Goal: Communication & Community: Answer question/provide support

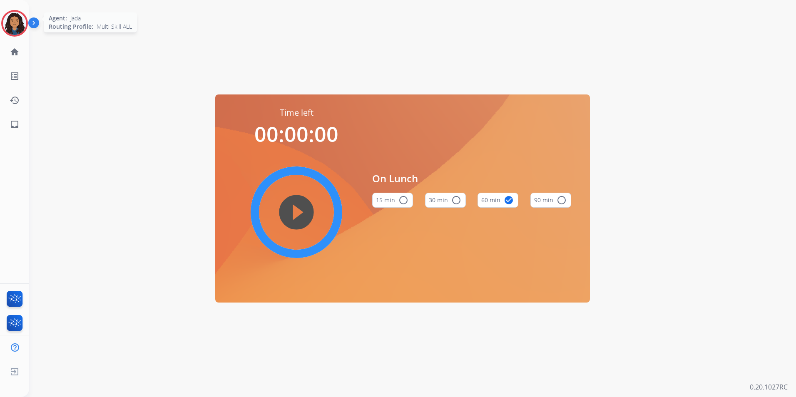
click at [11, 17] on img at bounding box center [14, 23] width 23 height 23
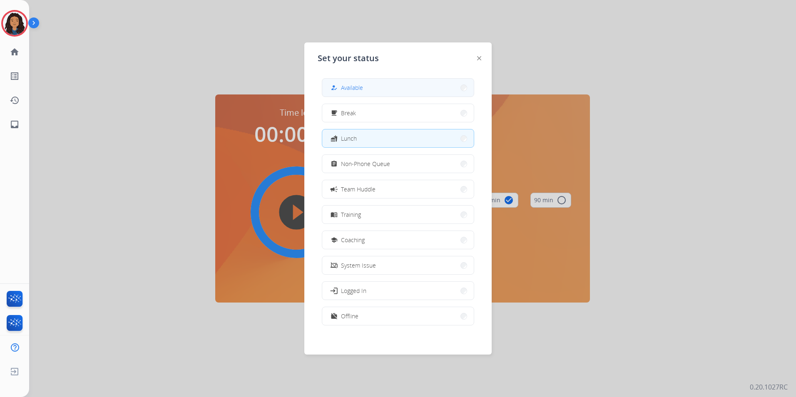
click at [417, 96] on button "how_to_reg Available" at bounding box center [398, 88] width 152 height 18
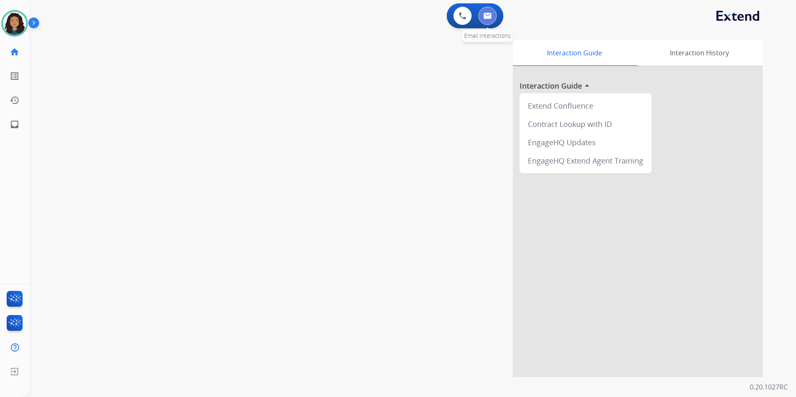
click at [492, 20] on button at bounding box center [487, 16] width 18 height 18
select select "**********"
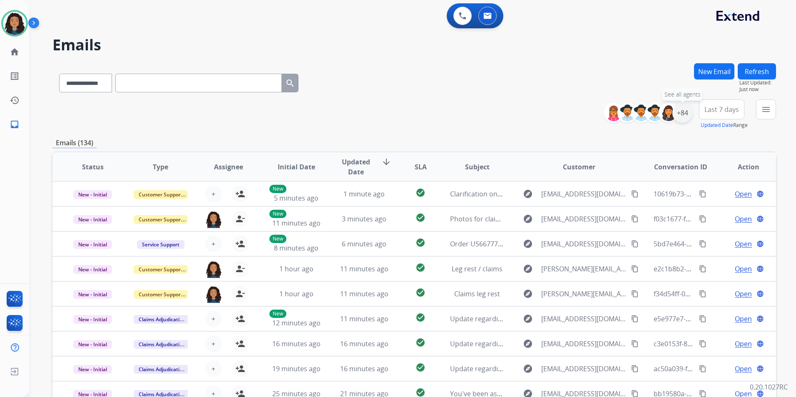
click at [686, 117] on div "+84" at bounding box center [683, 113] width 20 height 20
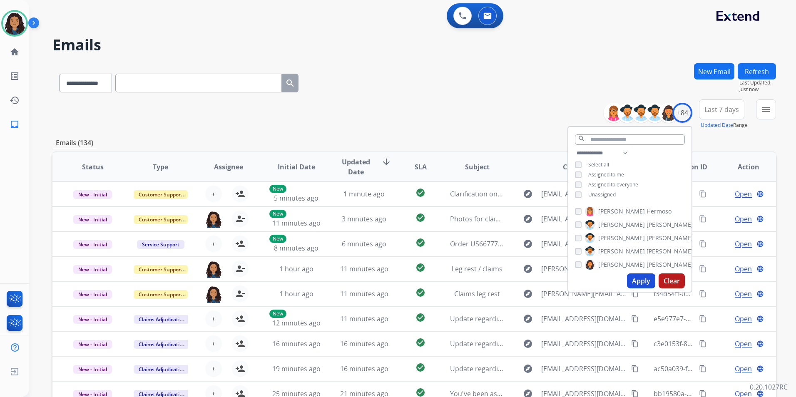
click at [599, 192] on span "Unassigned" at bounding box center [601, 194] width 27 height 7
click at [640, 285] on button "Apply" at bounding box center [641, 281] width 28 height 15
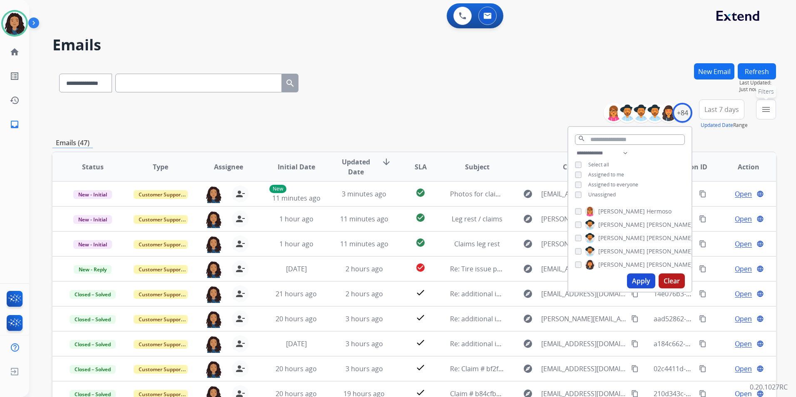
click at [781, 113] on div "**********" at bounding box center [412, 198] width 767 height 397
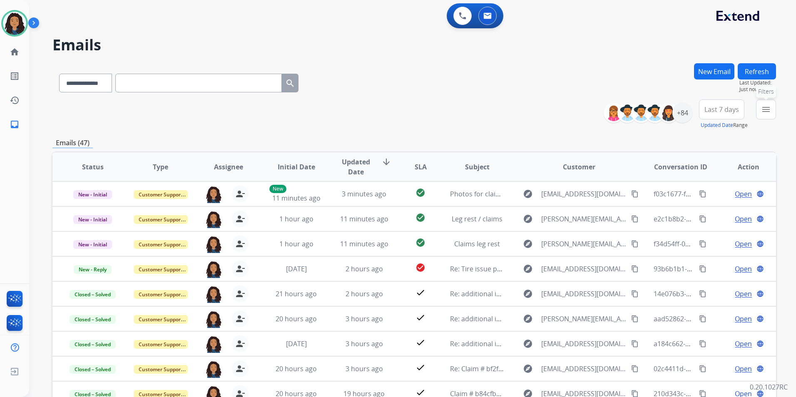
drag, startPoint x: 762, startPoint y: 115, endPoint x: 771, endPoint y: 168, distance: 54.4
click at [762, 115] on button "menu Filters" at bounding box center [766, 110] width 20 height 20
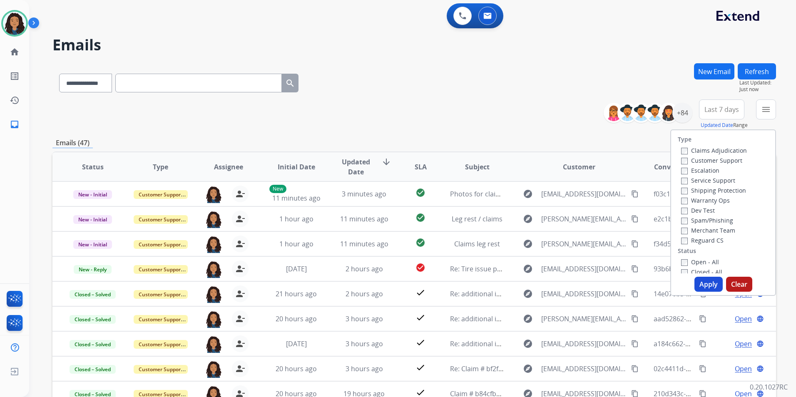
click at [718, 162] on label "Customer Support" at bounding box center [711, 161] width 61 height 8
click at [736, 187] on label "Shipping Protection" at bounding box center [713, 191] width 65 height 8
click at [708, 241] on label "Reguard CS" at bounding box center [702, 241] width 42 height 8
drag, startPoint x: 708, startPoint y: 241, endPoint x: 693, endPoint y: 237, distance: 15.9
click at [693, 237] on label "Reguard CS" at bounding box center [702, 241] width 42 height 8
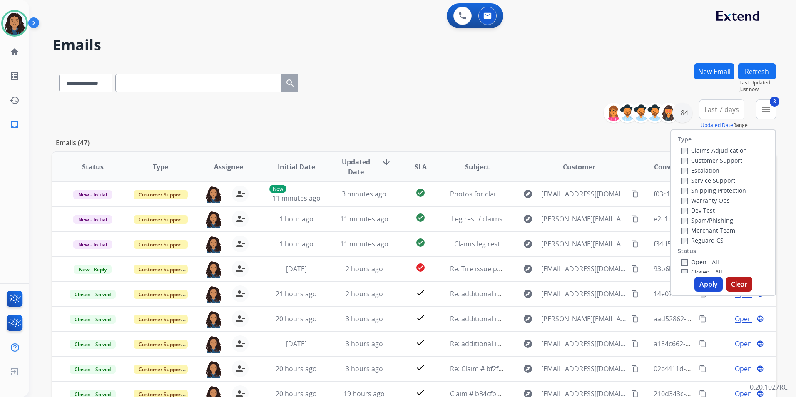
click at [695, 261] on label "Open - All" at bounding box center [700, 262] width 38 height 8
click at [701, 287] on button "Apply" at bounding box center [709, 284] width 28 height 15
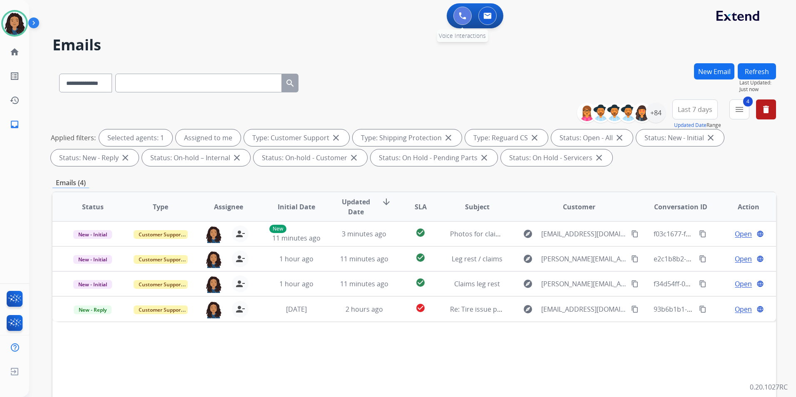
click at [466, 13] on button at bounding box center [463, 16] width 18 height 18
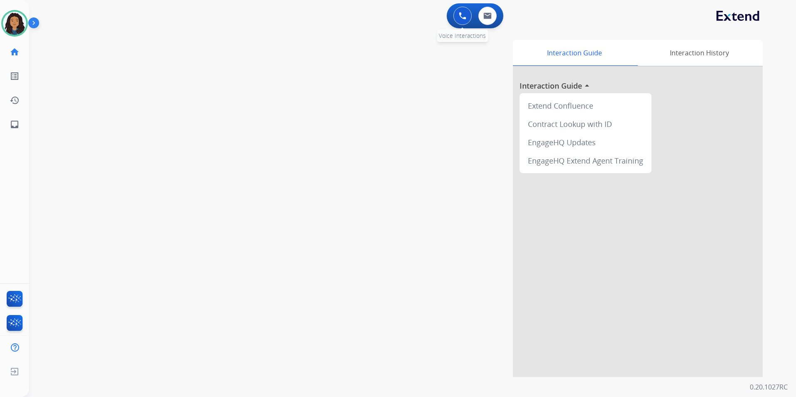
click at [466, 16] on img at bounding box center [462, 15] width 7 height 7
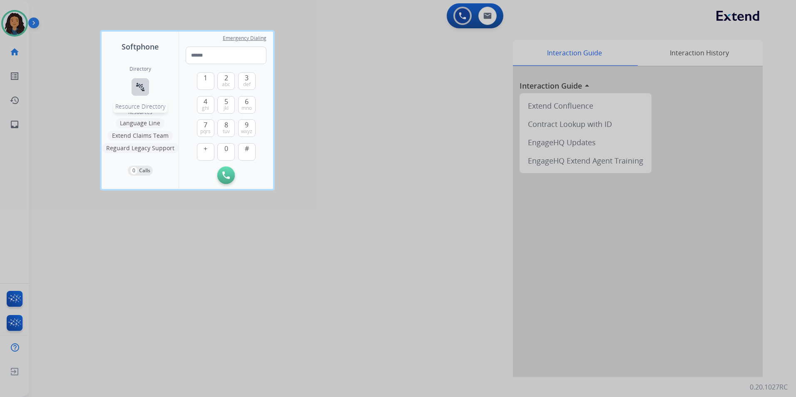
click at [146, 87] on button "connect_without_contact Resource Directory" at bounding box center [140, 86] width 17 height 17
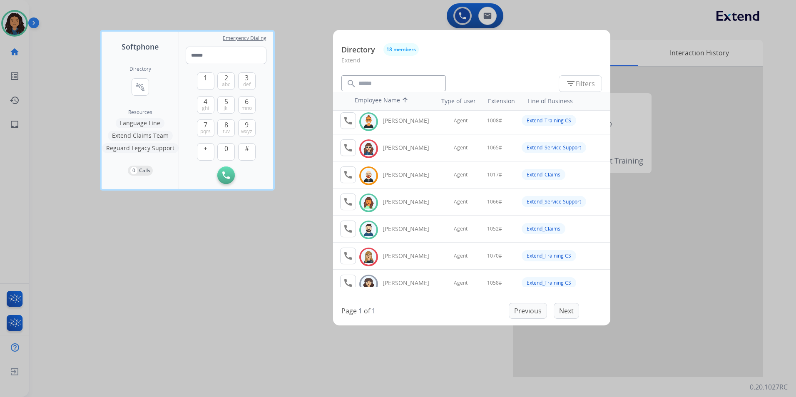
scroll to position [83, 0]
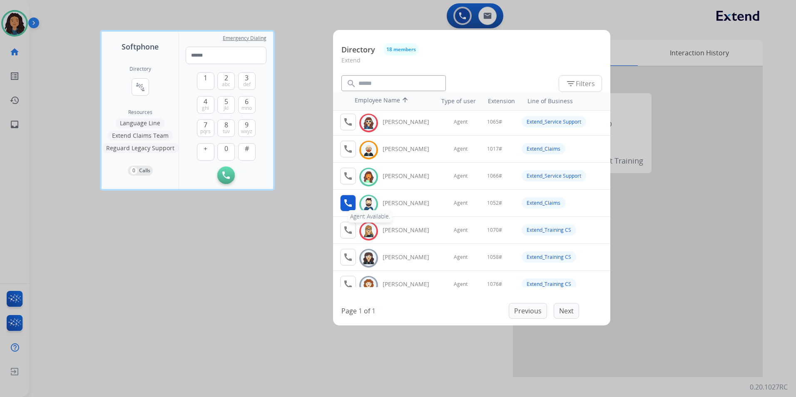
click at [341, 204] on button "call Agent Available." at bounding box center [348, 203] width 16 height 17
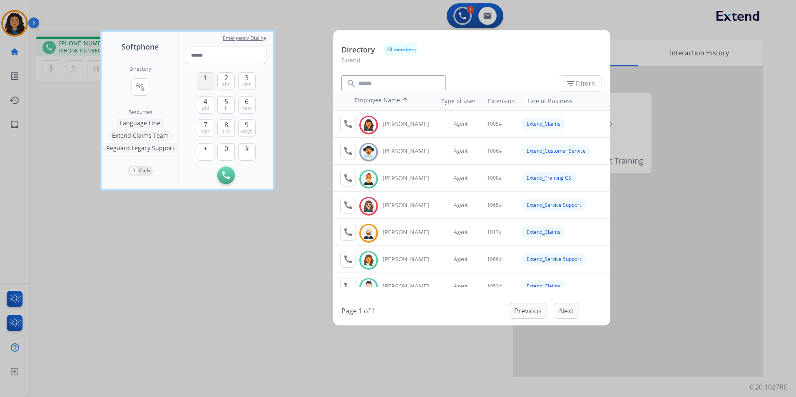
click at [207, 84] on button "1" at bounding box center [205, 80] width 17 height 17
click at [227, 150] on span "0" at bounding box center [226, 149] width 4 height 10
click at [222, 99] on button "5 jkl" at bounding box center [225, 104] width 17 height 17
click at [227, 77] on span "2" at bounding box center [226, 78] width 4 height 10
click at [248, 154] on button "#" at bounding box center [246, 151] width 17 height 17
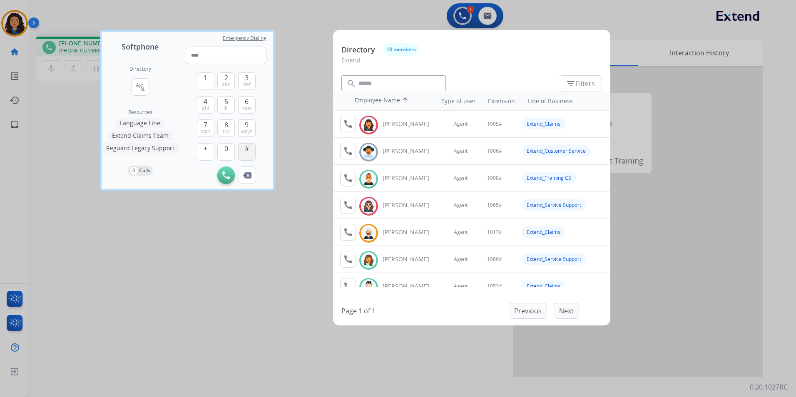
type input "*****"
click at [299, 150] on div at bounding box center [398, 198] width 796 height 397
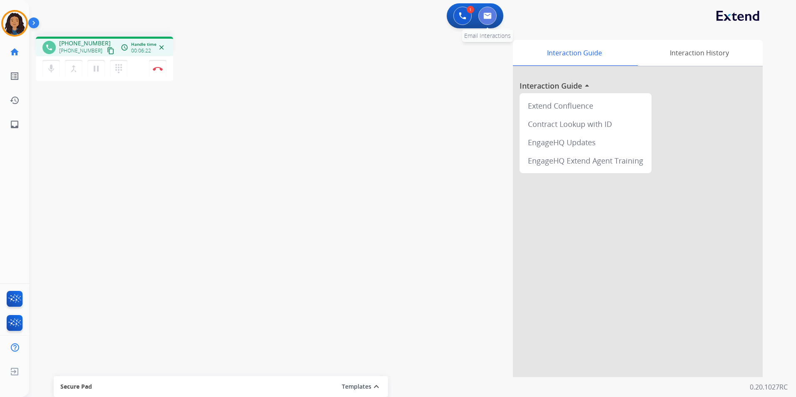
click at [489, 14] on img at bounding box center [487, 15] width 8 height 7
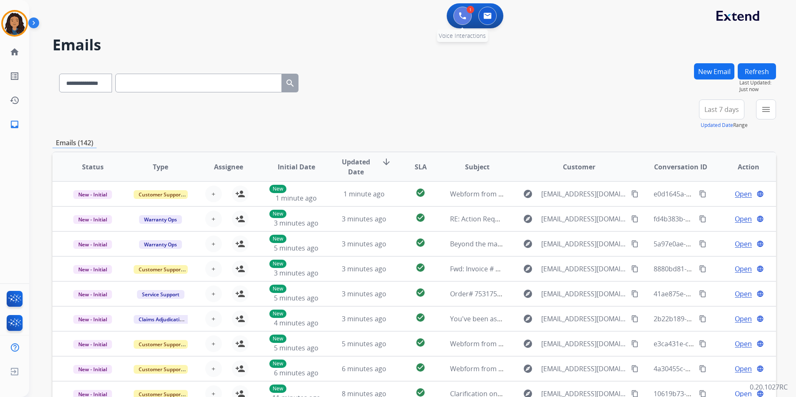
click at [468, 20] on button at bounding box center [463, 16] width 18 height 18
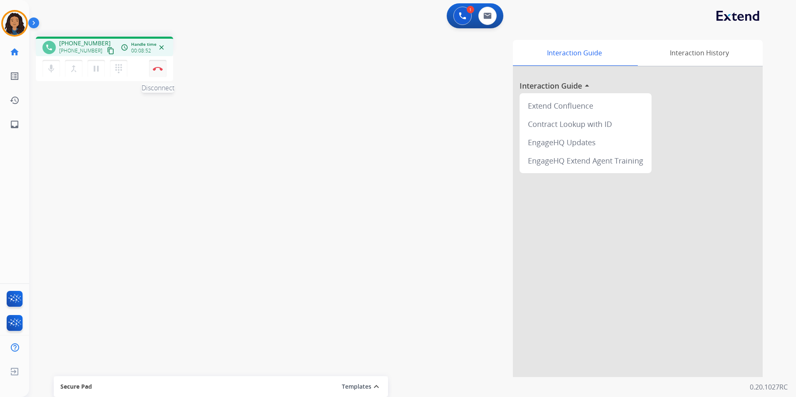
click at [159, 72] on button "Disconnect" at bounding box center [157, 68] width 17 height 17
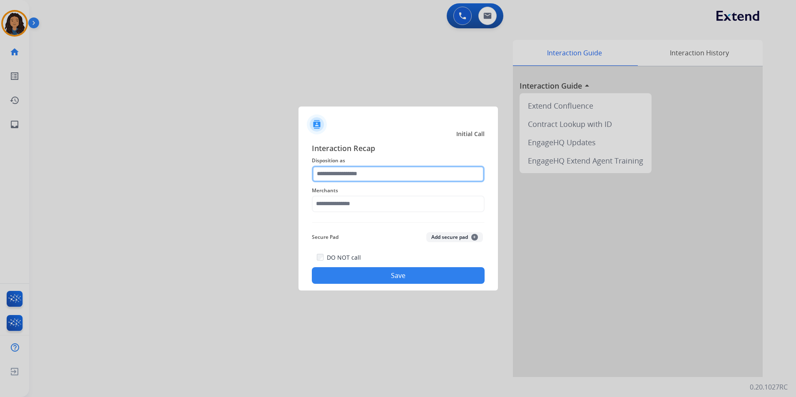
click at [415, 171] on input "text" at bounding box center [398, 174] width 173 height 17
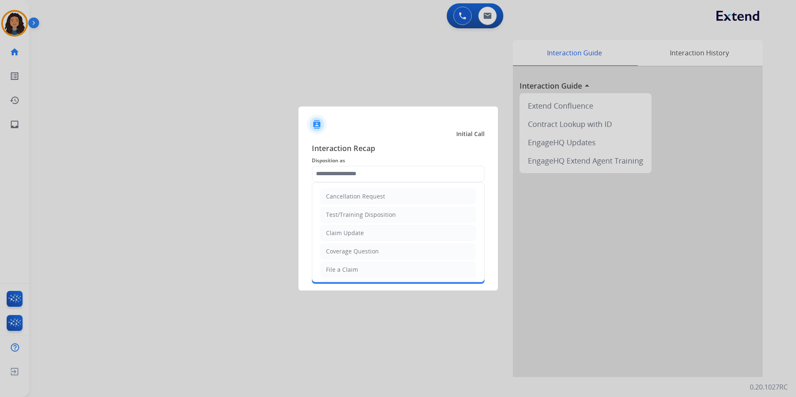
drag, startPoint x: 364, startPoint y: 233, endPoint x: 357, endPoint y: 208, distance: 26.5
click at [364, 232] on li "Claim Update" at bounding box center [398, 233] width 155 height 16
type input "**********"
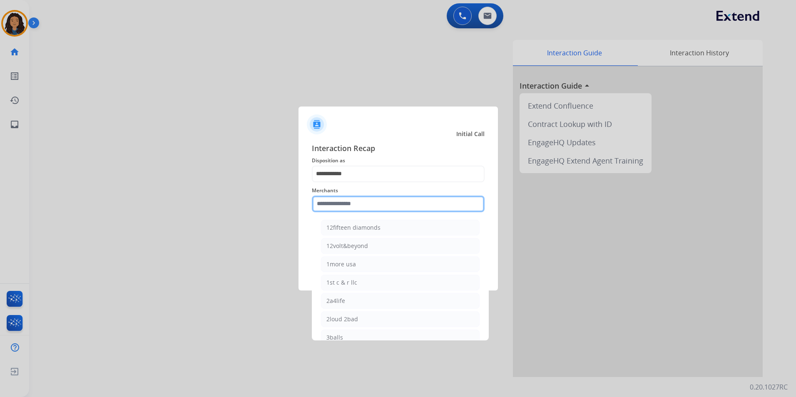
click at [357, 208] on input "text" at bounding box center [398, 204] width 173 height 17
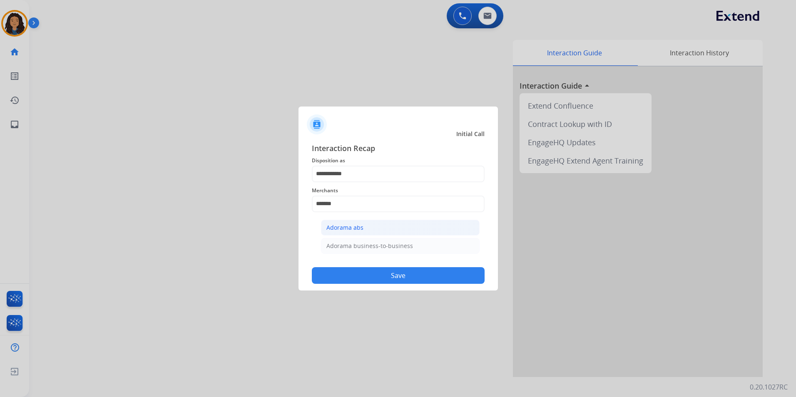
click at [386, 223] on li "Adorama abs" at bounding box center [400, 228] width 159 height 16
type input "**********"
click at [383, 281] on button "Save" at bounding box center [398, 275] width 173 height 17
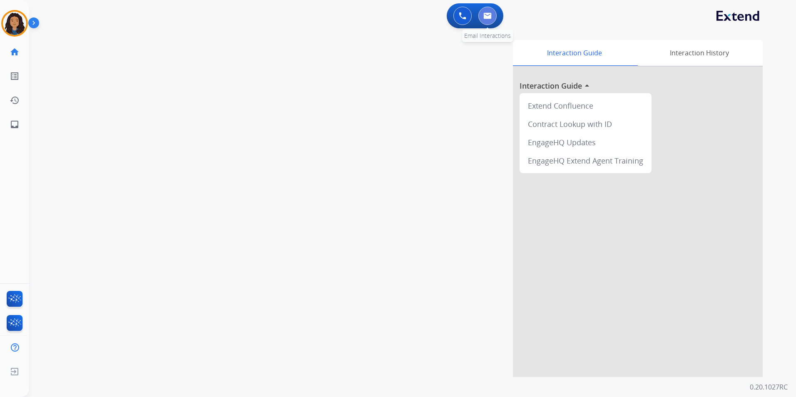
click at [482, 15] on button at bounding box center [487, 16] width 18 height 18
select select "**********"
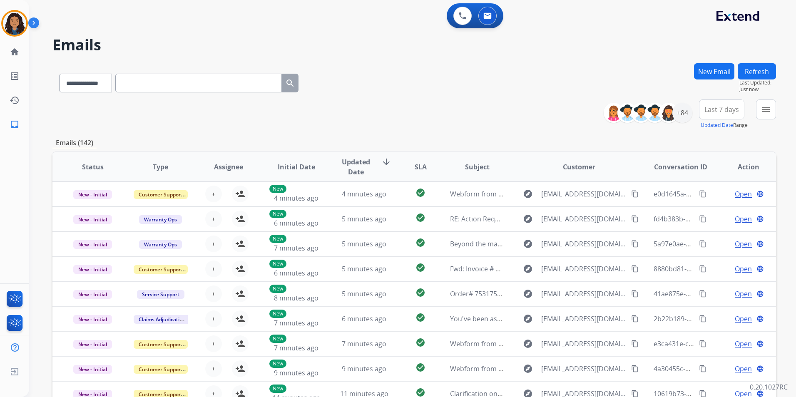
click at [702, 75] on button "New Email" at bounding box center [714, 71] width 40 height 16
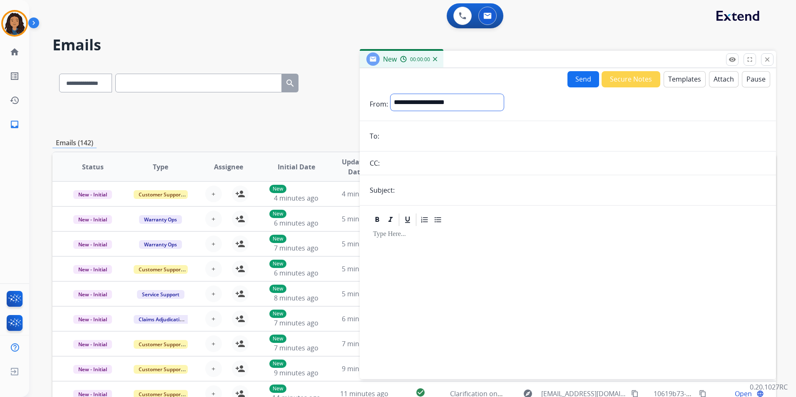
click at [411, 102] on select "**********" at bounding box center [447, 102] width 113 height 17
select select "**********"
click at [391, 94] on select "**********" at bounding box center [447, 102] width 113 height 17
drag, startPoint x: 412, startPoint y: 139, endPoint x: 337, endPoint y: 34, distance: 129.3
click at [412, 138] on input "email" at bounding box center [574, 137] width 384 height 17
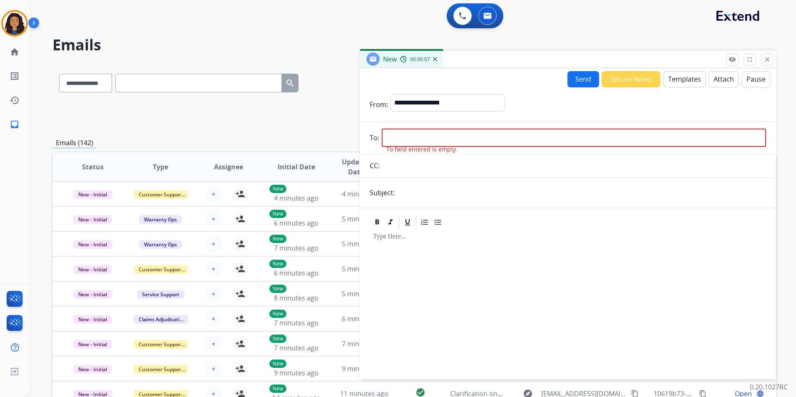
drag, startPoint x: 400, startPoint y: 125, endPoint x: 392, endPoint y: 140, distance: 17.3
paste input "**********"
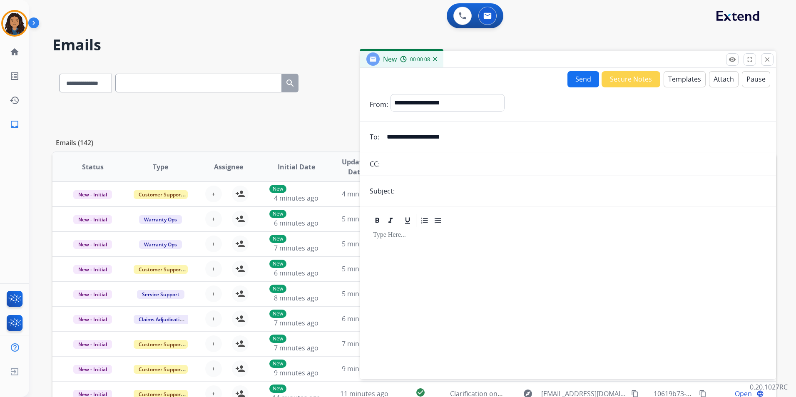
type input "**********"
click at [426, 185] on input "text" at bounding box center [581, 191] width 369 height 17
type input "**********"
click at [680, 80] on button "Templates" at bounding box center [685, 79] width 42 height 16
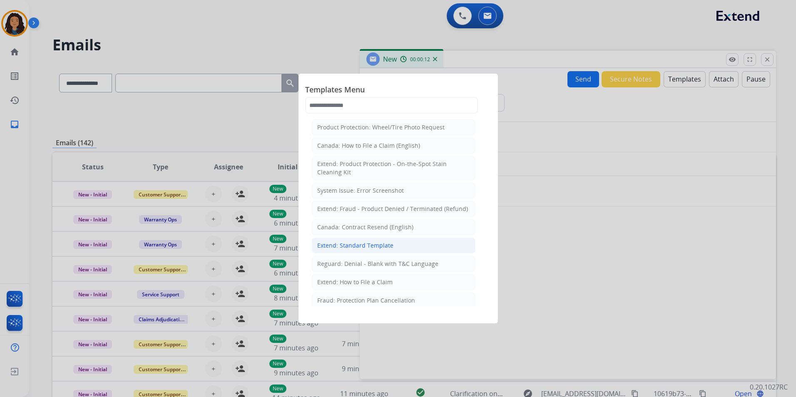
click at [366, 250] on li "Extend: Standard Template" at bounding box center [394, 246] width 164 height 16
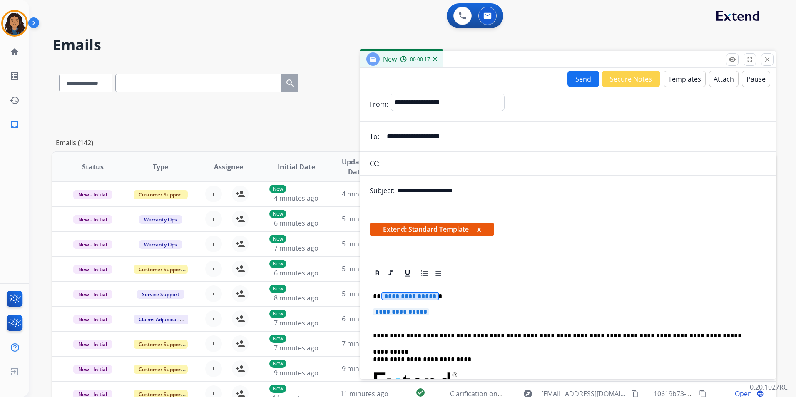
click at [418, 294] on span "**********" at bounding box center [410, 296] width 56 height 7
paste div
click at [414, 312] on span "**********" at bounding box center [401, 312] width 56 height 7
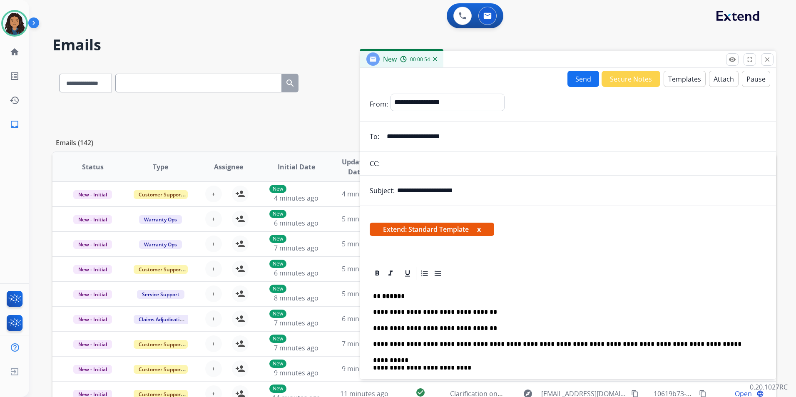
click at [584, 80] on button "Send" at bounding box center [584, 79] width 32 height 16
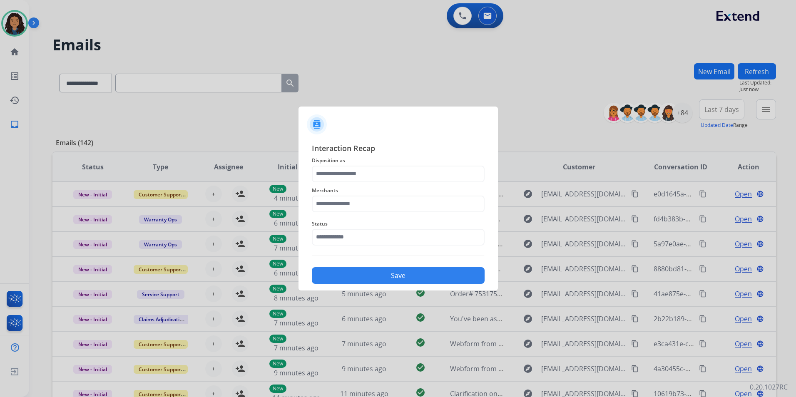
drag, startPoint x: 421, startPoint y: 156, endPoint x: 416, endPoint y: 162, distance: 7.4
click at [421, 157] on span "Disposition as" at bounding box center [398, 161] width 173 height 10
click at [406, 168] on input "text" at bounding box center [398, 174] width 173 height 17
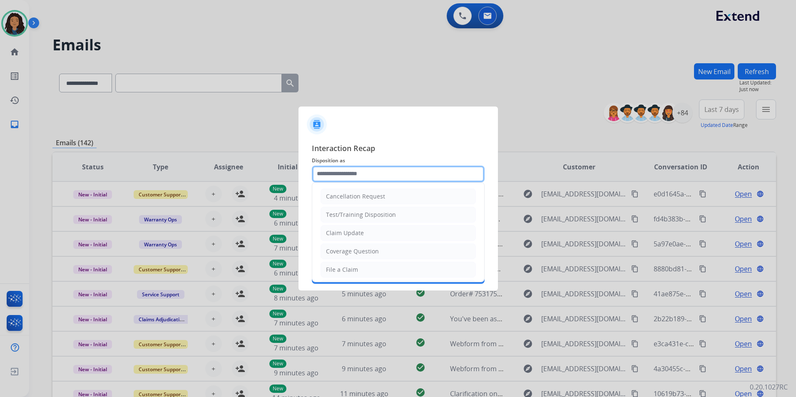
type input "**********"
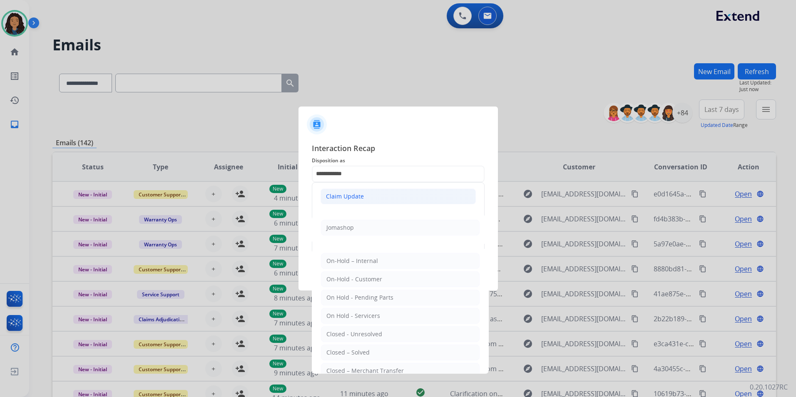
click at [344, 194] on div "Claim Update" at bounding box center [345, 196] width 38 height 8
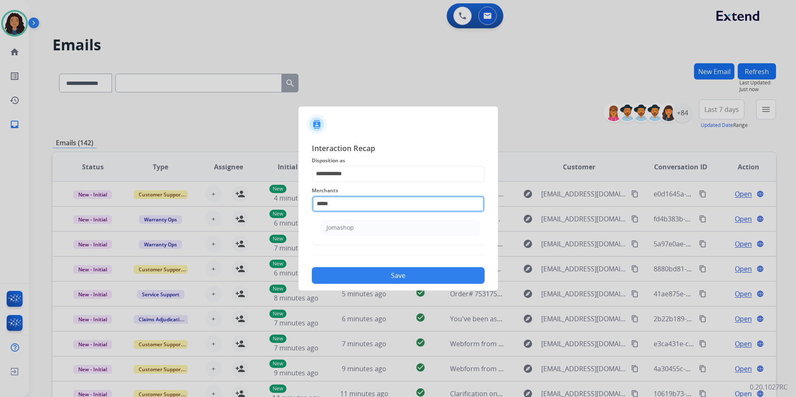
click at [337, 208] on input "*****" at bounding box center [398, 204] width 173 height 17
click at [378, 227] on li "Jomashop" at bounding box center [400, 228] width 159 height 16
drag, startPoint x: 279, startPoint y: 202, endPoint x: 193, endPoint y: 218, distance: 87.7
click at [0, 219] on app-contact-recap-modal "**********" at bounding box center [0, 198] width 0 height 397
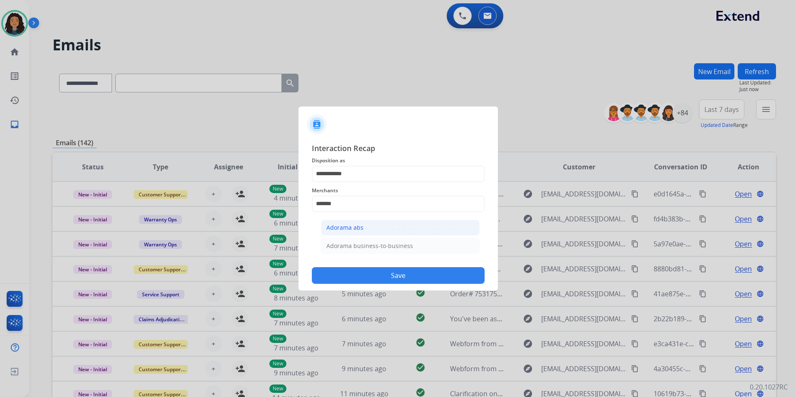
click at [349, 227] on div "Adorama abs" at bounding box center [344, 228] width 37 height 8
type input "**********"
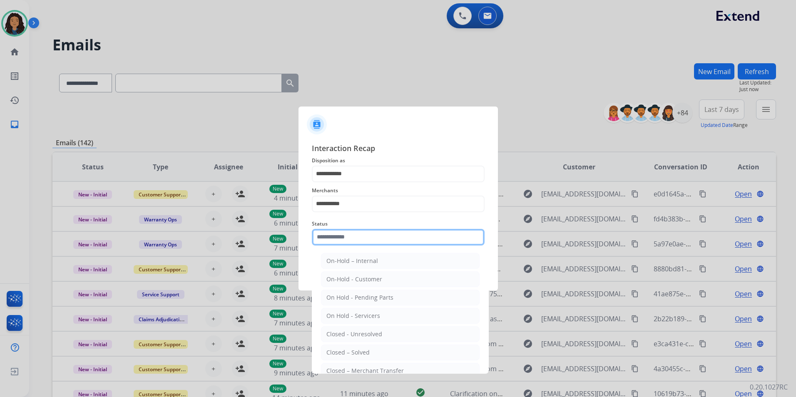
drag, startPoint x: 350, startPoint y: 239, endPoint x: 366, endPoint y: 293, distance: 57.0
click at [350, 239] on input "text" at bounding box center [398, 237] width 173 height 17
click at [369, 354] on li "Closed – Solved" at bounding box center [400, 353] width 159 height 16
type input "**********"
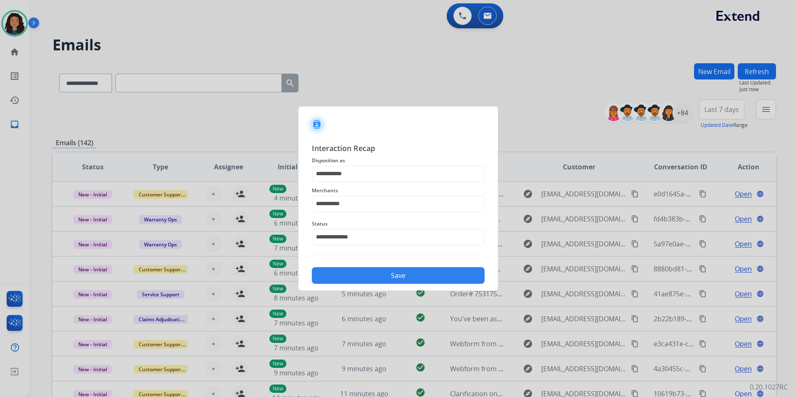
click at [367, 281] on button "Save" at bounding box center [398, 275] width 173 height 17
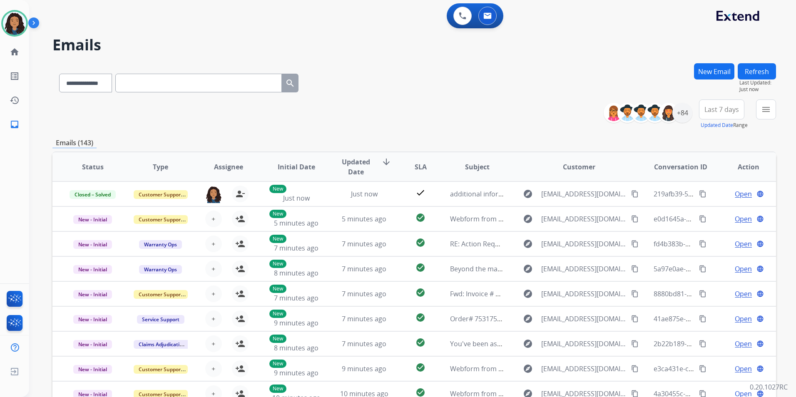
click at [687, 122] on div "+84" at bounding box center [651, 113] width 82 height 20
click at [683, 119] on div "+84" at bounding box center [683, 113] width 20 height 20
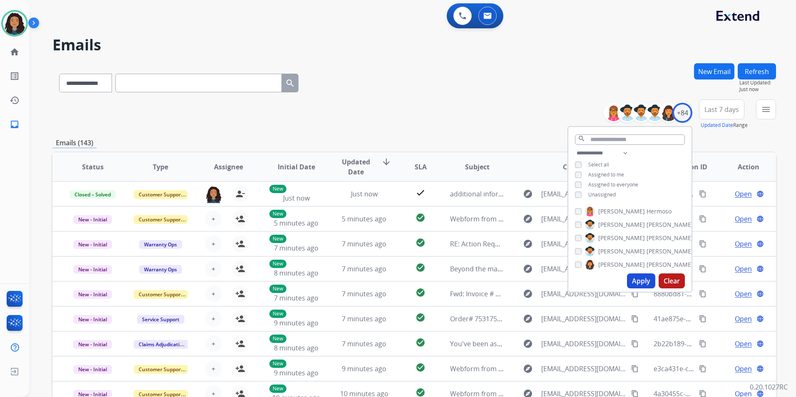
click at [609, 188] on div "**********" at bounding box center [629, 174] width 123 height 53
click at [603, 194] on span "Unassigned" at bounding box center [601, 194] width 27 height 7
click at [633, 283] on button "Apply" at bounding box center [641, 281] width 28 height 15
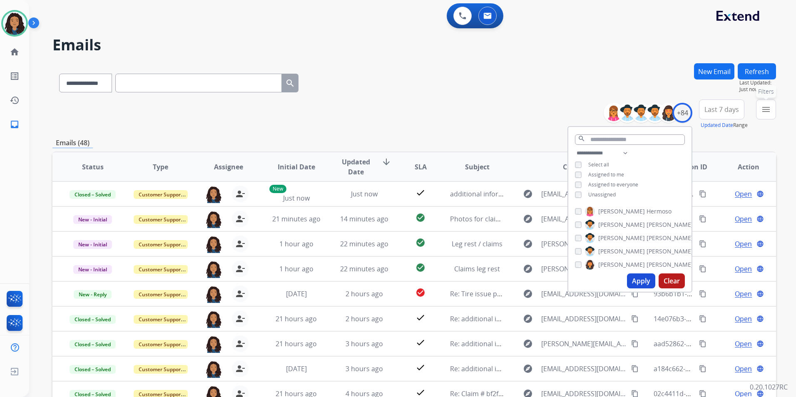
click at [761, 109] on button "menu Filters" at bounding box center [766, 110] width 20 height 20
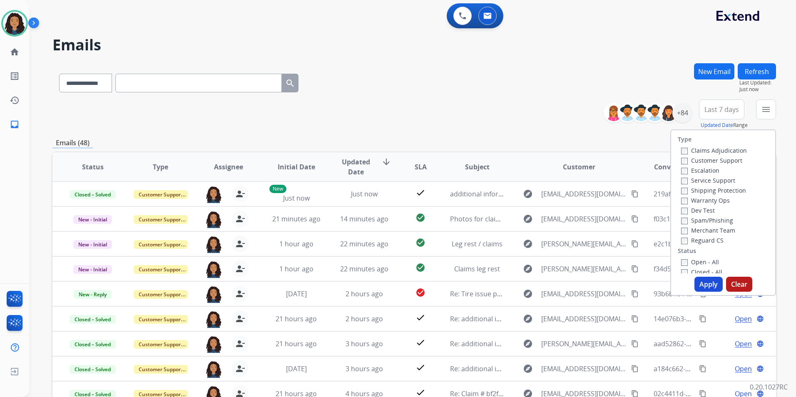
click at [705, 160] on label "Customer Support" at bounding box center [711, 161] width 61 height 8
click at [724, 189] on label "Shipping Protection" at bounding box center [713, 191] width 65 height 8
click at [700, 238] on label "Reguard CS" at bounding box center [702, 241] width 42 height 8
click at [703, 263] on label "Open - All" at bounding box center [700, 262] width 38 height 8
click at [703, 283] on button "Apply" at bounding box center [709, 284] width 28 height 15
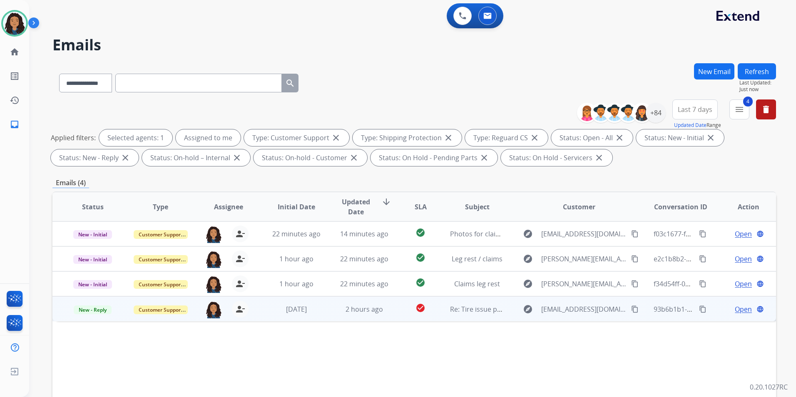
click at [742, 309] on span "Open" at bounding box center [743, 309] width 17 height 10
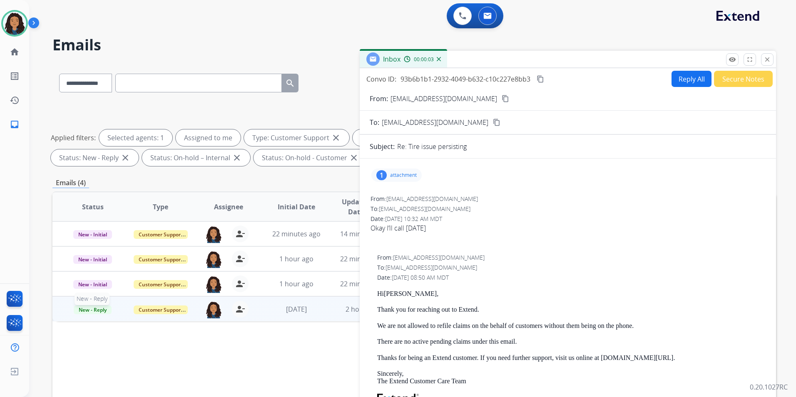
click at [103, 309] on span "New - Reply" at bounding box center [93, 310] width 38 height 9
click at [153, 384] on p "Closed – Solved" at bounding box center [137, 387] width 48 height 12
click at [739, 83] on button "Secure Notes" at bounding box center [743, 79] width 59 height 16
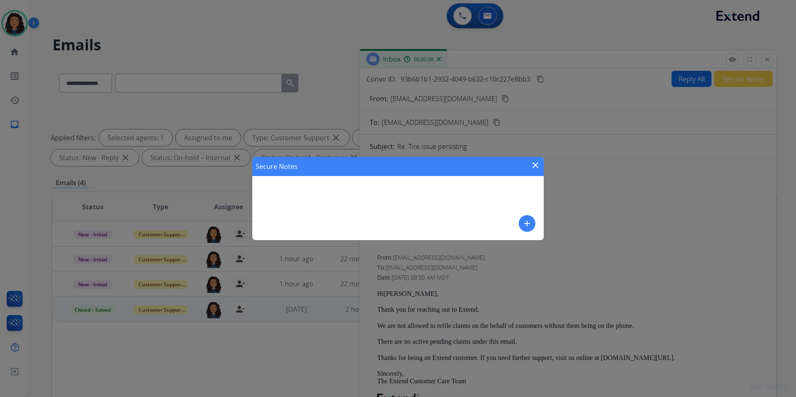
click at [527, 221] on mat-icon "add" at bounding box center [527, 224] width 10 height 10
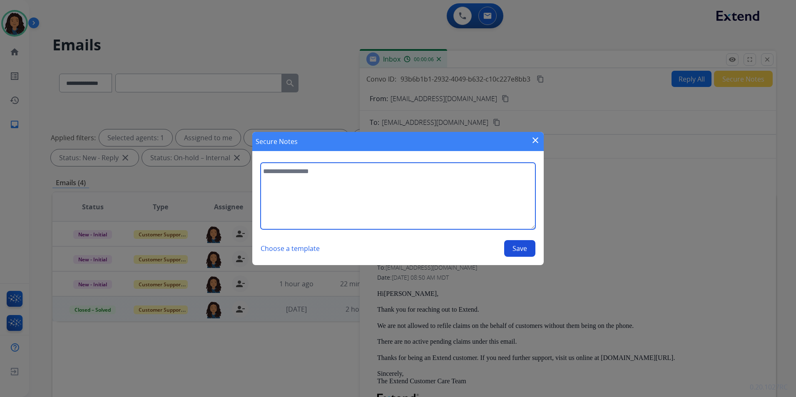
click at [394, 182] on textarea at bounding box center [398, 196] width 275 height 67
type textarea "**********"
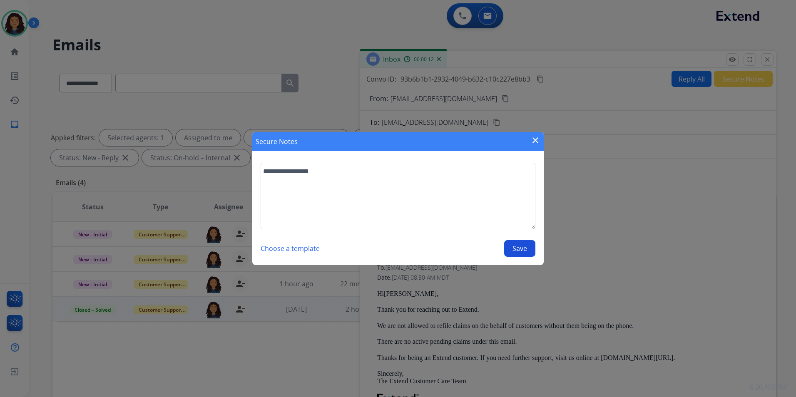
click at [525, 249] on button "Save" at bounding box center [519, 248] width 31 height 17
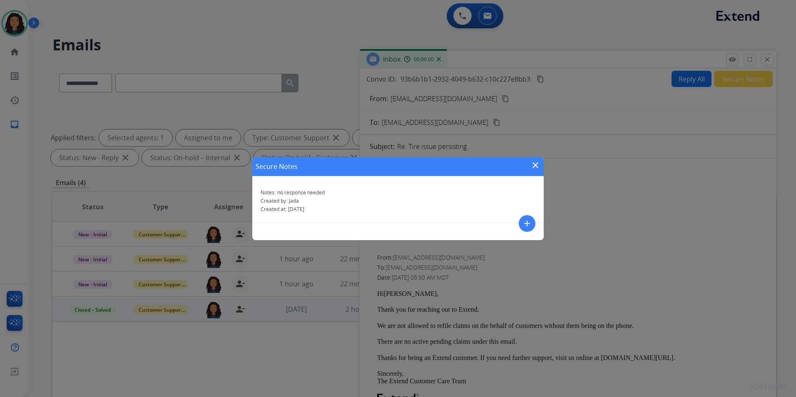
drag, startPoint x: 536, startPoint y: 165, endPoint x: 576, endPoint y: 141, distance: 46.5
click at [536, 164] on mat-icon "close" at bounding box center [536, 165] width 10 height 10
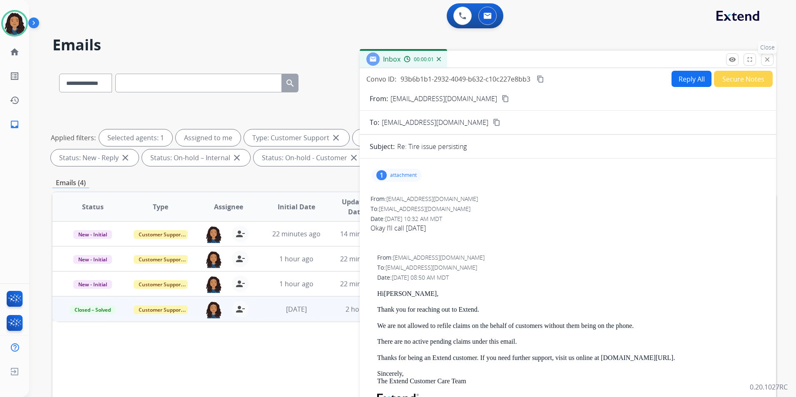
click at [763, 60] on button "close Close" at bounding box center [767, 59] width 12 height 12
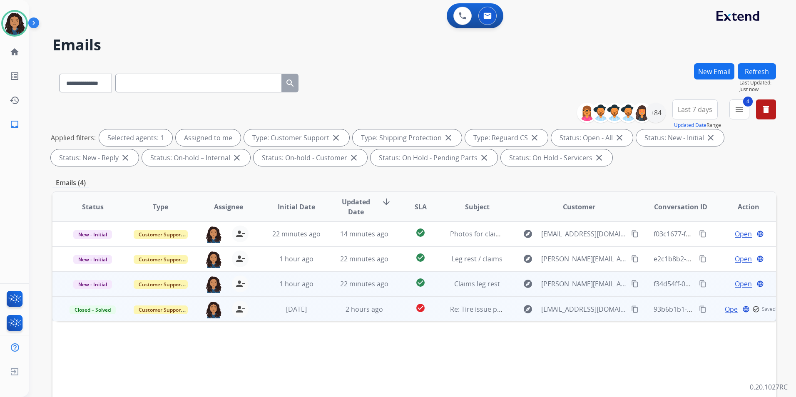
click at [742, 287] on span "Open" at bounding box center [743, 284] width 17 height 10
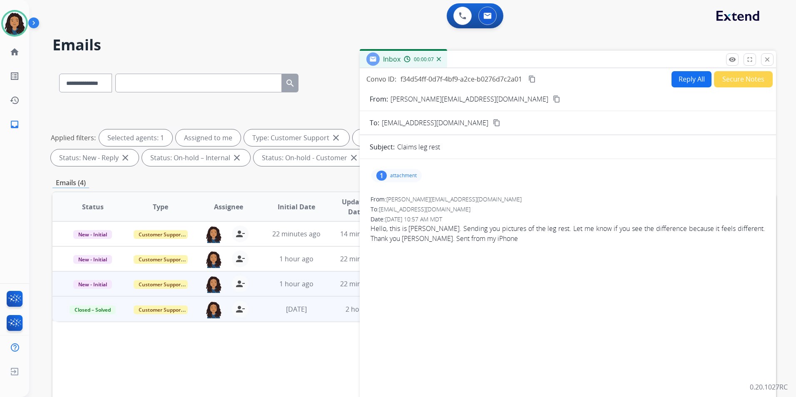
click at [552, 97] on button "content_copy" at bounding box center [557, 99] width 10 height 10
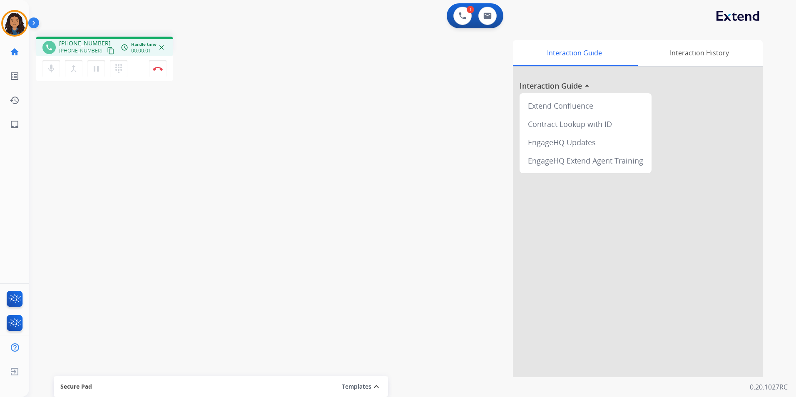
click at [107, 49] on mat-icon "content_copy" at bounding box center [110, 50] width 7 height 7
click at [158, 70] on img at bounding box center [158, 69] width 10 height 4
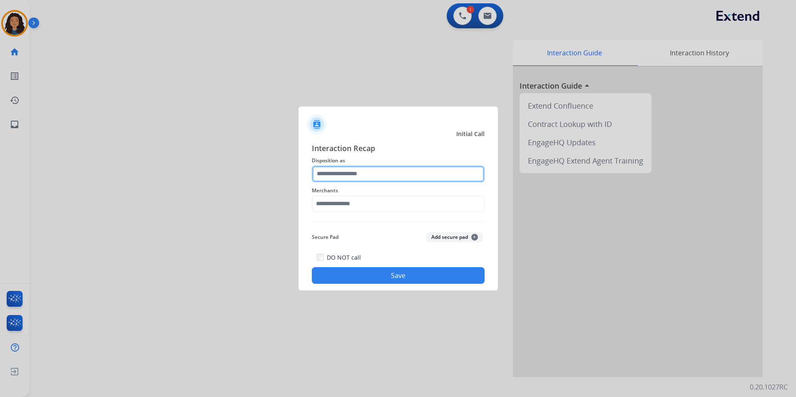
click at [389, 173] on input "text" at bounding box center [398, 174] width 173 height 17
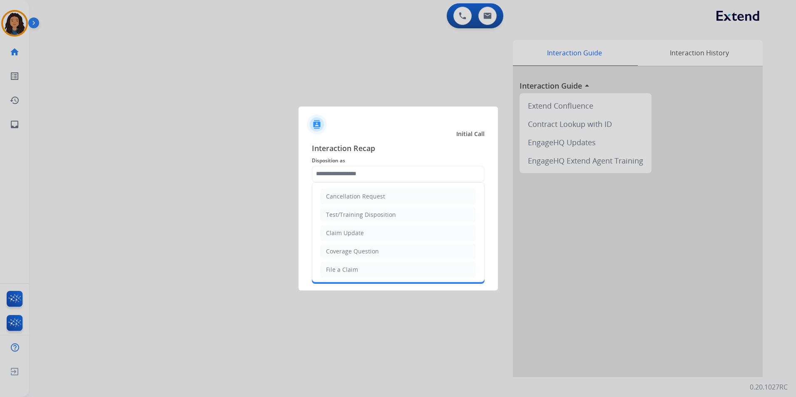
drag, startPoint x: 357, startPoint y: 234, endPoint x: 330, endPoint y: 199, distance: 44.2
click at [356, 233] on div "Claim Update" at bounding box center [345, 233] width 38 height 8
type input "**********"
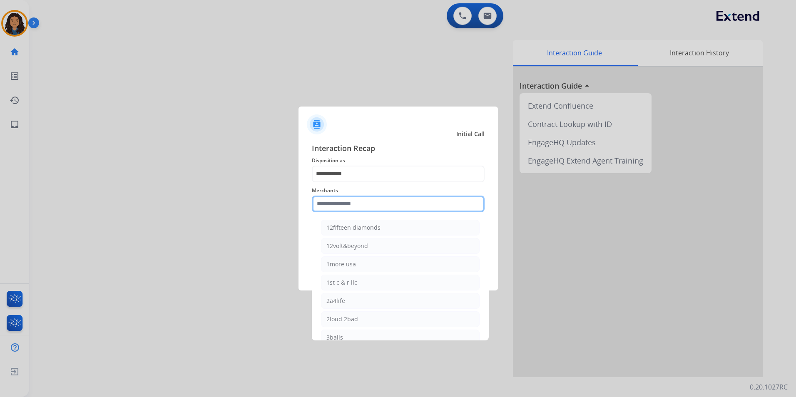
click at [331, 201] on input "text" at bounding box center [398, 204] width 173 height 17
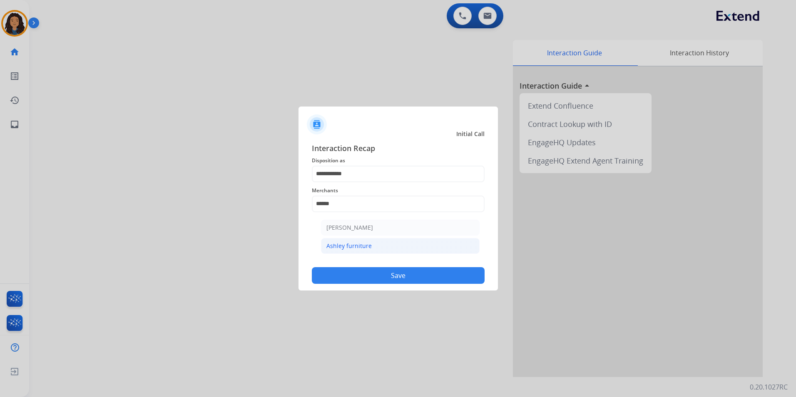
click at [380, 248] on li "Ashley furniture" at bounding box center [400, 246] width 159 height 16
type input "**********"
click at [362, 275] on button "Save" at bounding box center [398, 275] width 173 height 17
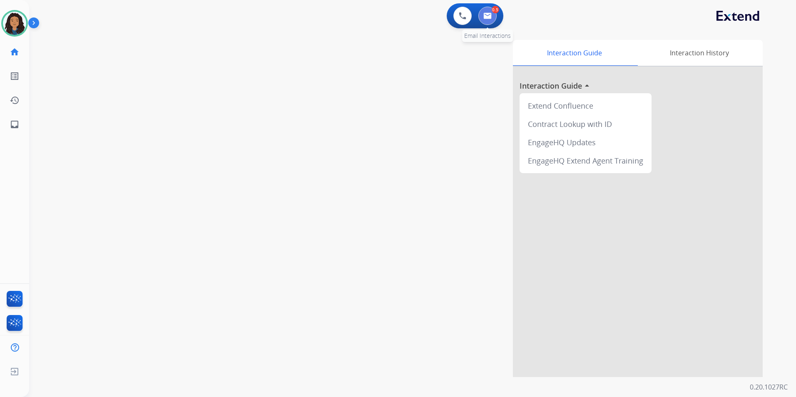
click at [486, 12] on button at bounding box center [487, 16] width 18 height 18
select select "**********"
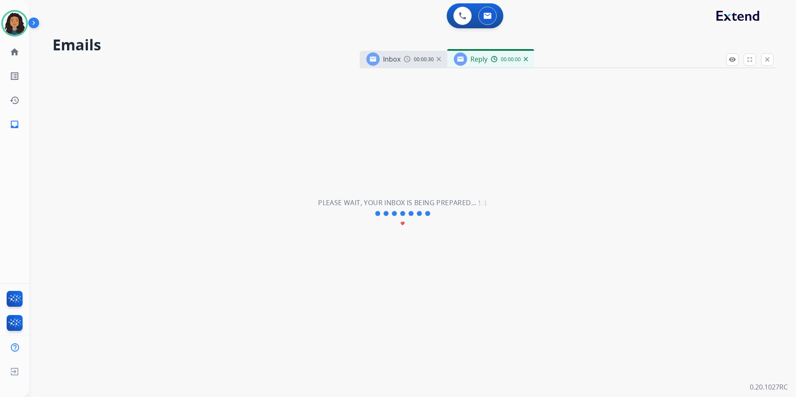
select select "**********"
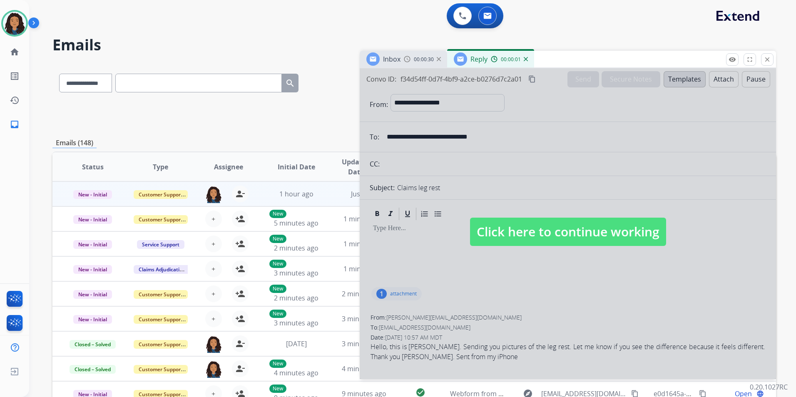
drag, startPoint x: 557, startPoint y: 232, endPoint x: 552, endPoint y: 222, distance: 11.0
click at [556, 233] on span "Click here to continue working" at bounding box center [568, 232] width 196 height 28
select select
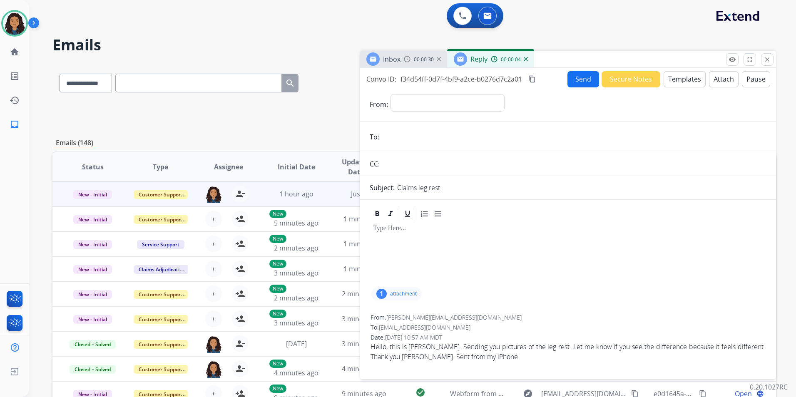
click at [527, 60] on img at bounding box center [526, 59] width 4 height 4
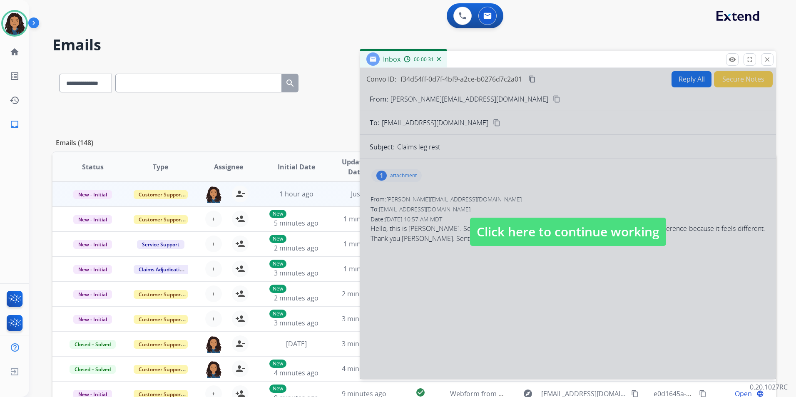
click at [544, 227] on span "Click here to continue working" at bounding box center [568, 232] width 196 height 28
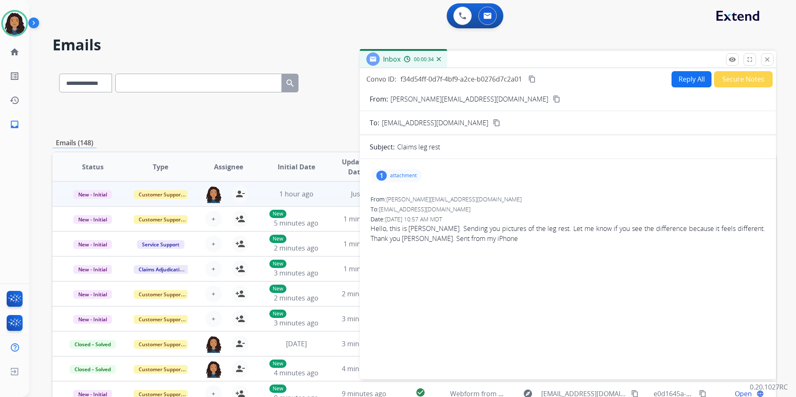
click at [766, 61] on mat-icon "close" at bounding box center [767, 59] width 7 height 7
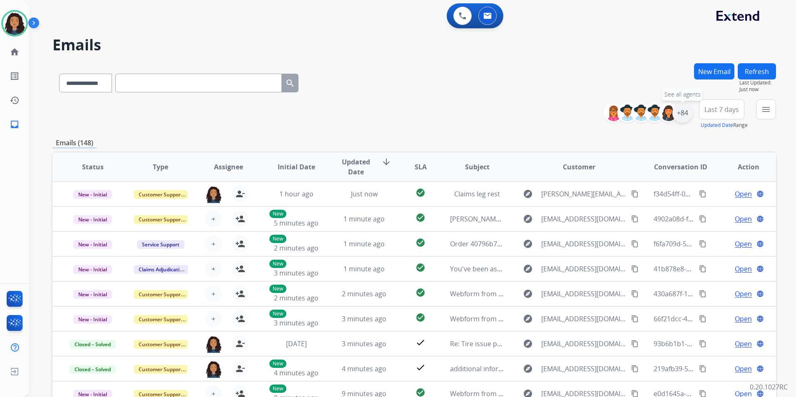
click at [685, 114] on div "+84" at bounding box center [683, 113] width 20 height 20
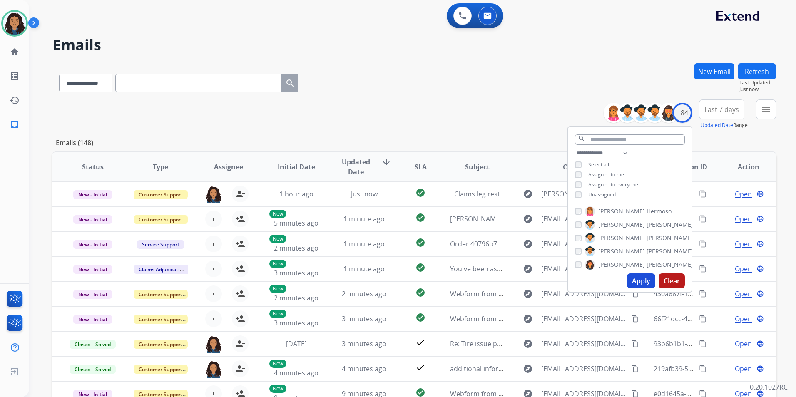
click at [599, 191] on span "Unassigned" at bounding box center [601, 194] width 27 height 7
drag, startPoint x: 643, startPoint y: 284, endPoint x: 653, endPoint y: 267, distance: 19.8
click at [643, 283] on button "Apply" at bounding box center [641, 281] width 28 height 15
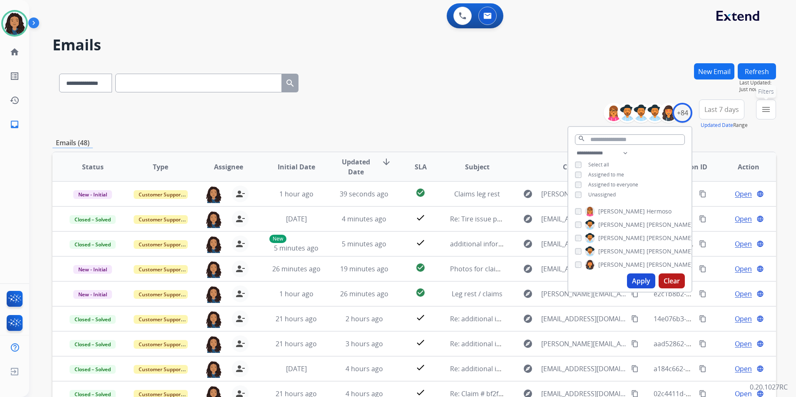
click at [769, 108] on mat-icon "menu" at bounding box center [766, 110] width 10 height 10
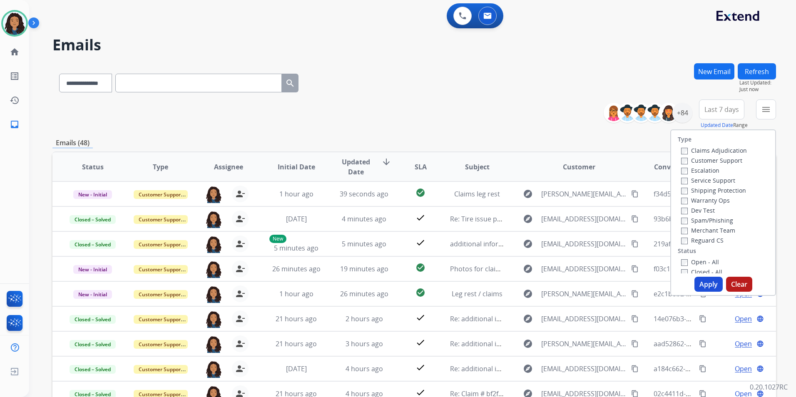
click at [730, 159] on label "Customer Support" at bounding box center [711, 161] width 61 height 8
click at [715, 190] on label "Shipping Protection" at bounding box center [713, 191] width 65 height 8
click at [698, 238] on label "Reguard CS" at bounding box center [702, 241] width 42 height 8
click at [704, 258] on label "Open - All" at bounding box center [700, 262] width 38 height 8
click at [703, 279] on button "Apply" at bounding box center [709, 284] width 28 height 15
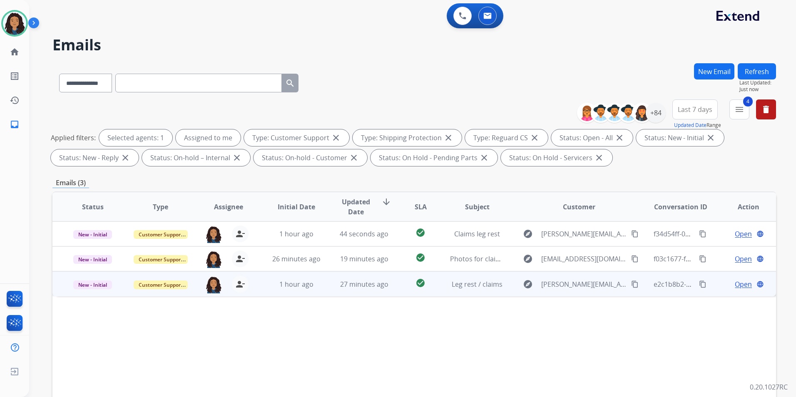
click at [742, 284] on span "Open" at bounding box center [743, 284] width 17 height 10
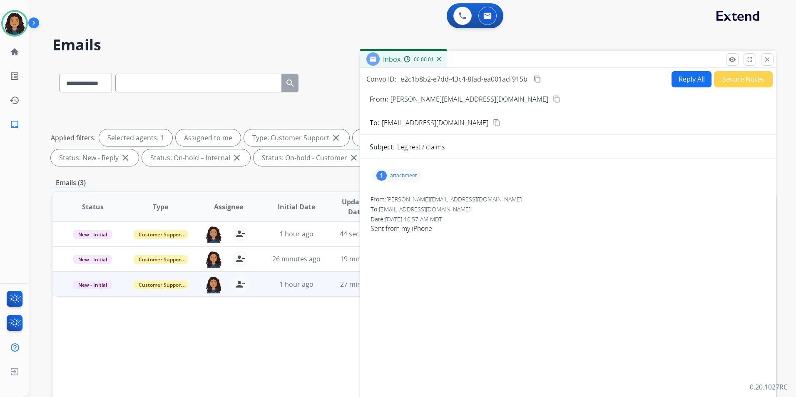
click at [417, 174] on div "1 attachment" at bounding box center [396, 175] width 50 height 13
click at [766, 57] on mat-icon "close" at bounding box center [767, 59] width 7 height 7
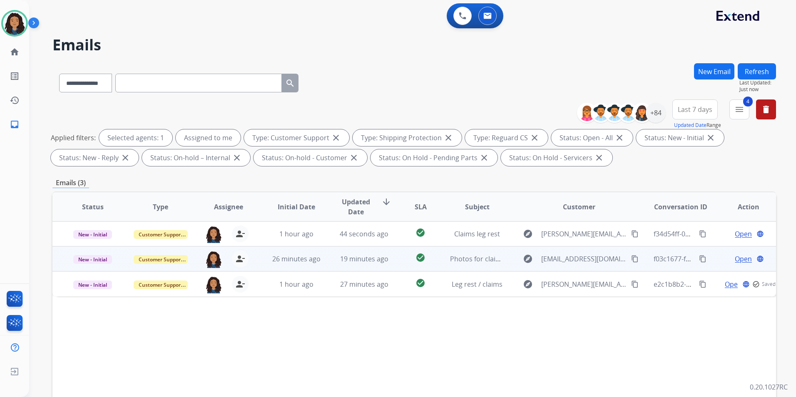
click at [747, 260] on div "Open language" at bounding box center [749, 259] width 54 height 10
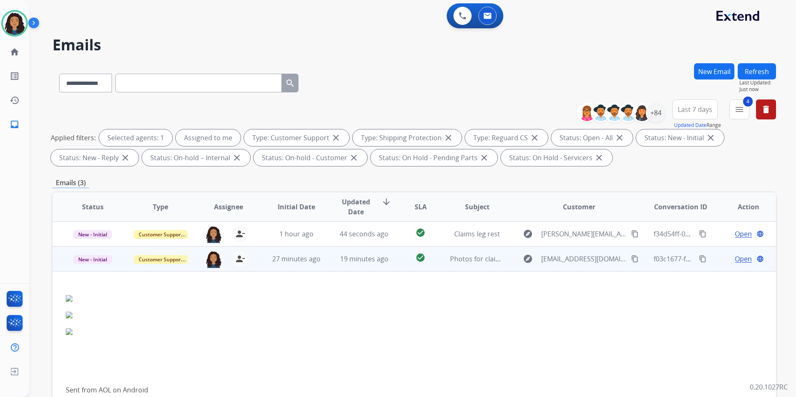
click at [640, 261] on td "f03c1677-f7c2-4adc-a147-4a9bf214ee7c content_copy" at bounding box center [674, 259] width 68 height 25
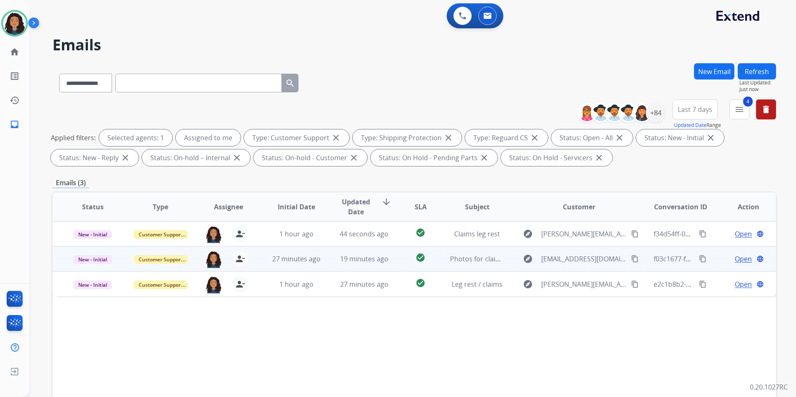
click at [736, 259] on span "Open" at bounding box center [743, 259] width 17 height 10
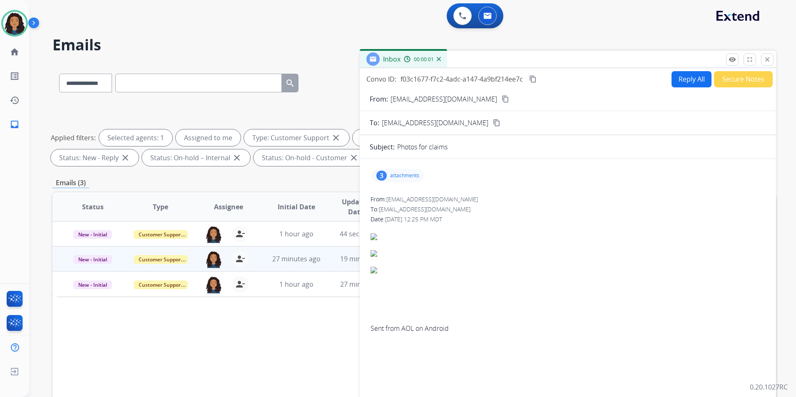
click at [411, 181] on div "3 attachments" at bounding box center [397, 175] width 53 height 13
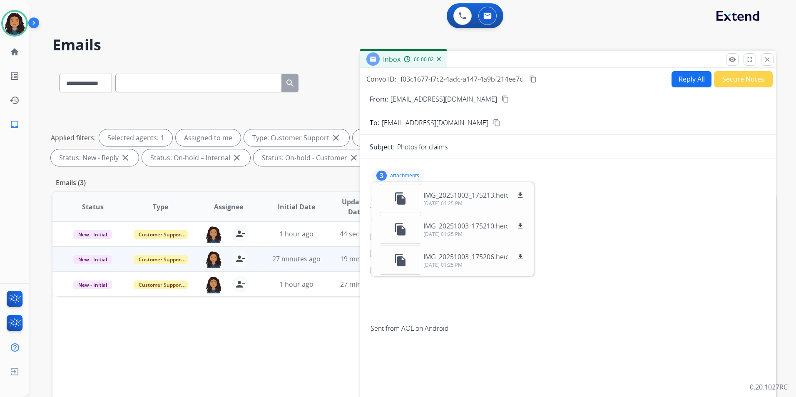
click at [502, 95] on mat-icon "content_copy" at bounding box center [505, 98] width 7 height 7
click at [399, 202] on mat-icon "file_copy" at bounding box center [400, 198] width 13 height 13
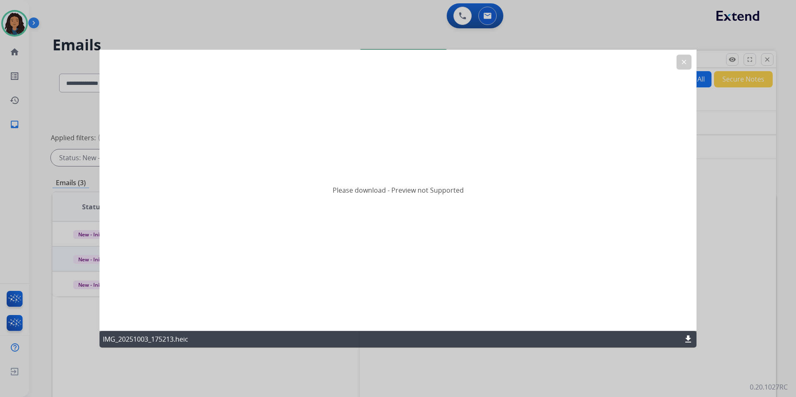
click at [678, 58] on button "clear" at bounding box center [684, 62] width 15 height 15
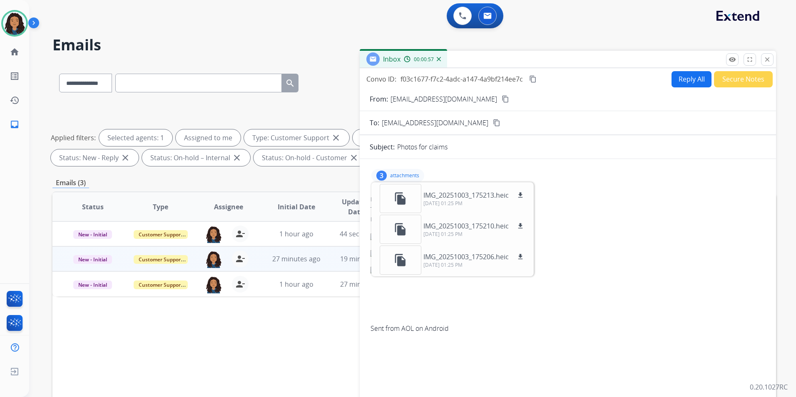
click at [405, 174] on p "attachments" at bounding box center [404, 175] width 29 height 7
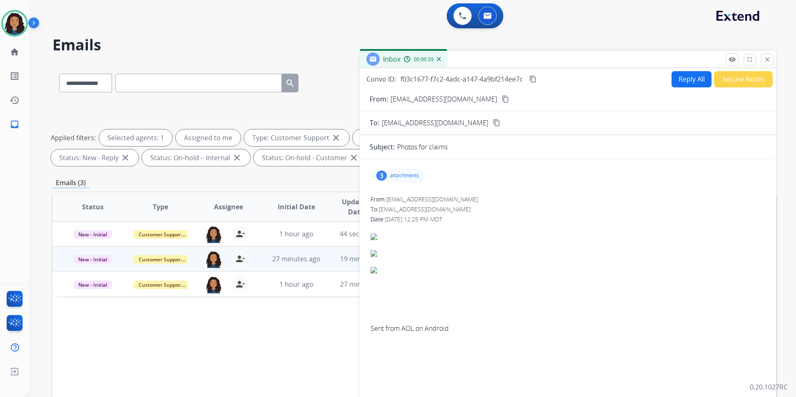
click at [677, 84] on button "Reply All" at bounding box center [692, 79] width 40 height 16
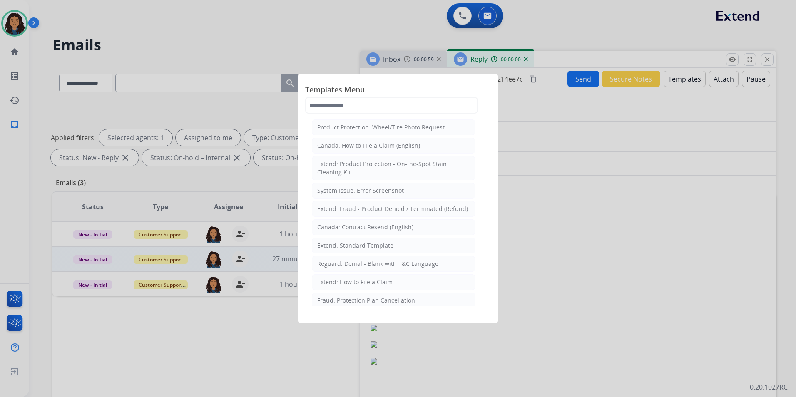
select select "**********"
click at [323, 245] on div "Extend: Standard Template" at bounding box center [355, 246] width 76 height 8
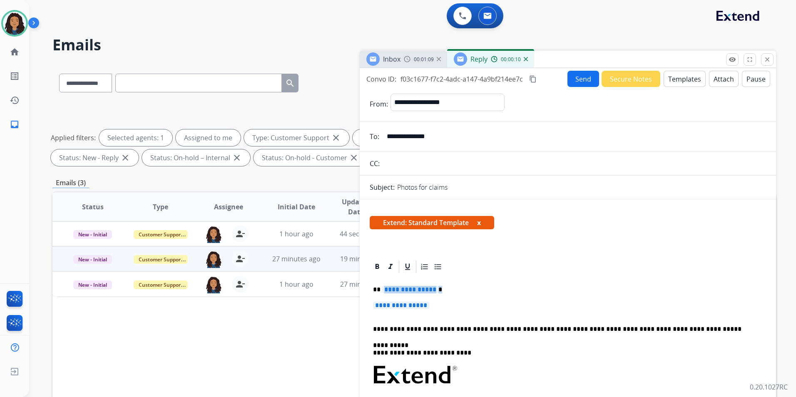
drag, startPoint x: 436, startPoint y: 302, endPoint x: 384, endPoint y: 286, distance: 54.3
click at [384, 286] on div "**********" at bounding box center [568, 394] width 396 height 241
paste div
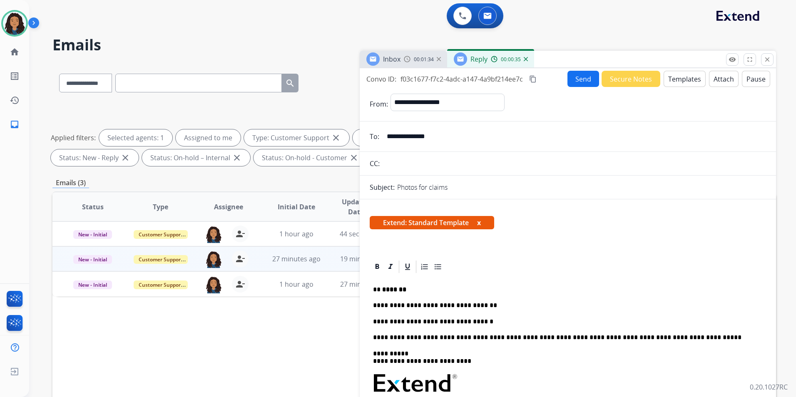
click at [487, 323] on p "**********" at bounding box center [564, 321] width 383 height 7
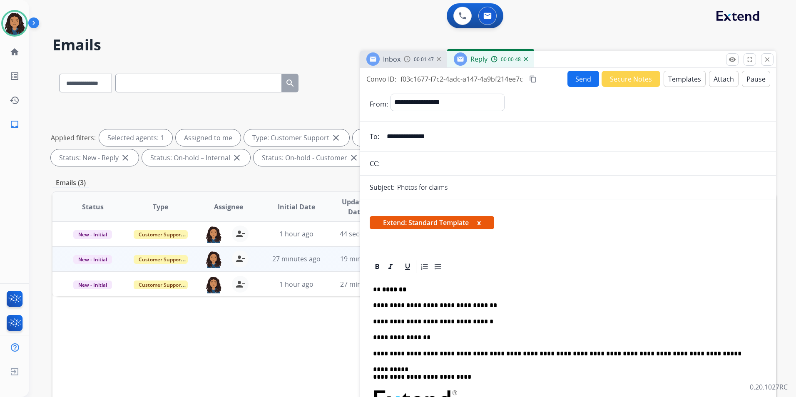
click at [586, 81] on button "Send" at bounding box center [584, 79] width 32 height 16
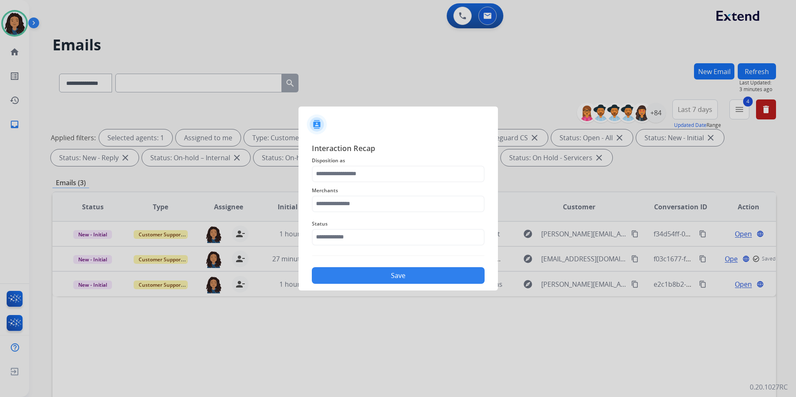
drag, startPoint x: 389, startPoint y: 162, endPoint x: 389, endPoint y: 167, distance: 4.7
click at [389, 167] on div "Interaction Recap Disposition as Merchants Status Save" at bounding box center [398, 213] width 173 height 142
drag, startPoint x: 385, startPoint y: 177, endPoint x: 374, endPoint y: 179, distance: 11.5
click at [384, 177] on input "text" at bounding box center [398, 174] width 173 height 17
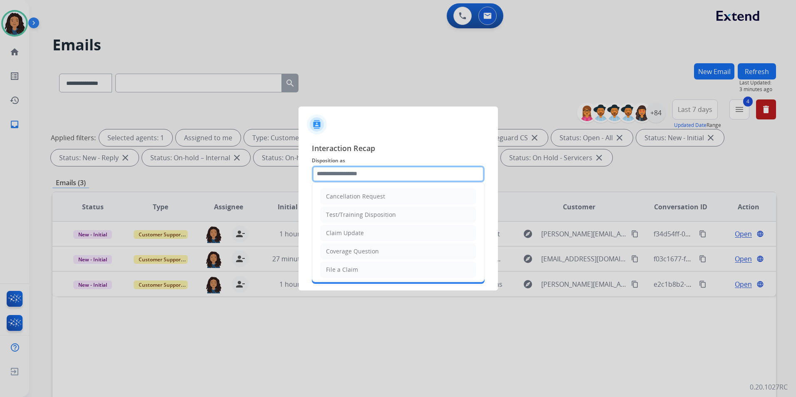
type input "**********"
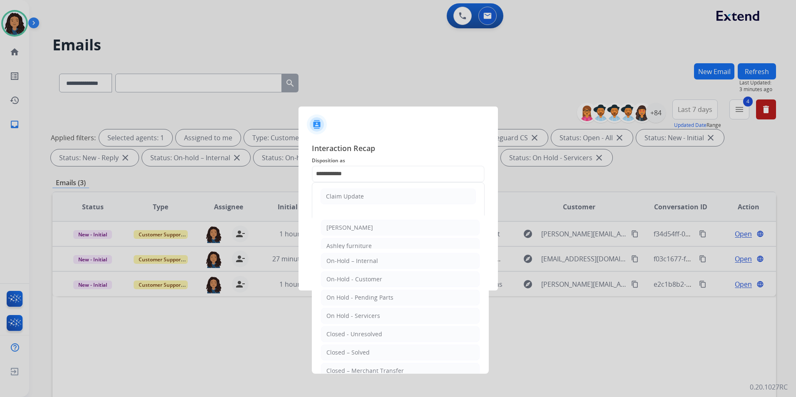
click at [345, 195] on div "Claim Update" at bounding box center [345, 196] width 38 height 8
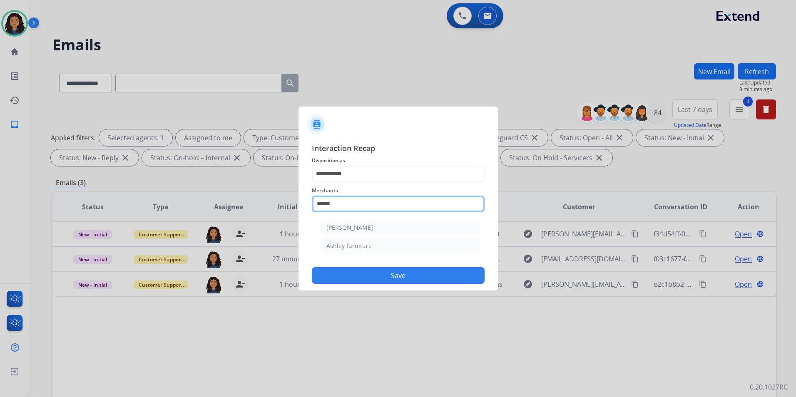
drag, startPoint x: 350, startPoint y: 204, endPoint x: 222, endPoint y: 220, distance: 129.3
click at [0, 220] on app-contact-recap-modal "**********" at bounding box center [0, 198] width 0 height 397
type input "*"
drag, startPoint x: 326, startPoint y: 245, endPoint x: 372, endPoint y: 228, distance: 48.6
drag, startPoint x: 372, startPoint y: 228, endPoint x: 346, endPoint y: 205, distance: 34.8
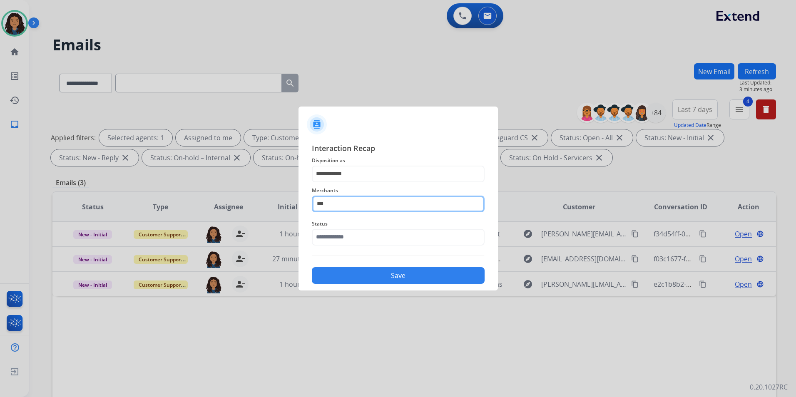
click at [346, 205] on input "***" at bounding box center [398, 204] width 173 height 17
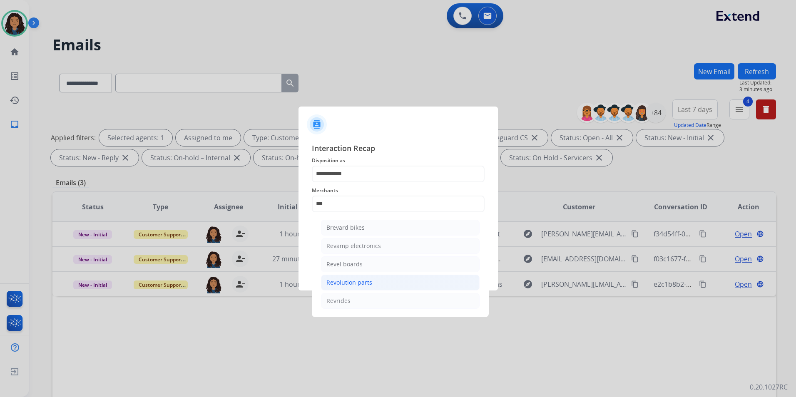
click at [354, 283] on div "Revolution parts" at bounding box center [349, 283] width 46 height 8
type input "**********"
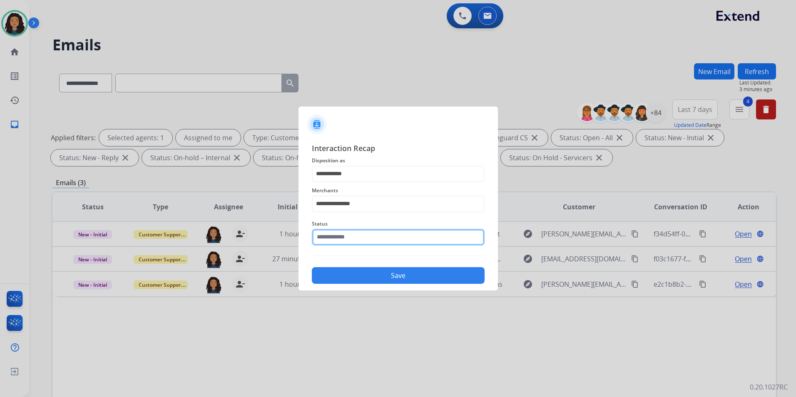
click at [347, 236] on input "text" at bounding box center [398, 237] width 173 height 17
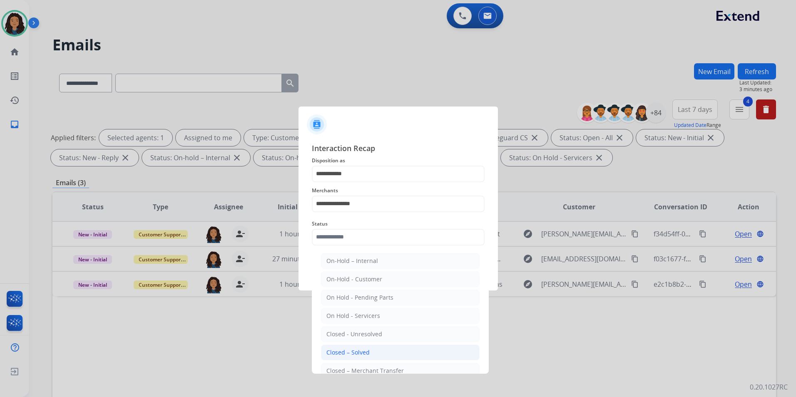
drag, startPoint x: 349, startPoint y: 350, endPoint x: 341, endPoint y: 334, distance: 18.3
click at [347, 350] on div "Closed – Solved" at bounding box center [347, 353] width 43 height 8
type input "**********"
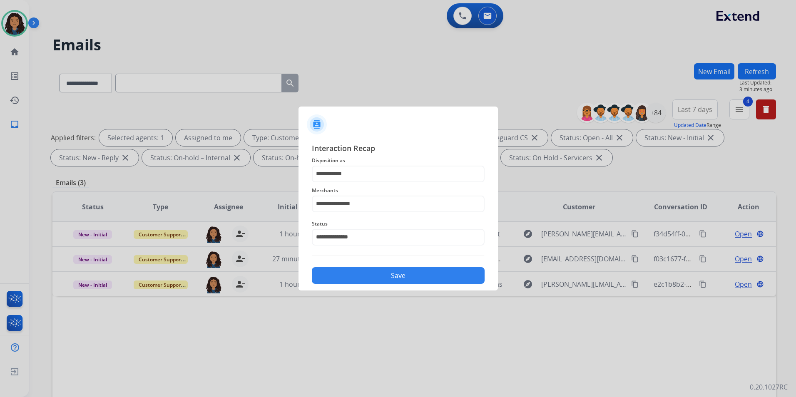
click at [355, 273] on button "Save" at bounding box center [398, 275] width 173 height 17
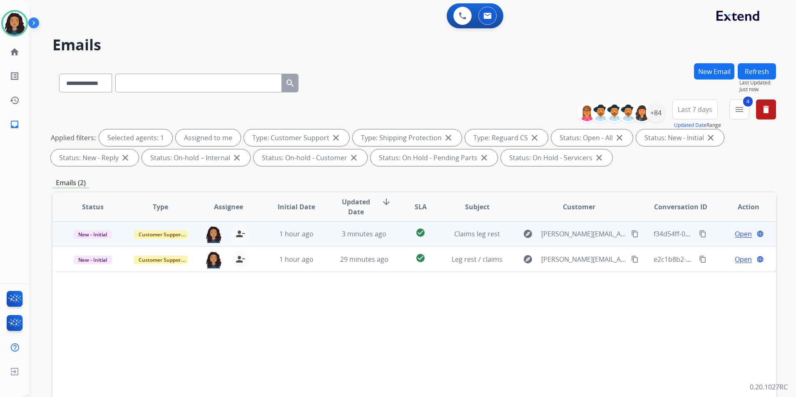
click at [739, 234] on span "Open" at bounding box center [743, 234] width 17 height 10
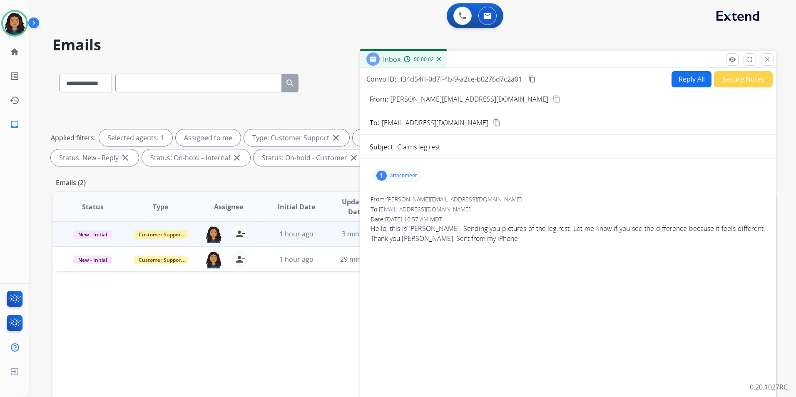
click at [404, 176] on p "attachment" at bounding box center [403, 175] width 27 height 7
click at [400, 198] on div at bounding box center [401, 198] width 42 height 29
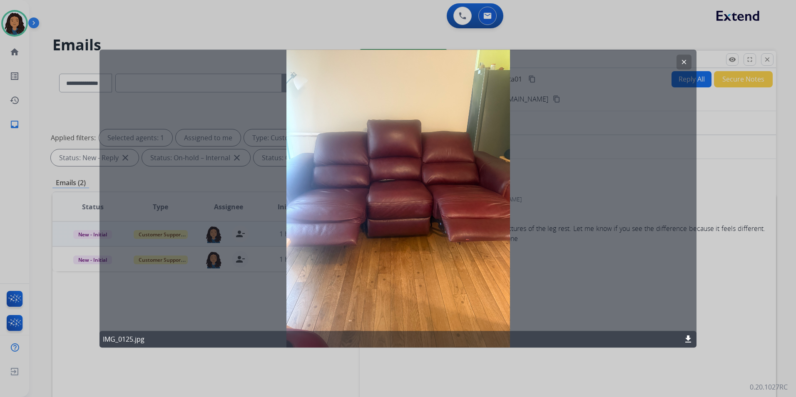
click at [680, 61] on button "clear" at bounding box center [684, 62] width 15 height 15
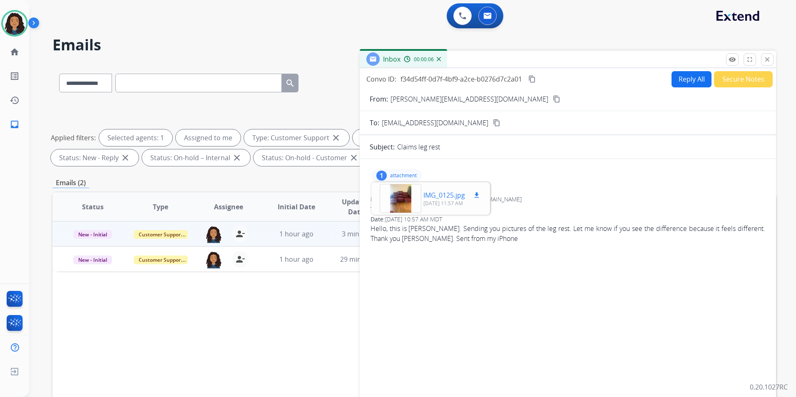
click at [480, 193] on mat-icon "download" at bounding box center [476, 195] width 7 height 7
click at [417, 176] on p "attachment" at bounding box center [403, 175] width 27 height 7
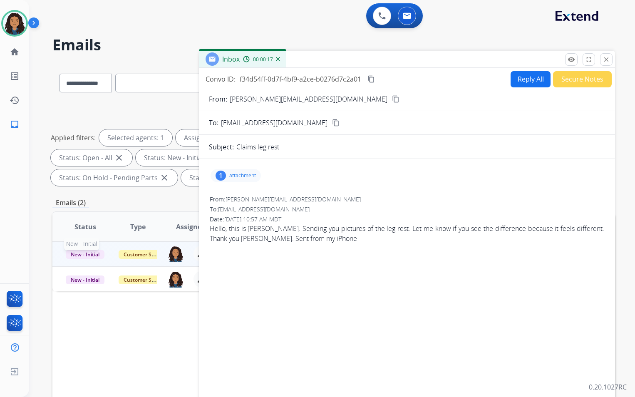
click at [89, 253] on span "New - Initial" at bounding box center [85, 254] width 39 height 9
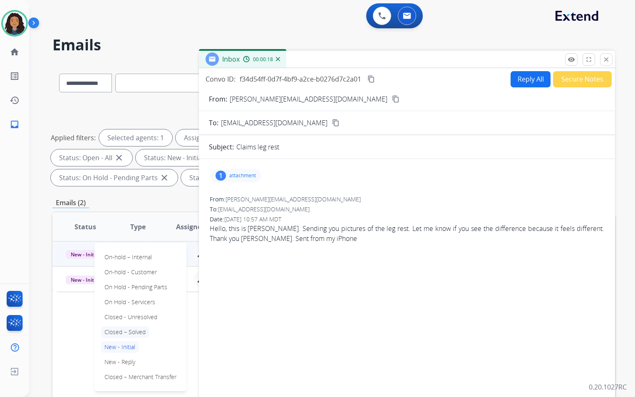
click at [137, 328] on p "Closed – Solved" at bounding box center [125, 332] width 48 height 12
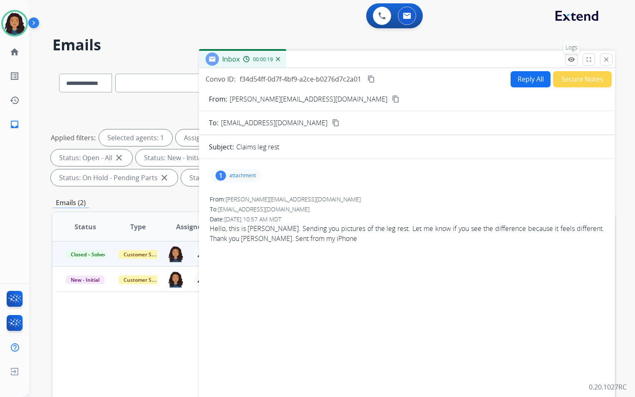
click at [569, 62] on mat-icon "remove_red_eye" at bounding box center [571, 59] width 7 height 7
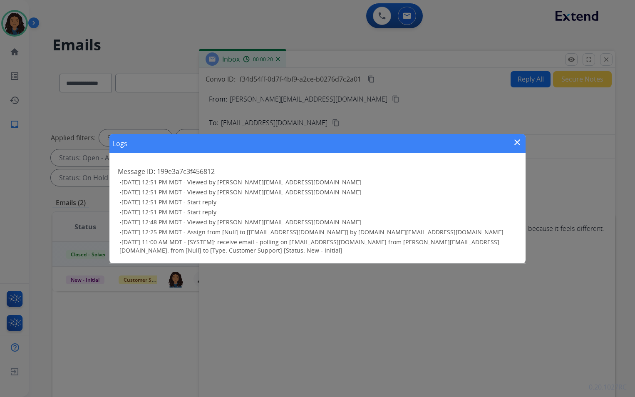
click at [517, 144] on mat-icon "close" at bounding box center [518, 142] width 10 height 10
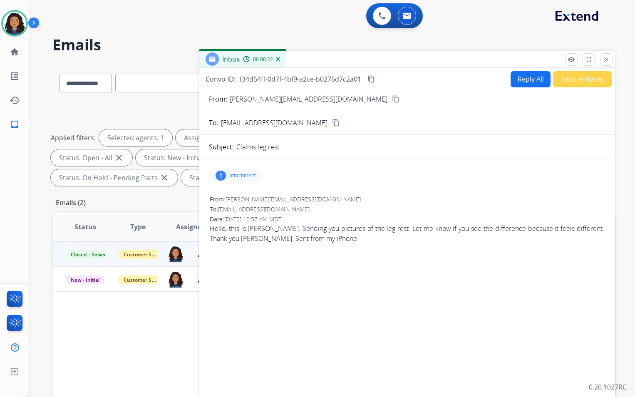
click at [579, 81] on button "Secure Notes" at bounding box center [582, 79] width 59 height 16
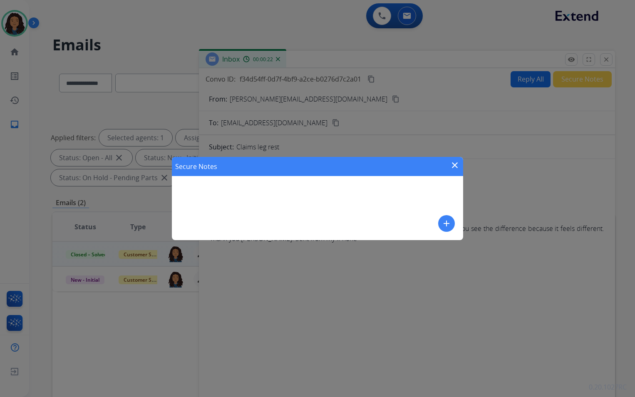
click at [446, 222] on mat-icon "add" at bounding box center [447, 224] width 10 height 10
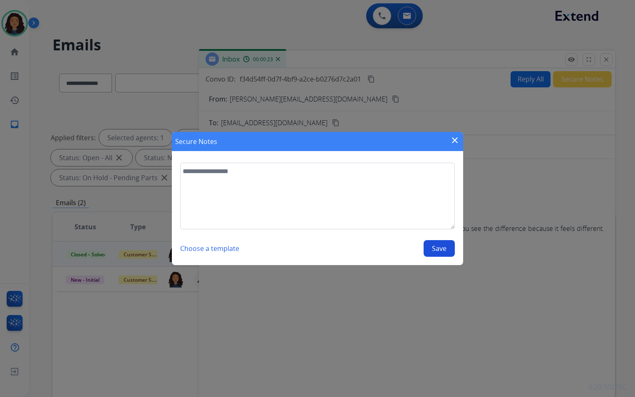
click at [333, 214] on textarea at bounding box center [317, 196] width 275 height 67
type textarea "**********"
click at [437, 254] on button "Save" at bounding box center [439, 248] width 31 height 17
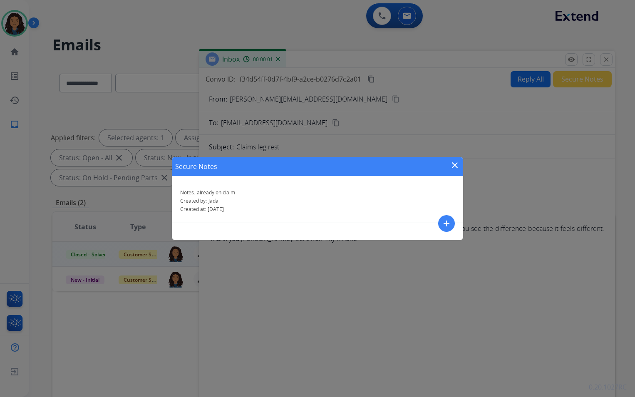
click at [452, 164] on mat-icon "close" at bounding box center [455, 165] width 10 height 10
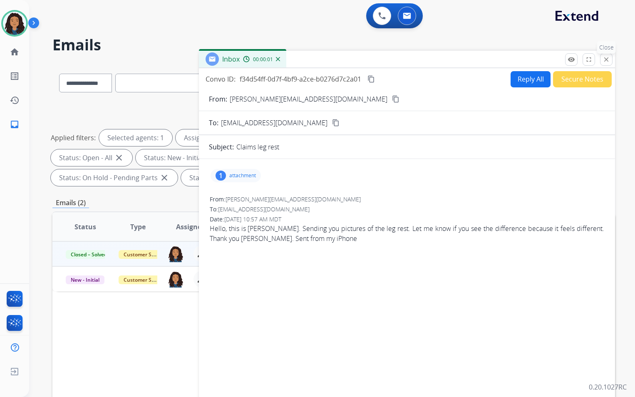
click at [605, 60] on mat-icon "close" at bounding box center [606, 59] width 7 height 7
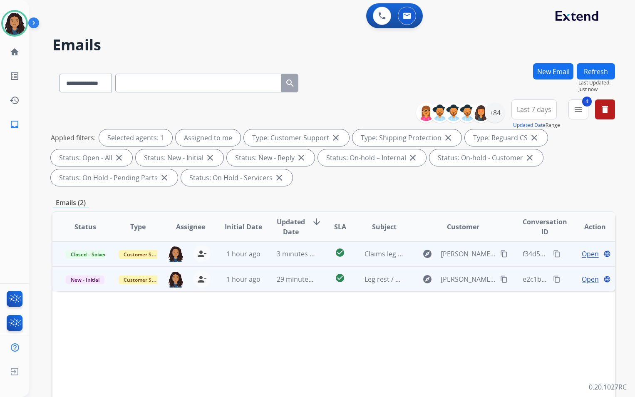
click at [582, 279] on span "Open" at bounding box center [590, 279] width 17 height 10
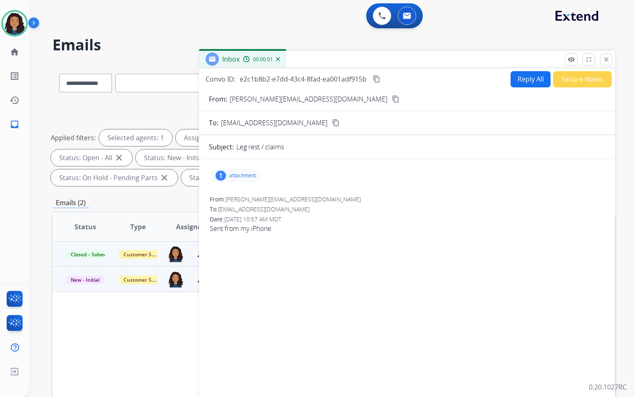
click at [249, 176] on p "attachment" at bounding box center [242, 175] width 27 height 7
click at [605, 62] on mat-icon "close" at bounding box center [606, 59] width 7 height 7
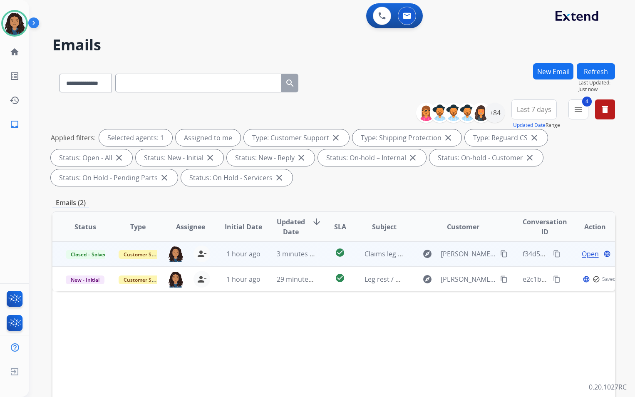
click at [583, 254] on span "Open" at bounding box center [590, 254] width 17 height 10
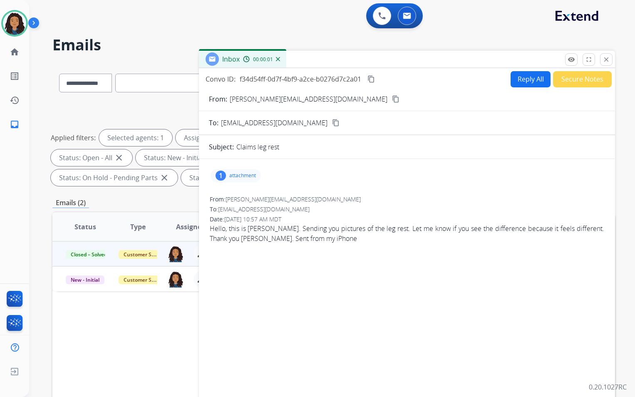
click at [227, 174] on div "1 attachment" at bounding box center [236, 175] width 50 height 13
click at [227, 174] on div "1 attachment IMG_0125.jpg download [DATE] 11:57 AM" at bounding box center [236, 175] width 50 height 13
click at [85, 277] on span "New - Initial" at bounding box center [85, 280] width 39 height 9
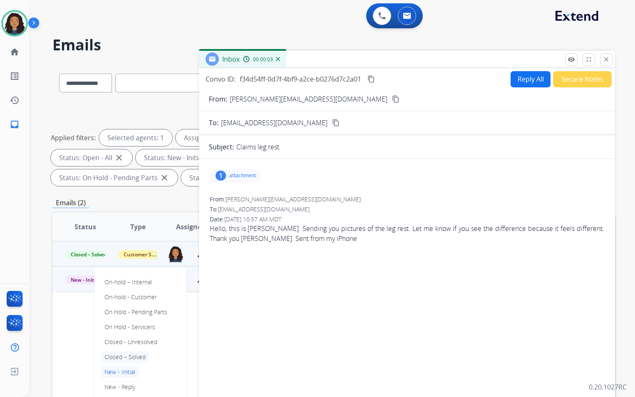
click at [135, 359] on p "Closed – Solved" at bounding box center [125, 357] width 48 height 12
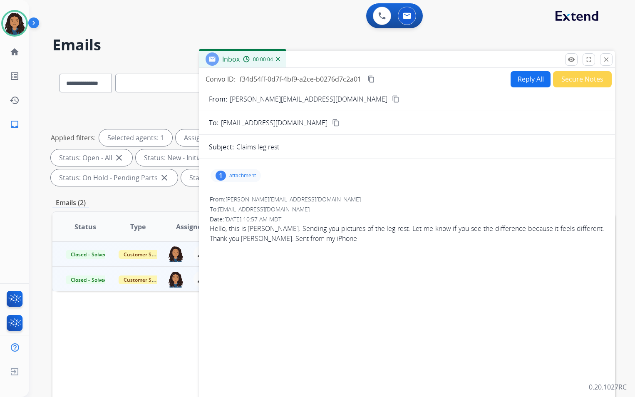
click at [586, 82] on button "Secure Notes" at bounding box center [582, 79] width 59 height 16
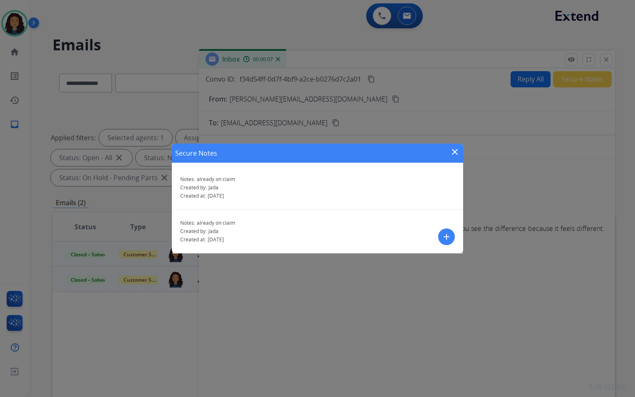
click at [456, 148] on mat-icon "close" at bounding box center [455, 152] width 10 height 10
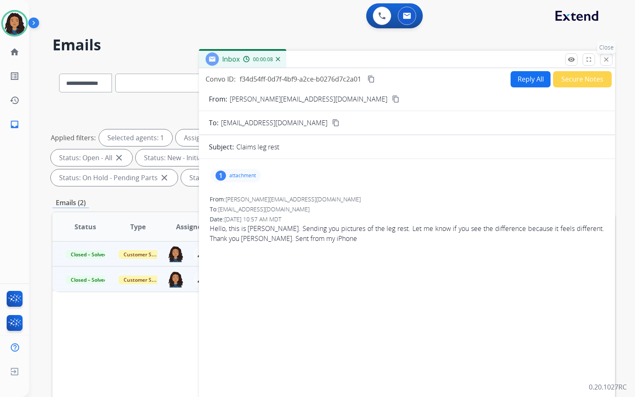
click at [606, 57] on mat-icon "close" at bounding box center [606, 59] width 7 height 7
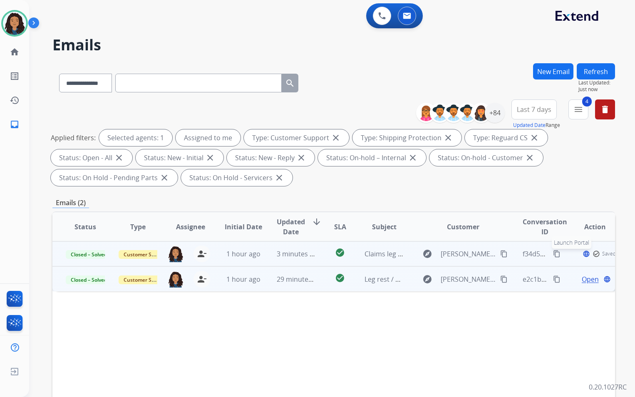
click at [582, 255] on button "language Launch Portal" at bounding box center [587, 254] width 10 height 10
click at [582, 250] on span "Open" at bounding box center [590, 254] width 17 height 10
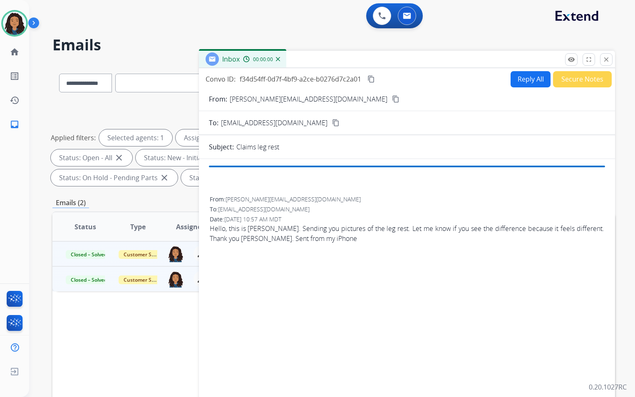
click at [573, 79] on button "Secure Notes" at bounding box center [582, 79] width 59 height 16
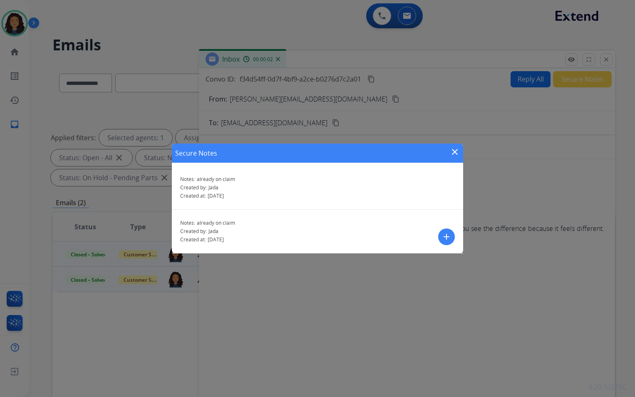
drag, startPoint x: 456, startPoint y: 152, endPoint x: 632, endPoint y: 74, distance: 193.1
click at [455, 152] on mat-icon "close" at bounding box center [455, 152] width 10 height 10
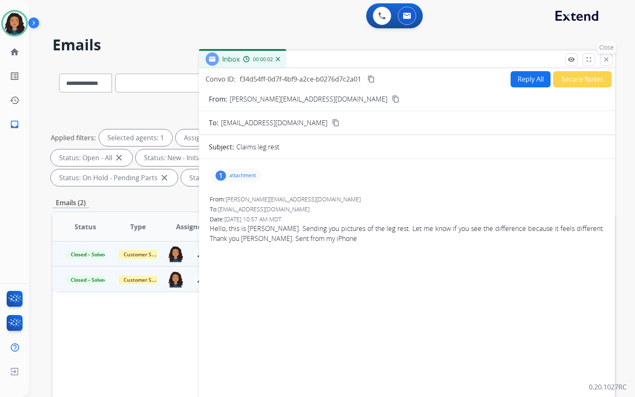
click at [603, 60] on mat-icon "close" at bounding box center [606, 59] width 7 height 7
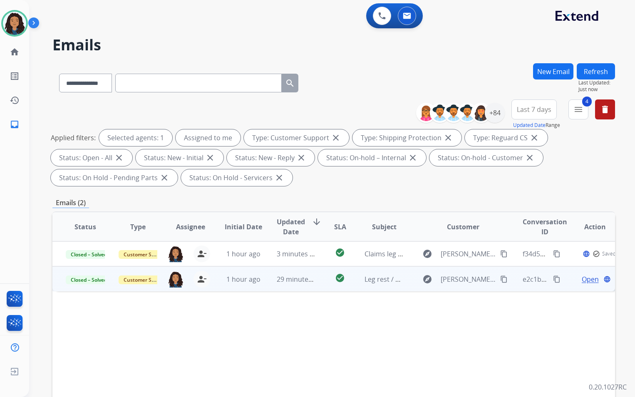
click at [594, 70] on button "Refresh" at bounding box center [596, 71] width 38 height 16
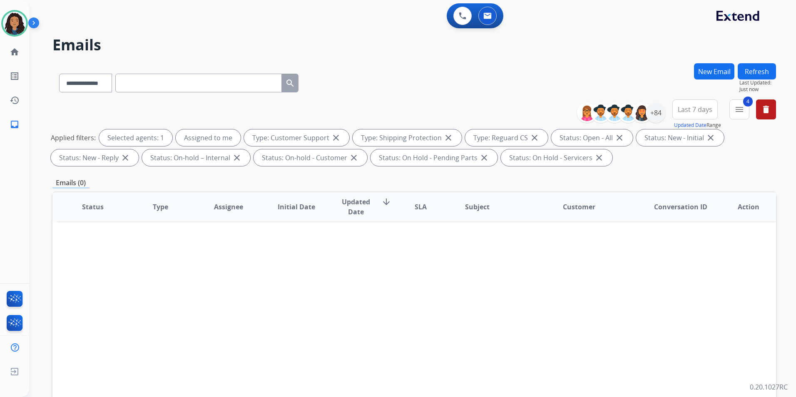
click at [760, 70] on button "Refresh" at bounding box center [757, 71] width 38 height 16
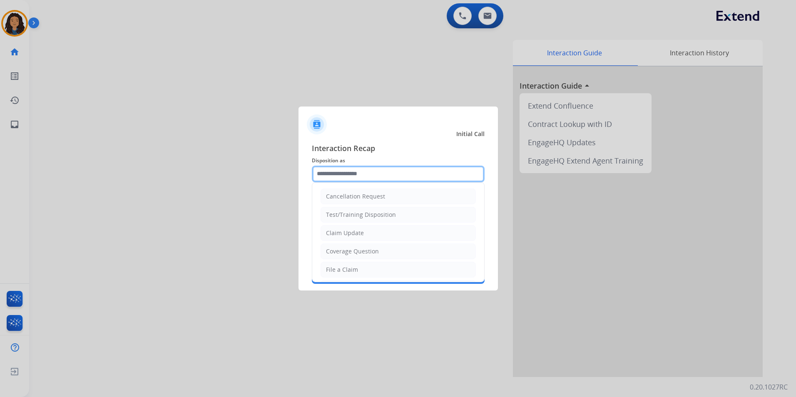
click at [384, 174] on input "text" at bounding box center [398, 174] width 173 height 17
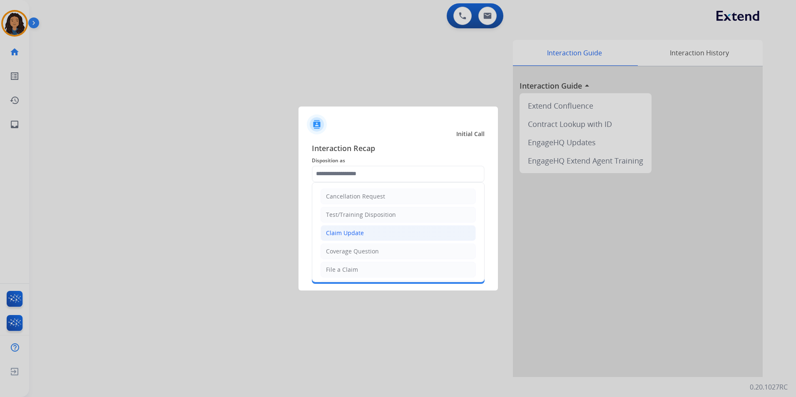
click at [349, 237] on div "Claim Update" at bounding box center [345, 233] width 38 height 8
type input "**********"
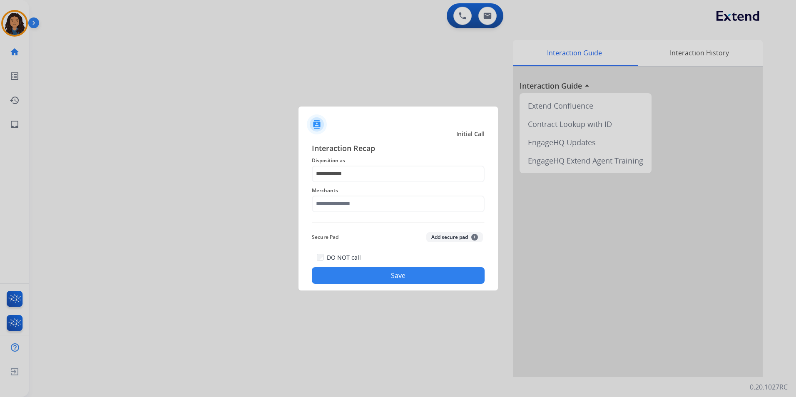
click at [351, 217] on div "**********" at bounding box center [398, 213] width 173 height 142
click at [362, 203] on input "text" at bounding box center [398, 204] width 173 height 17
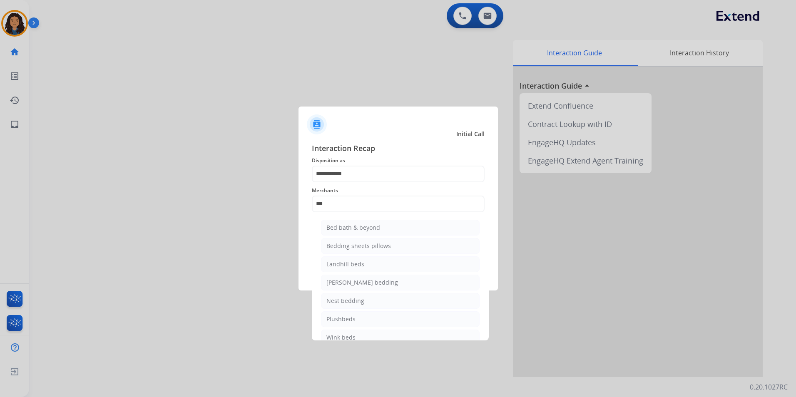
click at [370, 234] on li "Bed bath & beyond" at bounding box center [400, 228] width 159 height 16
type input "**********"
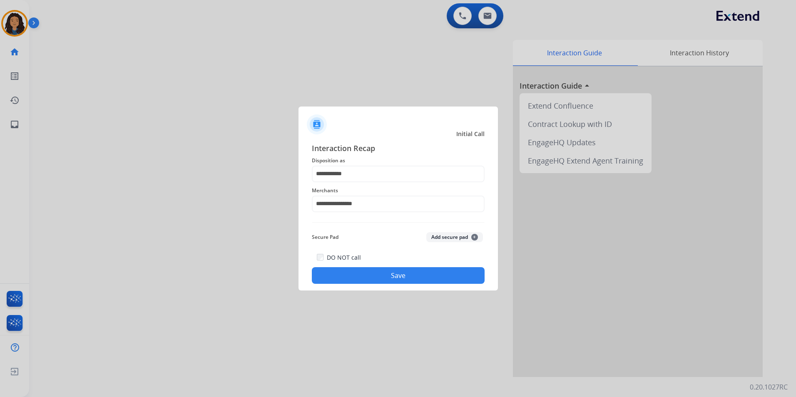
click at [389, 279] on button "Save" at bounding box center [398, 275] width 173 height 17
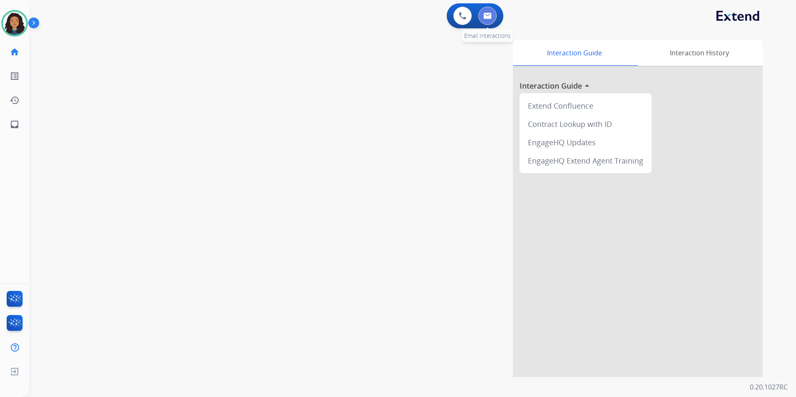
click at [489, 21] on button at bounding box center [487, 16] width 18 height 18
select select "**********"
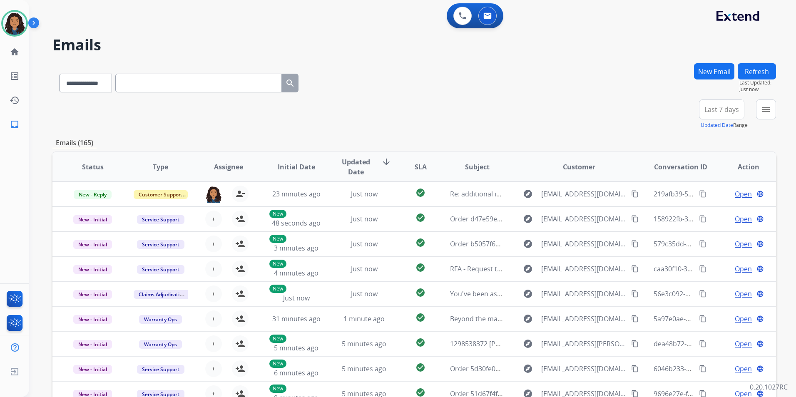
click at [733, 64] on div "New Email" at bounding box center [714, 81] width 40 height 36
click at [718, 70] on button "New Email" at bounding box center [714, 71] width 40 height 16
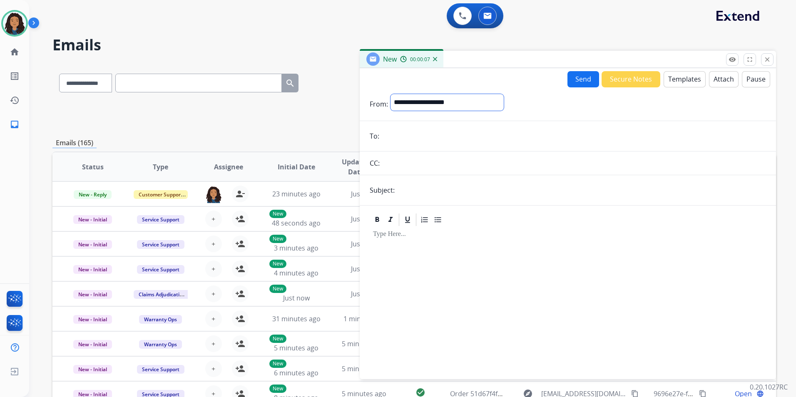
click at [453, 102] on select "**********" at bounding box center [447, 102] width 113 height 17
select select "**********"
click at [391, 94] on select "**********" at bounding box center [447, 102] width 113 height 17
paste input "**********"
type input "**********"
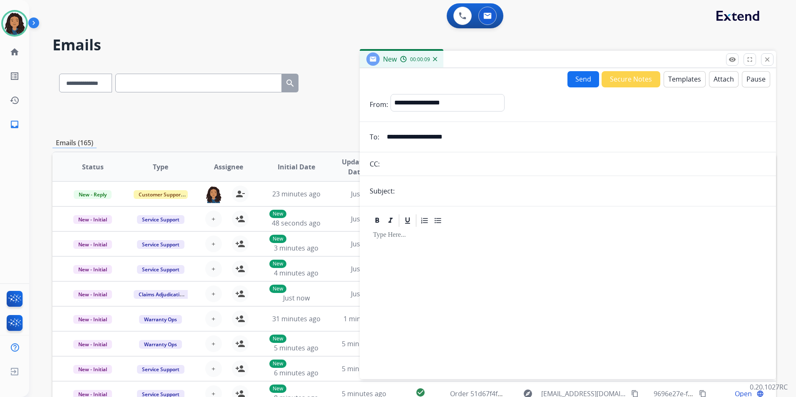
click at [431, 189] on input "text" at bounding box center [581, 191] width 369 height 17
type input "**********"
click at [690, 81] on button "Templates" at bounding box center [685, 79] width 42 height 16
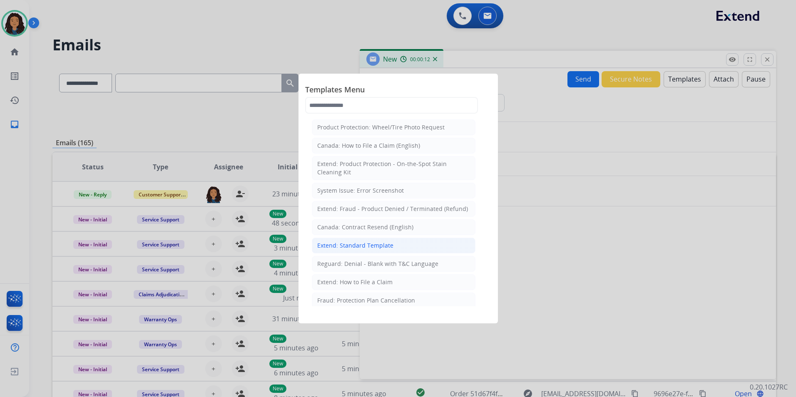
click at [374, 245] on div "Extend: Standard Template" at bounding box center [355, 246] width 76 height 8
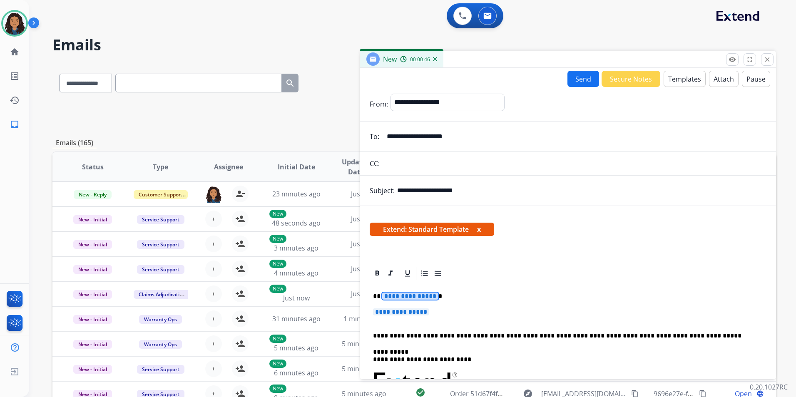
click at [421, 293] on span "**********" at bounding box center [410, 296] width 56 height 7
click at [412, 311] on span "**********" at bounding box center [401, 312] width 56 height 7
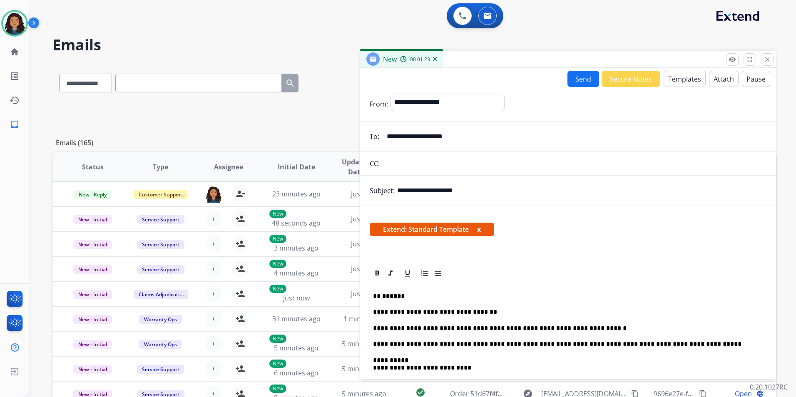
click at [546, 328] on p "**********" at bounding box center [564, 328] width 383 height 7
click at [573, 79] on button "Send" at bounding box center [584, 79] width 32 height 16
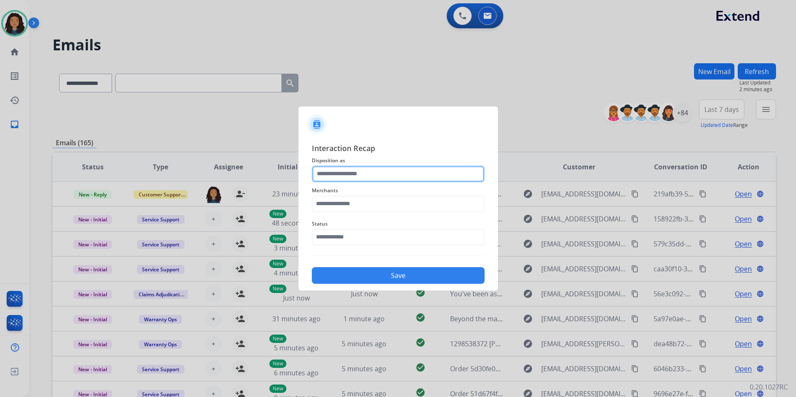
click at [379, 172] on input "text" at bounding box center [398, 174] width 173 height 17
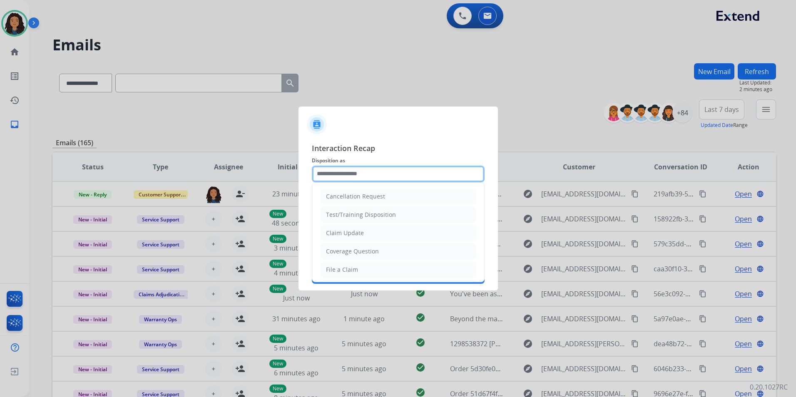
type input "**********"
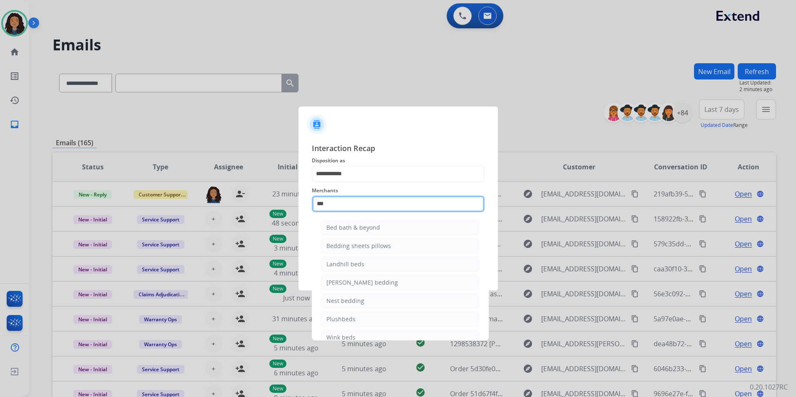
click at [346, 207] on input "***" at bounding box center [398, 204] width 173 height 17
click at [335, 227] on div "Bed bath & beyond" at bounding box center [353, 228] width 54 height 8
type input "**********"
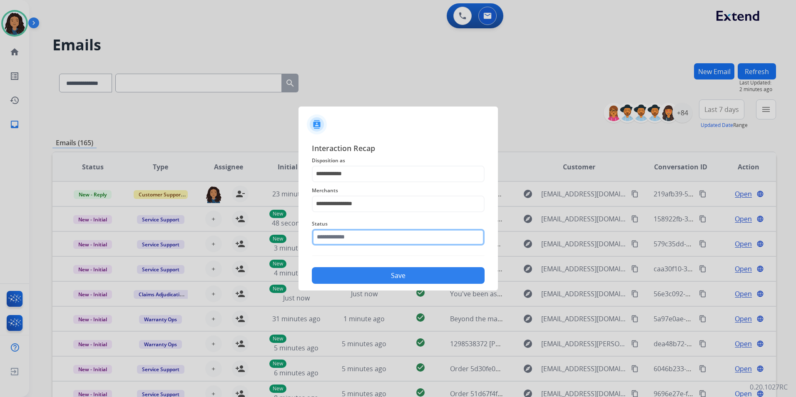
click at [344, 235] on input "text" at bounding box center [398, 237] width 173 height 17
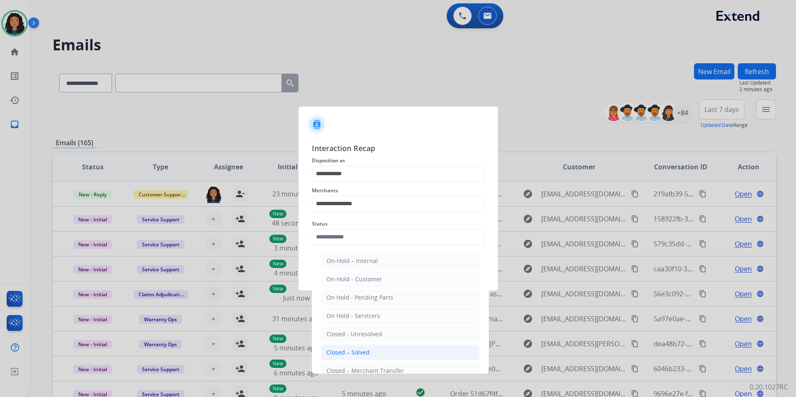
click at [366, 352] on div "Closed – Solved" at bounding box center [347, 353] width 43 height 8
type input "**********"
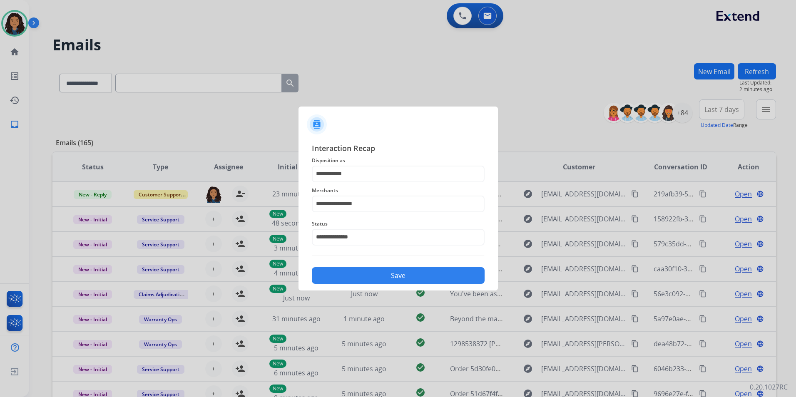
click at [370, 278] on button "Save" at bounding box center [398, 275] width 173 height 17
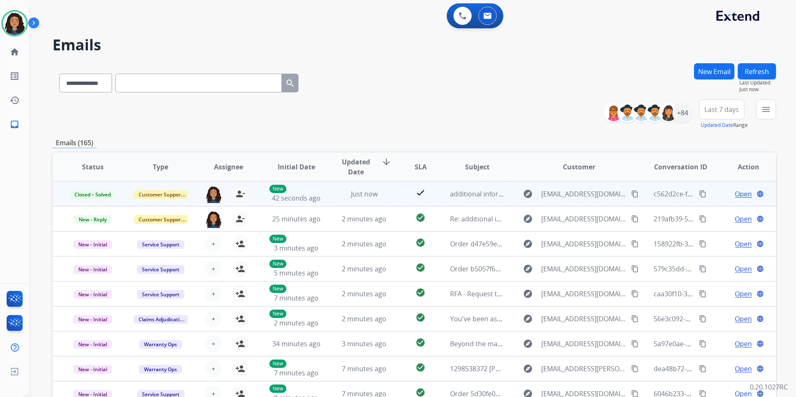
click at [699, 194] on mat-icon "content_copy" at bounding box center [702, 193] width 7 height 7
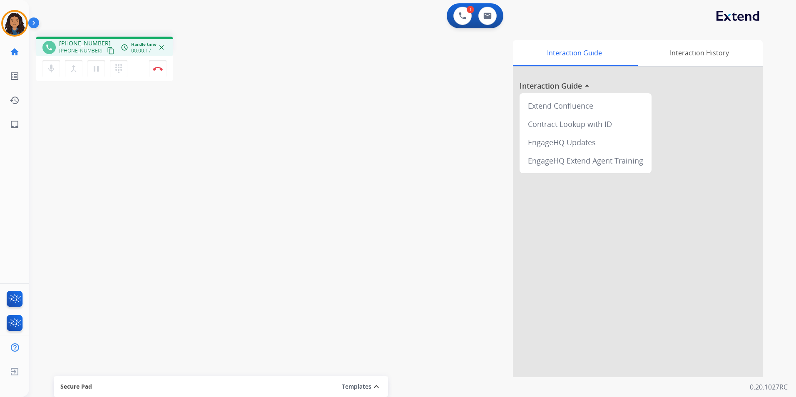
click at [107, 50] on mat-icon "content_copy" at bounding box center [110, 50] width 7 height 7
click at [157, 70] on img at bounding box center [158, 69] width 10 height 4
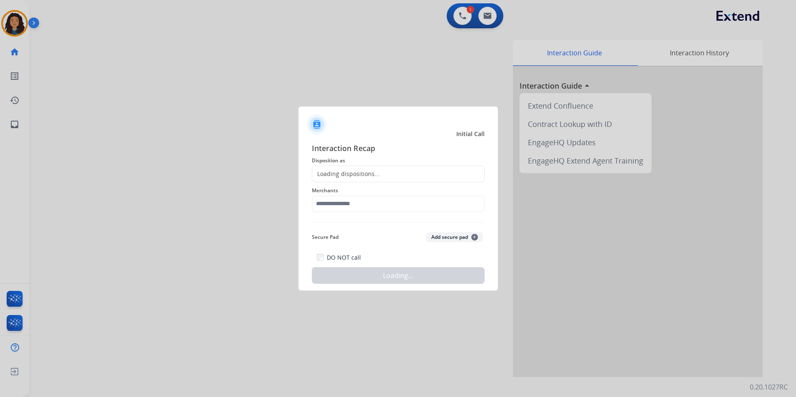
click at [339, 174] on div "Loading dispositions..." at bounding box center [345, 174] width 67 height 8
click at [350, 173] on div "Loading dispositions..." at bounding box center [345, 174] width 67 height 8
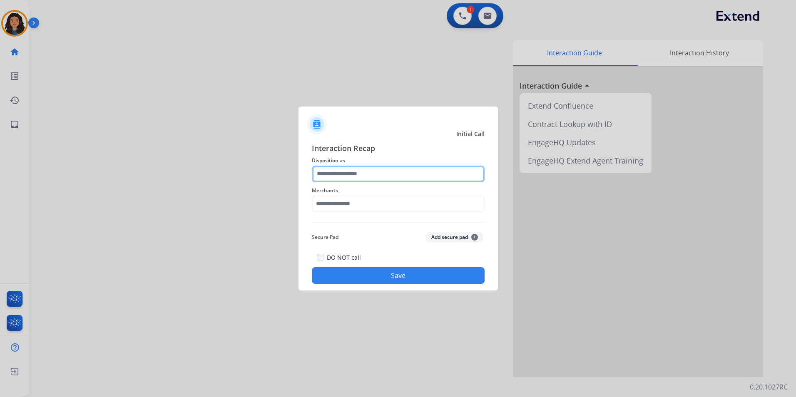
click at [355, 171] on input "text" at bounding box center [398, 174] width 173 height 17
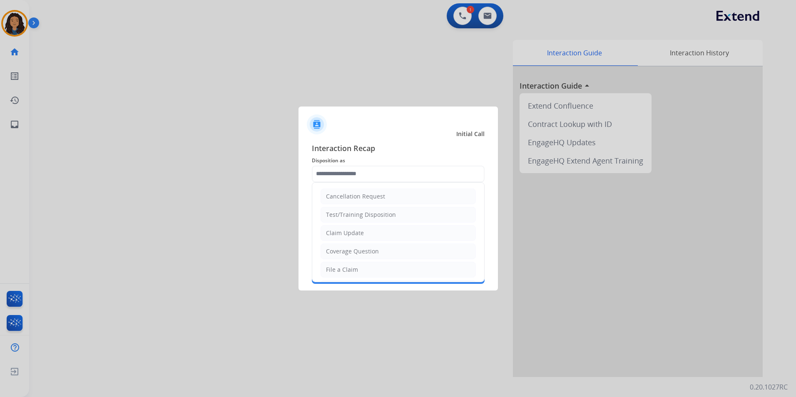
drag, startPoint x: 364, startPoint y: 231, endPoint x: 361, endPoint y: 226, distance: 5.8
click at [364, 231] on li "Claim Update" at bounding box center [398, 233] width 155 height 16
type input "**********"
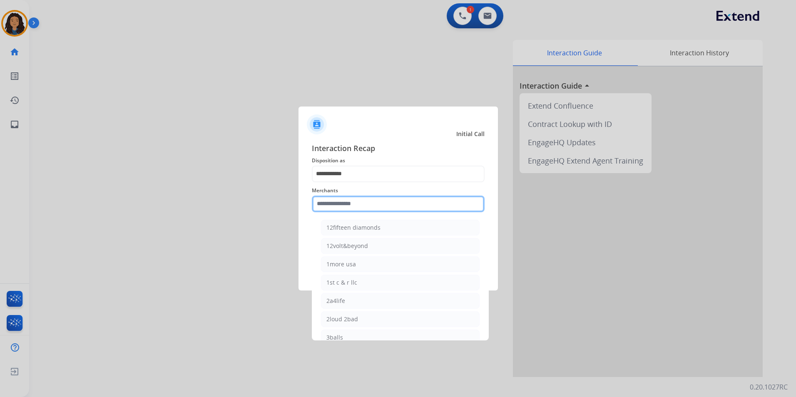
click at [356, 209] on input "text" at bounding box center [398, 204] width 173 height 17
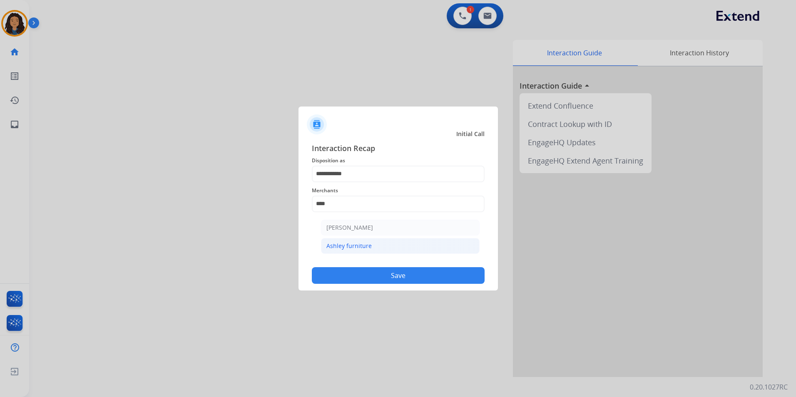
click at [364, 247] on div "Ashley furniture" at bounding box center [348, 246] width 45 height 8
type input "**********"
click at [367, 279] on button "Save" at bounding box center [398, 275] width 173 height 17
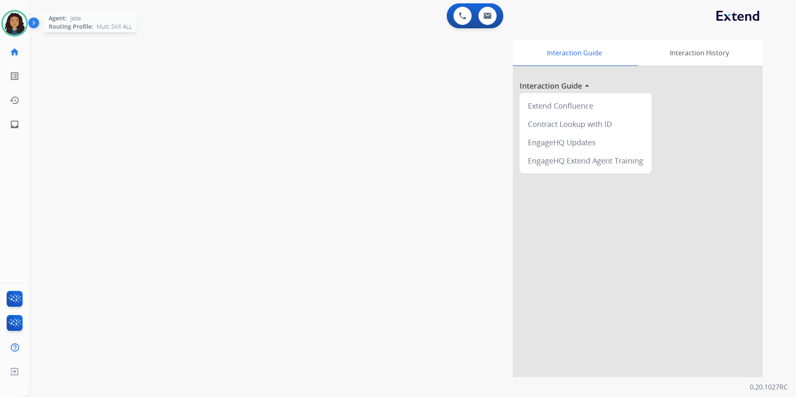
click at [8, 26] on img at bounding box center [14, 23] width 23 height 23
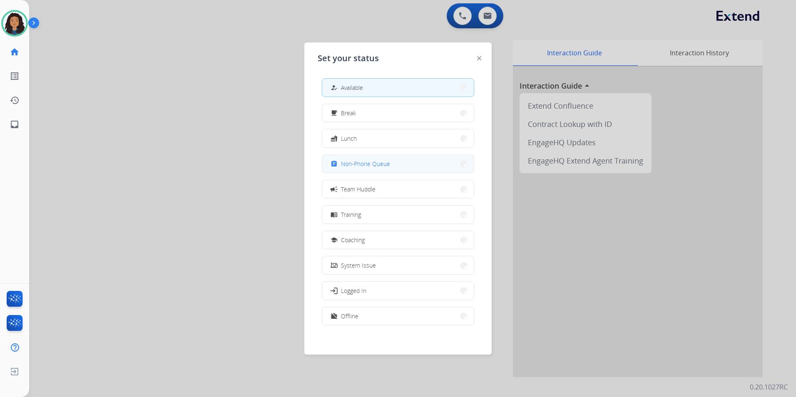
click at [379, 162] on span "Non-Phone Queue" at bounding box center [365, 163] width 49 height 9
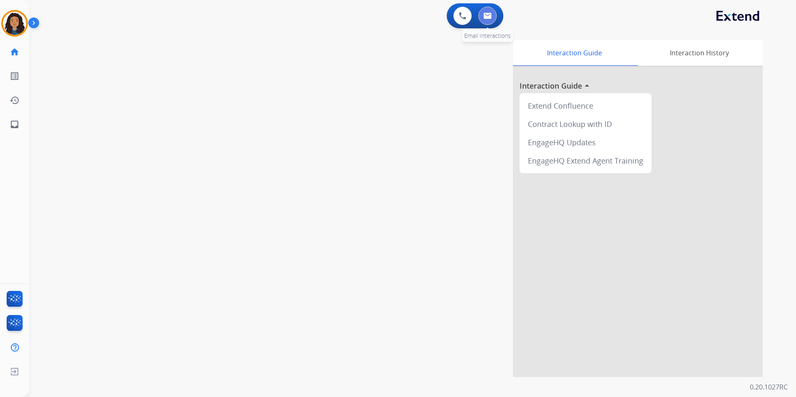
click at [483, 16] on button at bounding box center [487, 16] width 18 height 18
select select "**********"
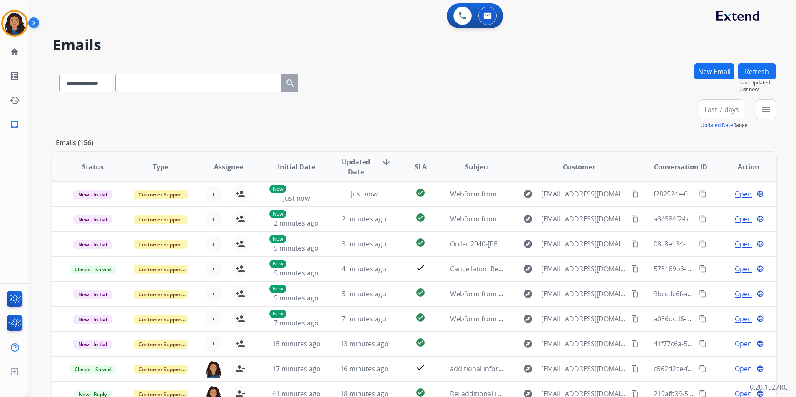
click at [721, 75] on button "New Email" at bounding box center [714, 71] width 40 height 16
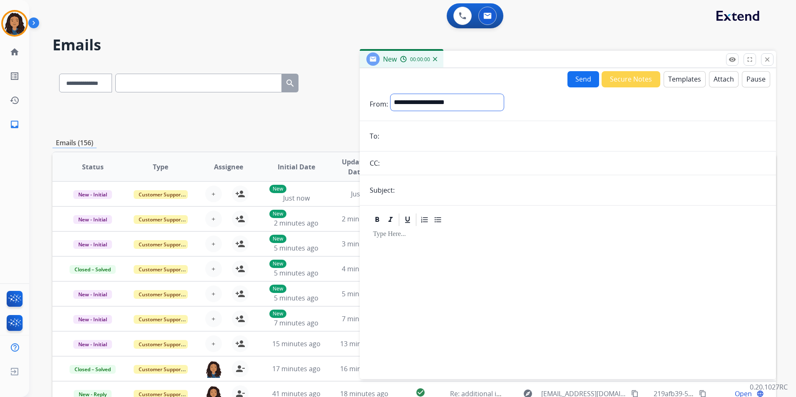
drag, startPoint x: 418, startPoint y: 99, endPoint x: 414, endPoint y: 110, distance: 12.4
click at [417, 99] on select "**********" at bounding box center [447, 102] width 113 height 17
select select "**********"
click at [391, 94] on select "**********" at bounding box center [447, 102] width 113 height 17
paste input "**********"
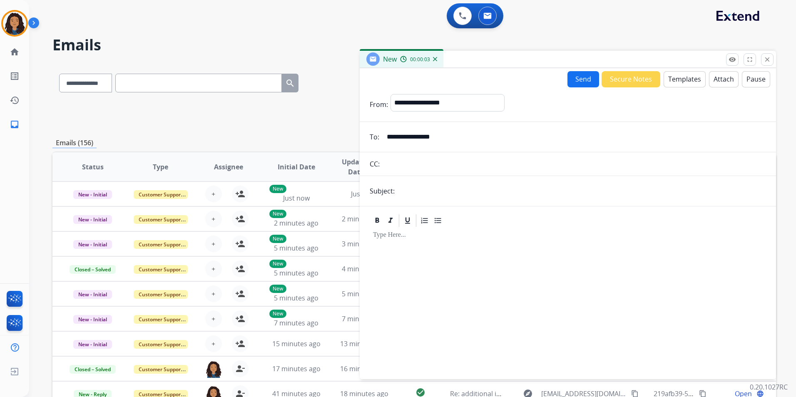
type input "**********"
click at [419, 200] on form "**********" at bounding box center [568, 231] width 416 height 289
click at [436, 194] on input "text" at bounding box center [581, 191] width 369 height 17
type input "******"
click at [675, 84] on button "Templates" at bounding box center [685, 79] width 42 height 16
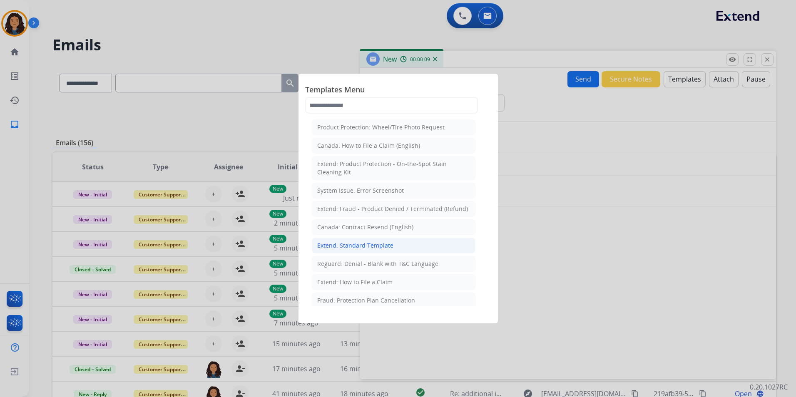
click at [376, 248] on div "Extend: Standard Template" at bounding box center [355, 246] width 76 height 8
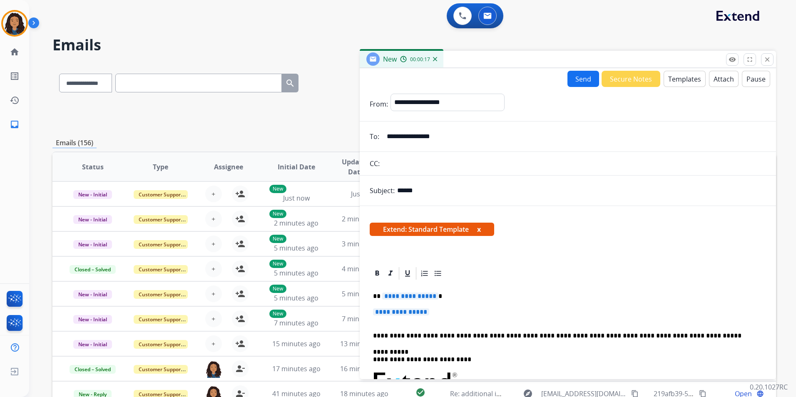
click at [405, 294] on span "**********" at bounding box center [410, 296] width 56 height 7
click at [414, 317] on p "**********" at bounding box center [568, 316] width 390 height 15
click at [413, 313] on span "**********" at bounding box center [401, 312] width 56 height 7
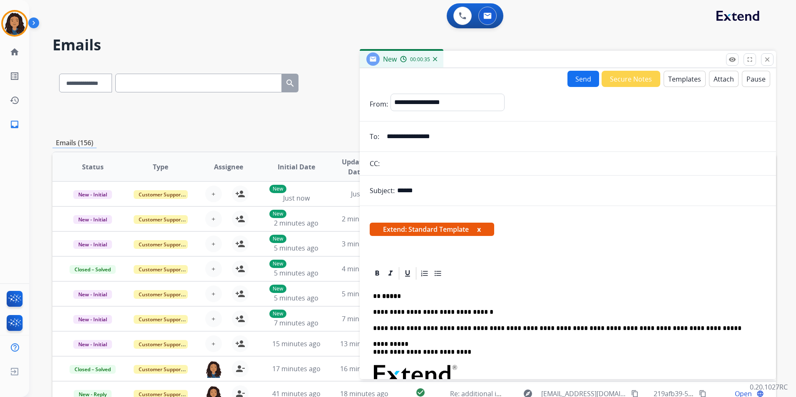
click at [456, 312] on p "**********" at bounding box center [564, 312] width 383 height 7
click at [500, 311] on p "**********" at bounding box center [564, 312] width 383 height 7
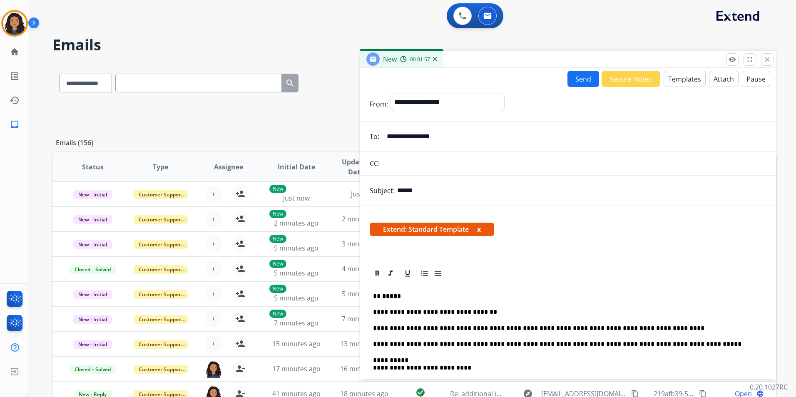
click at [578, 78] on button "Send" at bounding box center [584, 79] width 32 height 16
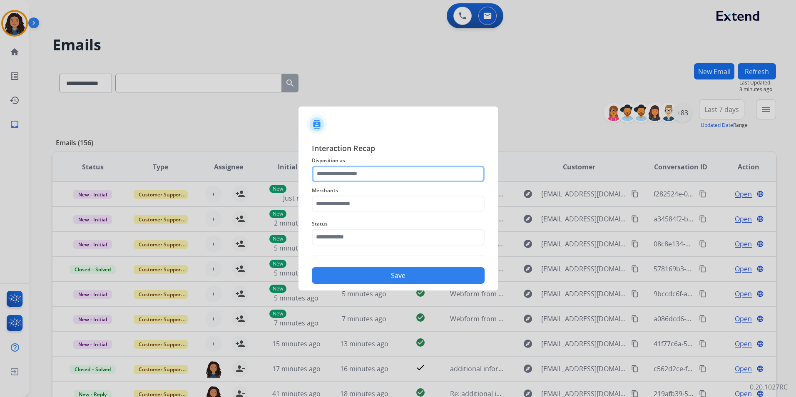
click at [358, 177] on input "text" at bounding box center [398, 174] width 173 height 17
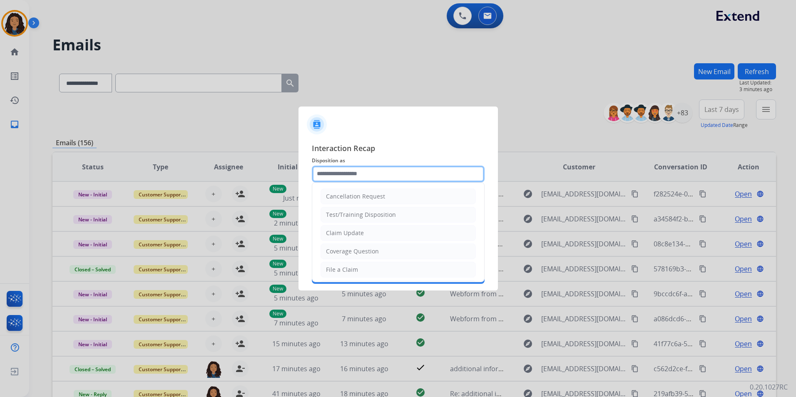
type input "**********"
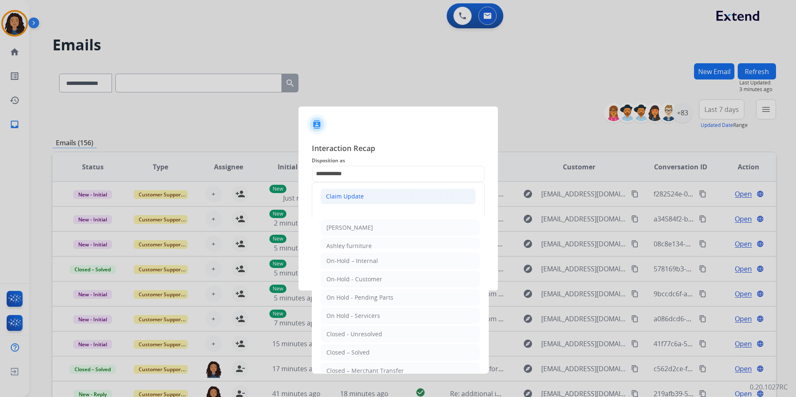
click at [334, 196] on div "Claim Update" at bounding box center [345, 196] width 38 height 8
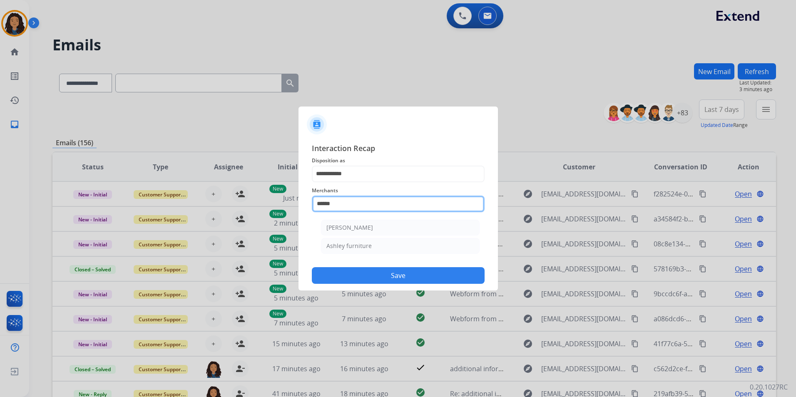
drag, startPoint x: 339, startPoint y: 207, endPoint x: 233, endPoint y: 204, distance: 106.2
click at [0, 204] on app-contact-recap-modal "**********" at bounding box center [0, 198] width 0 height 397
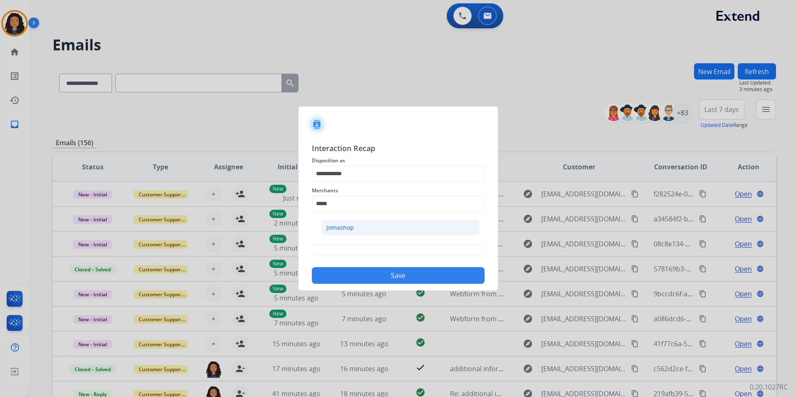
click at [374, 232] on li "Jomashop" at bounding box center [400, 228] width 159 height 16
type input "********"
click at [353, 233] on input "text" at bounding box center [398, 237] width 173 height 17
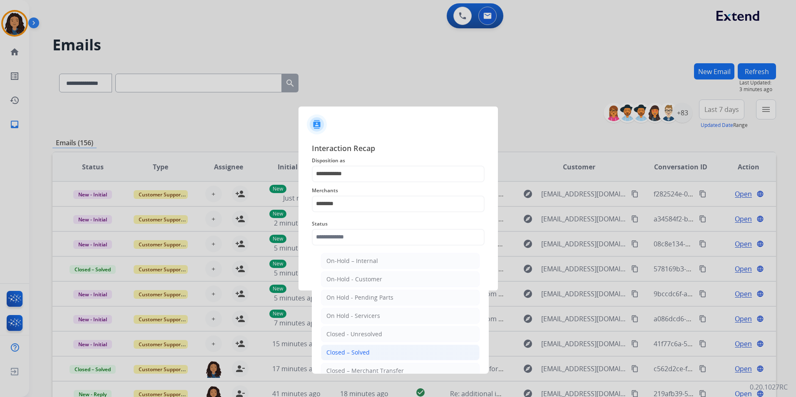
click at [357, 354] on div "Closed – Solved" at bounding box center [347, 353] width 43 height 8
type input "**********"
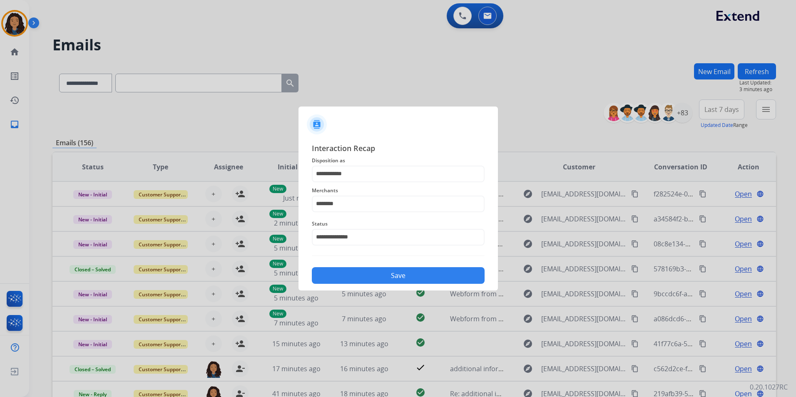
click at [354, 273] on button "Save" at bounding box center [398, 275] width 173 height 17
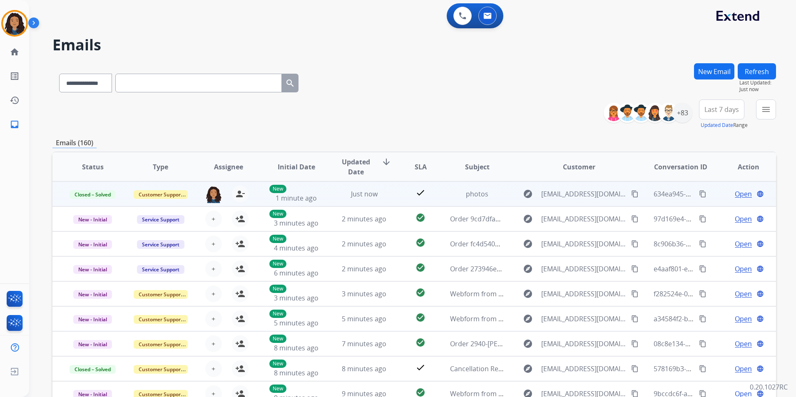
click at [699, 193] on mat-icon "content_copy" at bounding box center [702, 193] width 7 height 7
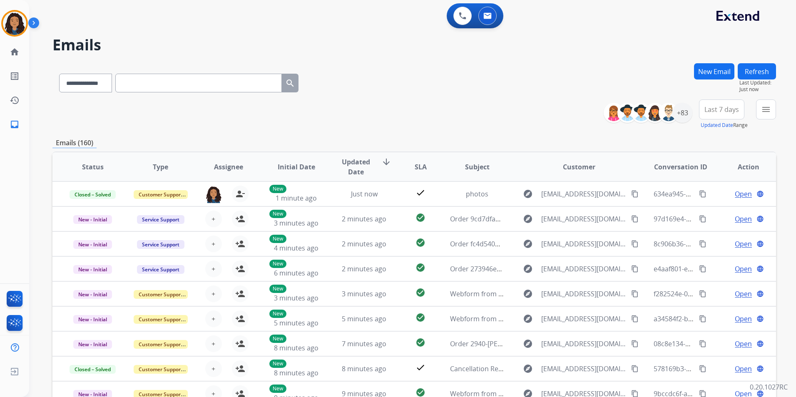
click at [733, 79] on div "New Email" at bounding box center [714, 81] width 40 height 36
click at [708, 72] on button "New Email" at bounding box center [714, 71] width 40 height 16
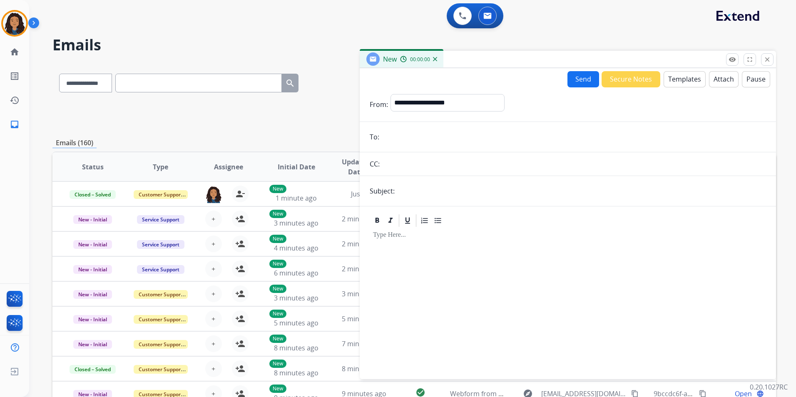
click at [441, 92] on form "**********" at bounding box center [568, 231] width 416 height 289
click at [438, 100] on select "**********" at bounding box center [447, 102] width 113 height 17
select select "**********"
click at [391, 94] on select "**********" at bounding box center [447, 102] width 113 height 17
paste input "**********"
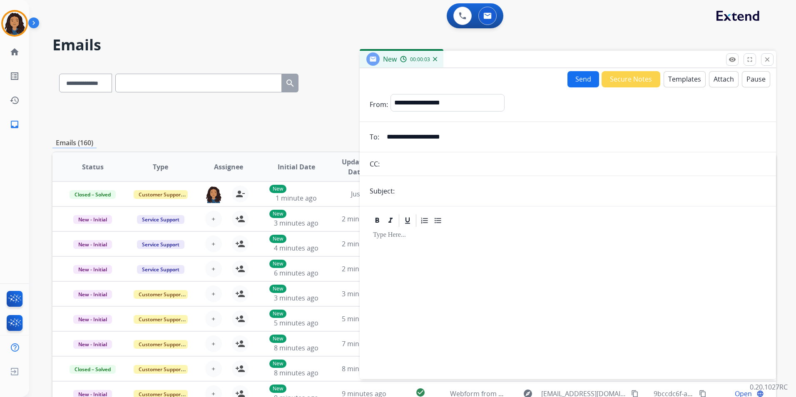
type input "**********"
click at [424, 187] on input "text" at bounding box center [581, 191] width 369 height 17
type input "**********"
click at [671, 79] on button "Templates" at bounding box center [685, 79] width 42 height 16
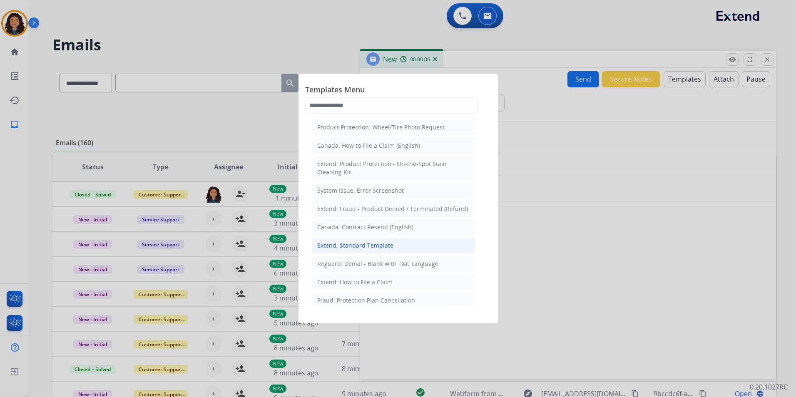
click at [363, 246] on div "Extend: Standard Template" at bounding box center [355, 246] width 76 height 8
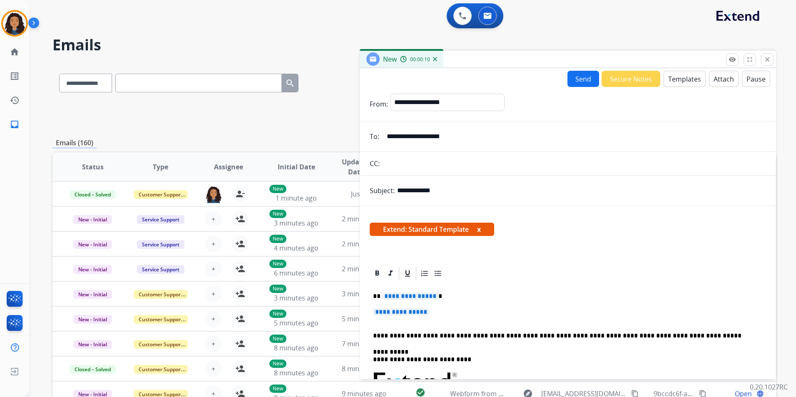
click at [396, 297] on span "**********" at bounding box center [410, 296] width 56 height 7
paste div
click at [412, 312] on span "**********" at bounding box center [401, 312] width 56 height 7
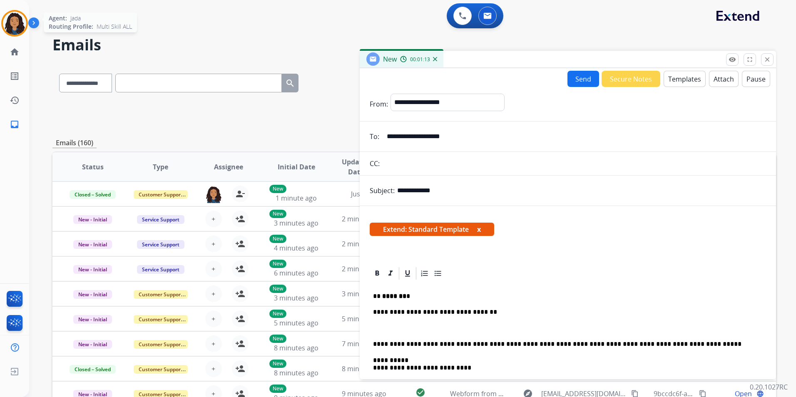
click at [20, 18] on img at bounding box center [14, 23] width 23 height 23
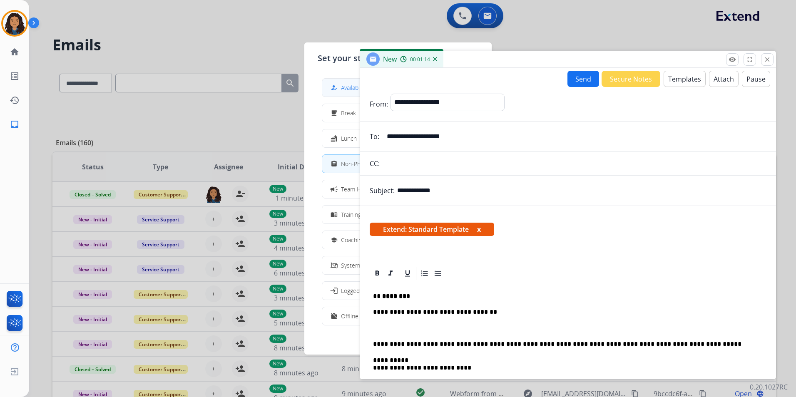
click at [356, 82] on button "how_to_reg Available" at bounding box center [398, 88] width 152 height 18
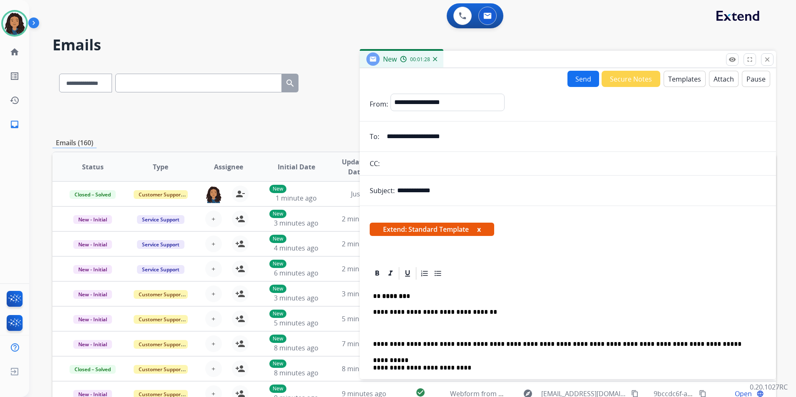
click at [581, 81] on button "Send" at bounding box center [584, 79] width 32 height 16
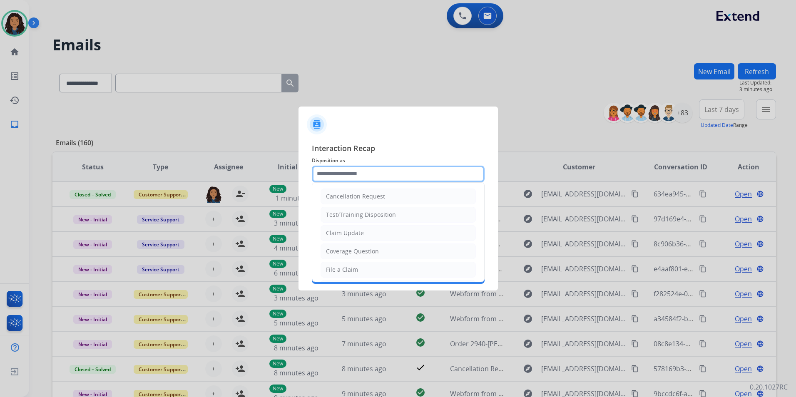
drag, startPoint x: 375, startPoint y: 171, endPoint x: 375, endPoint y: 179, distance: 7.9
click at [375, 173] on input "text" at bounding box center [398, 174] width 173 height 17
type input "**********"
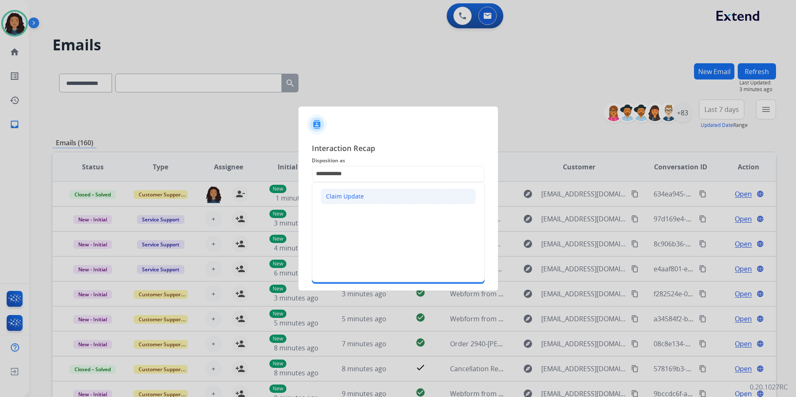
click at [359, 202] on li "Claim Update" at bounding box center [398, 197] width 155 height 16
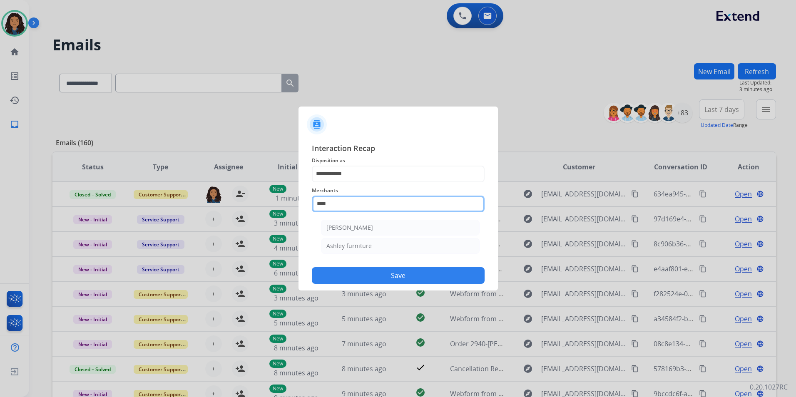
drag, startPoint x: 358, startPoint y: 202, endPoint x: 226, endPoint y: 200, distance: 132.4
click at [0, 200] on app-contact-recap-modal "**********" at bounding box center [0, 198] width 0 height 397
type input "******"
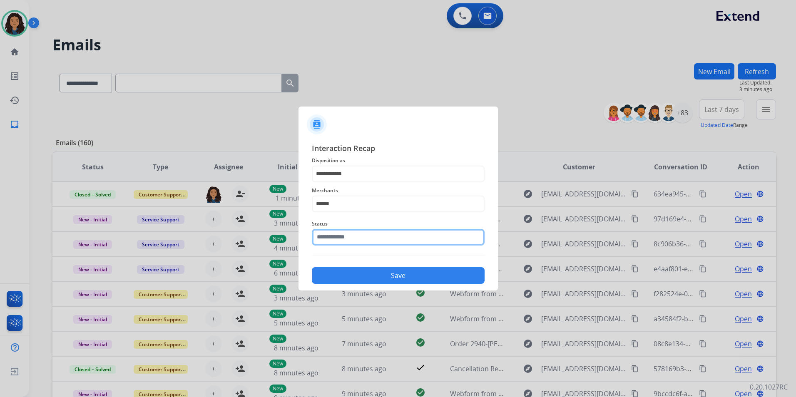
click at [365, 242] on input "text" at bounding box center [398, 237] width 173 height 17
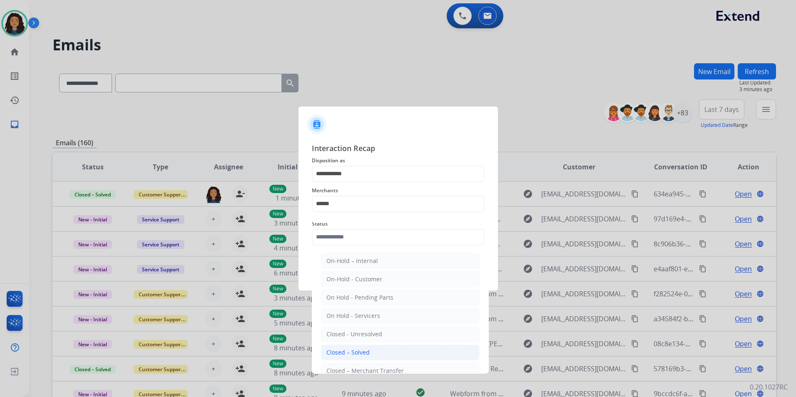
click at [333, 349] on div "Closed – Solved" at bounding box center [347, 353] width 43 height 8
type input "**********"
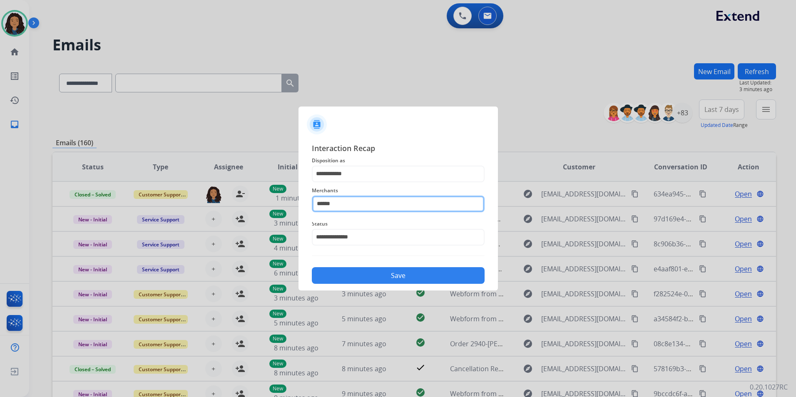
click at [359, 205] on input "******" at bounding box center [398, 204] width 173 height 17
drag, startPoint x: 202, startPoint y: 204, endPoint x: 197, endPoint y: 204, distance: 5.0
click at [0, 204] on app-contact-recap-modal "**********" at bounding box center [0, 198] width 0 height 397
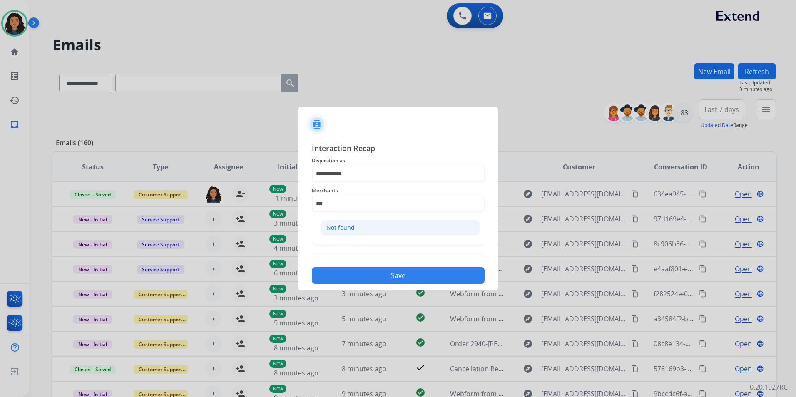
click at [374, 233] on li "Not found" at bounding box center [400, 228] width 159 height 16
type input "*********"
click at [346, 272] on button "Save" at bounding box center [398, 275] width 173 height 17
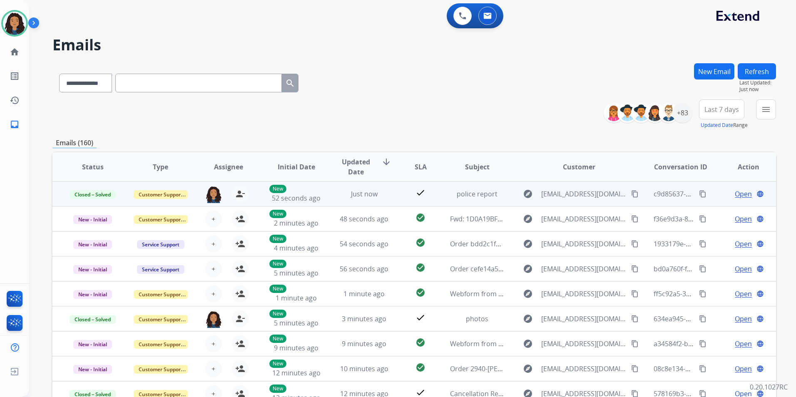
click at [699, 190] on mat-icon "content_copy" at bounding box center [702, 193] width 7 height 7
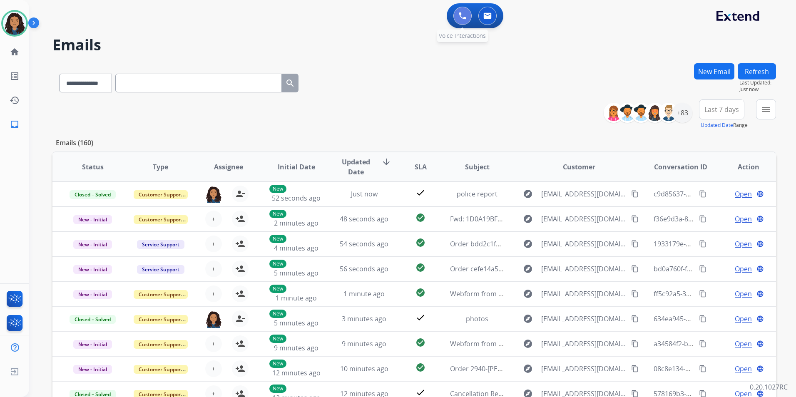
click at [463, 20] on button at bounding box center [463, 16] width 18 height 18
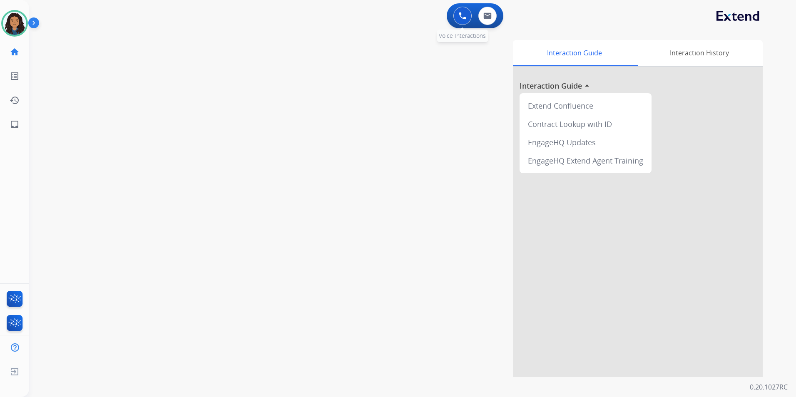
click at [463, 18] on img at bounding box center [462, 15] width 7 height 7
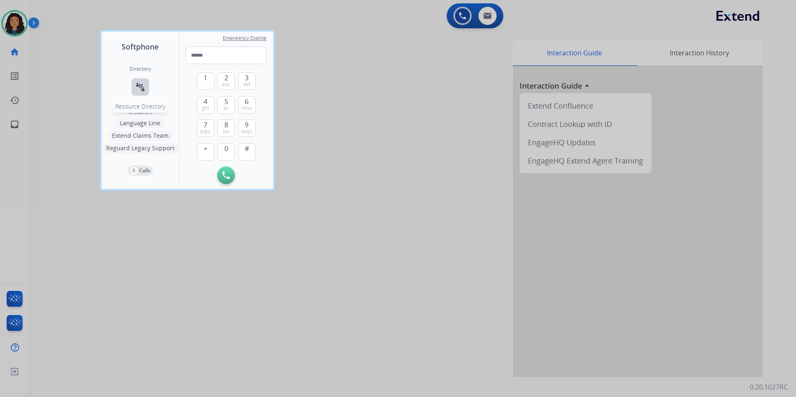
click at [137, 92] on mat-icon "connect_without_contact" at bounding box center [140, 87] width 10 height 10
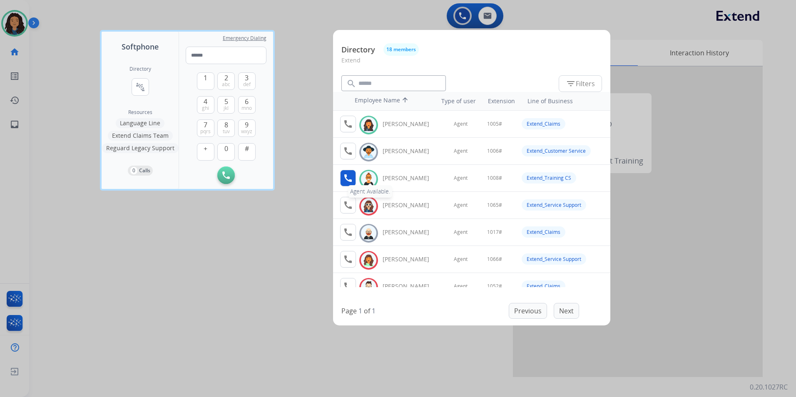
click at [351, 179] on mat-icon "call" at bounding box center [348, 178] width 10 height 10
click at [207, 86] on button "1" at bounding box center [205, 80] width 17 height 17
click at [226, 147] on span "0" at bounding box center [226, 149] width 4 height 10
click at [222, 126] on button "8 tuv" at bounding box center [225, 128] width 17 height 17
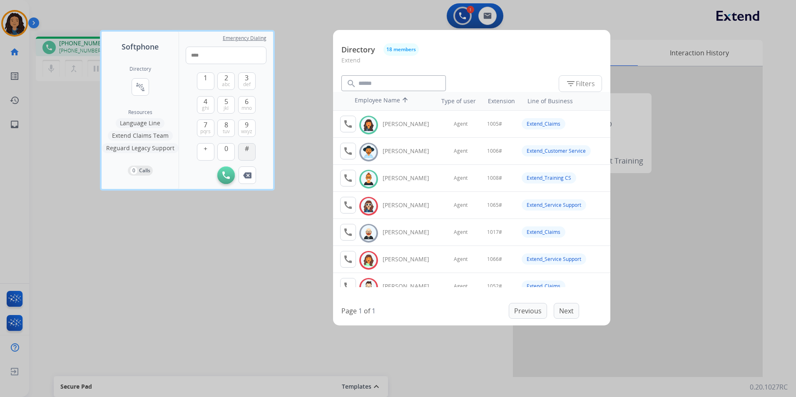
click at [247, 154] on button "#" at bounding box center [246, 151] width 17 height 17
type input "*****"
click at [294, 115] on div at bounding box center [398, 198] width 796 height 397
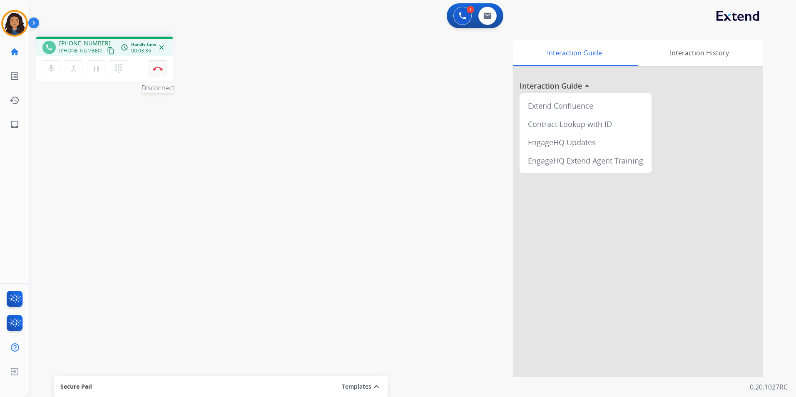
click at [157, 74] on button "Disconnect" at bounding box center [157, 68] width 17 height 17
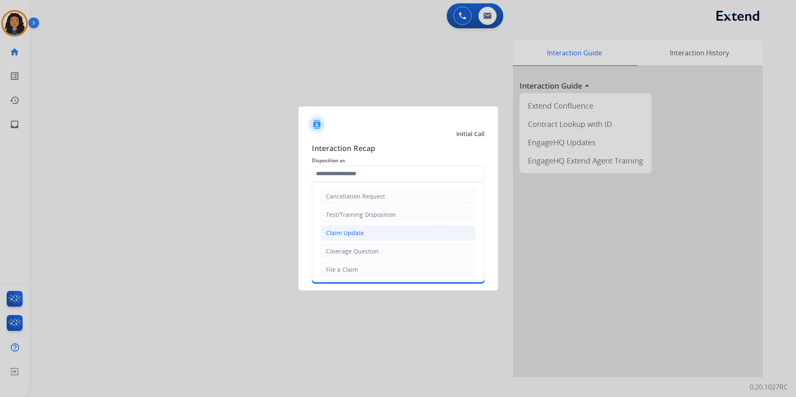
click at [362, 234] on div "Claim Update" at bounding box center [345, 233] width 38 height 8
type input "**********"
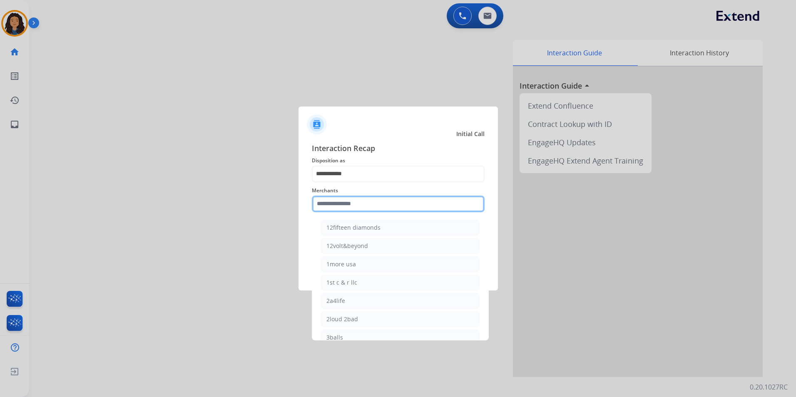
click at [362, 205] on input "text" at bounding box center [398, 204] width 173 height 17
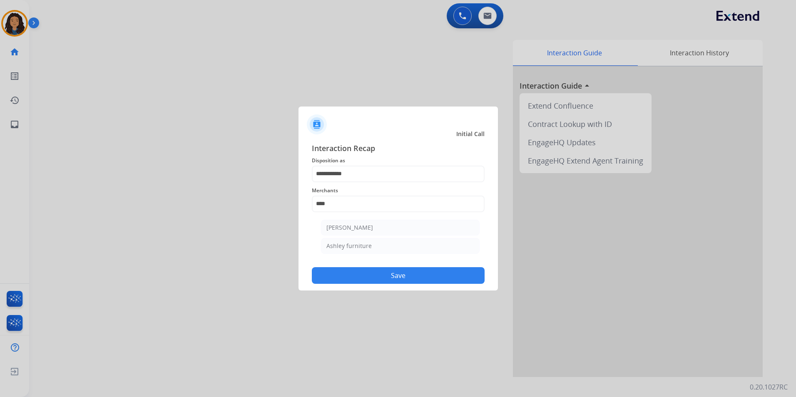
drag, startPoint x: 357, startPoint y: 217, endPoint x: 340, endPoint y: 250, distance: 37.1
click at [340, 250] on div "**********" at bounding box center [398, 213] width 173 height 142
click at [347, 204] on input "****" at bounding box center [398, 204] width 173 height 17
click at [359, 250] on div "Ashley furniture" at bounding box center [348, 246] width 45 height 8
type input "**********"
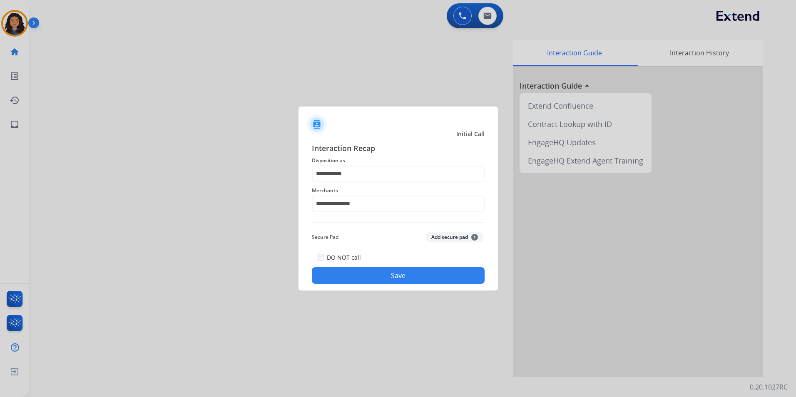
drag, startPoint x: 372, startPoint y: 282, endPoint x: 371, endPoint y: 277, distance: 6.1
click at [372, 281] on button "Save" at bounding box center [398, 275] width 173 height 17
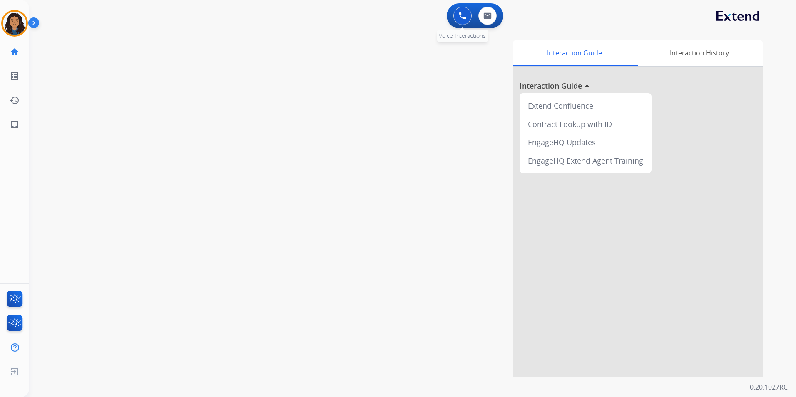
click at [457, 8] on button at bounding box center [463, 16] width 18 height 18
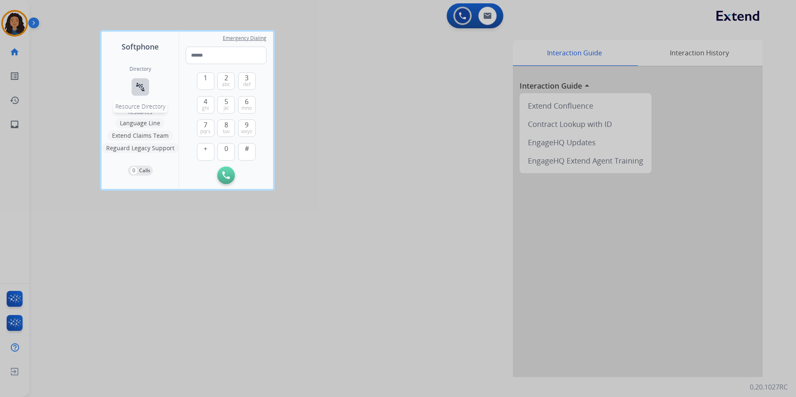
drag, startPoint x: 152, startPoint y: 89, endPoint x: 140, endPoint y: 87, distance: 12.6
click at [151, 89] on div "Directory connect_without_contact Resource Directory Resources Language Line Ex…" at bounding box center [140, 120] width 77 height 137
click at [140, 87] on mat-icon "connect_without_contact" at bounding box center [140, 87] width 10 height 10
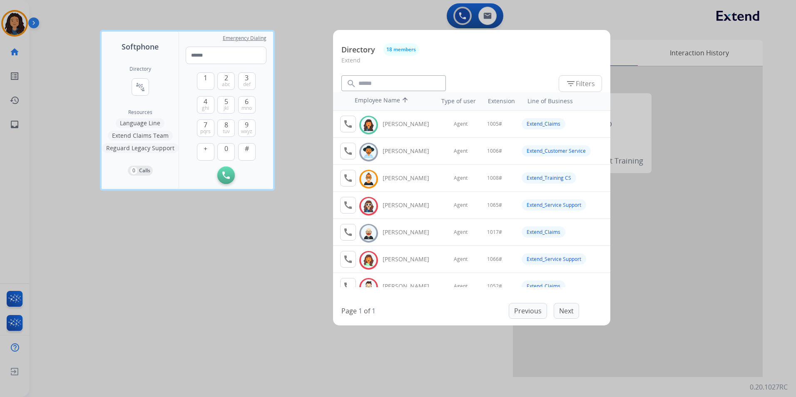
click at [189, 284] on div at bounding box center [398, 198] width 796 height 397
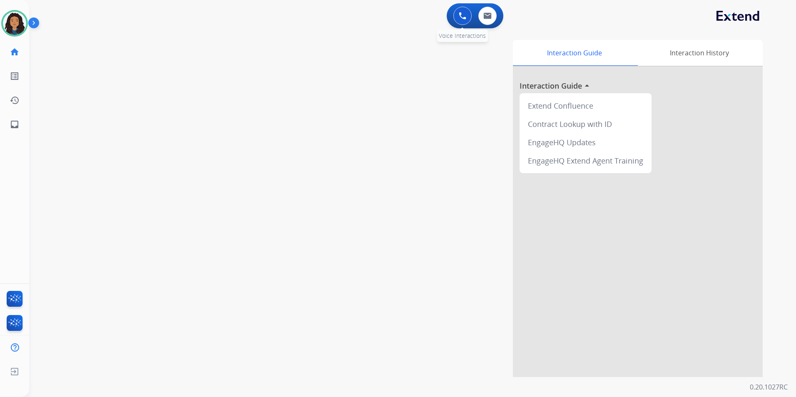
click at [456, 15] on button at bounding box center [463, 16] width 18 height 18
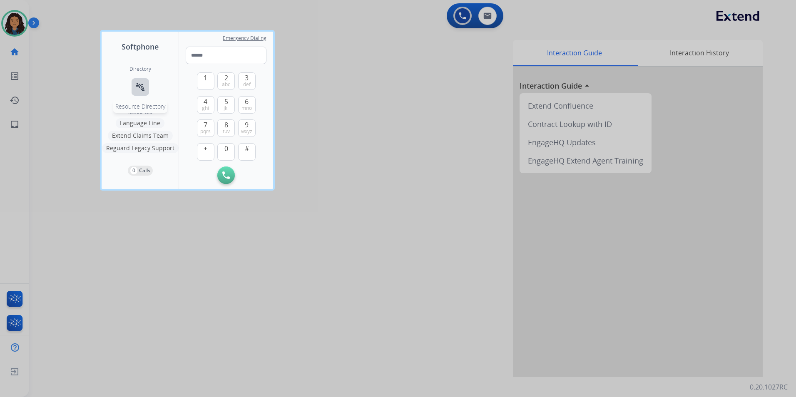
drag, startPoint x: 142, startPoint y: 83, endPoint x: 148, endPoint y: 83, distance: 5.4
click at [142, 83] on mat-icon "connect_without_contact" at bounding box center [140, 87] width 10 height 10
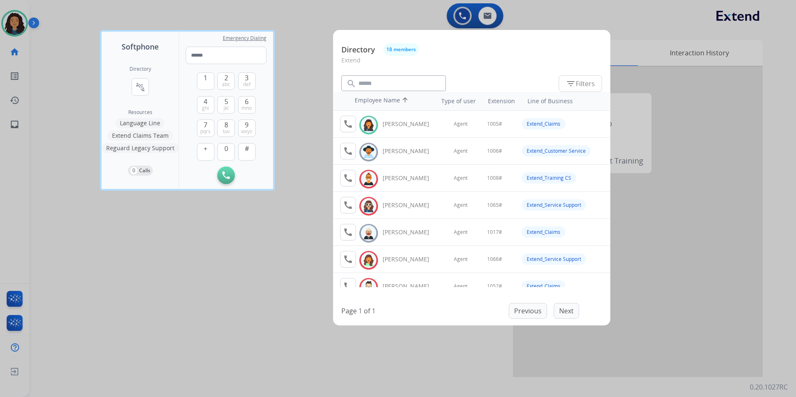
click at [188, 280] on div at bounding box center [398, 198] width 796 height 397
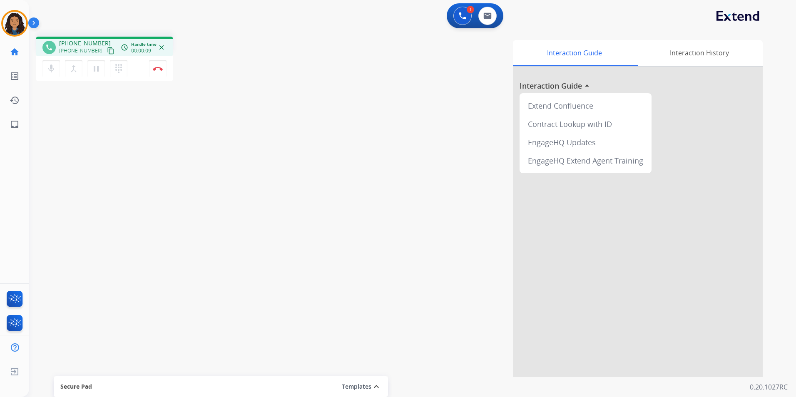
click at [107, 52] on mat-icon "content_copy" at bounding box center [110, 50] width 7 height 7
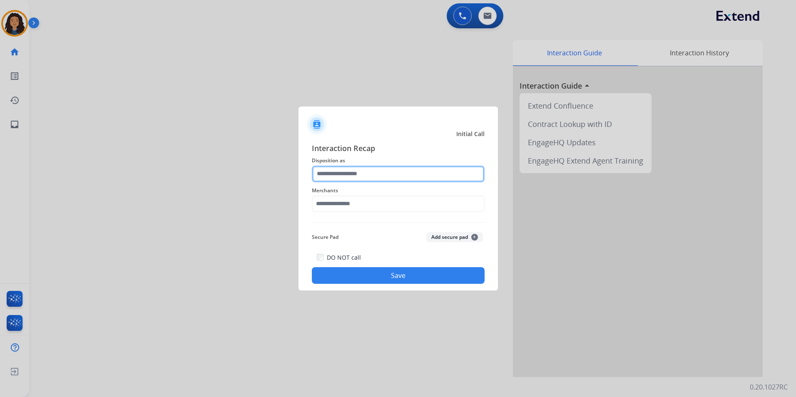
click at [381, 174] on input "text" at bounding box center [398, 174] width 173 height 17
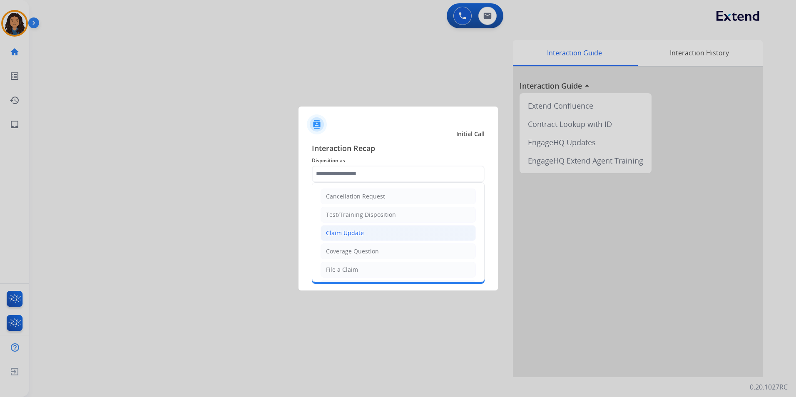
drag, startPoint x: 361, startPoint y: 234, endPoint x: 357, endPoint y: 231, distance: 5.1
click at [359, 233] on div "Claim Update" at bounding box center [345, 233] width 38 height 8
type input "**********"
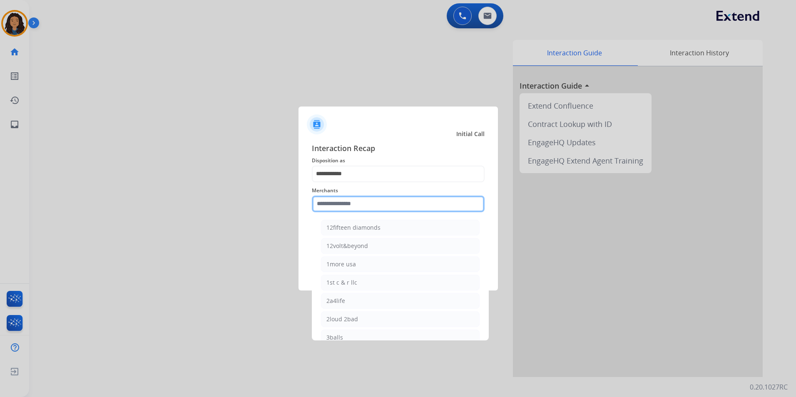
click at [344, 199] on input "text" at bounding box center [398, 204] width 173 height 17
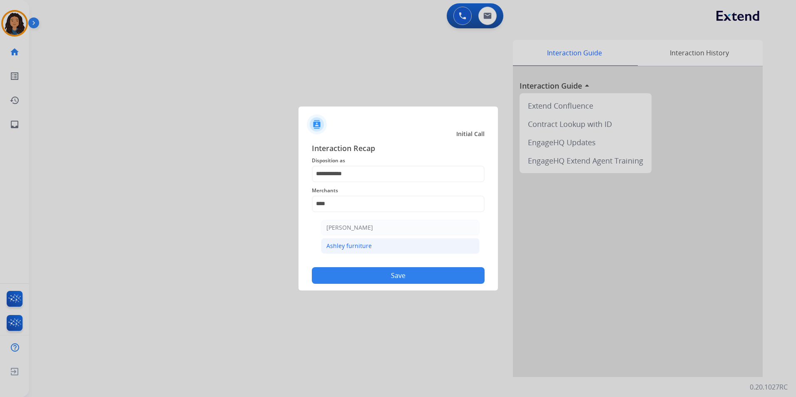
click at [446, 249] on li "Ashley furniture" at bounding box center [400, 246] width 159 height 16
type input "**********"
click at [358, 273] on button "Save" at bounding box center [398, 275] width 173 height 17
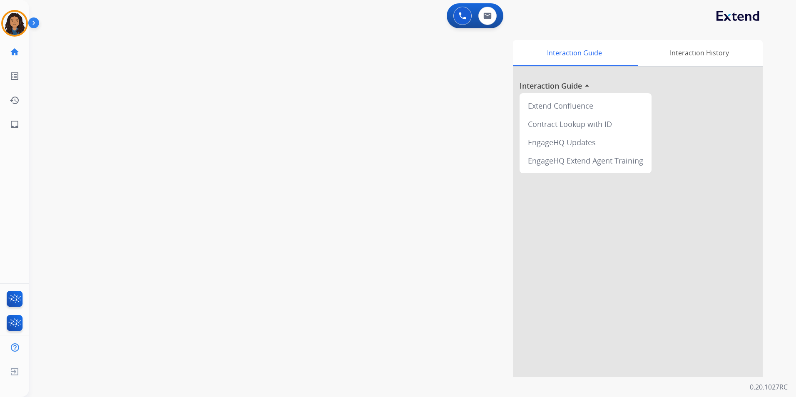
drag, startPoint x: 468, startPoint y: 21, endPoint x: 468, endPoint y: 29, distance: 7.9
click at [468, 21] on button at bounding box center [463, 16] width 18 height 18
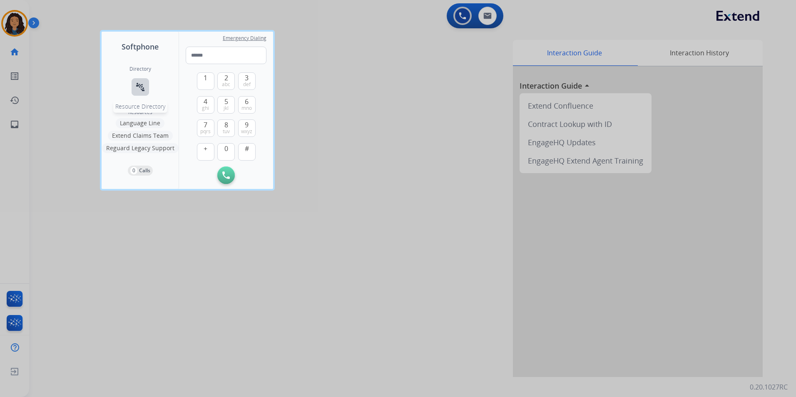
click at [142, 89] on mat-icon "connect_without_contact" at bounding box center [140, 87] width 10 height 10
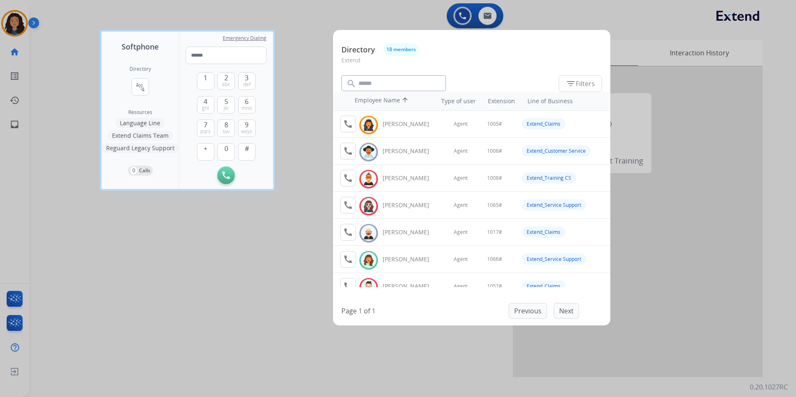
click at [263, 222] on div at bounding box center [398, 198] width 796 height 397
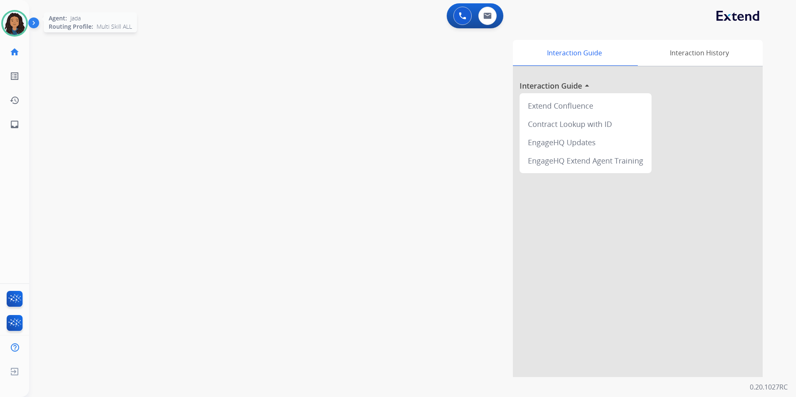
click at [17, 22] on img at bounding box center [14, 23] width 23 height 23
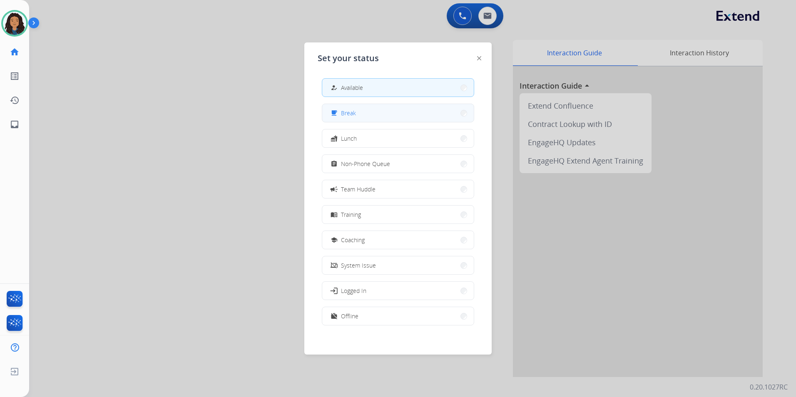
click at [424, 119] on button "free_breakfast Break" at bounding box center [398, 113] width 152 height 18
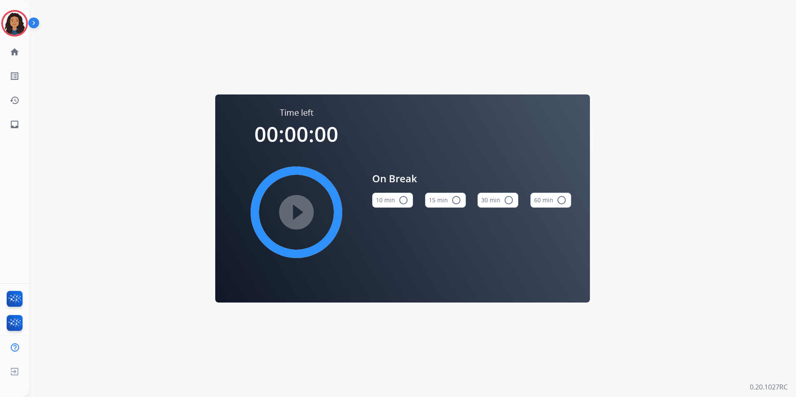
click at [433, 205] on button "15 min radio_button_unchecked" at bounding box center [445, 200] width 41 height 15
click at [295, 213] on mat-icon "play_circle_filled" at bounding box center [297, 212] width 10 height 10
click at [22, 27] on img at bounding box center [14, 23] width 23 height 23
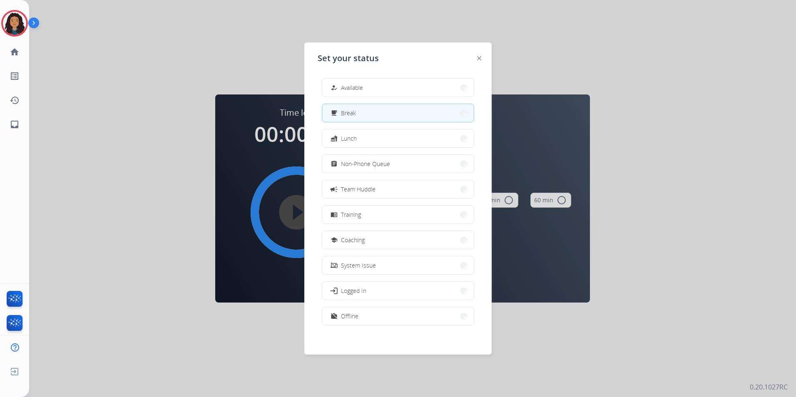
click at [393, 97] on div "how_to_reg Available free_breakfast Break fastfood Lunch assignment Non-Phone Q…" at bounding box center [398, 203] width 161 height 262
click at [392, 90] on button "how_to_reg Available" at bounding box center [398, 88] width 152 height 18
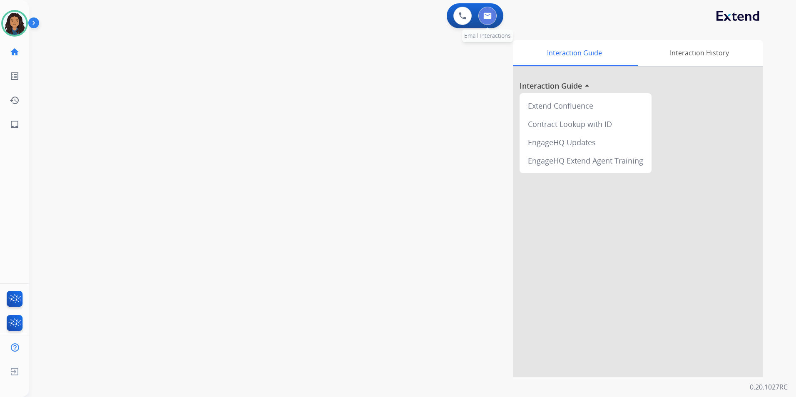
click at [491, 20] on button at bounding box center [487, 16] width 18 height 18
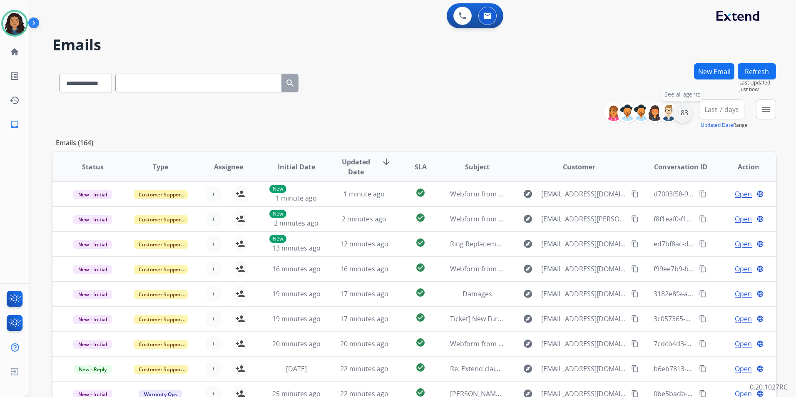
click at [683, 117] on div "+83" at bounding box center [683, 113] width 20 height 20
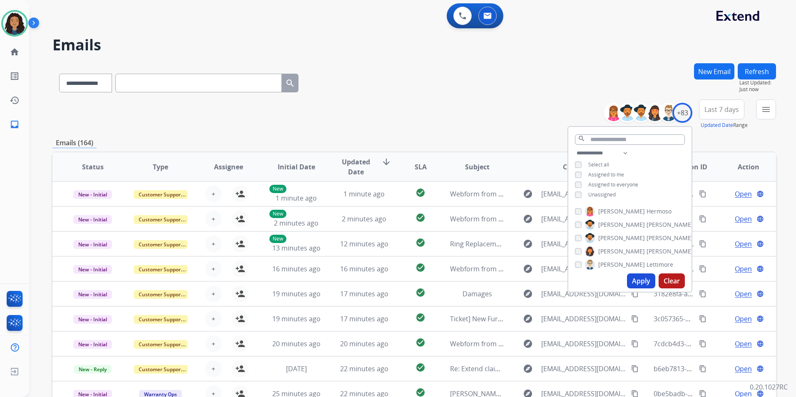
drag, startPoint x: 606, startPoint y: 194, endPoint x: 620, endPoint y: 247, distance: 55.5
click at [606, 194] on span "Unassigned" at bounding box center [601, 194] width 27 height 7
click at [641, 278] on button "Apply" at bounding box center [641, 281] width 28 height 15
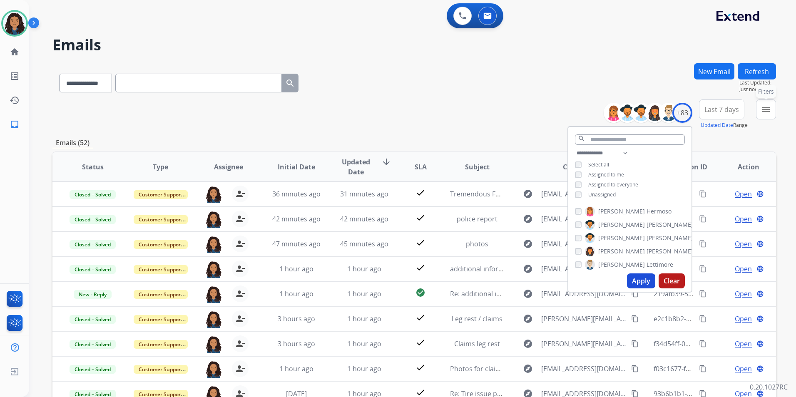
click at [764, 112] on mat-icon "menu" at bounding box center [766, 110] width 10 height 10
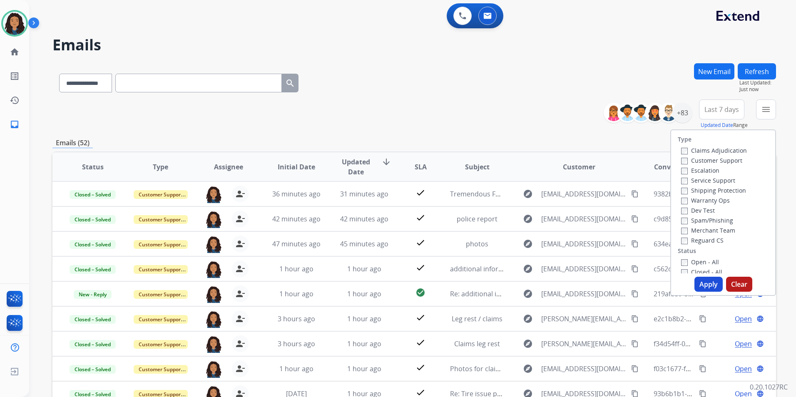
click at [722, 157] on label "Customer Support" at bounding box center [711, 161] width 61 height 8
drag, startPoint x: 733, startPoint y: 190, endPoint x: 733, endPoint y: 221, distance: 30.4
click at [733, 190] on label "Shipping Protection" at bounding box center [713, 191] width 65 height 8
click at [699, 241] on label "Reguard CS" at bounding box center [702, 241] width 42 height 8
click at [693, 265] on label "Open - All" at bounding box center [700, 262] width 38 height 8
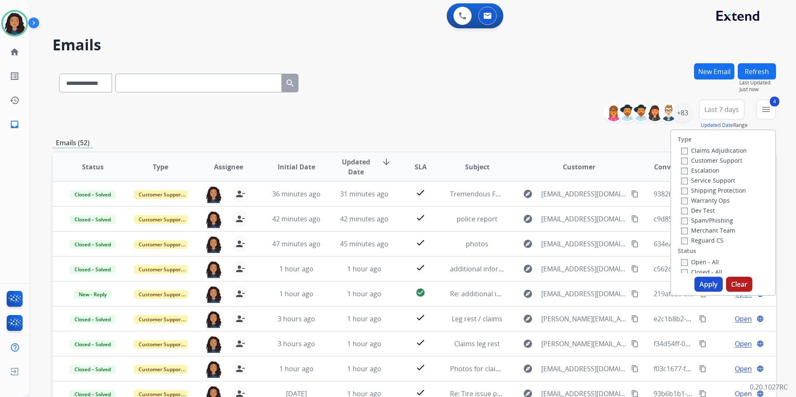
click at [701, 281] on button "Apply" at bounding box center [709, 284] width 28 height 15
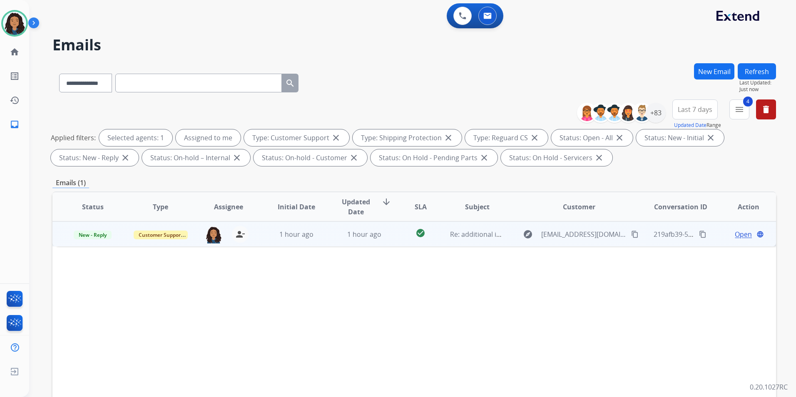
click at [735, 233] on span "Open" at bounding box center [743, 234] width 17 height 10
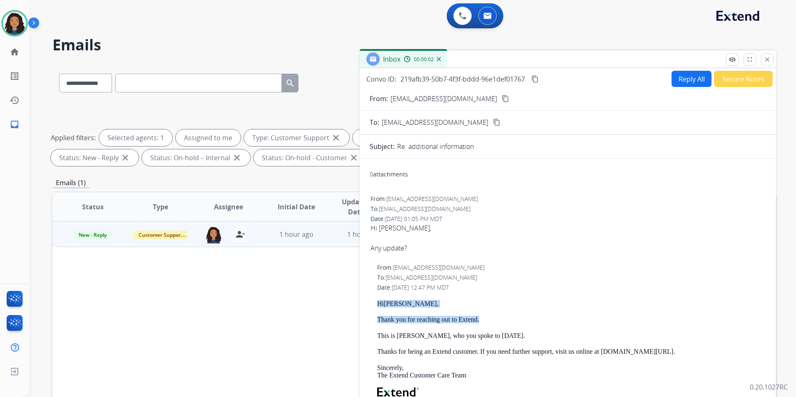
drag, startPoint x: 377, startPoint y: 302, endPoint x: 496, endPoint y: 320, distance: 120.6
click at [496, 320] on div "From: [EMAIL_ADDRESS][DOMAIN_NAME] To: [EMAIL_ADDRESS][DOMAIN_NAME] Date: [DATE…" at bounding box center [568, 387] width 396 height 249
drag, startPoint x: 496, startPoint y: 320, endPoint x: 461, endPoint y: 318, distance: 34.6
copy div "Hi [PERSON_NAME] , Thank you for reaching out to Extend."
click at [683, 80] on button "Reply All" at bounding box center [692, 79] width 40 height 16
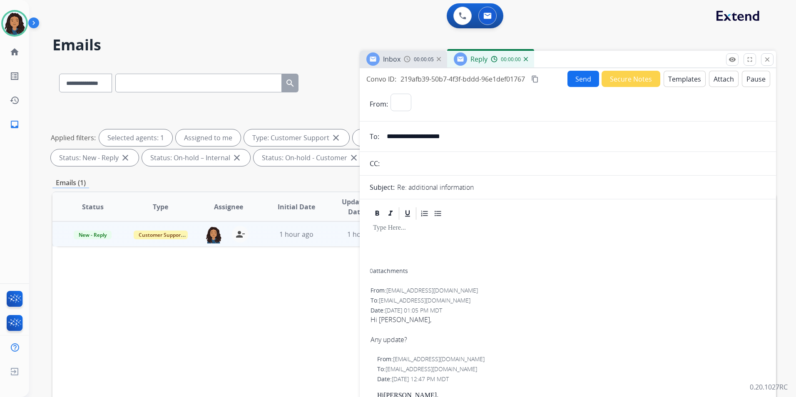
click at [683, 80] on button "Templates" at bounding box center [685, 79] width 42 height 16
select select "**********"
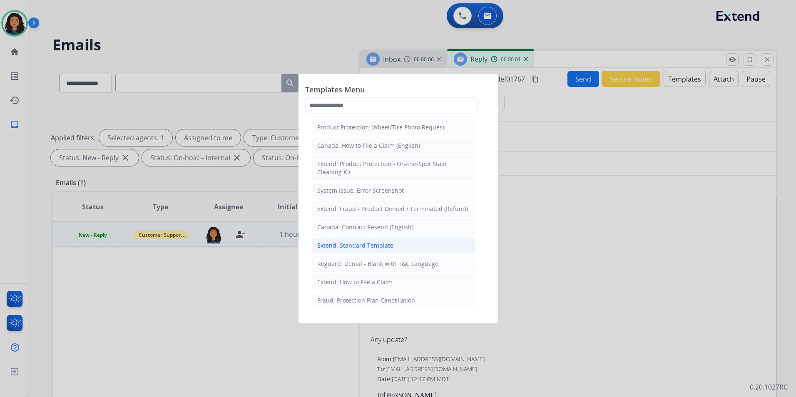
click at [357, 250] on li "Extend: Standard Template" at bounding box center [394, 246] width 164 height 16
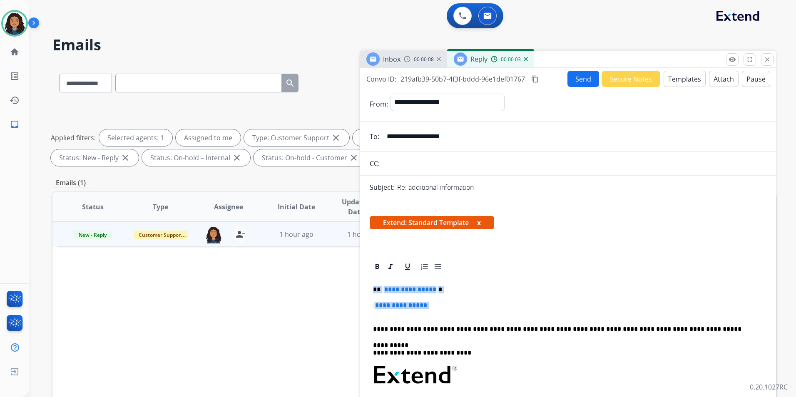
drag, startPoint x: 371, startPoint y: 287, endPoint x: 462, endPoint y: 312, distance: 95.2
click at [462, 312] on div "**********" at bounding box center [568, 399] width 396 height 251
paste div
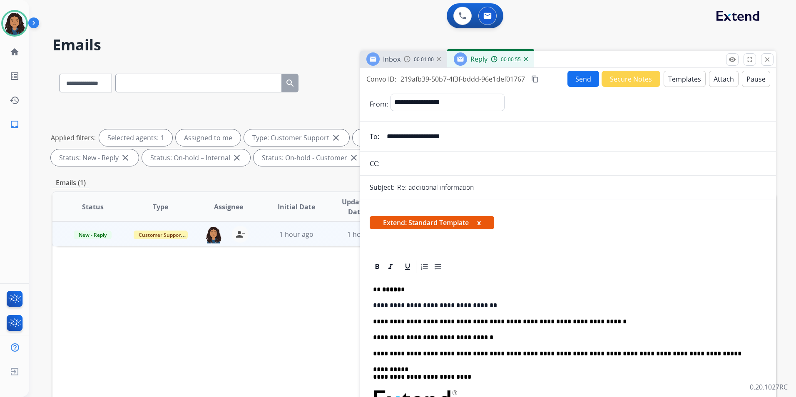
click at [583, 322] on p "**********" at bounding box center [564, 321] width 383 height 7
click at [576, 84] on button "Send" at bounding box center [584, 79] width 32 height 16
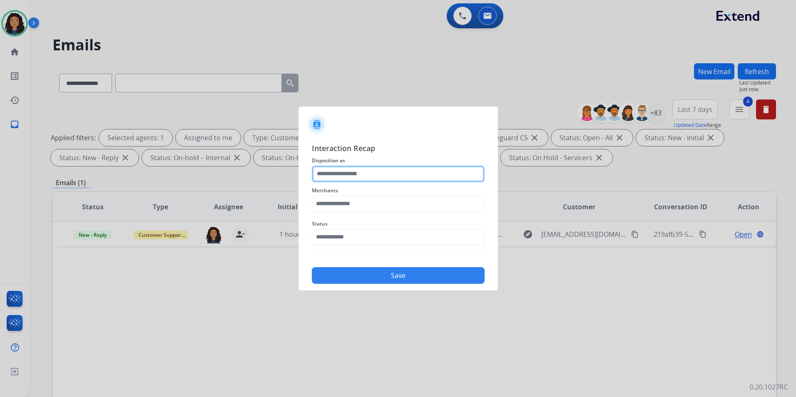
click at [401, 179] on input "text" at bounding box center [398, 174] width 173 height 17
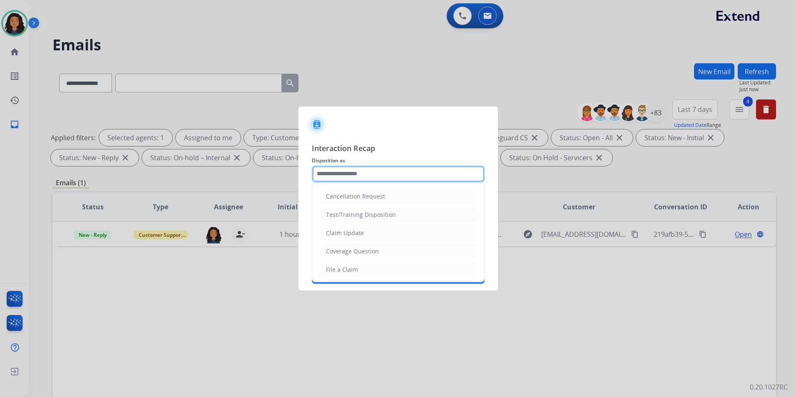
type input "**********"
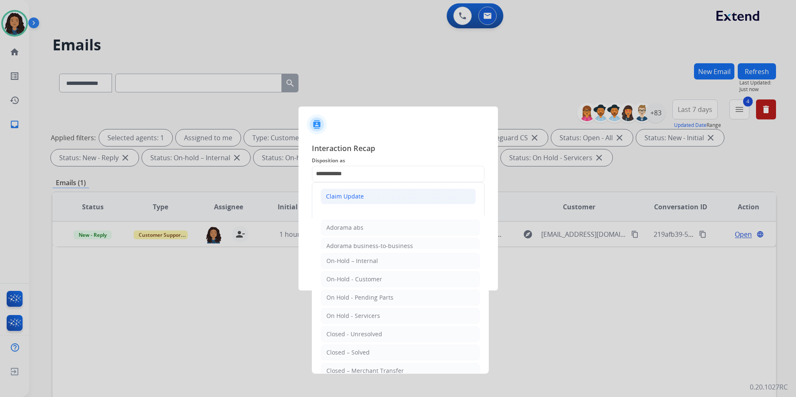
click at [356, 198] on div "Claim Update" at bounding box center [345, 196] width 38 height 8
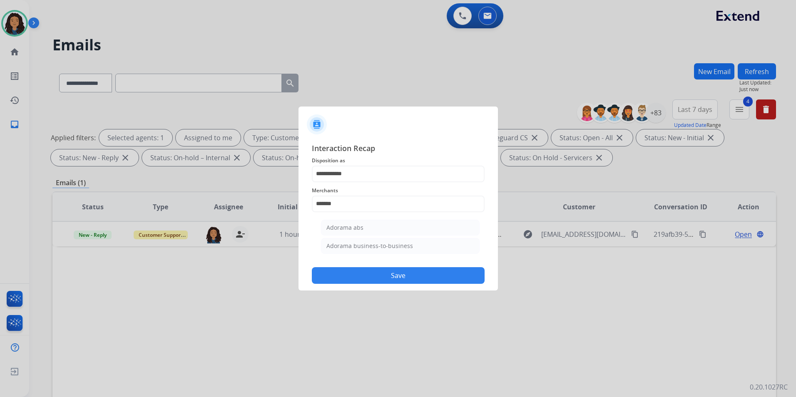
click at [421, 229] on li "Adorama abs" at bounding box center [400, 228] width 159 height 16
type input "**********"
click at [383, 249] on div "**********" at bounding box center [398, 213] width 173 height 142
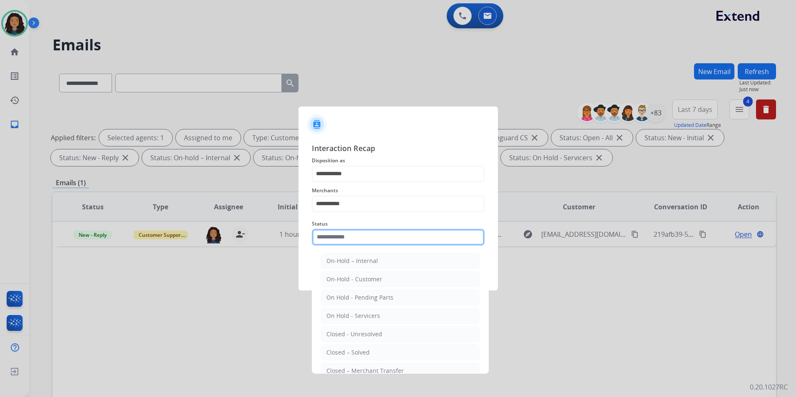
click at [375, 234] on input "text" at bounding box center [398, 237] width 173 height 17
drag, startPoint x: 353, startPoint y: 350, endPoint x: 349, endPoint y: 346, distance: 5.3
click at [352, 349] on div "Closed – Solved" at bounding box center [347, 353] width 43 height 8
type input "**********"
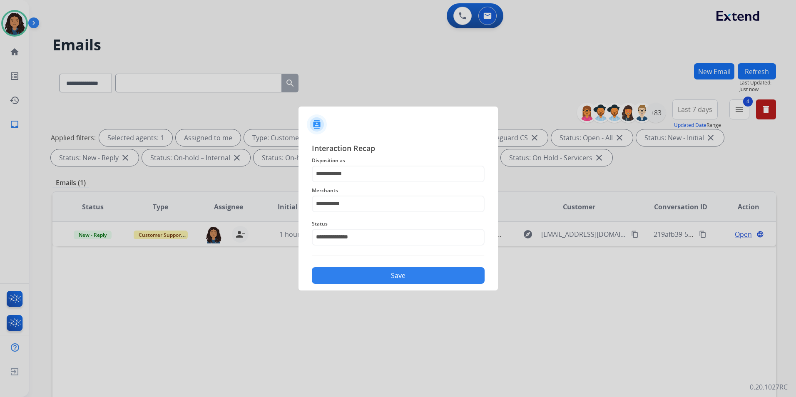
click at [365, 277] on button "Save" at bounding box center [398, 275] width 173 height 17
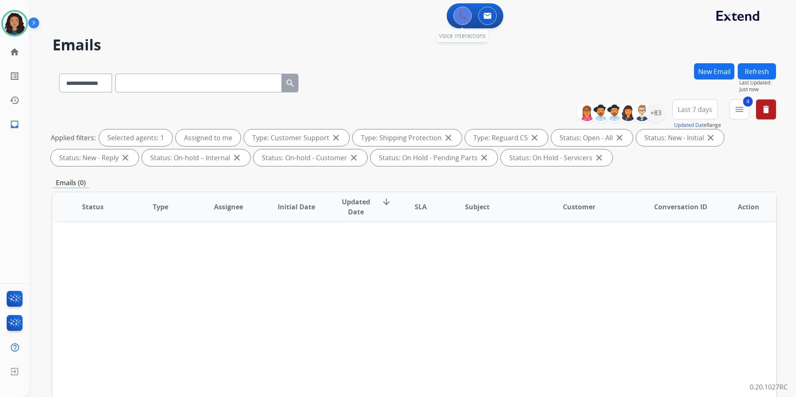
click at [466, 15] on img at bounding box center [462, 15] width 7 height 7
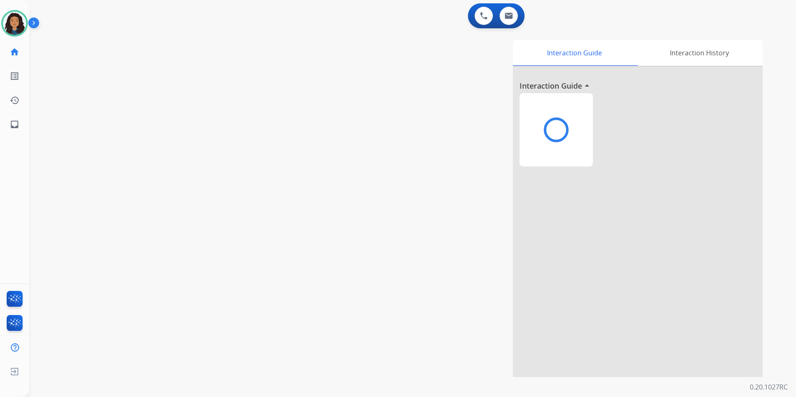
click at [480, 15] on img at bounding box center [483, 15] width 7 height 7
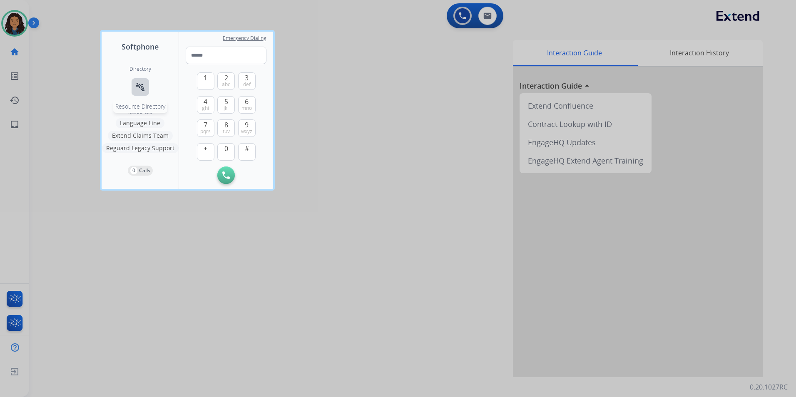
click at [145, 92] on button "connect_without_contact Resource Directory" at bounding box center [140, 86] width 17 height 17
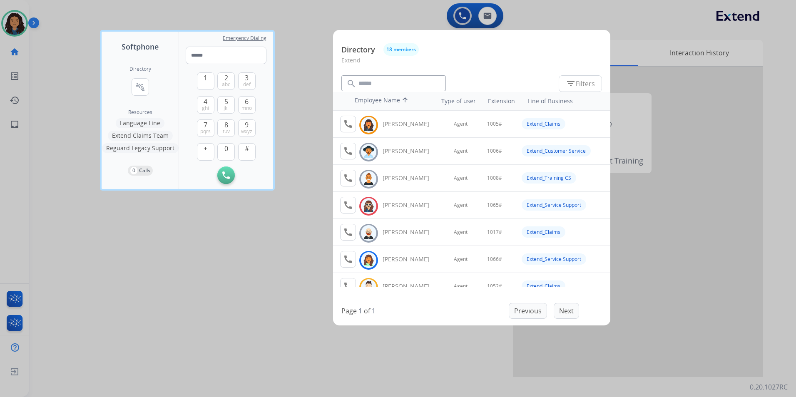
click at [198, 268] on div at bounding box center [398, 198] width 796 height 397
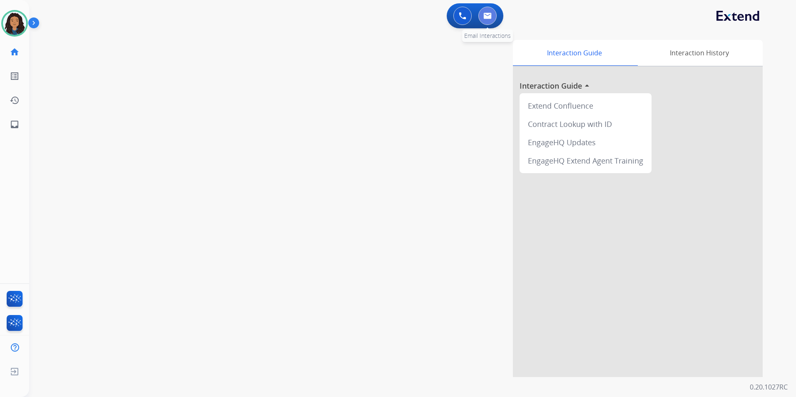
click at [489, 14] on img at bounding box center [487, 15] width 8 height 7
select select "**********"
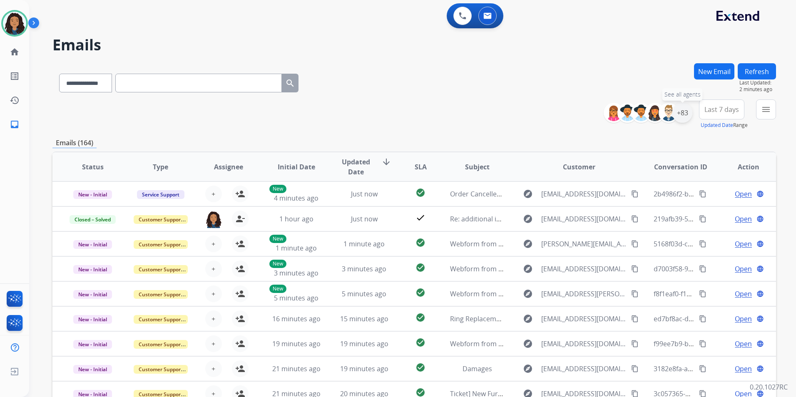
click at [683, 116] on div "+83" at bounding box center [683, 113] width 20 height 20
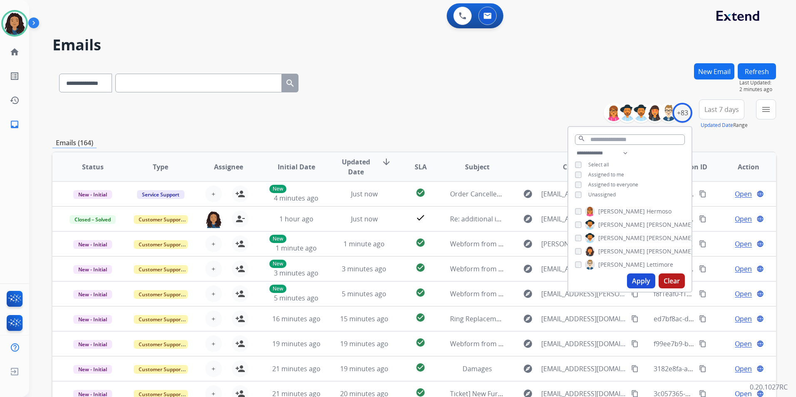
click at [601, 188] on div "**********" at bounding box center [629, 174] width 123 height 53
click at [601, 195] on span "Unassigned" at bounding box center [601, 194] width 27 height 7
click at [644, 285] on button "Apply" at bounding box center [641, 281] width 28 height 15
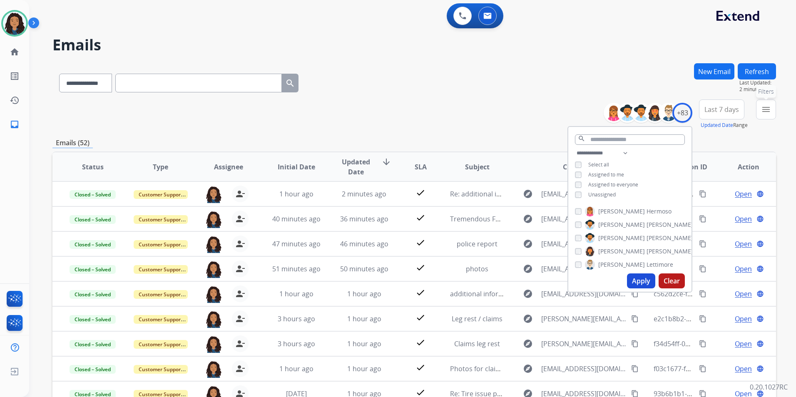
click at [769, 109] on mat-icon "menu" at bounding box center [766, 110] width 10 height 10
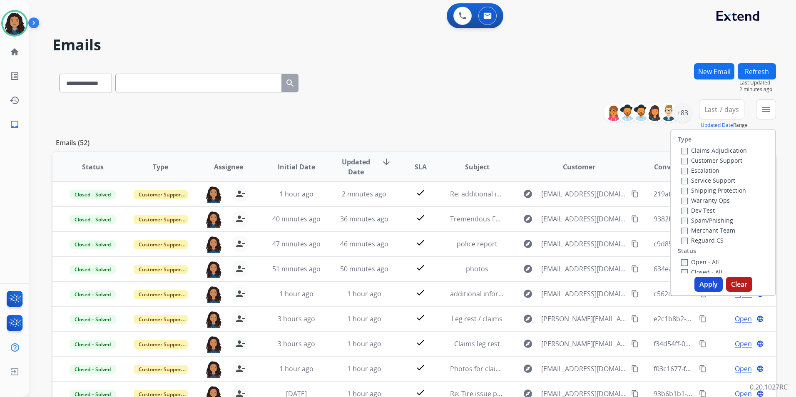
click at [730, 163] on label "Customer Support" at bounding box center [711, 161] width 61 height 8
click at [732, 192] on label "Shipping Protection" at bounding box center [713, 191] width 65 height 8
drag, startPoint x: 716, startPoint y: 243, endPoint x: 701, endPoint y: 262, distance: 24.1
click at [715, 243] on label "Reguard CS" at bounding box center [702, 241] width 42 height 8
drag, startPoint x: 696, startPoint y: 259, endPoint x: 695, endPoint y: 263, distance: 4.3
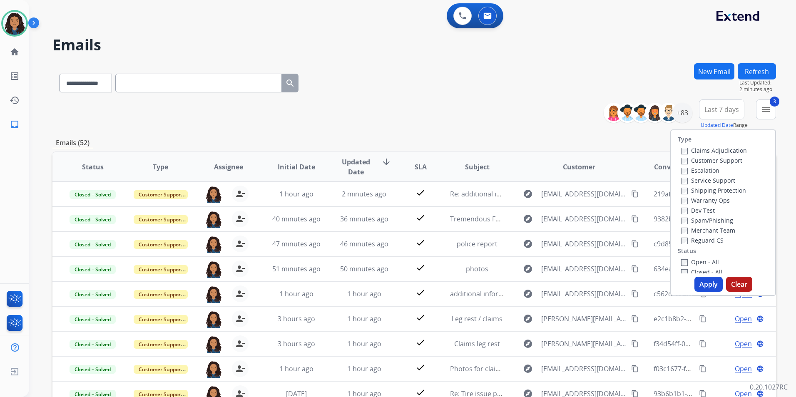
click at [696, 259] on label "Open - All" at bounding box center [700, 262] width 38 height 8
click at [699, 286] on button "Apply" at bounding box center [709, 284] width 28 height 15
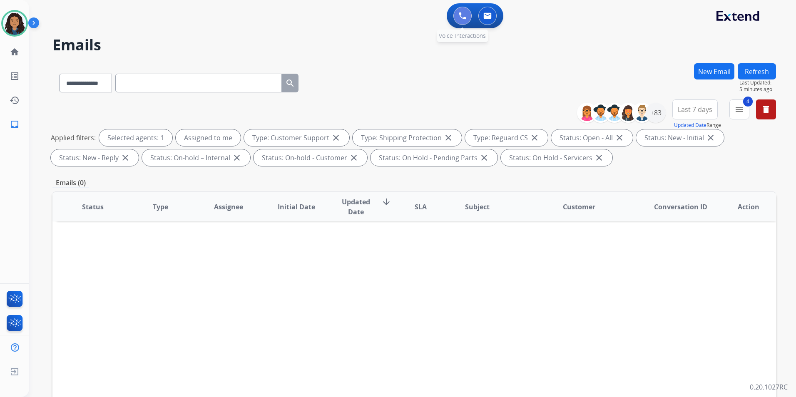
click at [466, 17] on img at bounding box center [462, 15] width 7 height 7
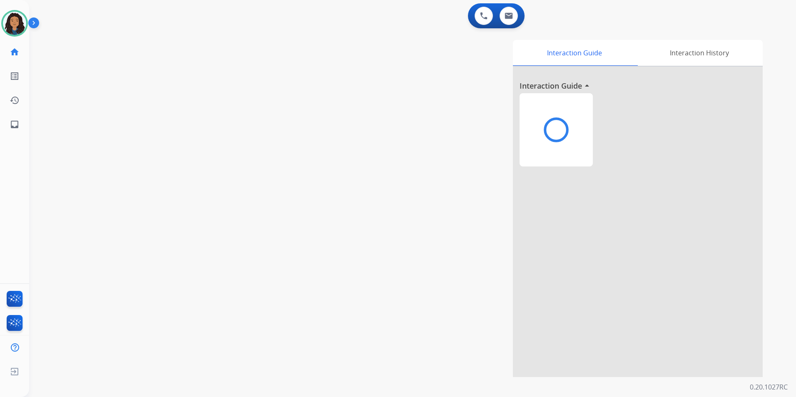
click at [480, 17] on img at bounding box center [483, 15] width 7 height 7
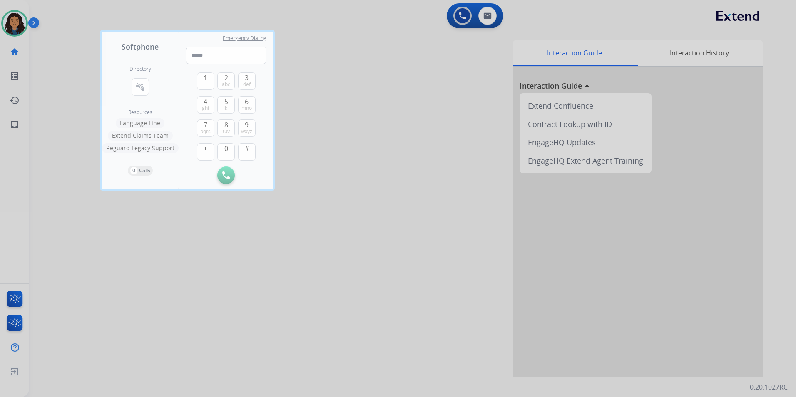
click at [150, 87] on div "Directory connect_without_contact Resource Directory" at bounding box center [141, 87] width 22 height 43
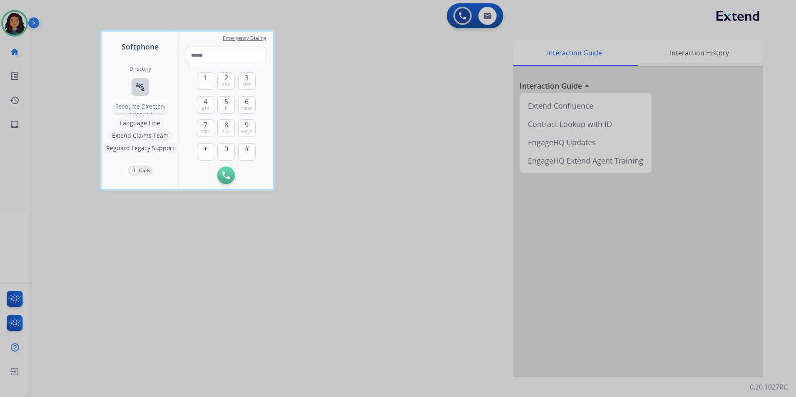
click at [140, 87] on mat-icon "connect_without_contact" at bounding box center [140, 87] width 10 height 10
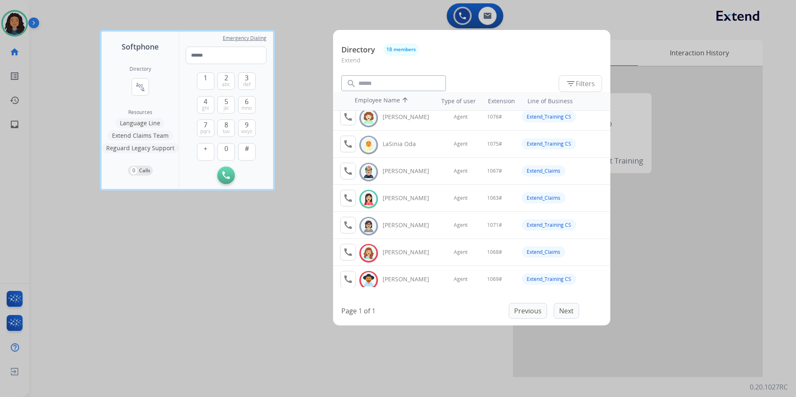
scroll to position [234, 0]
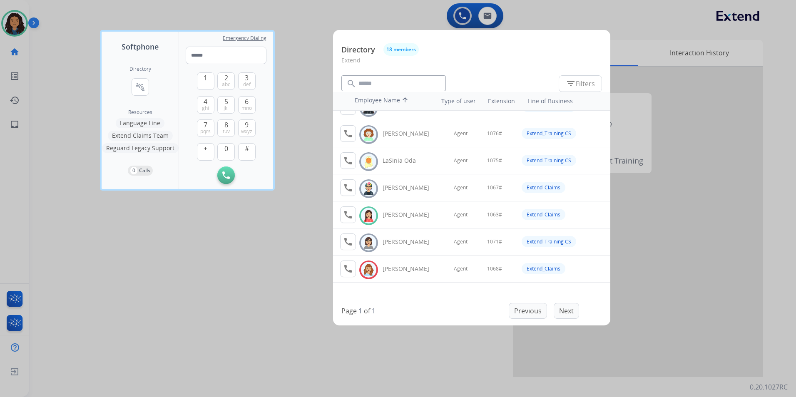
click at [192, 270] on div at bounding box center [398, 198] width 796 height 397
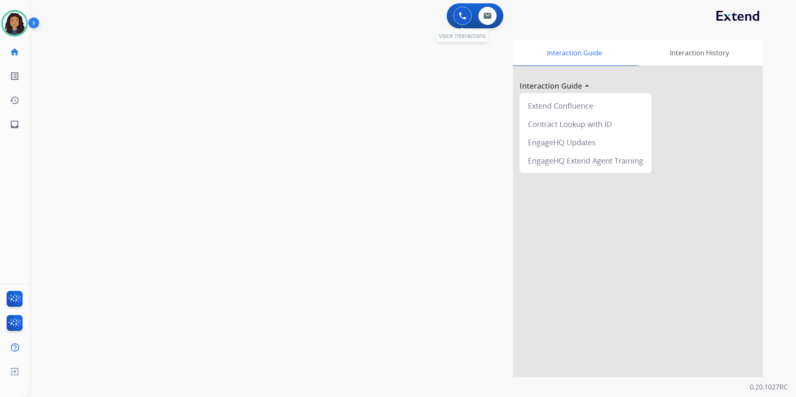
click at [471, 18] on button at bounding box center [463, 16] width 18 height 18
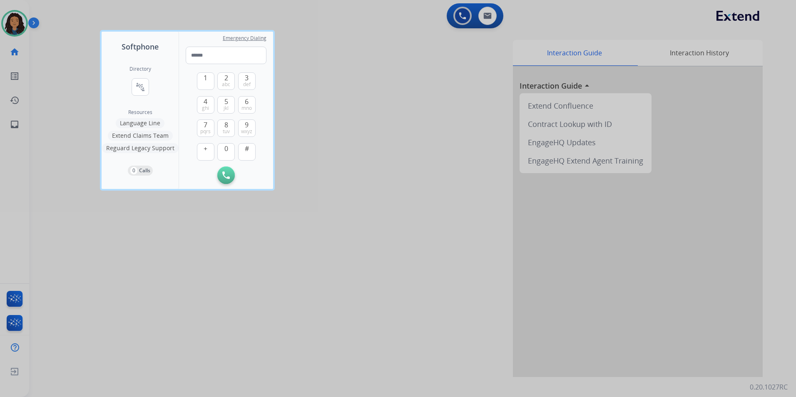
click at [463, 19] on div at bounding box center [398, 198] width 796 height 397
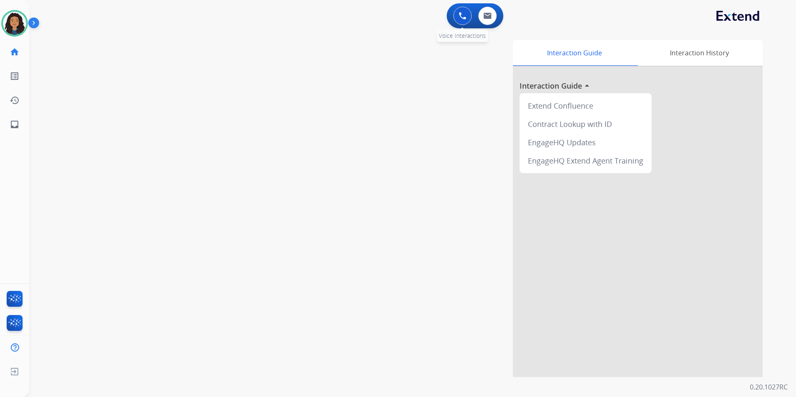
click at [466, 19] on button at bounding box center [463, 16] width 18 height 18
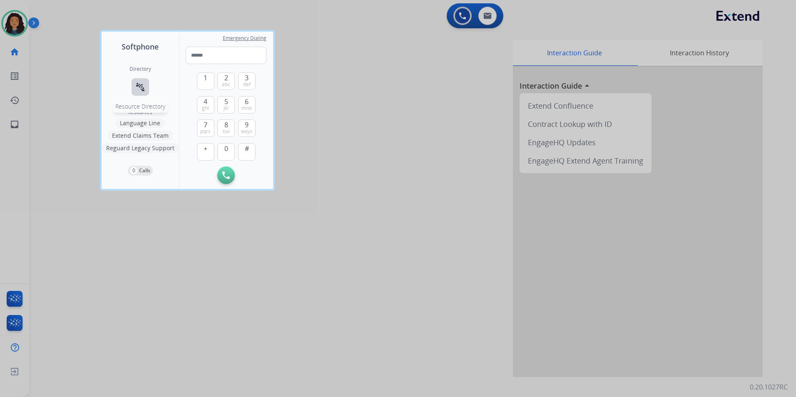
click at [145, 86] on mat-icon "connect_without_contact" at bounding box center [140, 87] width 10 height 10
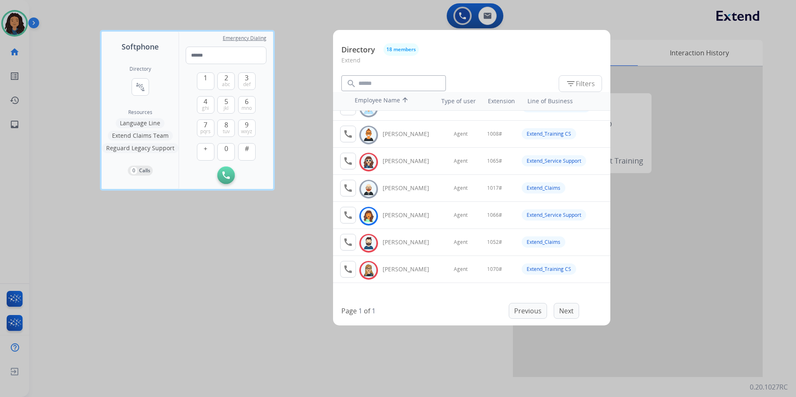
scroll to position [0, 0]
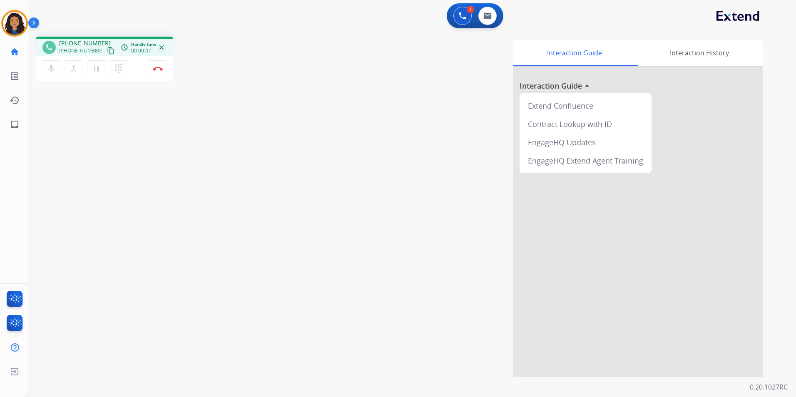
click at [107, 52] on mat-icon "content_copy" at bounding box center [110, 50] width 7 height 7
click at [155, 67] on img at bounding box center [158, 69] width 10 height 4
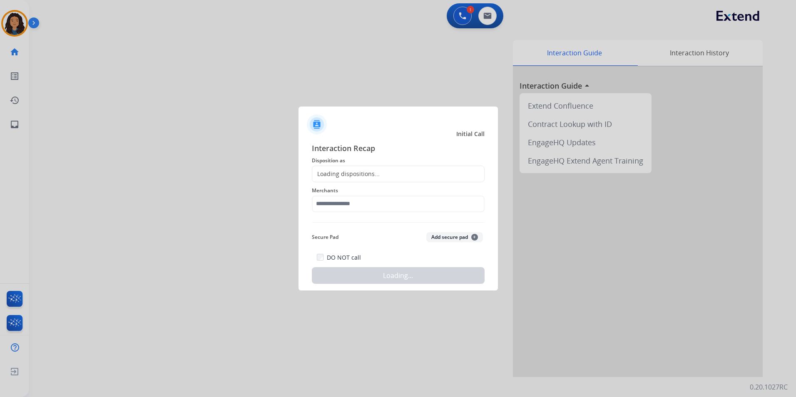
click at [377, 162] on span "Disposition as" at bounding box center [398, 161] width 173 height 10
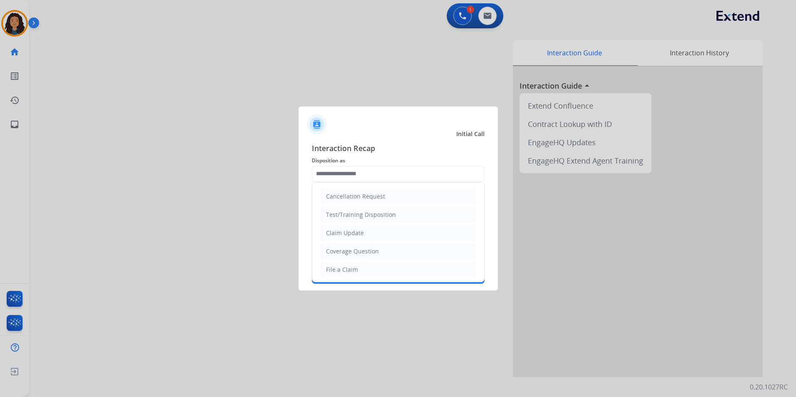
click at [380, 235] on li "Claim Update" at bounding box center [398, 233] width 155 height 16
type input "**********"
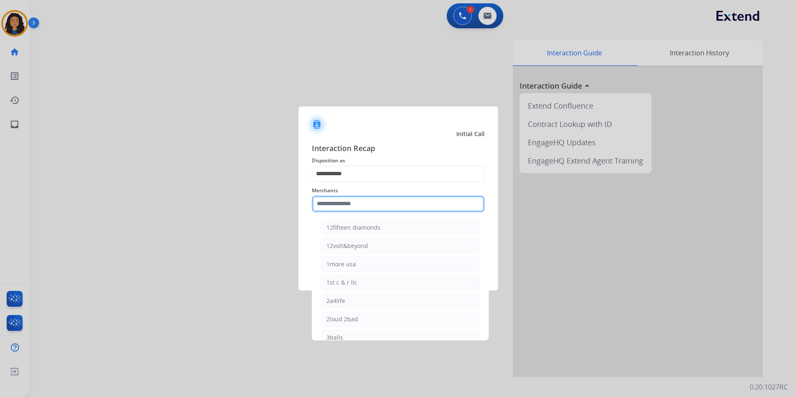
click at [330, 203] on input "text" at bounding box center [398, 204] width 173 height 17
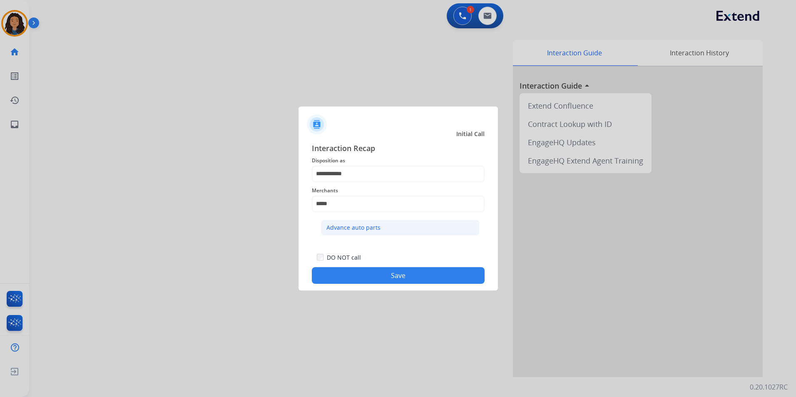
click at [361, 222] on li "Advance auto parts" at bounding box center [400, 228] width 159 height 16
type input "**********"
click at [357, 286] on div "**********" at bounding box center [398, 213] width 199 height 155
click at [353, 280] on button "Save" at bounding box center [398, 275] width 173 height 17
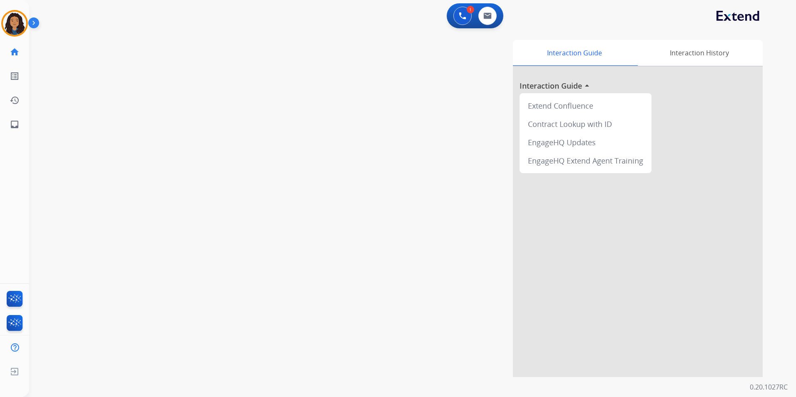
click at [130, 194] on div "swap_horiz Break voice bridge close_fullscreen Connect 3-Way Call merge_type Se…" at bounding box center [402, 203] width 747 height 347
click at [493, 15] on button at bounding box center [487, 16] width 18 height 18
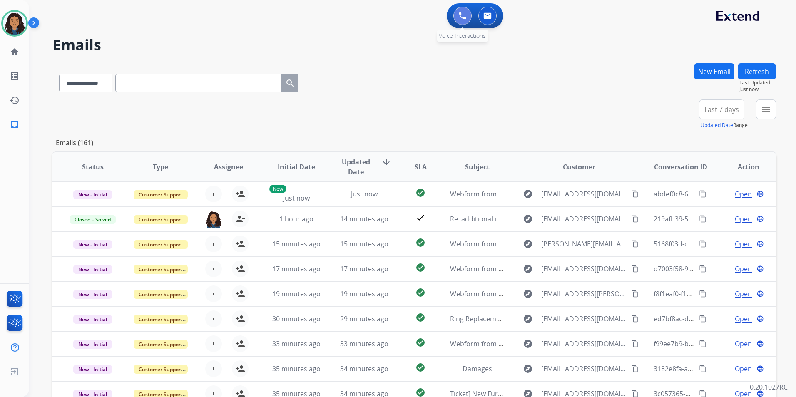
click at [465, 20] on button at bounding box center [463, 16] width 18 height 18
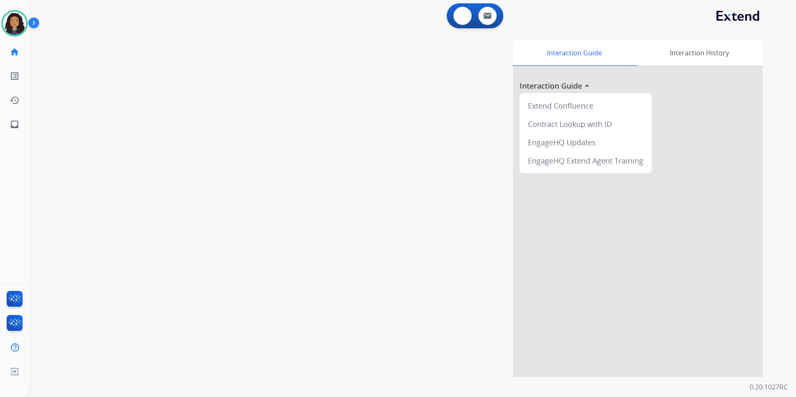
click at [464, 20] on button at bounding box center [463, 16] width 18 height 18
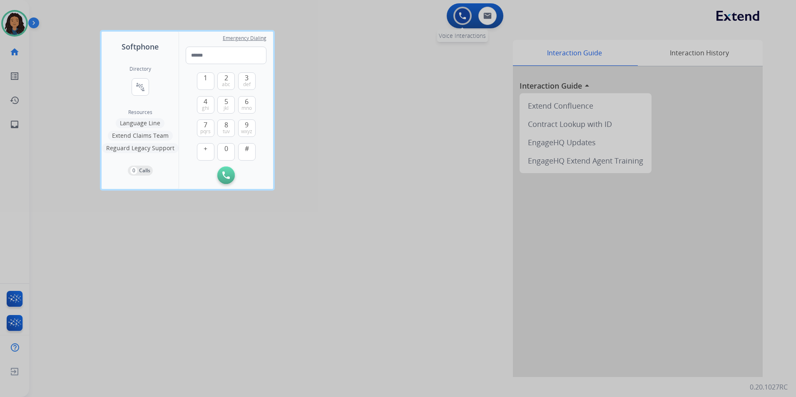
click at [463, 19] on div at bounding box center [398, 198] width 796 height 397
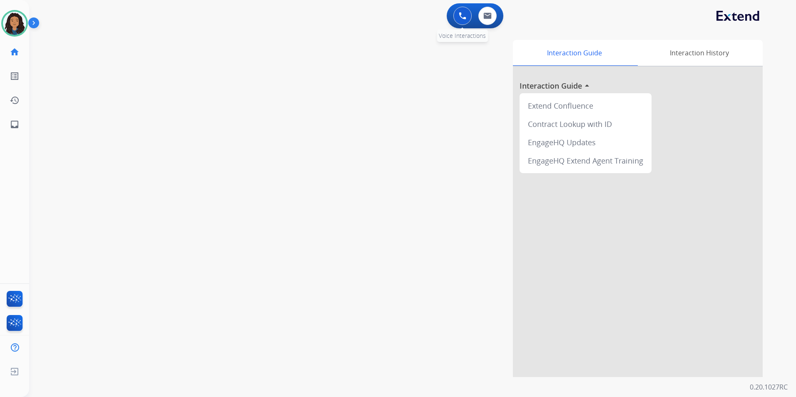
click at [463, 15] on img at bounding box center [462, 15] width 7 height 7
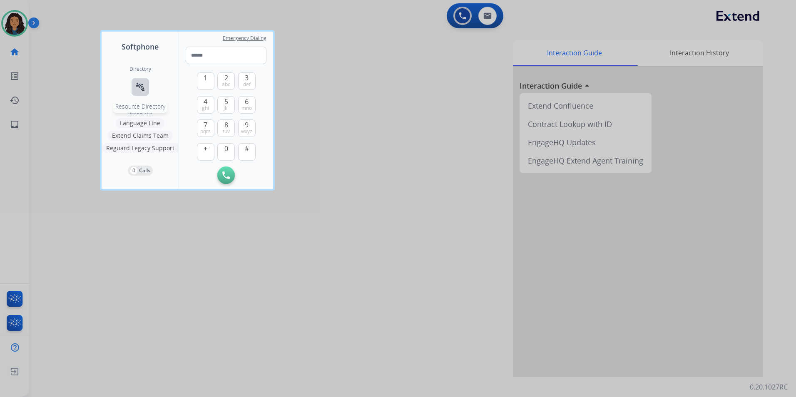
click at [138, 86] on mat-icon "connect_without_contact" at bounding box center [140, 87] width 10 height 10
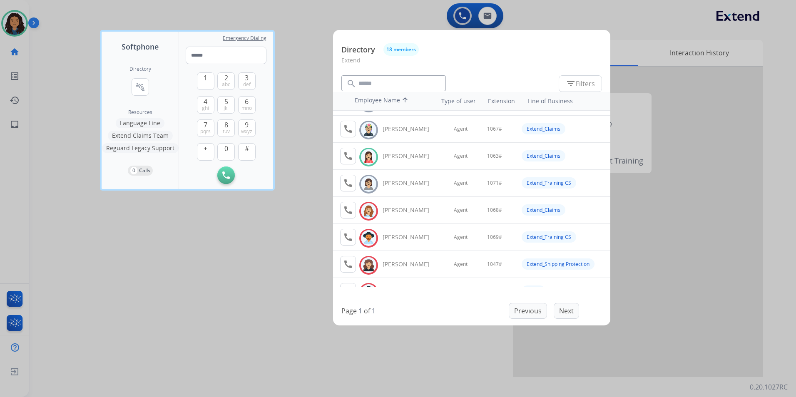
scroll to position [317, 0]
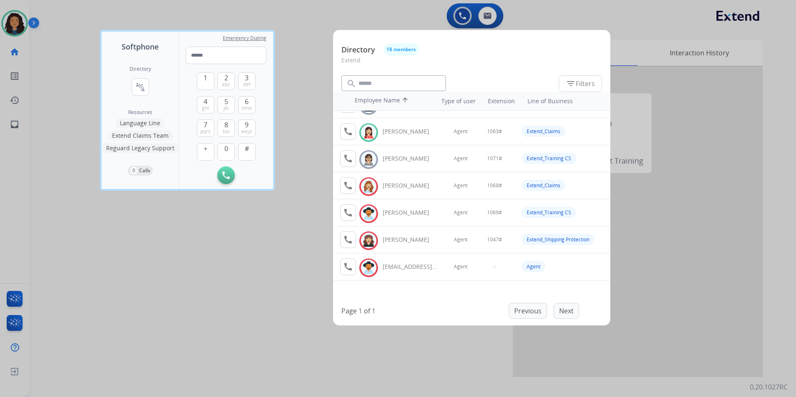
drag, startPoint x: 274, startPoint y: 262, endPoint x: 271, endPoint y: 63, distance: 198.3
click at [276, 255] on div at bounding box center [398, 198] width 796 height 397
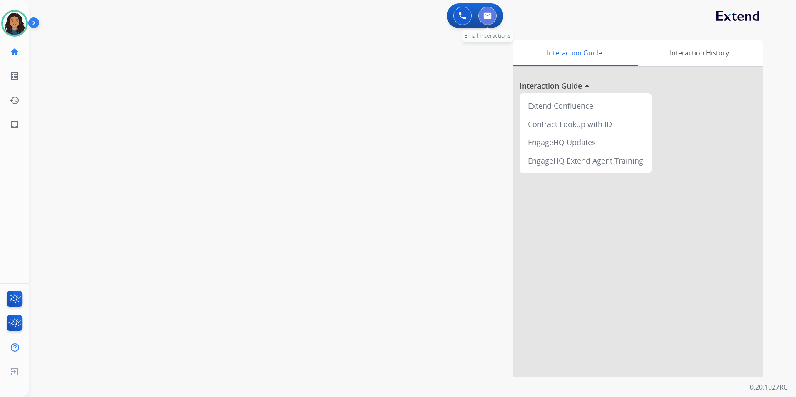
click at [491, 15] on img at bounding box center [487, 15] width 8 height 7
select select "**********"
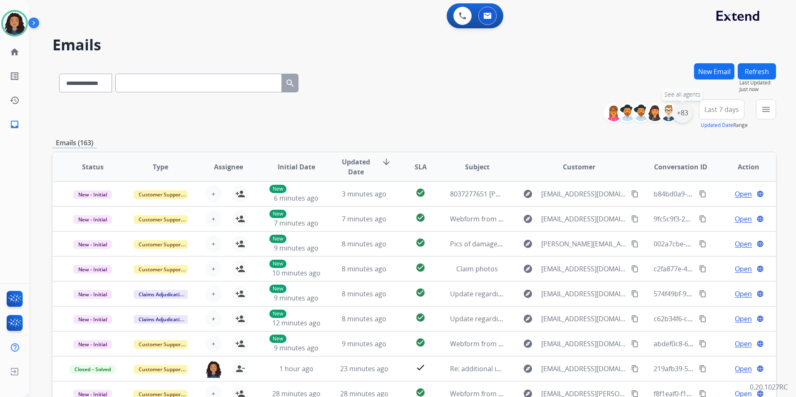
click at [684, 112] on div "+83" at bounding box center [683, 113] width 20 height 20
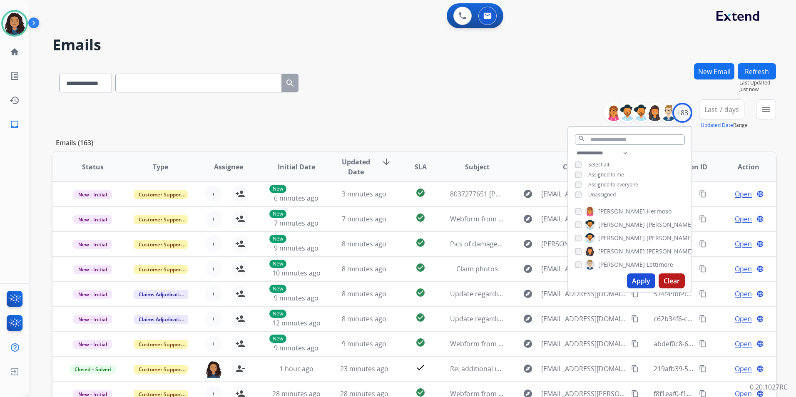
drag, startPoint x: 610, startPoint y: 196, endPoint x: 622, endPoint y: 229, distance: 35.8
click at [609, 196] on span "Unassigned" at bounding box center [601, 194] width 27 height 7
click at [641, 281] on button "Apply" at bounding box center [641, 281] width 28 height 15
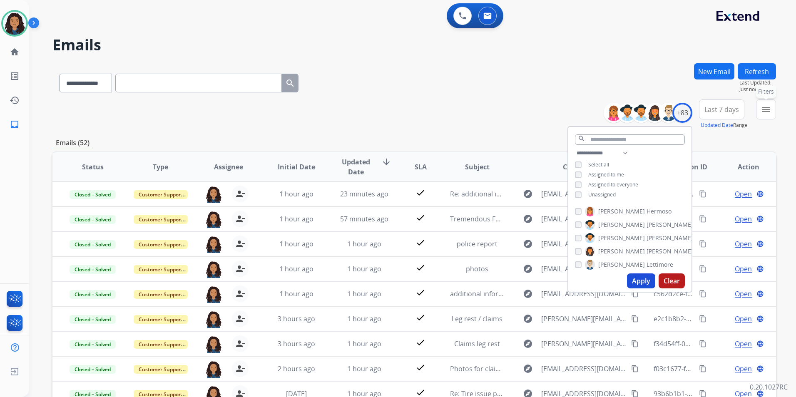
click at [761, 111] on mat-icon "menu" at bounding box center [766, 110] width 10 height 10
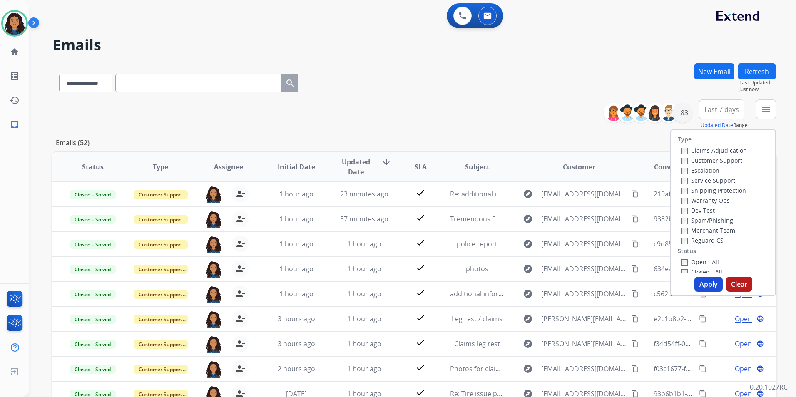
click at [724, 160] on label "Customer Support" at bounding box center [711, 161] width 61 height 8
click at [733, 186] on div "Shipping Protection" at bounding box center [714, 190] width 66 height 10
drag, startPoint x: 733, startPoint y: 189, endPoint x: 727, endPoint y: 218, distance: 29.2
click at [732, 190] on label "Shipping Protection" at bounding box center [713, 191] width 65 height 8
click at [712, 237] on label "Reguard CS" at bounding box center [702, 241] width 42 height 8
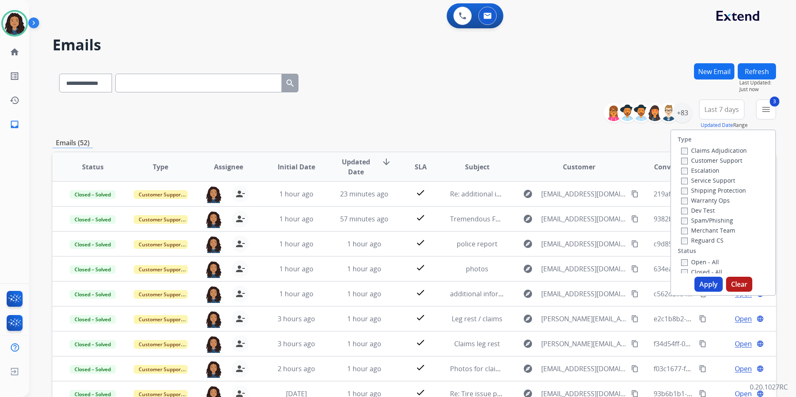
click at [698, 263] on label "Open - All" at bounding box center [700, 262] width 38 height 8
click at [700, 281] on button "Apply" at bounding box center [709, 284] width 28 height 15
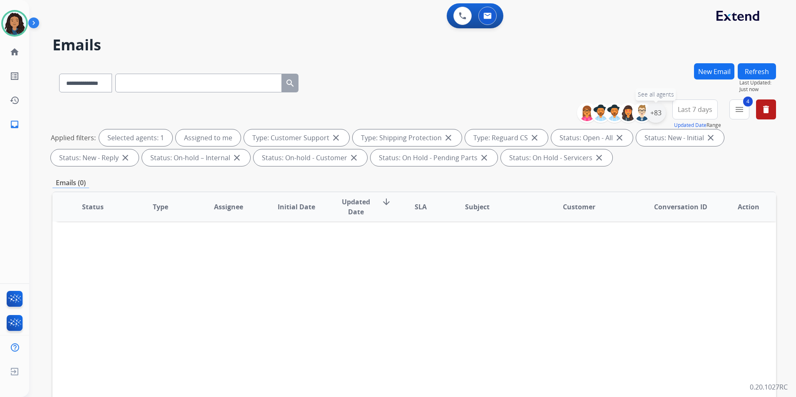
click at [660, 112] on div "+83" at bounding box center [656, 113] width 20 height 20
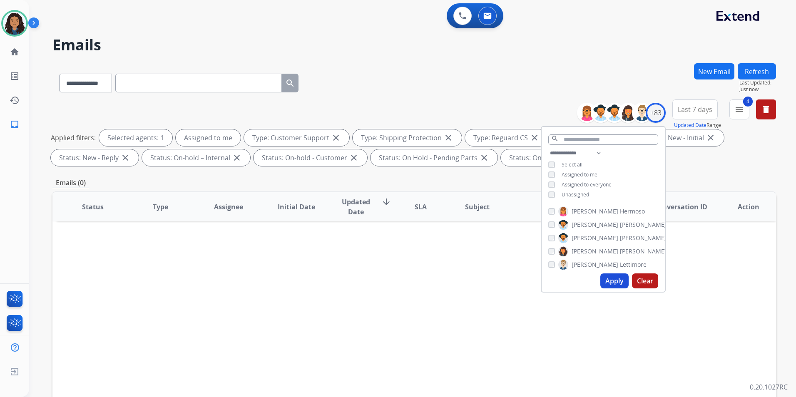
click at [573, 192] on span "Unassigned" at bounding box center [575, 194] width 27 height 7
click at [579, 174] on span "Assigned to me" at bounding box center [580, 174] width 36 height 7
click at [612, 278] on button "Apply" at bounding box center [615, 281] width 28 height 15
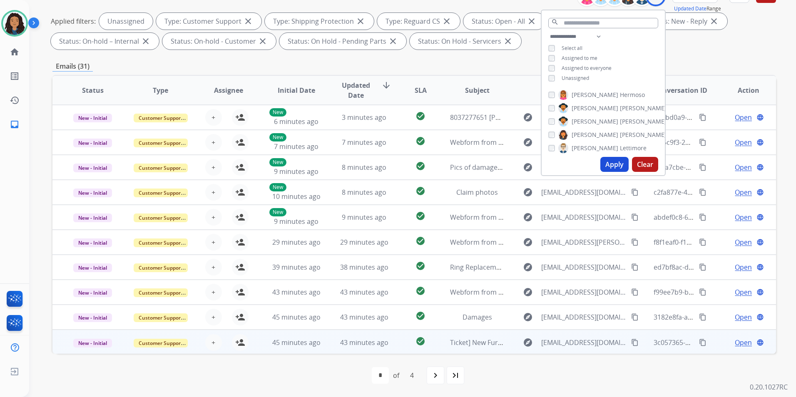
scroll to position [1, 0]
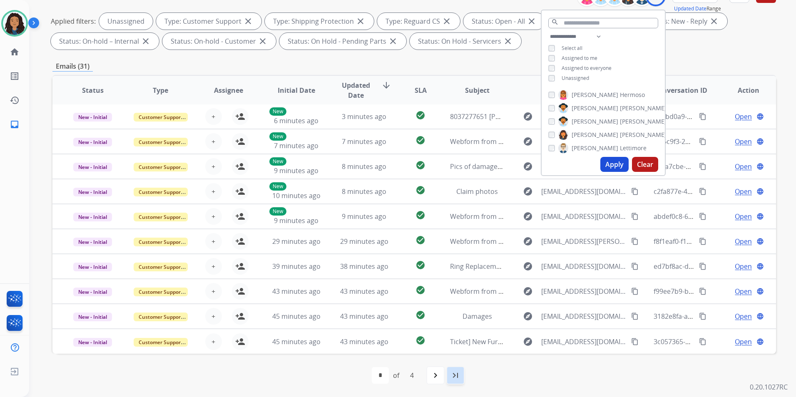
click at [454, 374] on mat-icon "last_page" at bounding box center [456, 376] width 10 height 10
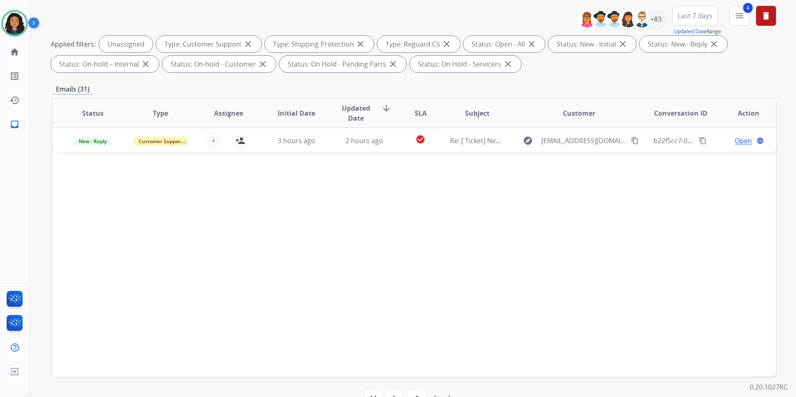
scroll to position [117, 0]
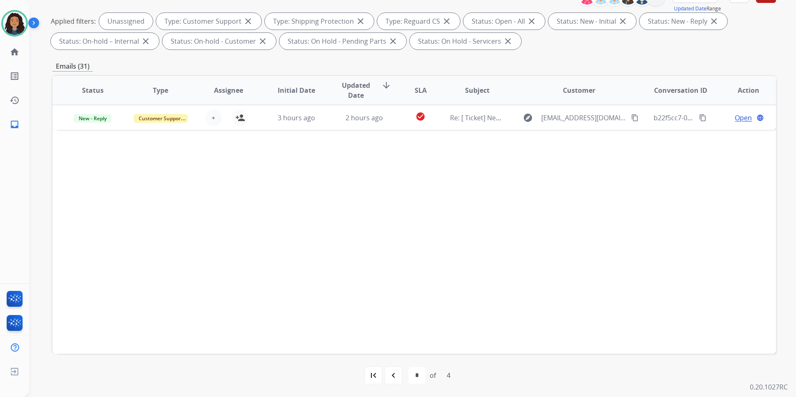
drag, startPoint x: 401, startPoint y: 377, endPoint x: 399, endPoint y: 374, distance: 4.3
click at [401, 375] on div "navigate_before" at bounding box center [393, 375] width 18 height 18
select select "*"
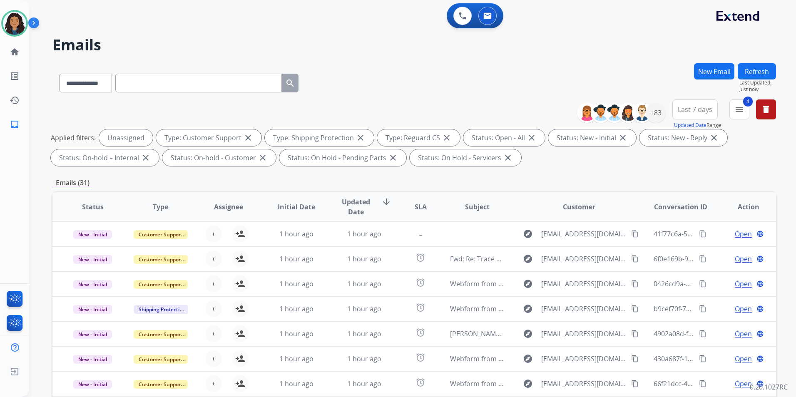
scroll to position [1, 0]
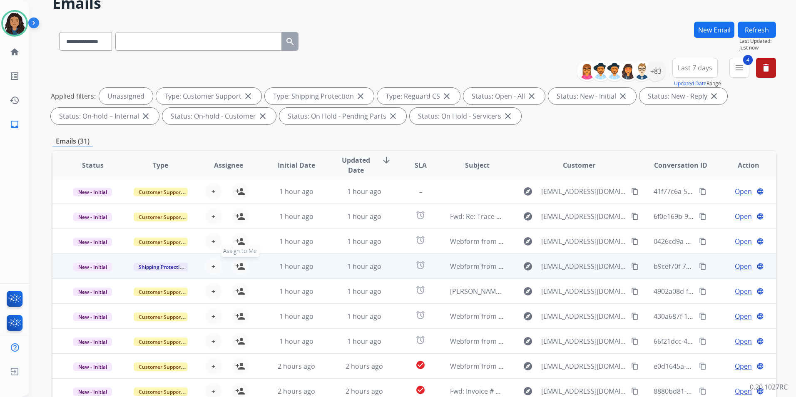
click at [239, 266] on mat-icon "person_add" at bounding box center [240, 267] width 10 height 10
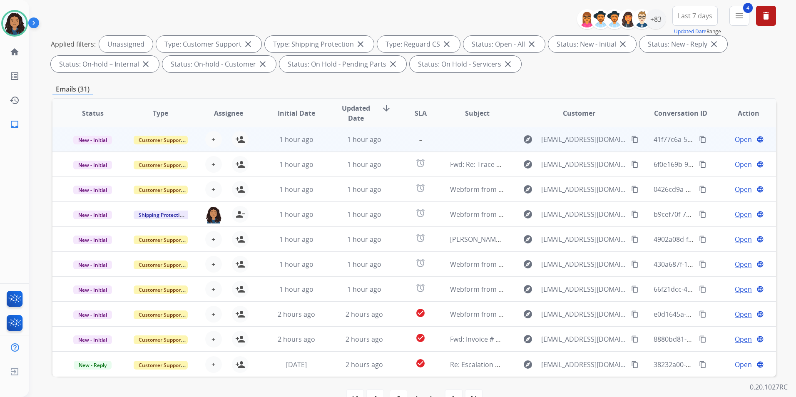
scroll to position [117, 0]
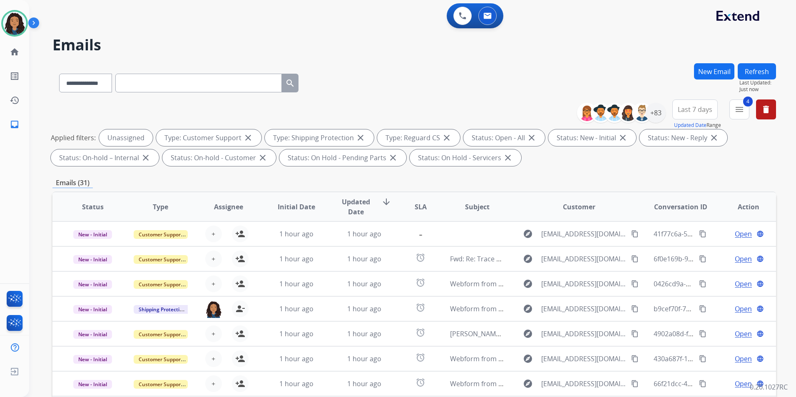
select select "**********"
select select "*"
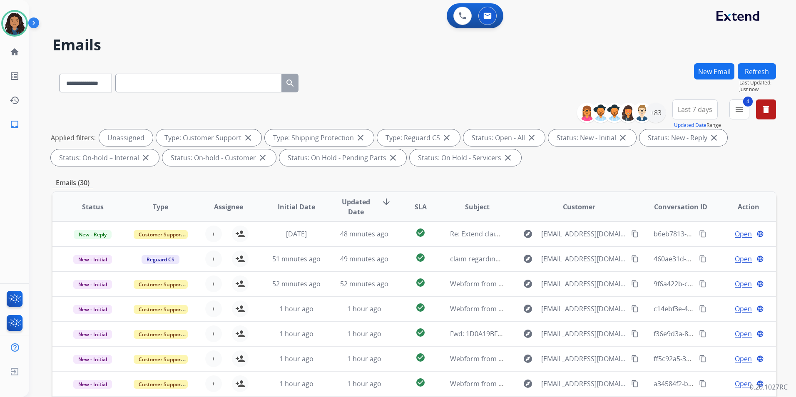
scroll to position [117, 0]
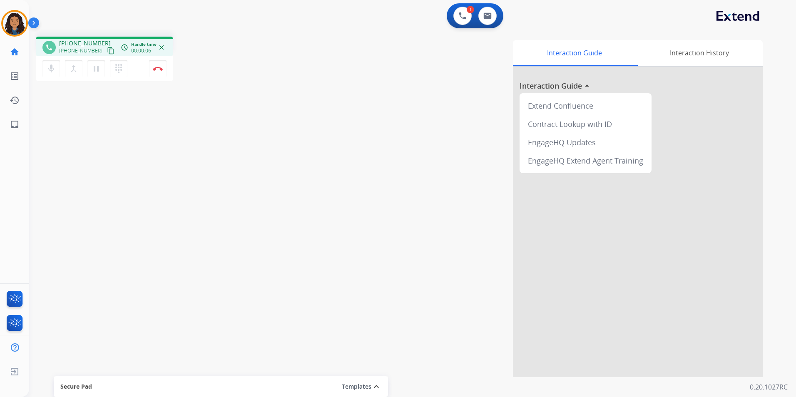
click at [107, 50] on mat-icon "content_copy" at bounding box center [110, 50] width 7 height 7
click at [162, 70] on img at bounding box center [158, 69] width 10 height 4
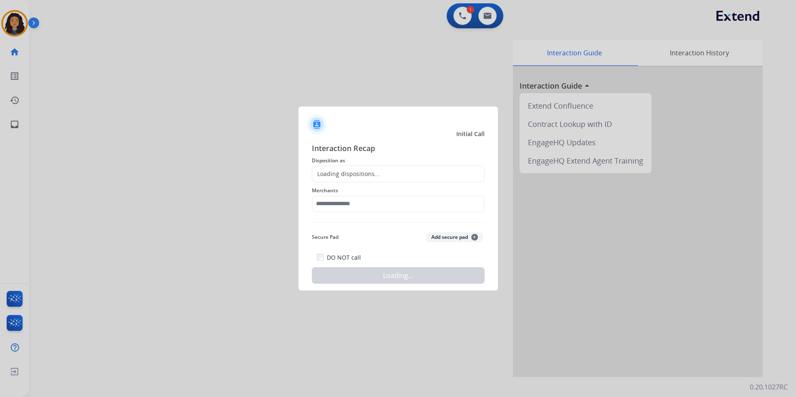
click at [375, 181] on div "Interaction Recap Disposition as Loading dispositions... Merchants Secure Pad A…" at bounding box center [398, 213] width 173 height 142
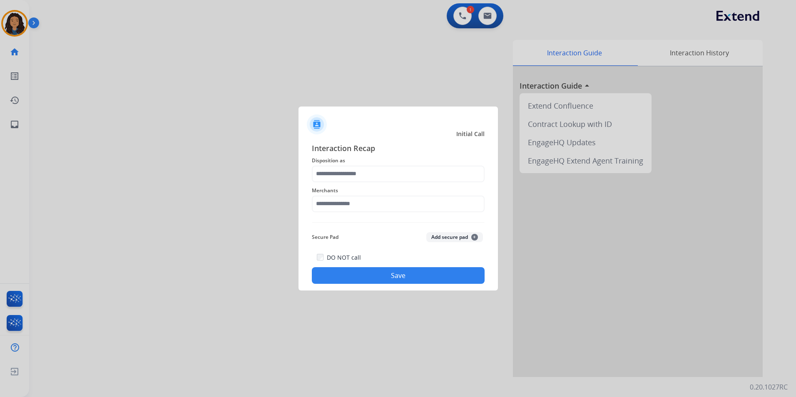
drag, startPoint x: 374, startPoint y: 176, endPoint x: 374, endPoint y: 164, distance: 12.1
click at [374, 164] on span "Disposition as" at bounding box center [398, 161] width 173 height 10
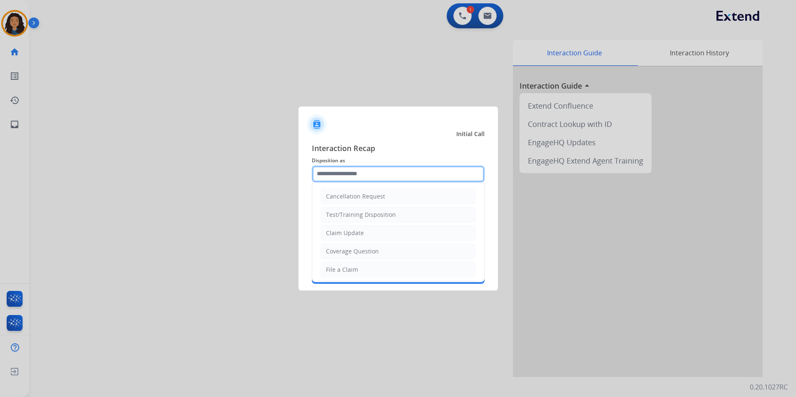
click at [369, 170] on input "text" at bounding box center [398, 174] width 173 height 17
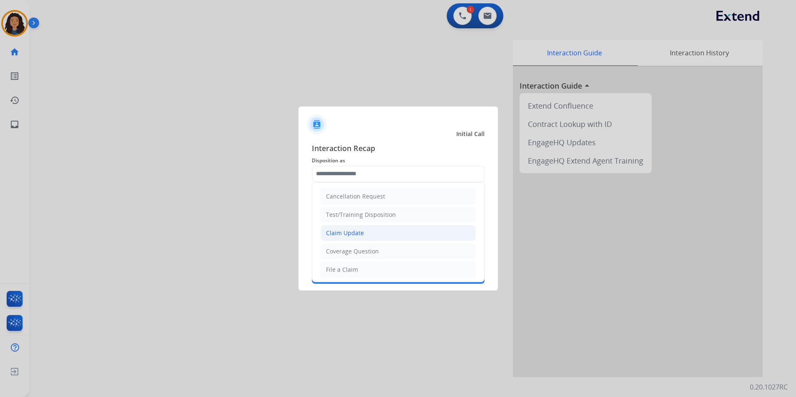
click at [379, 234] on li "Claim Update" at bounding box center [398, 233] width 155 height 16
type input "**********"
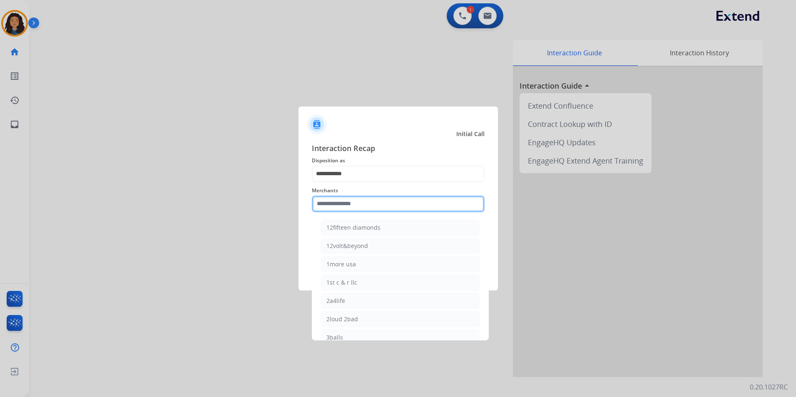
click at [374, 205] on input "text" at bounding box center [398, 204] width 173 height 17
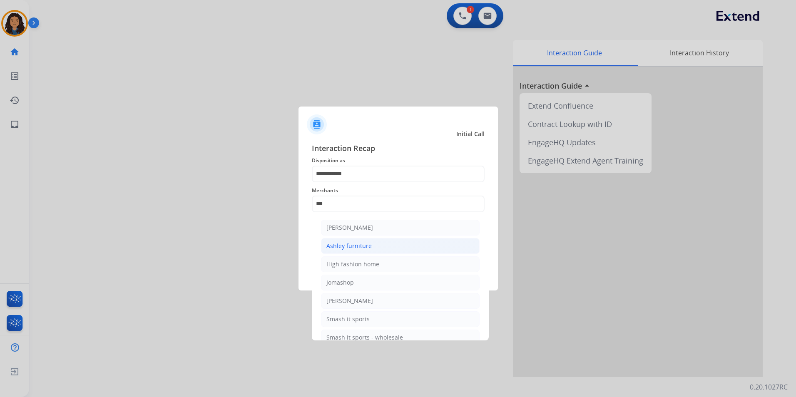
click at [367, 243] on div "Ashley furniture" at bounding box center [348, 246] width 45 height 8
type input "**********"
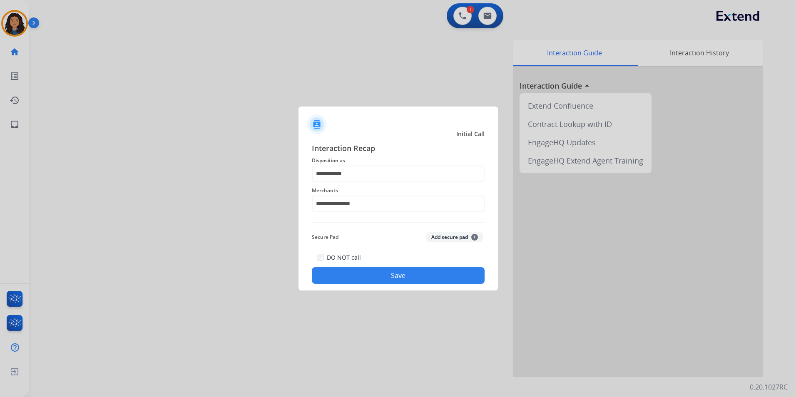
click at [367, 279] on button "Save" at bounding box center [398, 275] width 173 height 17
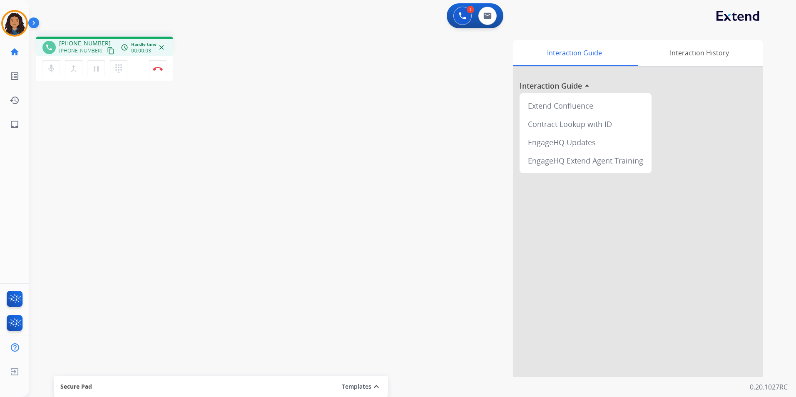
click at [107, 51] on mat-icon "content_copy" at bounding box center [110, 50] width 7 height 7
click at [154, 67] on img at bounding box center [158, 69] width 10 height 4
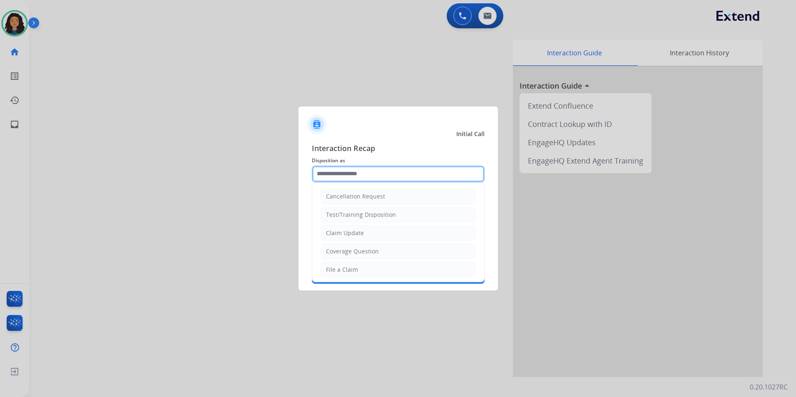
click at [346, 179] on input "text" at bounding box center [398, 174] width 173 height 17
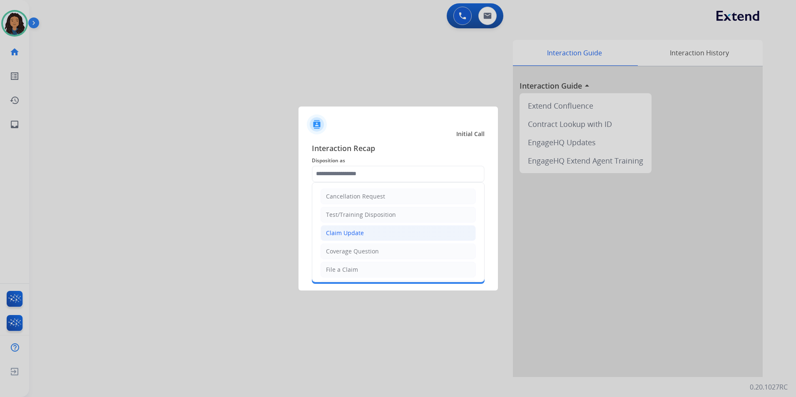
click at [347, 234] on div "Claim Update" at bounding box center [345, 233] width 38 height 8
type input "**********"
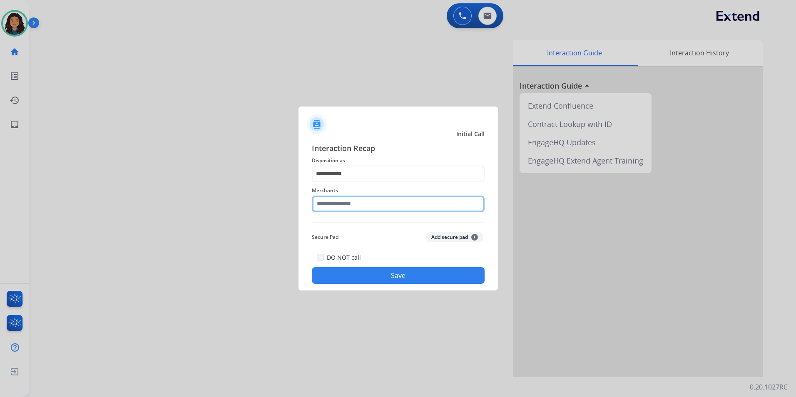
click at [342, 205] on input "text" at bounding box center [398, 204] width 173 height 17
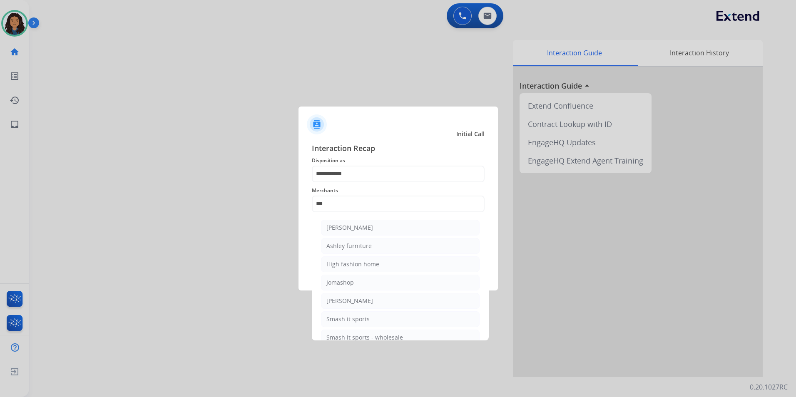
drag, startPoint x: 371, startPoint y: 246, endPoint x: 362, endPoint y: 231, distance: 17.6
click at [371, 246] on li "Ashley furniture" at bounding box center [400, 246] width 159 height 16
type input "**********"
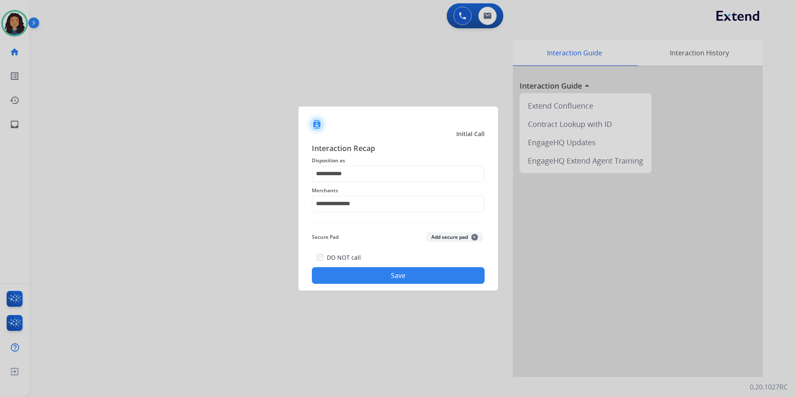
click at [377, 278] on button "Save" at bounding box center [398, 275] width 173 height 17
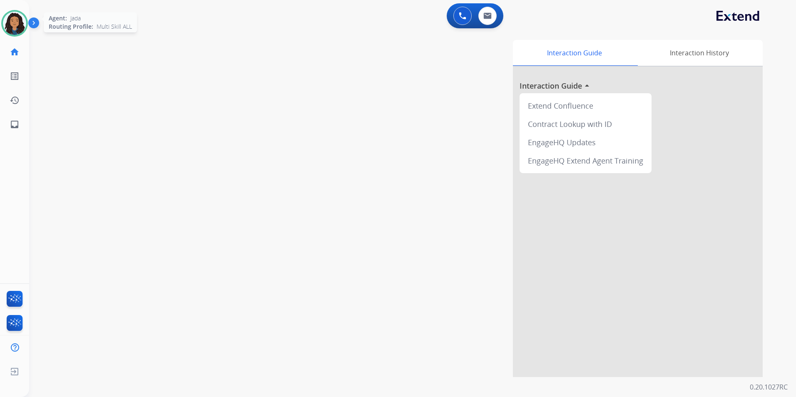
click at [23, 23] on img at bounding box center [14, 23] width 23 height 23
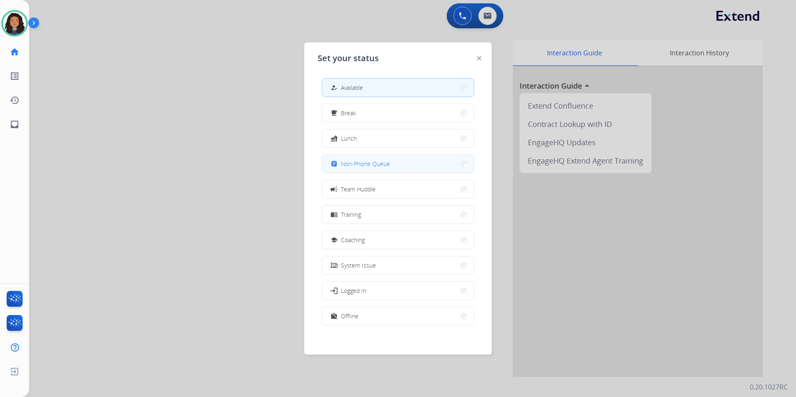
drag, startPoint x: 378, startPoint y: 164, endPoint x: 364, endPoint y: 159, distance: 14.9
click at [364, 159] on span "Non-Phone Queue" at bounding box center [365, 163] width 49 height 9
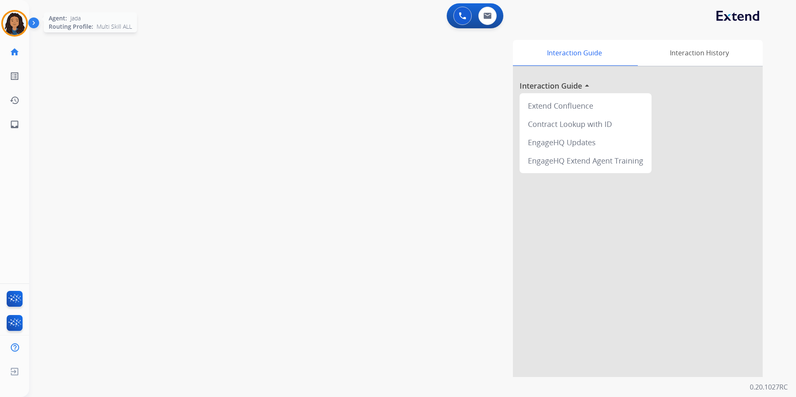
click at [5, 20] on img at bounding box center [14, 23] width 23 height 23
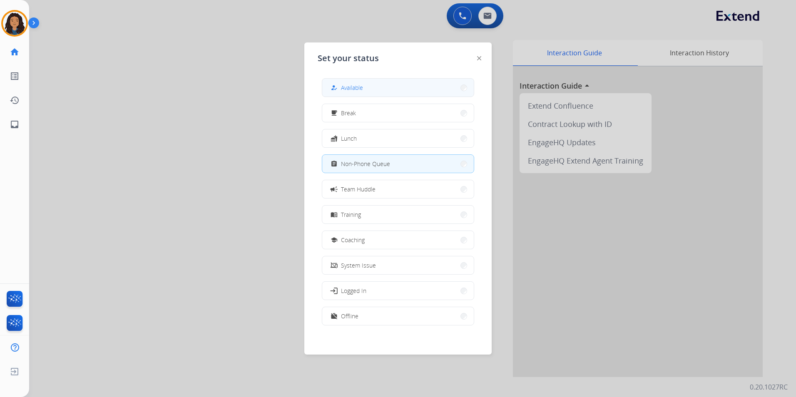
click at [354, 80] on button "how_to_reg Available" at bounding box center [398, 88] width 152 height 18
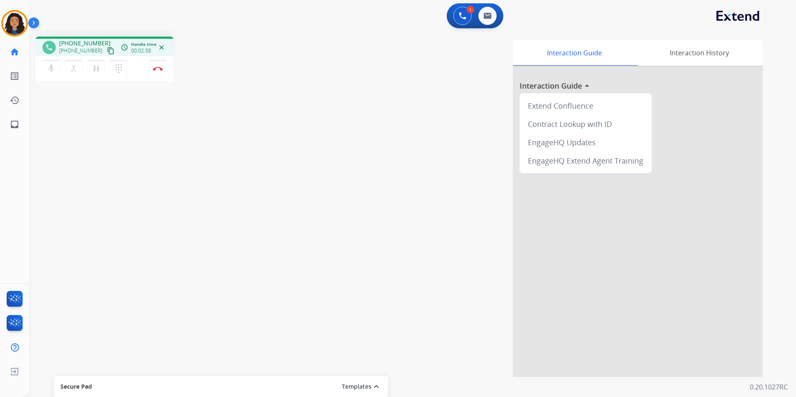
click at [106, 52] on button "content_copy" at bounding box center [111, 51] width 10 height 10
click at [48, 70] on mat-icon "mic" at bounding box center [51, 69] width 10 height 10
click at [52, 67] on mat-icon "mic_off" at bounding box center [51, 69] width 10 height 10
click at [46, 73] on button "mic Mute" at bounding box center [50, 68] width 17 height 17
click at [50, 74] on button "mic_off Mute" at bounding box center [50, 68] width 17 height 17
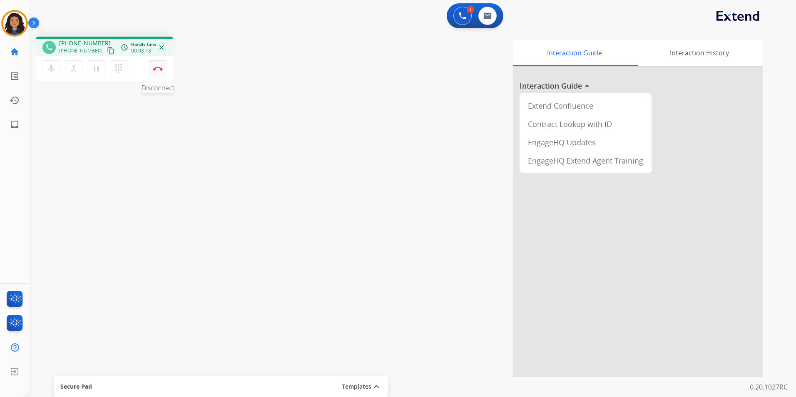
click at [156, 70] on img at bounding box center [158, 69] width 10 height 4
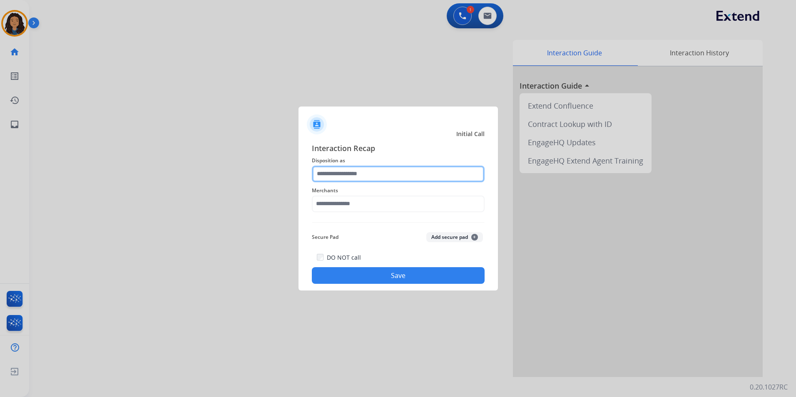
click at [426, 179] on input "text" at bounding box center [398, 174] width 173 height 17
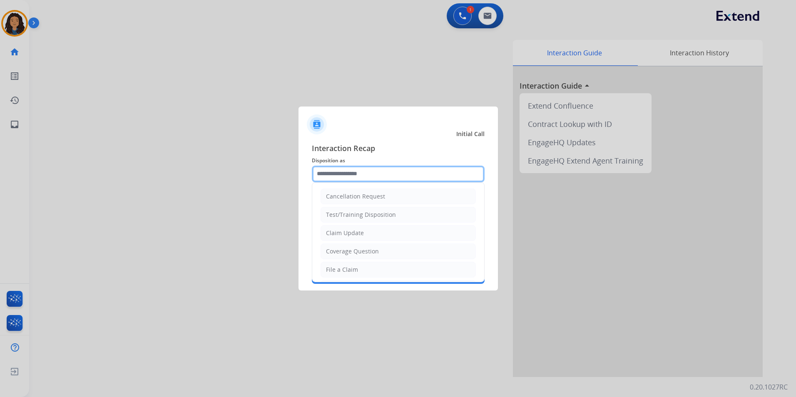
click at [425, 179] on input "text" at bounding box center [398, 174] width 173 height 17
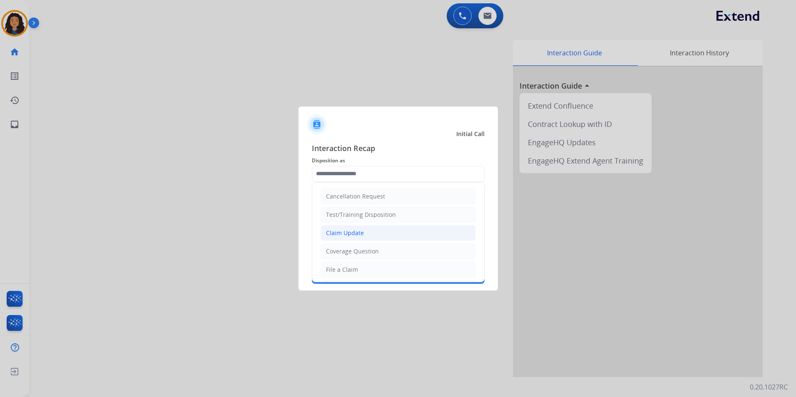
drag, startPoint x: 374, startPoint y: 230, endPoint x: 370, endPoint y: 222, distance: 8.8
click at [373, 230] on li "Claim Update" at bounding box center [398, 233] width 155 height 16
type input "**********"
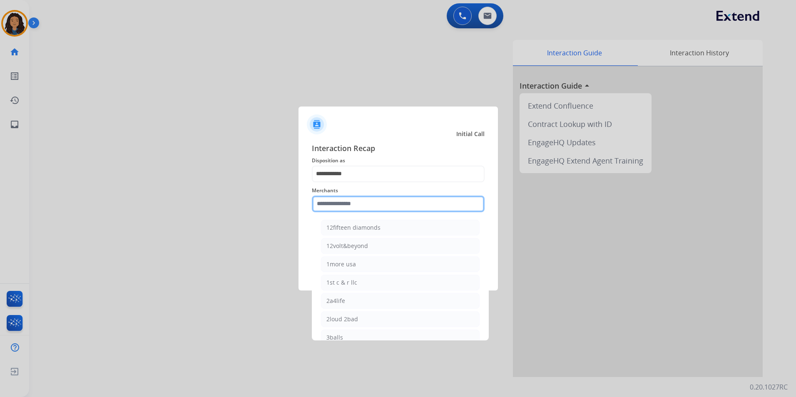
click at [364, 207] on input "text" at bounding box center [398, 204] width 173 height 17
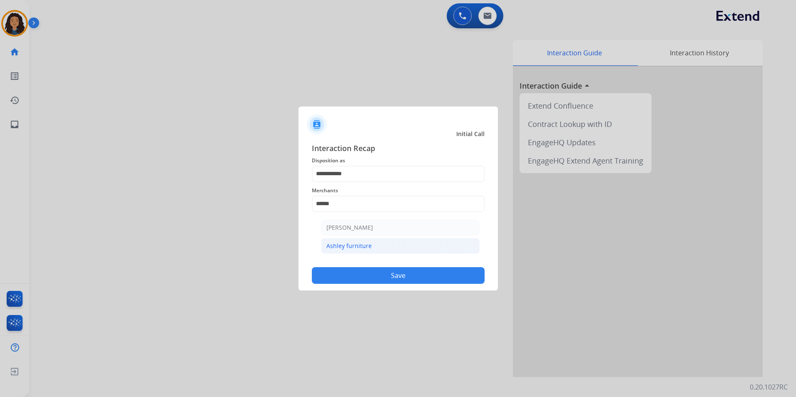
click at [376, 252] on li "Ashley furniture" at bounding box center [400, 246] width 159 height 16
type input "**********"
click at [366, 280] on button "Save" at bounding box center [398, 275] width 173 height 17
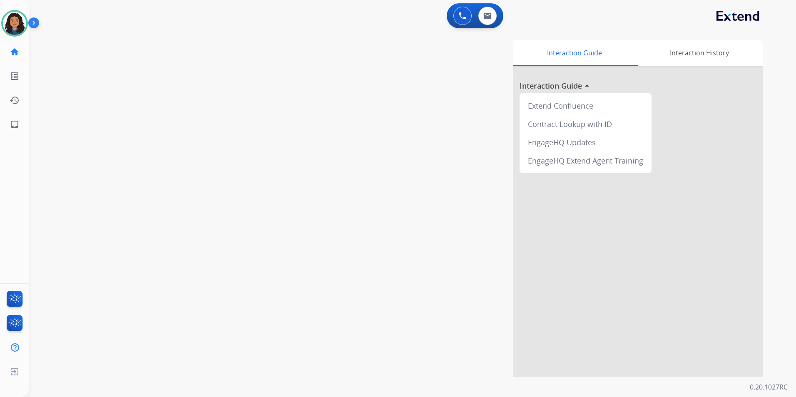
click at [383, 272] on div "Interaction Guide Interaction History Interaction Guide arrow_drop_up Extend Co…" at bounding box center [519, 208] width 488 height 337
click at [107, 50] on mat-icon "content_copy" at bounding box center [110, 50] width 7 height 7
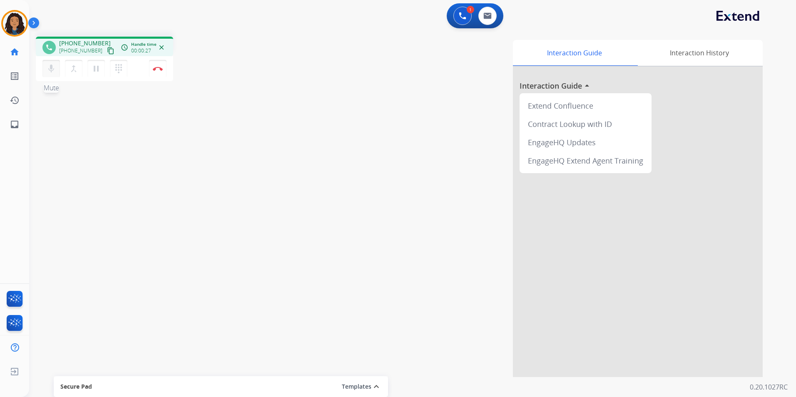
click at [52, 71] on mat-icon "mic" at bounding box center [51, 69] width 10 height 10
click at [47, 69] on mat-icon "mic_off" at bounding box center [51, 69] width 10 height 10
click at [107, 50] on mat-icon "content_copy" at bounding box center [110, 50] width 7 height 7
click at [54, 68] on mat-icon "mic" at bounding box center [51, 69] width 10 height 10
click at [52, 70] on mat-icon "mic_off" at bounding box center [51, 69] width 10 height 10
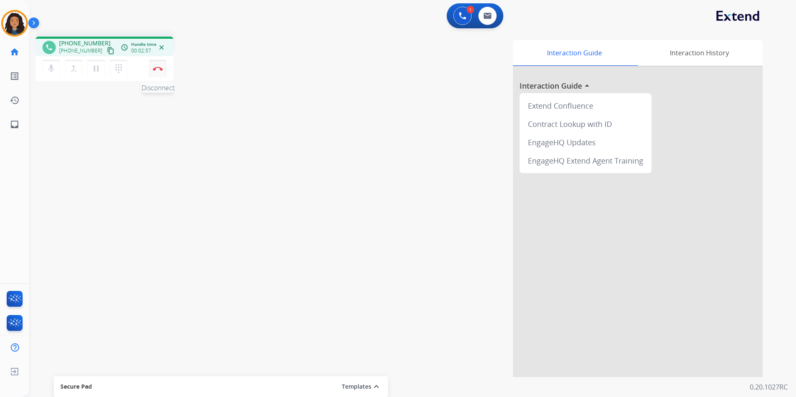
click at [157, 70] on img at bounding box center [158, 69] width 10 height 4
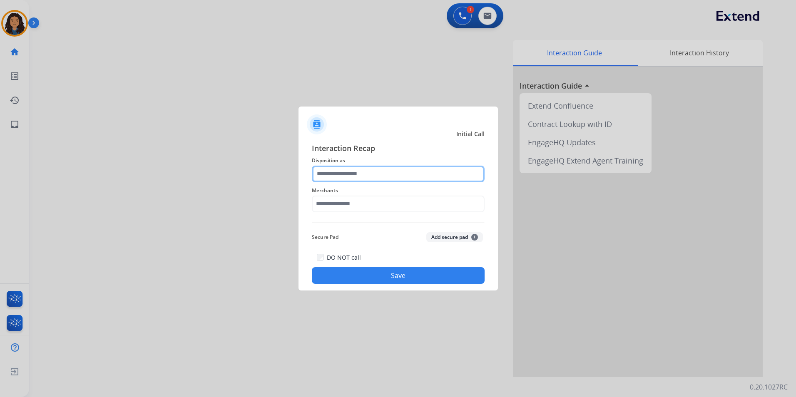
click at [358, 168] on input "text" at bounding box center [398, 174] width 173 height 17
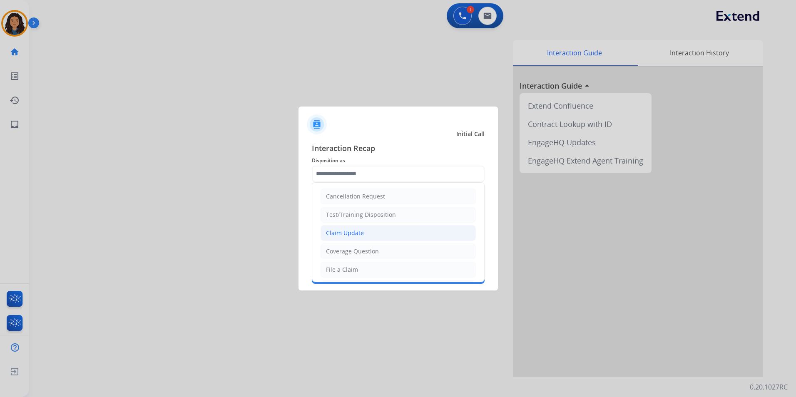
drag, startPoint x: 363, startPoint y: 235, endPoint x: 351, endPoint y: 198, distance: 39.4
click at [363, 235] on li "Claim Update" at bounding box center [398, 233] width 155 height 16
type input "**********"
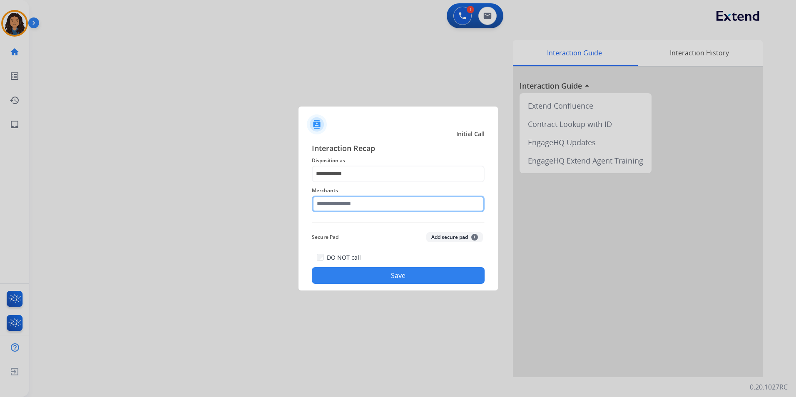
click at [351, 198] on input "text" at bounding box center [398, 204] width 173 height 17
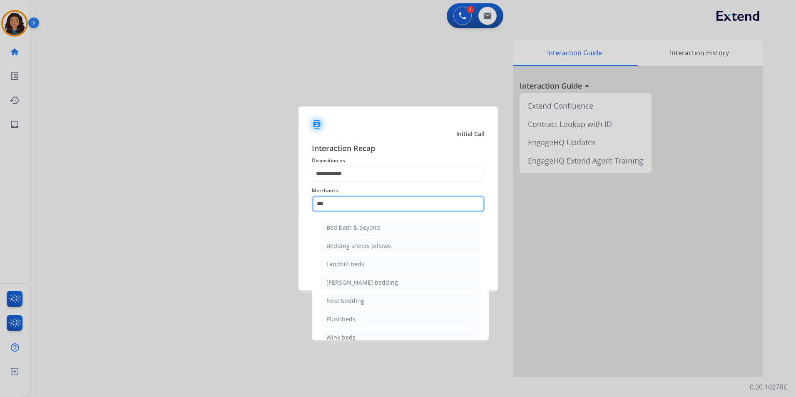
click at [0, 213] on app-contact-recap-modal "**********" at bounding box center [0, 198] width 0 height 397
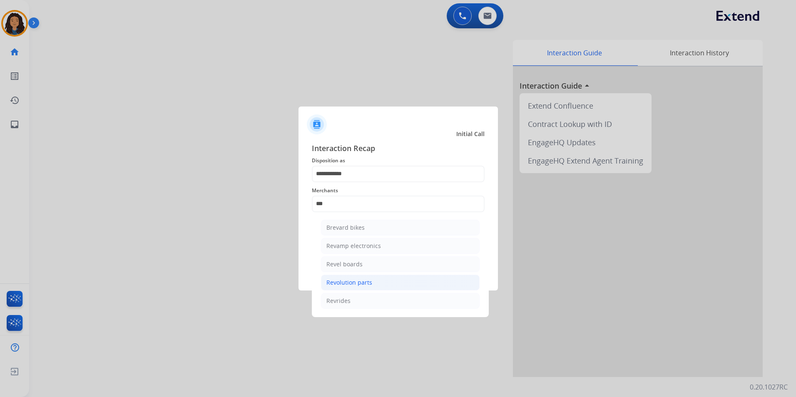
click at [351, 287] on div "Revolution parts" at bounding box center [349, 283] width 46 height 8
type input "**********"
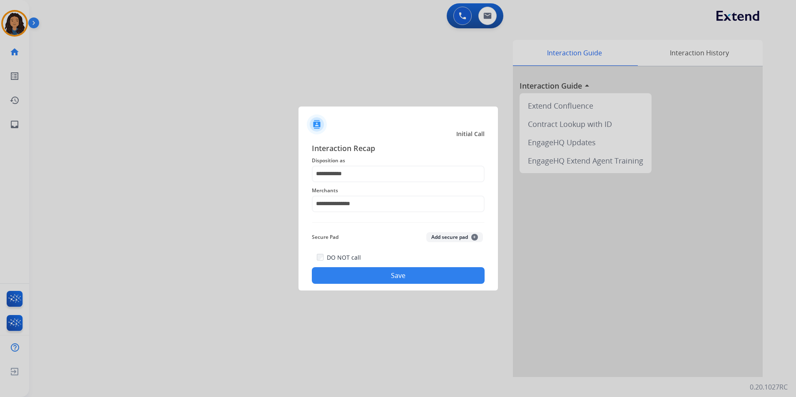
drag, startPoint x: 341, startPoint y: 257, endPoint x: 340, endPoint y: 263, distance: 6.0
click at [340, 257] on label "DO NOT call" at bounding box center [344, 258] width 34 height 8
click at [340, 265] on div "DO NOT call Save" at bounding box center [398, 268] width 173 height 32
drag, startPoint x: 339, startPoint y: 257, endPoint x: 338, endPoint y: 266, distance: 9.2
click at [338, 257] on label "DO NOT call" at bounding box center [344, 258] width 34 height 8
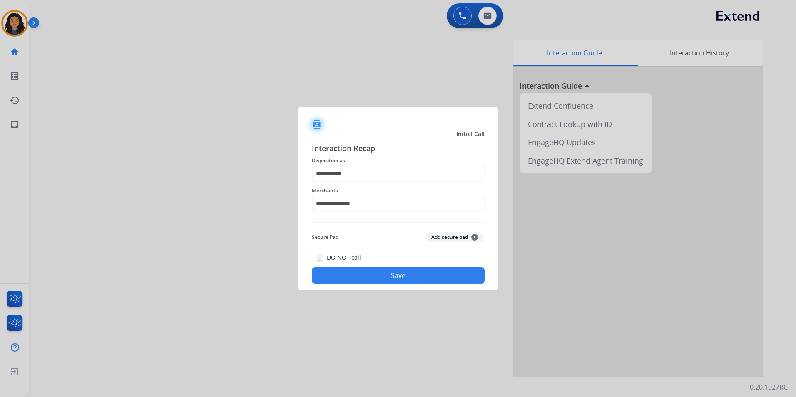
drag, startPoint x: 338, startPoint y: 274, endPoint x: 333, endPoint y: 272, distance: 5.3
click at [339, 274] on button "Save" at bounding box center [398, 275] width 173 height 17
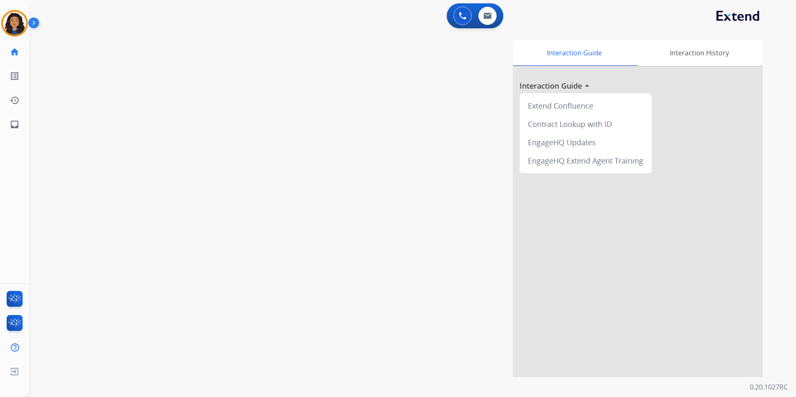
click at [214, 207] on div "swap_horiz Break voice bridge close_fullscreen Connect 3-Way Call merge_type Se…" at bounding box center [402, 203] width 747 height 347
click at [490, 21] on button at bounding box center [487, 16] width 18 height 18
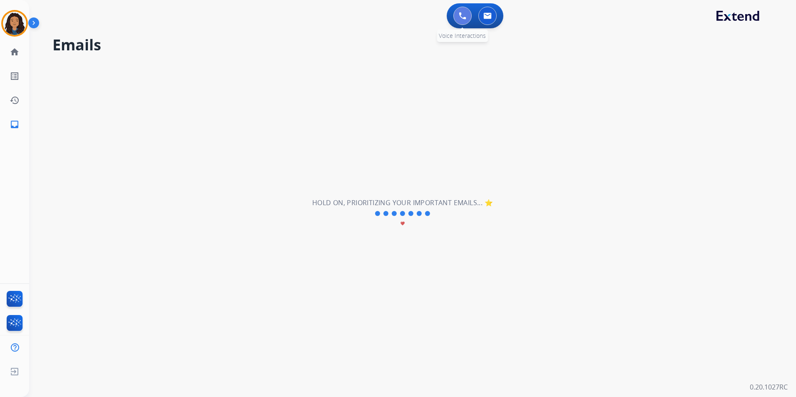
click at [468, 17] on button at bounding box center [463, 16] width 18 height 18
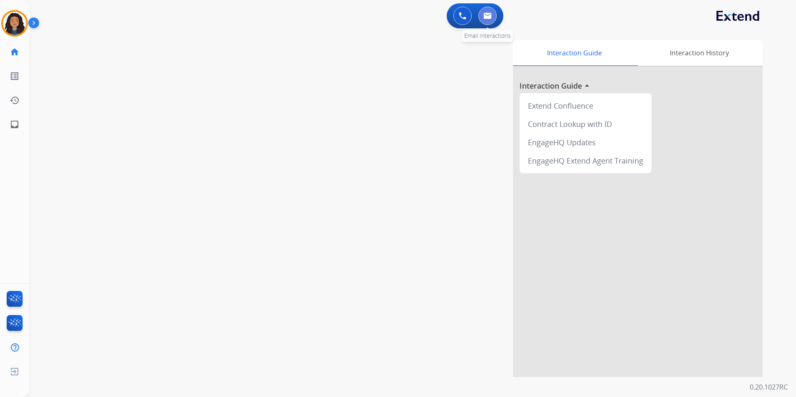
click at [479, 15] on button at bounding box center [487, 16] width 18 height 18
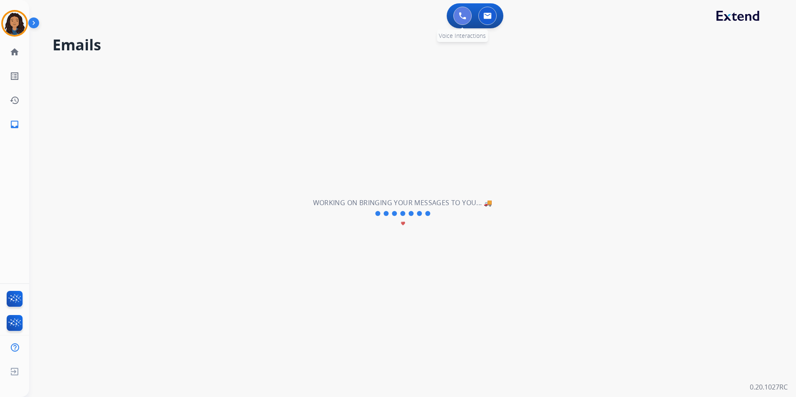
click at [463, 18] on img at bounding box center [462, 15] width 7 height 7
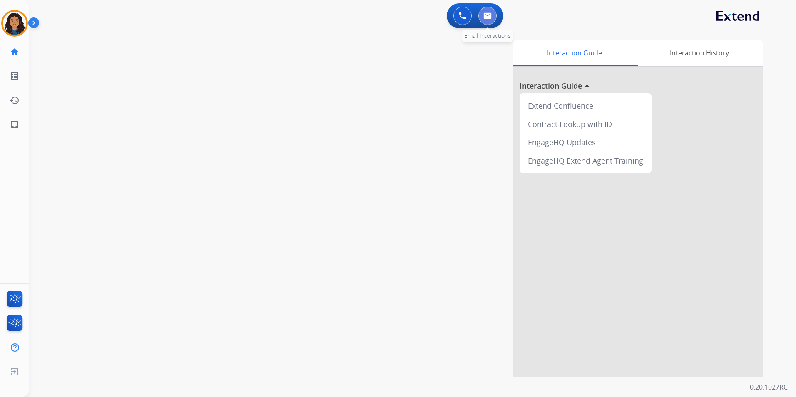
click at [487, 19] on img at bounding box center [487, 15] width 8 height 7
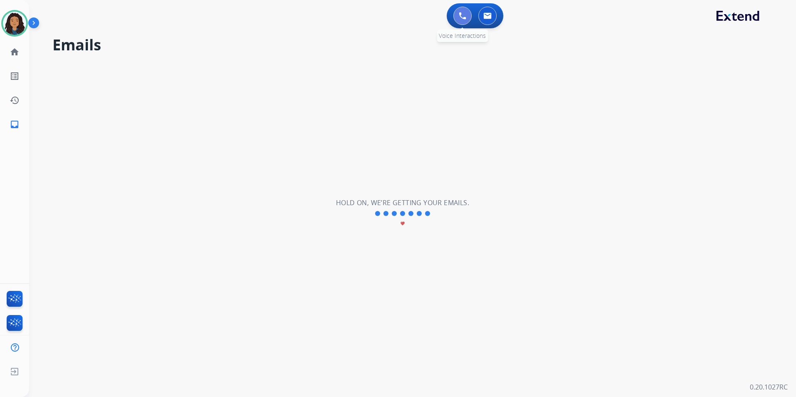
click at [461, 14] on img at bounding box center [462, 15] width 7 height 7
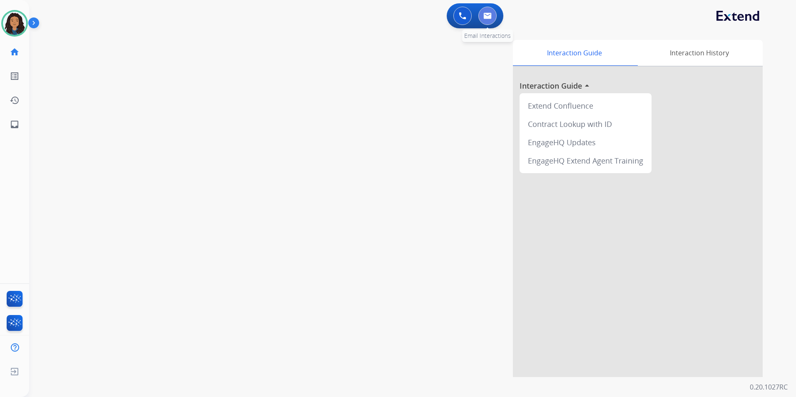
click at [490, 21] on button at bounding box center [487, 16] width 18 height 18
select select "**********"
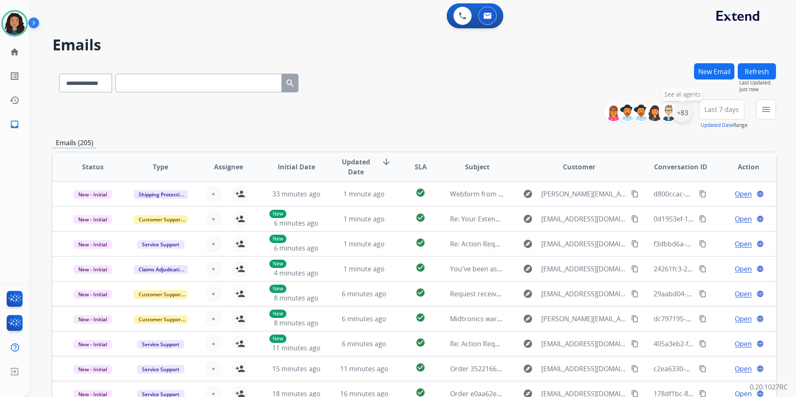
click at [685, 115] on div "+83" at bounding box center [683, 113] width 20 height 20
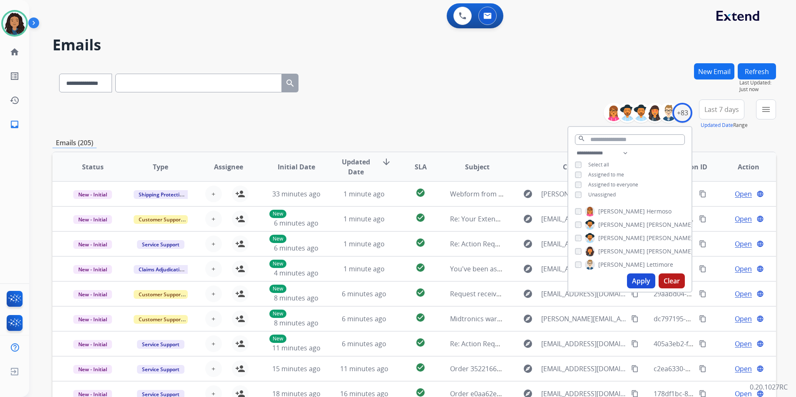
click at [607, 191] on span "Unassigned" at bounding box center [601, 194] width 27 height 7
click at [644, 279] on button "Apply" at bounding box center [641, 281] width 28 height 15
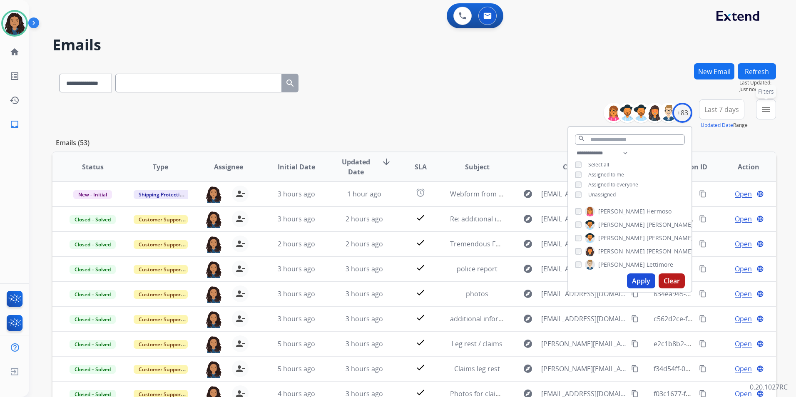
click at [770, 112] on mat-icon "menu" at bounding box center [766, 110] width 10 height 10
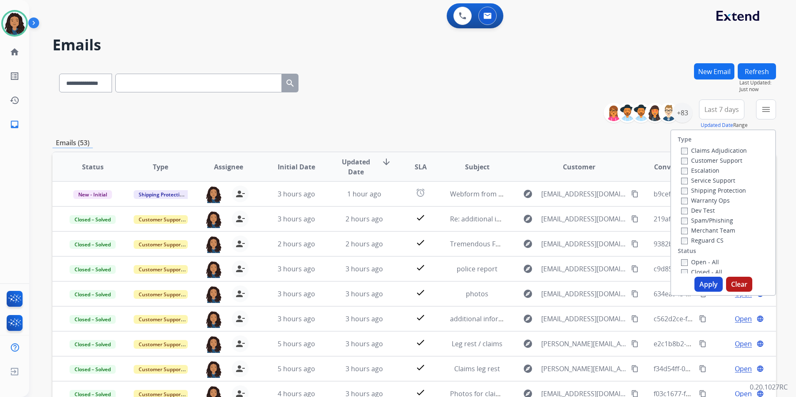
click at [725, 162] on label "Customer Support" at bounding box center [711, 161] width 61 height 8
click at [725, 190] on label "Shipping Protection" at bounding box center [713, 191] width 65 height 8
click at [710, 239] on label "Reguard CS" at bounding box center [702, 241] width 42 height 8
click at [704, 259] on label "Open - All" at bounding box center [700, 262] width 38 height 8
click at [705, 285] on button "Apply" at bounding box center [709, 284] width 28 height 15
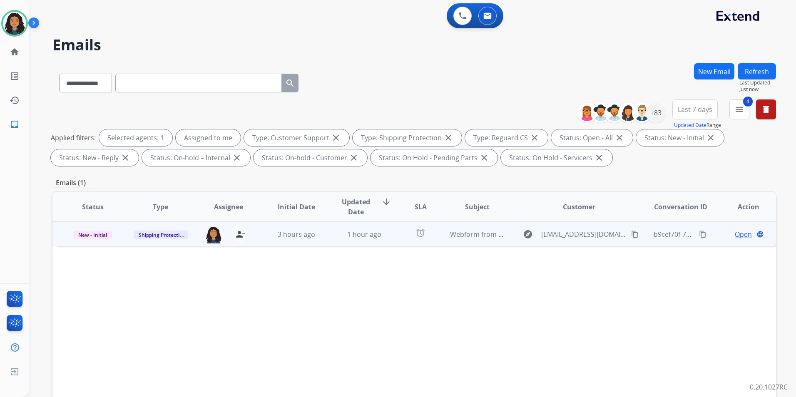
click at [737, 241] on td "Open language" at bounding box center [742, 234] width 68 height 25
click at [723, 234] on div "Open language" at bounding box center [749, 234] width 54 height 10
click at [738, 236] on span "Open" at bounding box center [743, 234] width 17 height 10
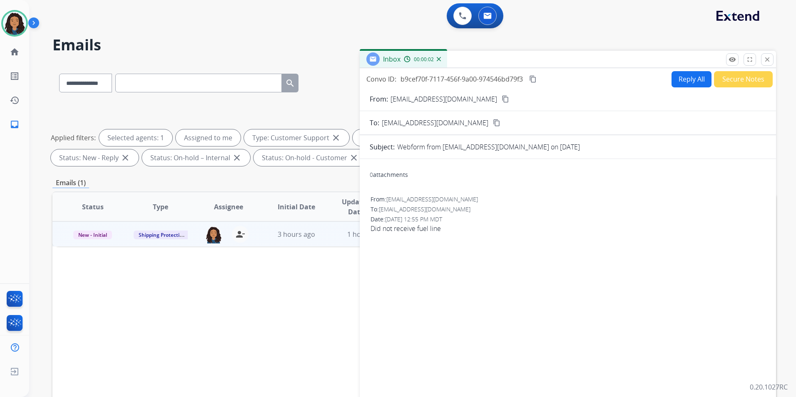
click at [672, 79] on button "Reply All" at bounding box center [692, 79] width 40 height 16
select select "**********"
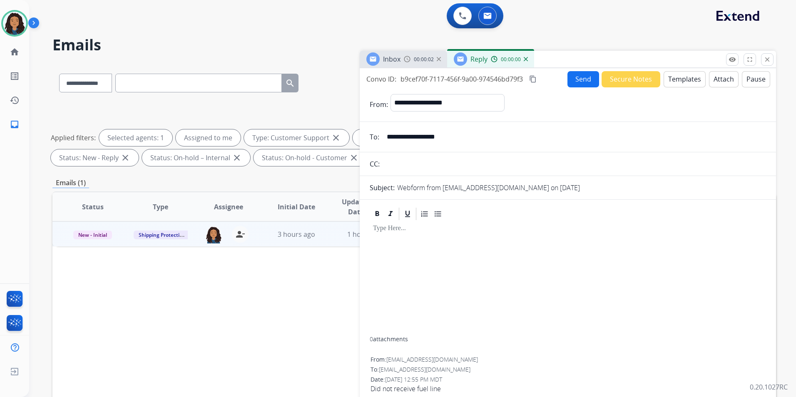
click at [672, 79] on button "Templates" at bounding box center [685, 79] width 42 height 16
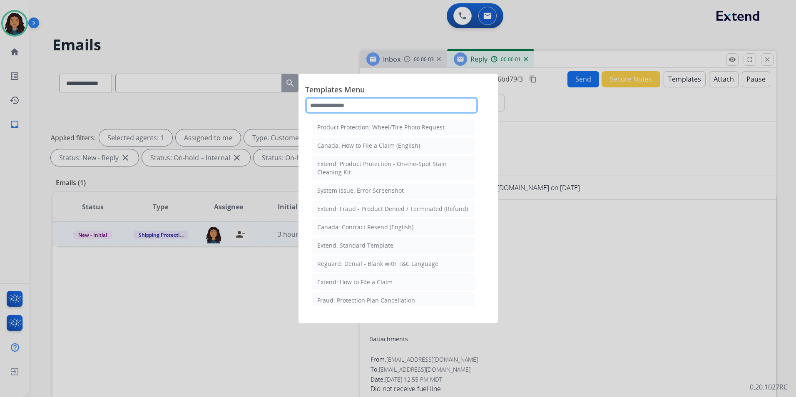
click at [411, 101] on input "text" at bounding box center [391, 105] width 173 height 17
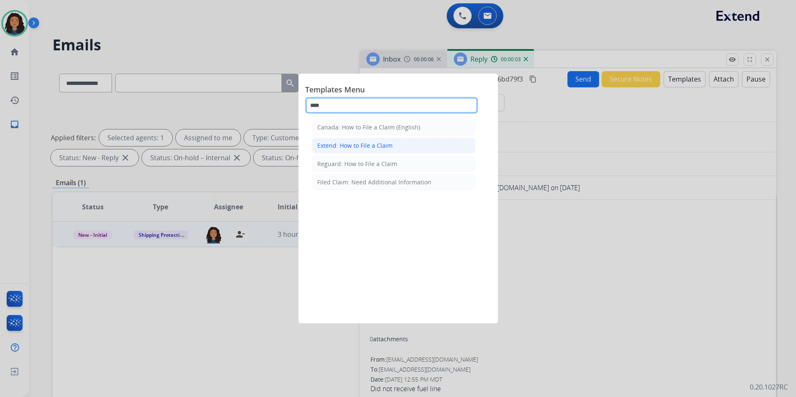
type input "****"
click at [368, 148] on div "Extend: How to File a Claim" at bounding box center [354, 146] width 75 height 8
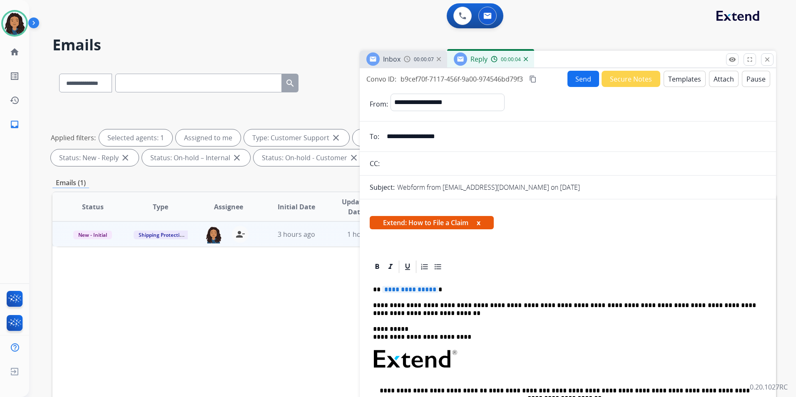
click at [406, 288] on span "**********" at bounding box center [410, 289] width 56 height 7
click at [583, 79] on button "Send" at bounding box center [584, 79] width 32 height 16
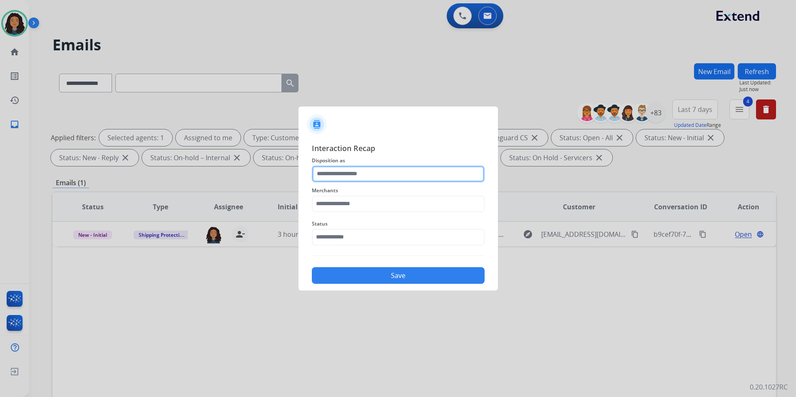
click at [404, 173] on input "text" at bounding box center [398, 174] width 173 height 17
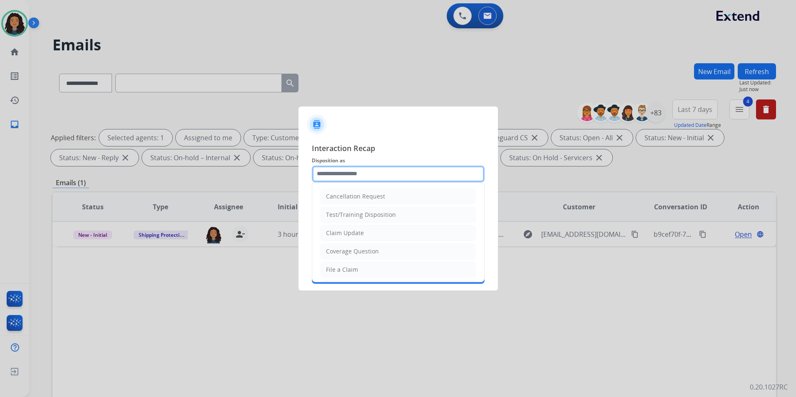
type input "**********"
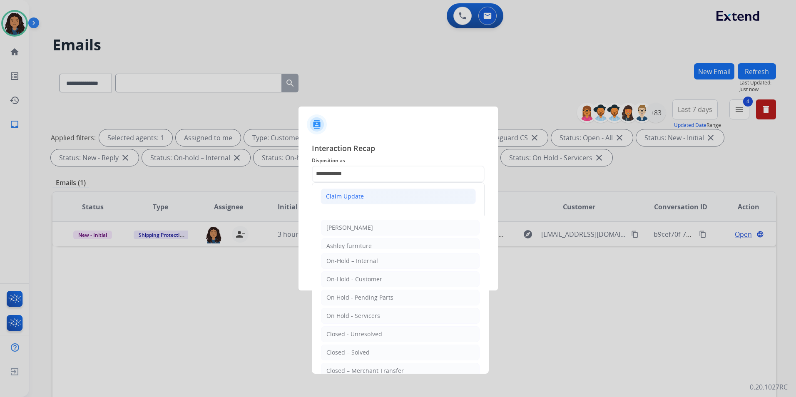
click at [351, 198] on div "Claim Update" at bounding box center [345, 196] width 38 height 8
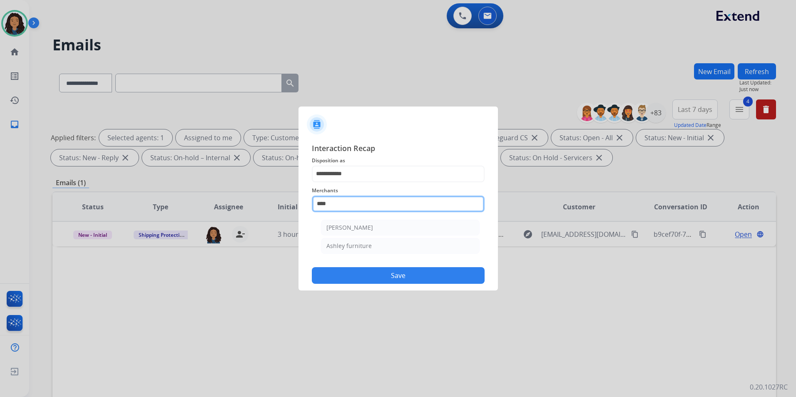
drag, startPoint x: 346, startPoint y: 209, endPoint x: 298, endPoint y: 213, distance: 48.8
click at [0, 213] on app-contact-recap-modal "**********" at bounding box center [0, 198] width 0 height 397
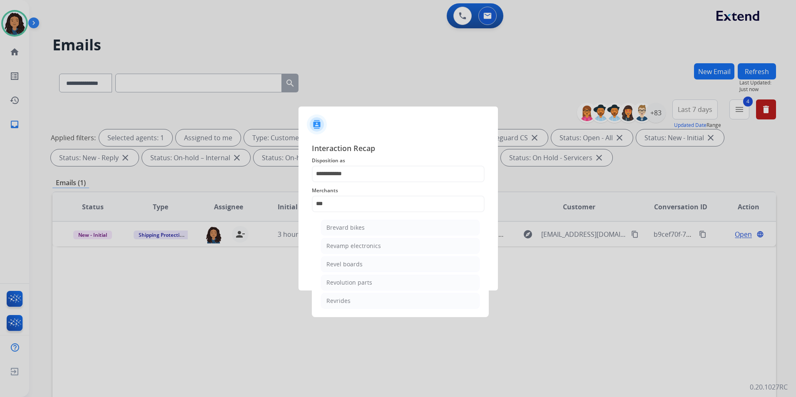
click at [329, 286] on div "Revolution parts" at bounding box center [349, 283] width 46 height 8
type input "**********"
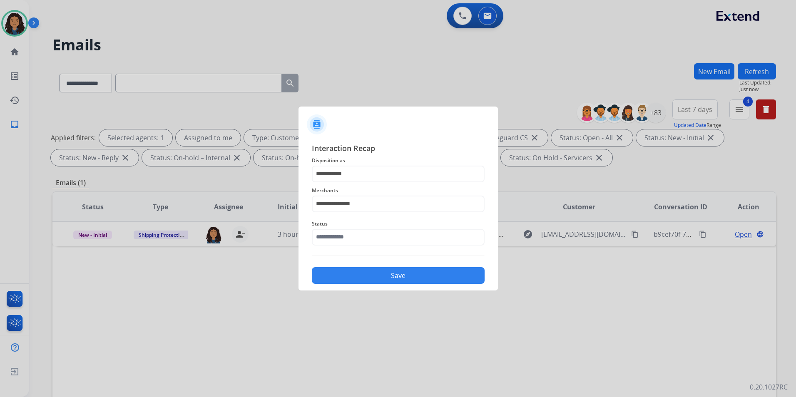
click at [333, 248] on div "Status" at bounding box center [398, 232] width 173 height 33
click at [337, 238] on input "text" at bounding box center [398, 237] width 173 height 17
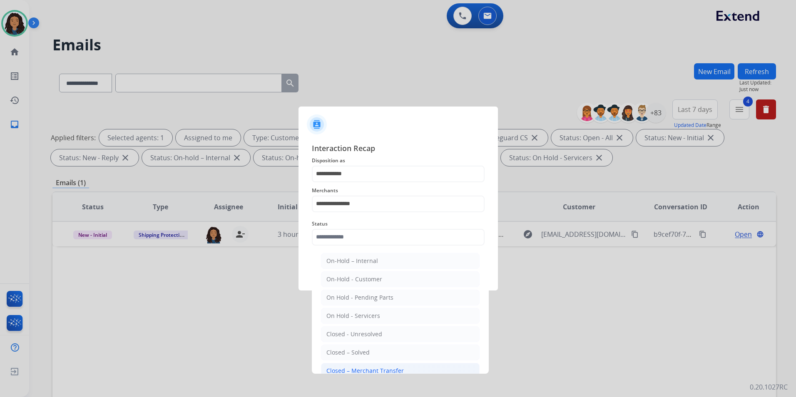
click at [352, 363] on li "Closed – Merchant Transfer" at bounding box center [400, 371] width 159 height 16
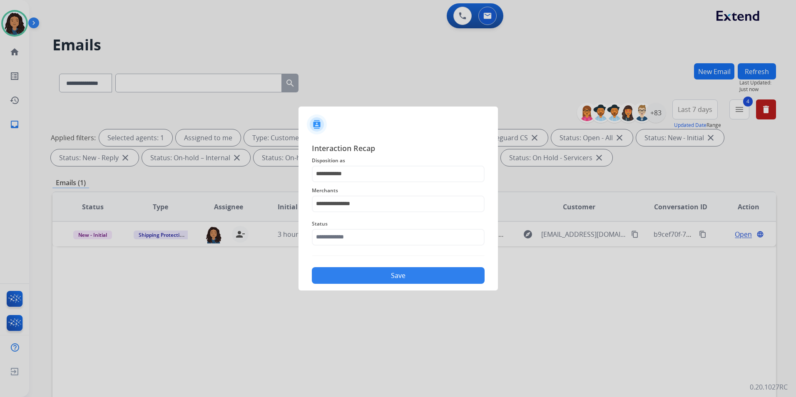
type input "**********"
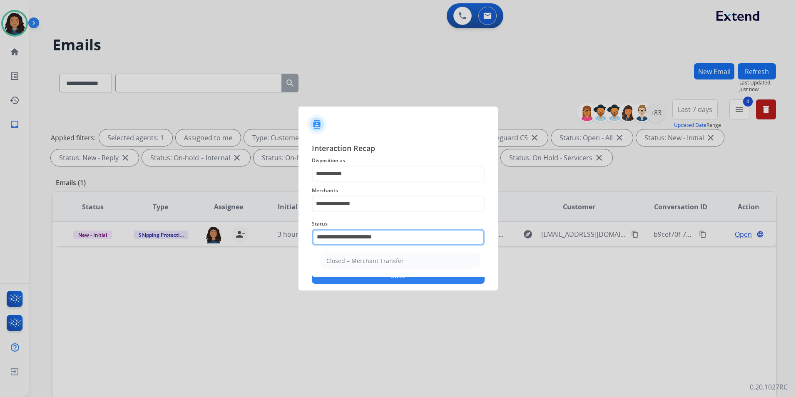
drag, startPoint x: 409, startPoint y: 238, endPoint x: 311, endPoint y: 236, distance: 98.3
click at [311, 236] on div "**********" at bounding box center [398, 213] width 199 height 155
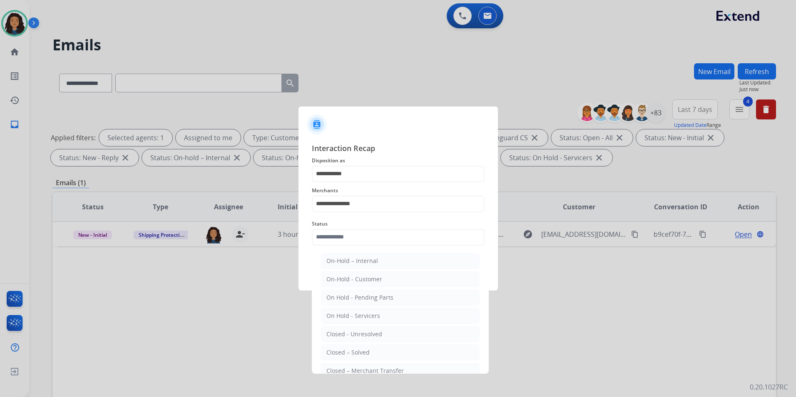
drag, startPoint x: 388, startPoint y: 351, endPoint x: 348, endPoint y: 281, distance: 80.4
click at [387, 351] on li "Closed – Solved" at bounding box center [400, 353] width 159 height 16
type input "**********"
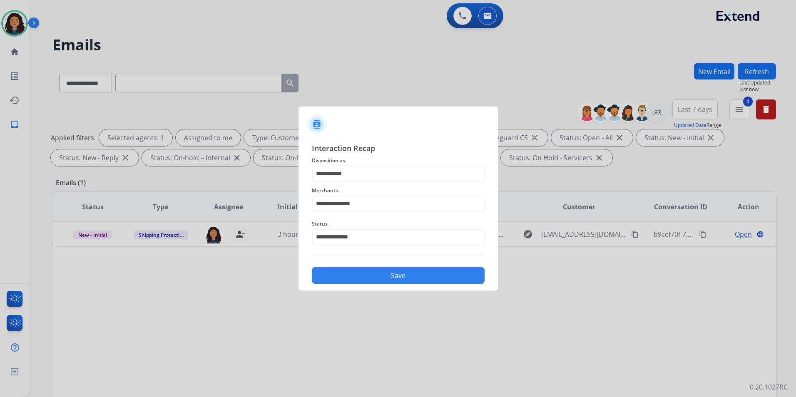
click at [347, 273] on button "Save" at bounding box center [398, 275] width 173 height 17
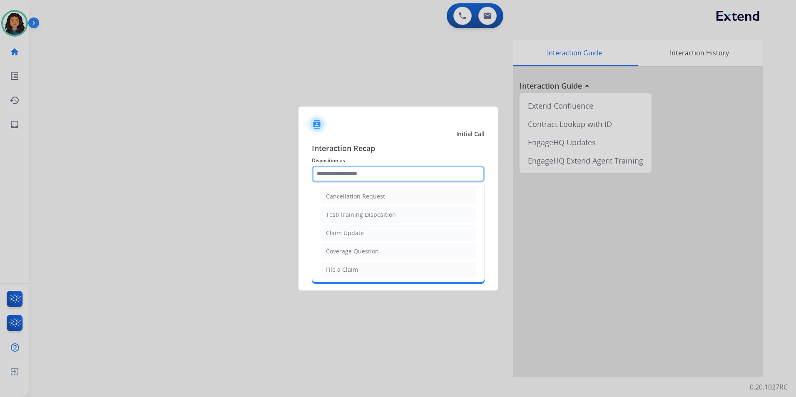
click at [376, 178] on input "text" at bounding box center [398, 174] width 173 height 17
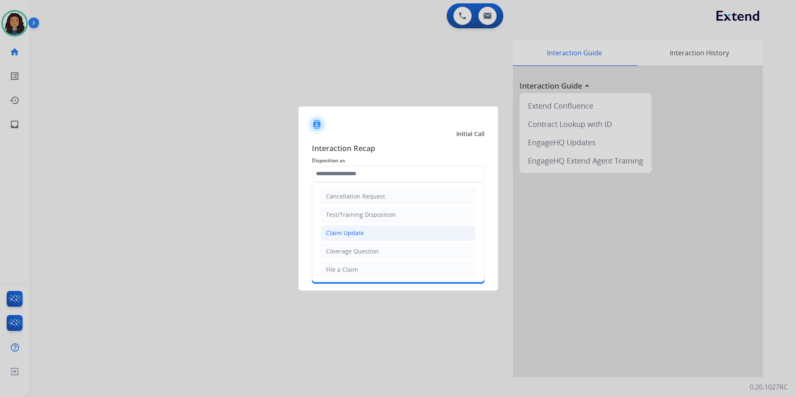
click at [378, 229] on li "Claim Update" at bounding box center [398, 233] width 155 height 16
type input "**********"
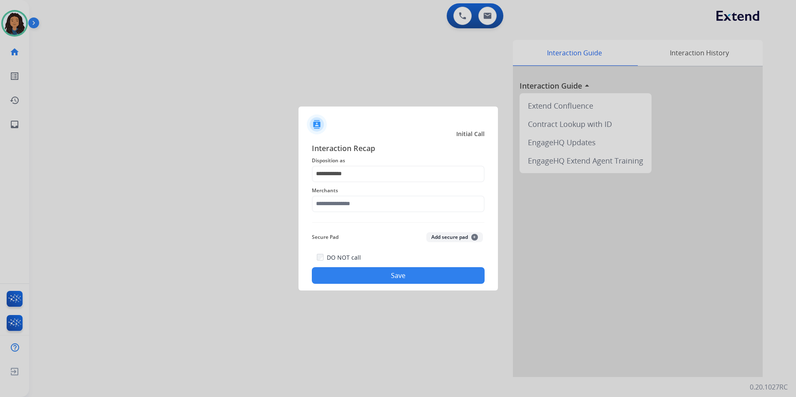
click at [356, 213] on div "Merchants" at bounding box center [398, 198] width 173 height 33
click at [356, 206] on input "text" at bounding box center [398, 204] width 173 height 17
drag, startPoint x: 374, startPoint y: 214, endPoint x: 359, endPoint y: 229, distance: 21.5
click at [373, 215] on div "Merchants *** Not found" at bounding box center [398, 198] width 173 height 33
click at [358, 229] on li "Not found" at bounding box center [400, 228] width 159 height 16
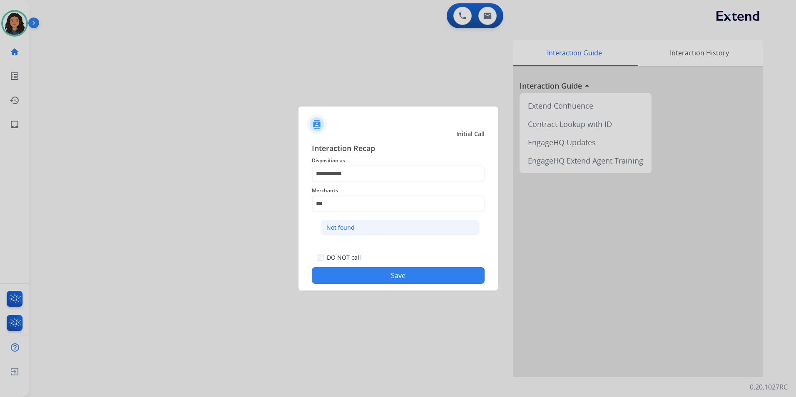
type input "*********"
click at [319, 275] on button "Save" at bounding box center [398, 275] width 173 height 17
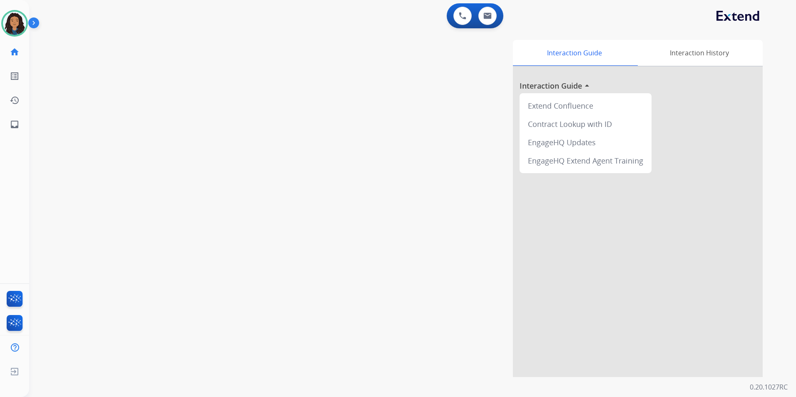
click at [226, 204] on div "swap_horiz Break voice bridge close_fullscreen Connect 3-Way Call merge_type Se…" at bounding box center [402, 203] width 747 height 347
click at [201, 158] on div "swap_horiz Break voice bridge close_fullscreen Connect 3-Way Call merge_type Se…" at bounding box center [402, 203] width 747 height 347
click at [487, 15] on img at bounding box center [487, 15] width 8 height 7
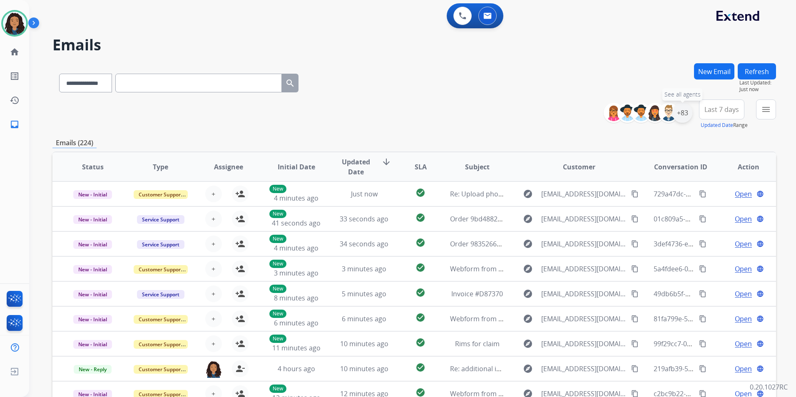
click at [680, 119] on div "+83" at bounding box center [683, 113] width 20 height 20
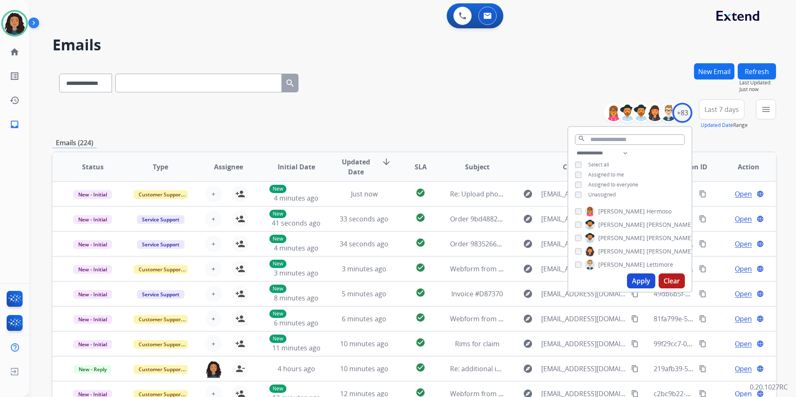
click at [598, 187] on div "**********" at bounding box center [629, 174] width 123 height 53
click at [600, 193] on span "Unassigned" at bounding box center [601, 194] width 27 height 7
click at [631, 280] on button "Apply" at bounding box center [641, 281] width 28 height 15
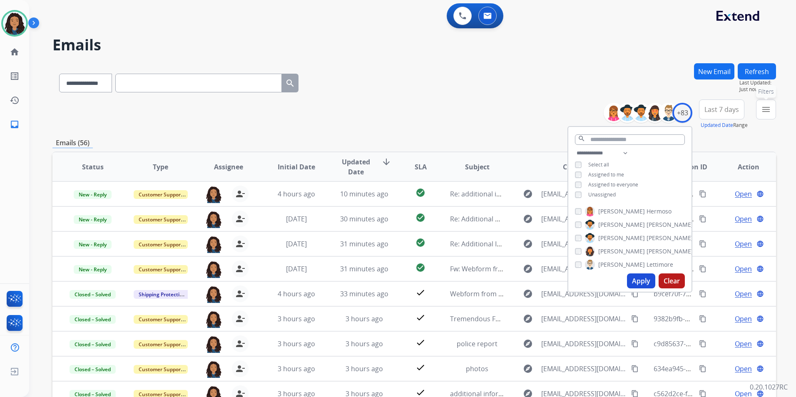
click at [769, 115] on button "menu Filters" at bounding box center [766, 110] width 20 height 20
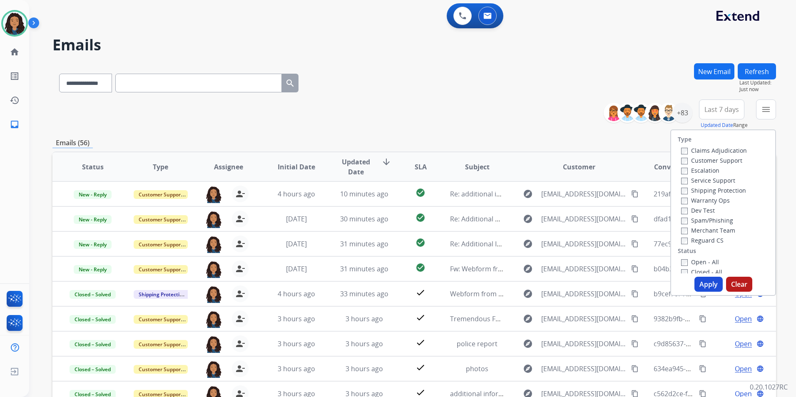
click at [725, 162] on label "Customer Support" at bounding box center [711, 161] width 61 height 8
click at [728, 187] on label "Shipping Protection" at bounding box center [713, 191] width 65 height 8
click at [700, 241] on label "Reguard CS" at bounding box center [702, 241] width 42 height 8
click at [696, 259] on label "Open - All" at bounding box center [700, 262] width 38 height 8
click at [703, 282] on button "Apply" at bounding box center [709, 284] width 28 height 15
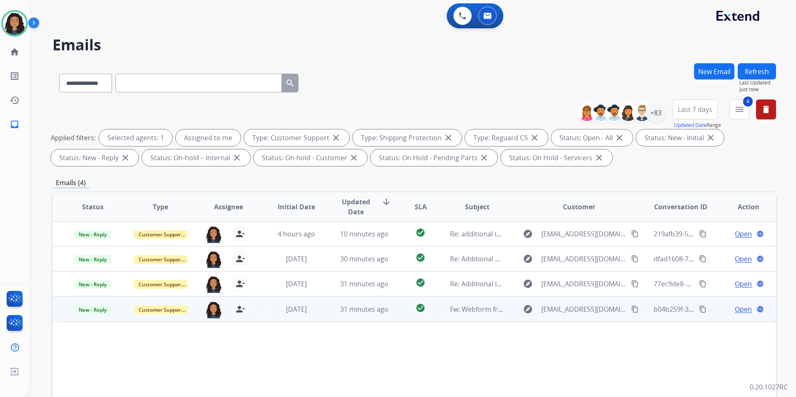
click at [738, 311] on span "Open" at bounding box center [743, 309] width 17 height 10
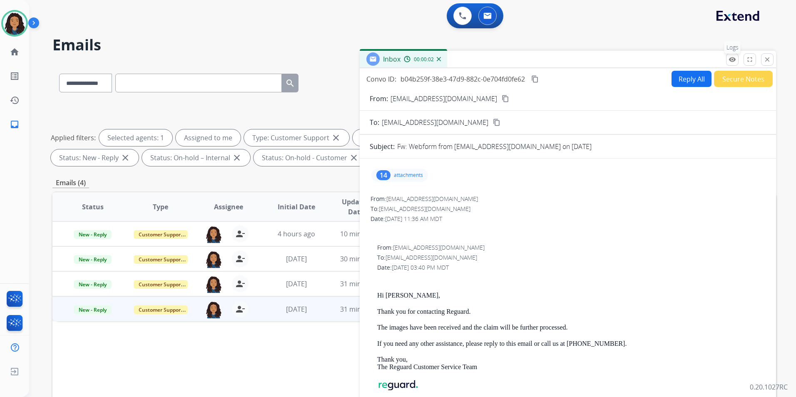
click at [729, 61] on mat-icon "remove_red_eye" at bounding box center [732, 59] width 7 height 7
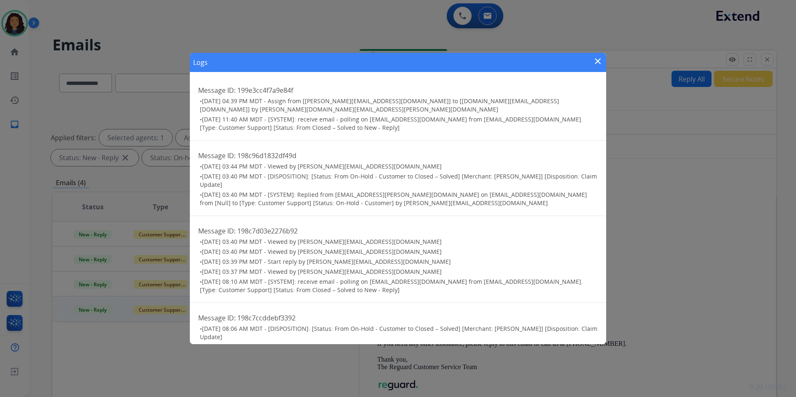
click at [596, 59] on mat-icon "close" at bounding box center [598, 61] width 10 height 10
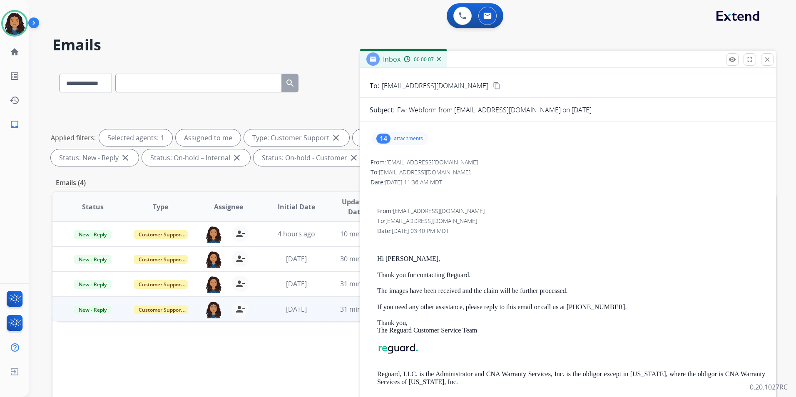
scroll to position [42, 0]
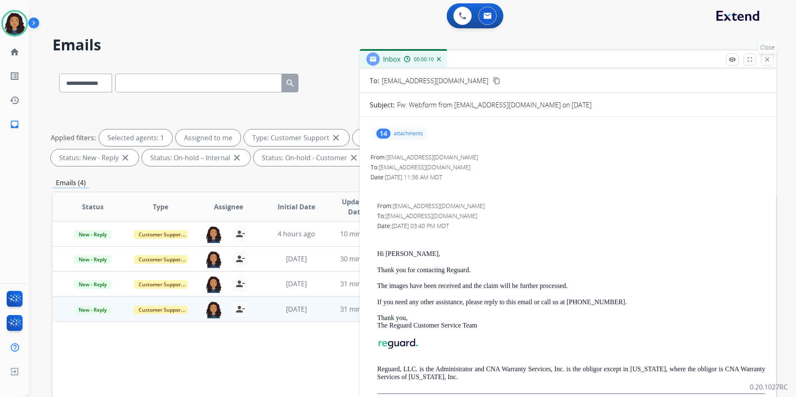
click at [765, 58] on mat-icon "close" at bounding box center [767, 59] width 7 height 7
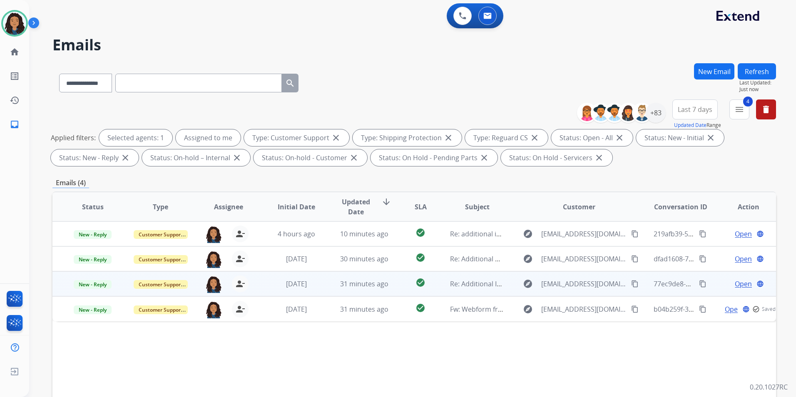
click at [739, 284] on span "Open" at bounding box center [743, 284] width 17 height 10
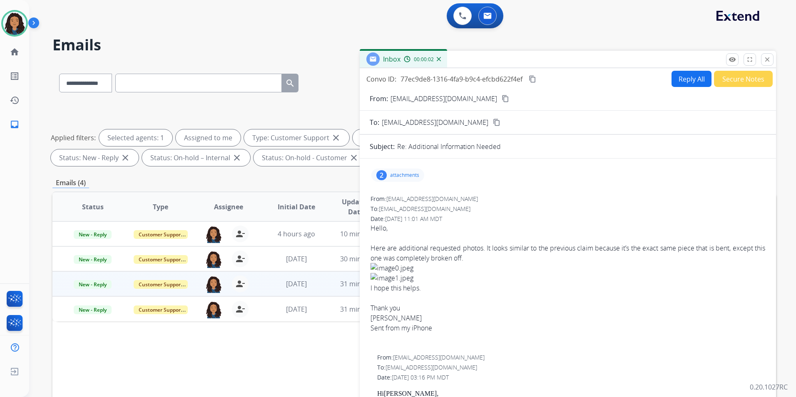
click at [408, 177] on p "attachments" at bounding box center [404, 175] width 29 height 7
click at [402, 177] on p "attachments" at bounding box center [404, 175] width 29 height 7
click at [476, 95] on div "From: makdrums@icloud.com content_copy" at bounding box center [568, 99] width 416 height 10
click at [502, 97] on mat-icon "content_copy" at bounding box center [505, 98] width 7 height 7
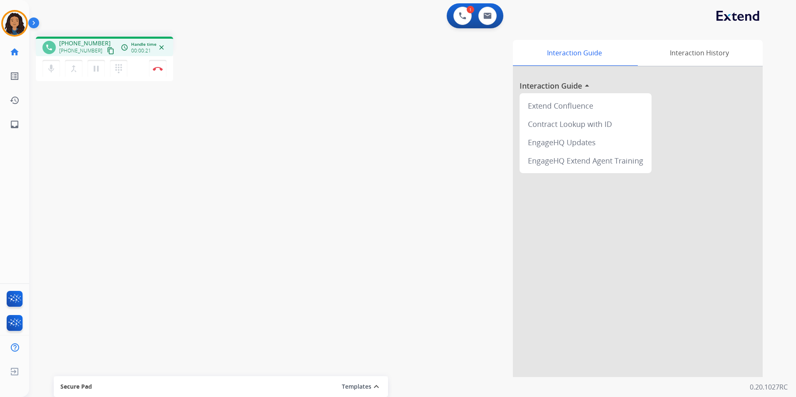
click at [107, 49] on mat-icon "content_copy" at bounding box center [110, 50] width 7 height 7
click at [49, 72] on mat-icon "mic" at bounding box center [51, 69] width 10 height 10
click at [59, 69] on button "mic_off Mute" at bounding box center [50, 68] width 17 height 17
click at [157, 69] on img at bounding box center [158, 69] width 10 height 4
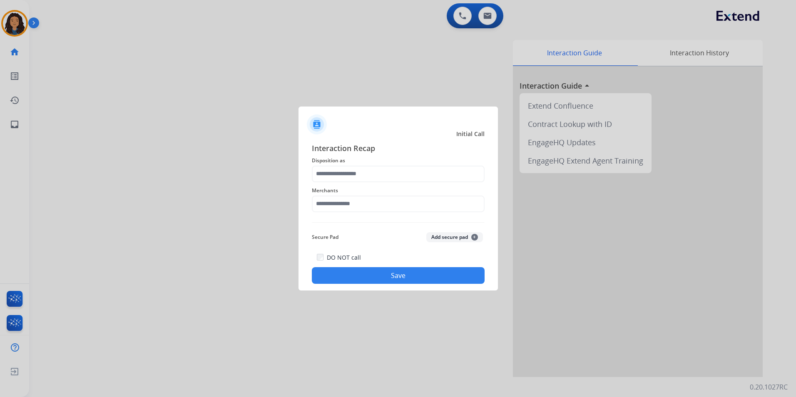
drag, startPoint x: 351, startPoint y: 164, endPoint x: 352, endPoint y: 170, distance: 5.4
click at [351, 168] on div "Interaction Recap Disposition as Merchants Secure Pad Add secure pad + DO NOT c…" at bounding box center [398, 213] width 173 height 142
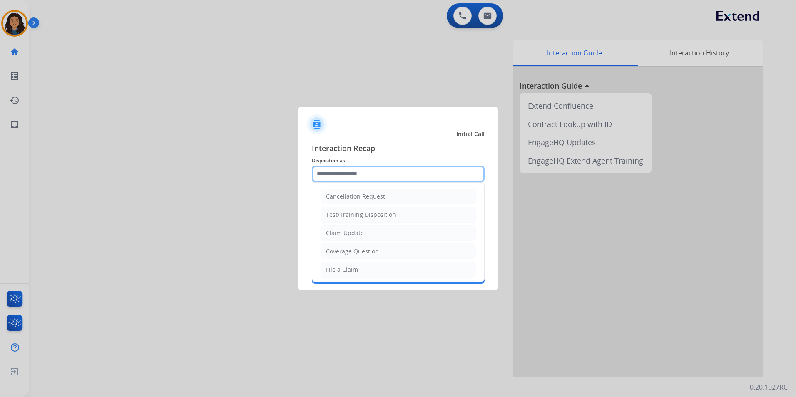
drag, startPoint x: 352, startPoint y: 177, endPoint x: 341, endPoint y: 185, distance: 13.2
click at [341, 182] on div "Cancellation Request Test/Training Disposition Claim Update Coverage Question F…" at bounding box center [398, 174] width 173 height 17
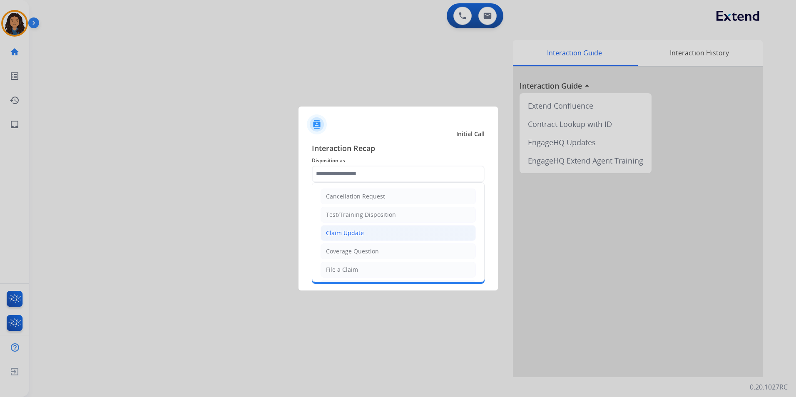
click at [355, 230] on div "Claim Update" at bounding box center [345, 233] width 38 height 8
type input "**********"
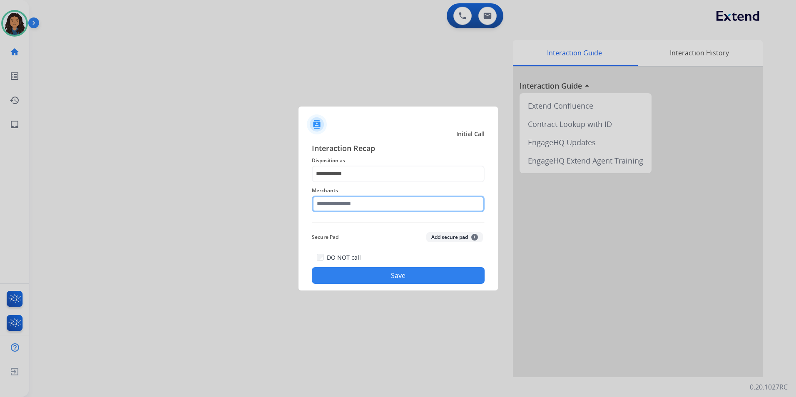
click at [362, 206] on input "text" at bounding box center [398, 204] width 173 height 17
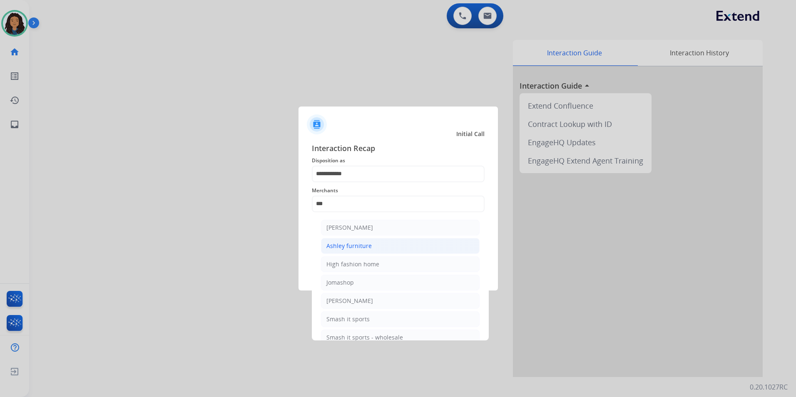
click at [379, 245] on li "Ashley furniture" at bounding box center [400, 246] width 159 height 16
type input "**********"
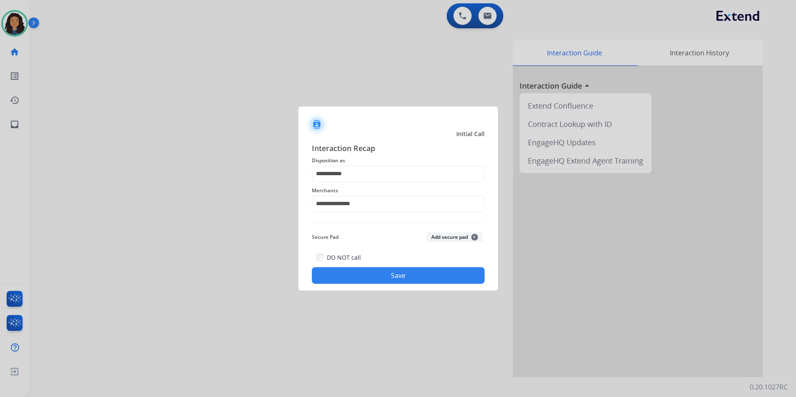
click at [364, 268] on button "Save" at bounding box center [398, 275] width 173 height 17
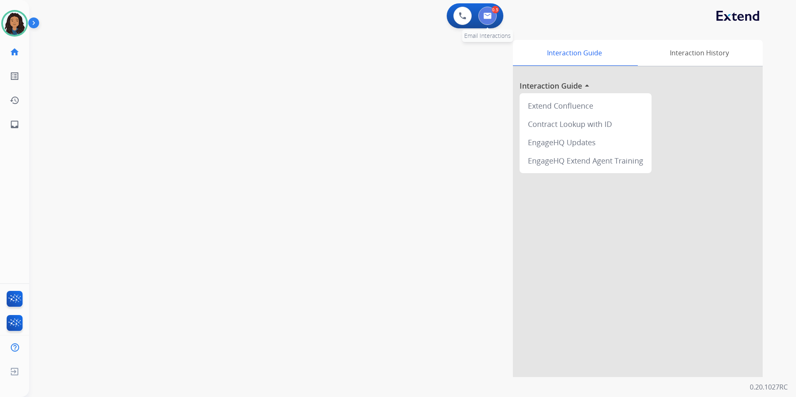
click at [488, 12] on button at bounding box center [487, 16] width 18 height 18
select select "**********"
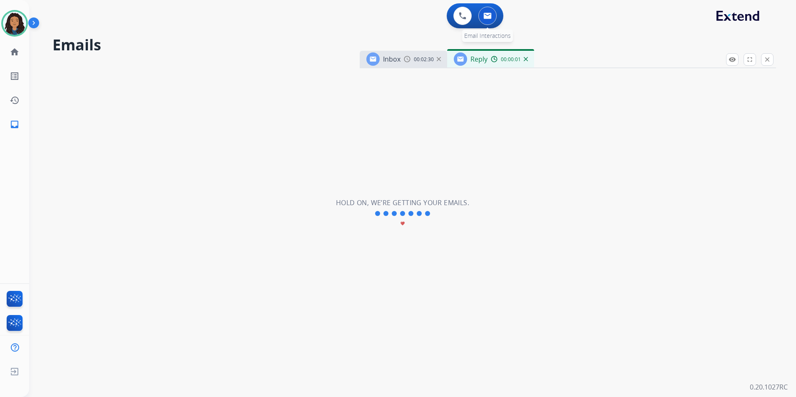
select select "**********"
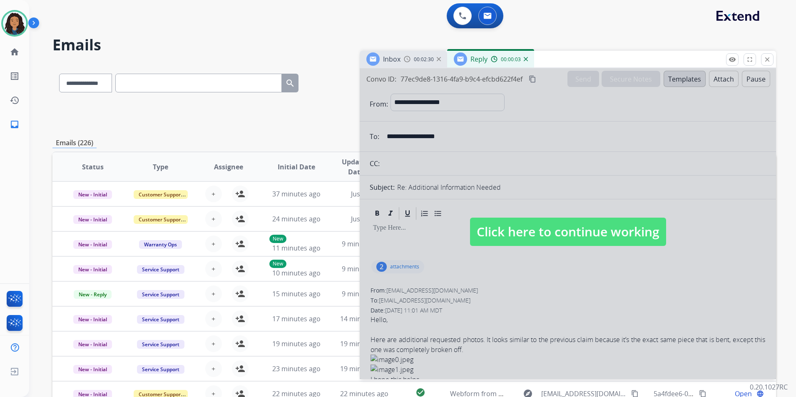
click at [568, 253] on div at bounding box center [568, 223] width 416 height 311
select select
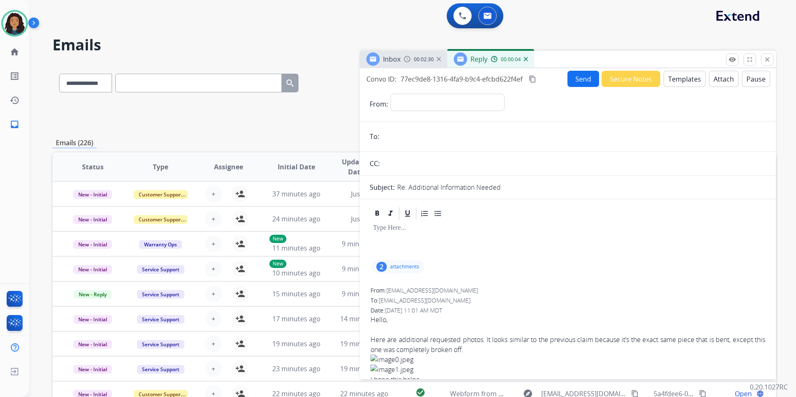
click at [403, 50] on h2 "Emails" at bounding box center [414, 45] width 724 height 17
drag, startPoint x: 417, startPoint y: 61, endPoint x: 484, endPoint y: 66, distance: 67.6
click at [418, 61] on span "00:02:30" at bounding box center [424, 59] width 20 height 7
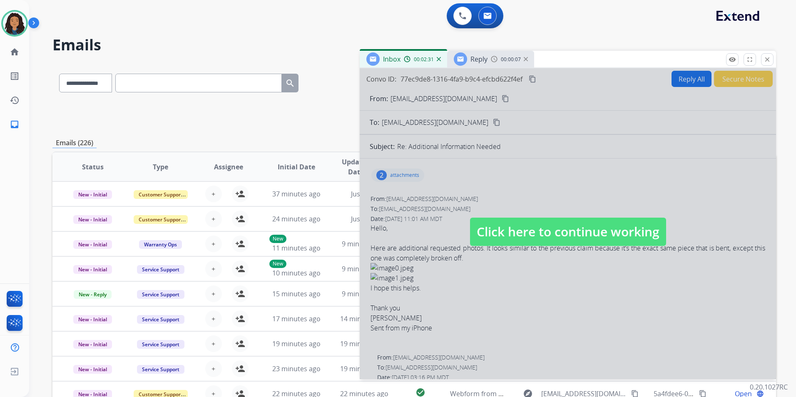
drag, startPoint x: 508, startPoint y: 244, endPoint x: 508, endPoint y: 237, distance: 6.7
click at [508, 242] on span "Click here to continue working" at bounding box center [568, 232] width 196 height 28
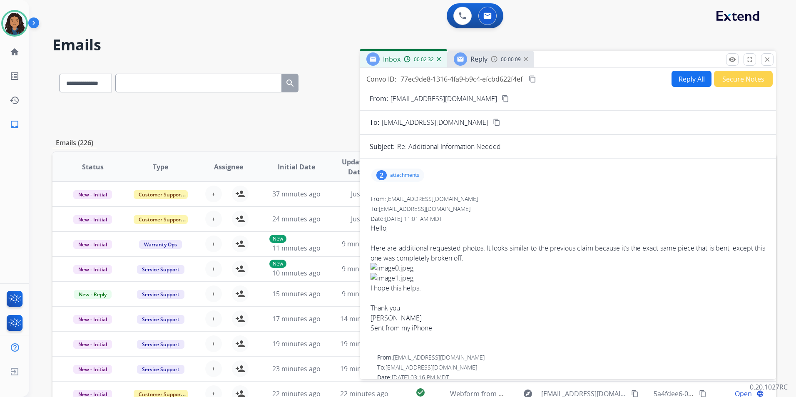
click at [497, 61] on div "00:00:09" at bounding box center [509, 58] width 37 height 7
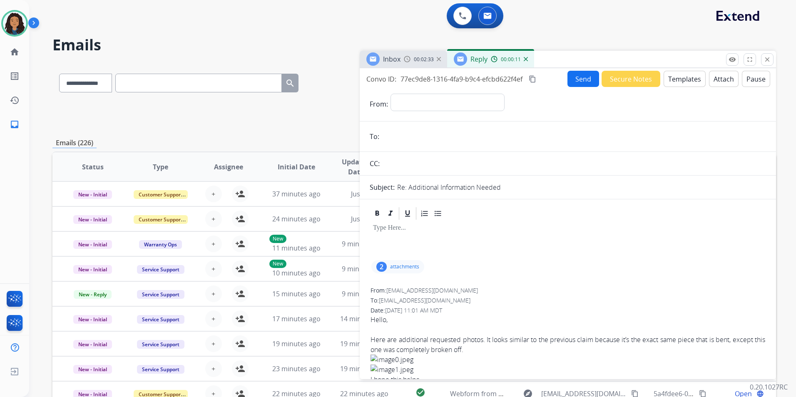
click at [415, 51] on div "Inbox 00:02:33" at bounding box center [403, 59] width 87 height 17
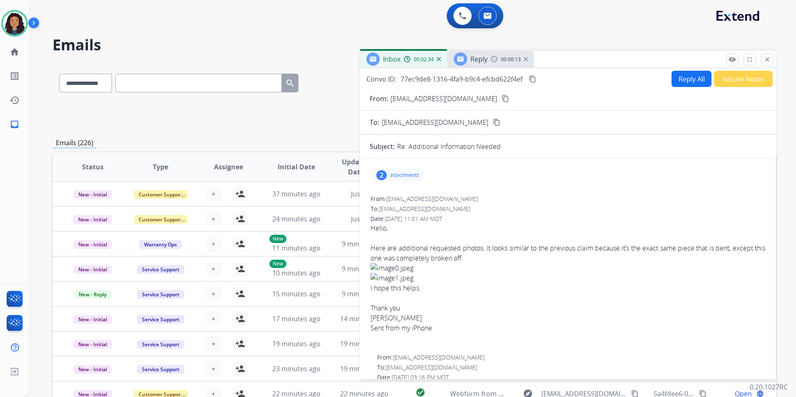
click at [527, 60] on img at bounding box center [526, 59] width 4 height 4
click at [730, 65] on button "remove_red_eye Logs" at bounding box center [732, 59] width 12 height 12
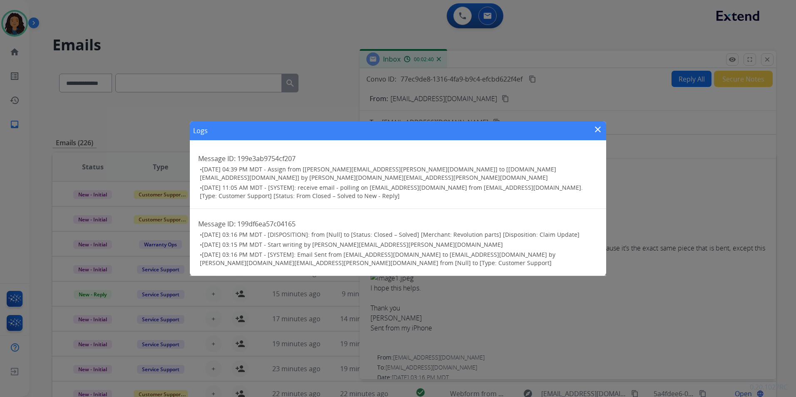
click at [600, 130] on mat-icon "close" at bounding box center [598, 130] width 10 height 10
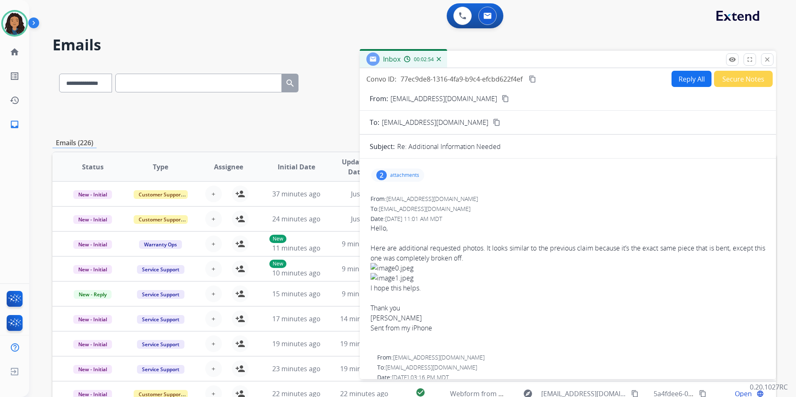
click at [501, 96] on button "content_copy" at bounding box center [506, 99] width 10 height 10
click at [410, 170] on div "2 attachments" at bounding box center [397, 175] width 53 height 13
click at [403, 198] on div at bounding box center [401, 198] width 42 height 29
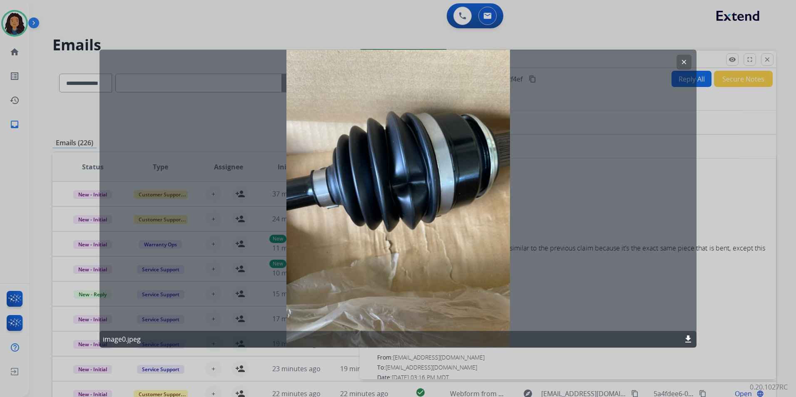
click at [685, 61] on mat-icon "clear" at bounding box center [683, 61] width 7 height 7
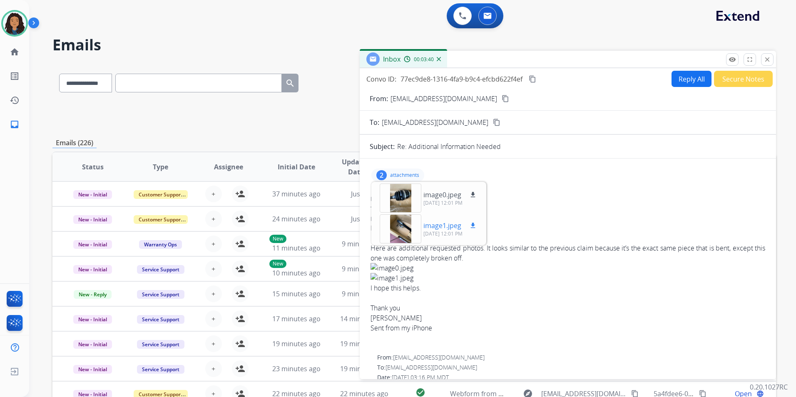
click at [404, 234] on div at bounding box center [401, 228] width 42 height 29
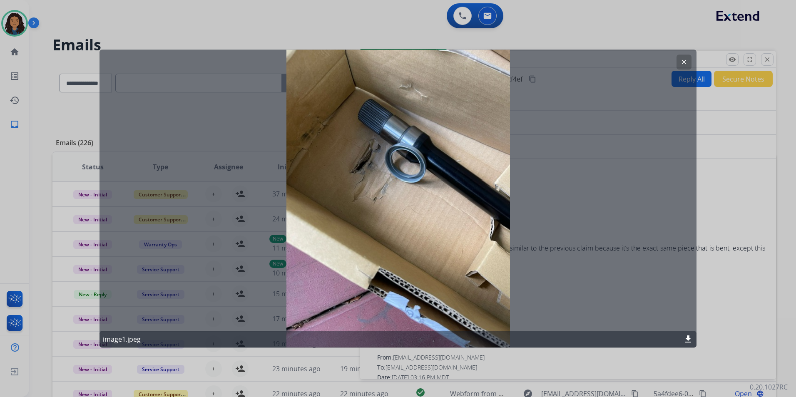
click at [683, 61] on mat-icon "clear" at bounding box center [683, 61] width 7 height 7
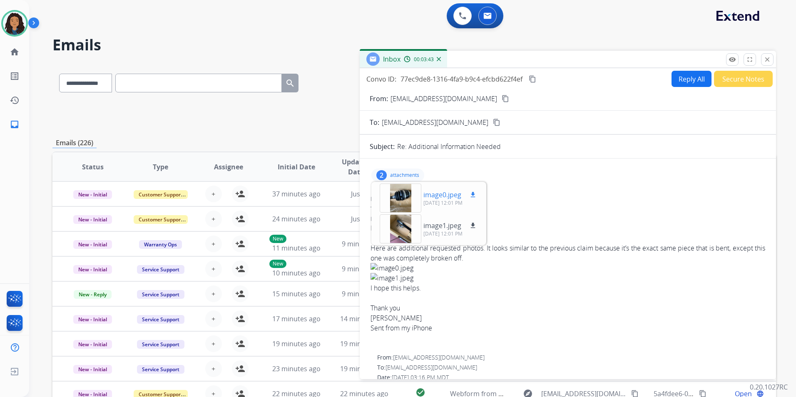
click at [402, 202] on div at bounding box center [401, 198] width 42 height 29
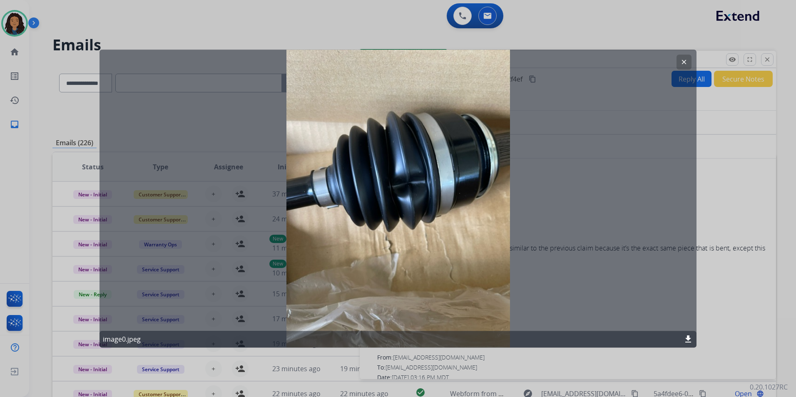
click at [684, 61] on mat-icon "clear" at bounding box center [683, 61] width 7 height 7
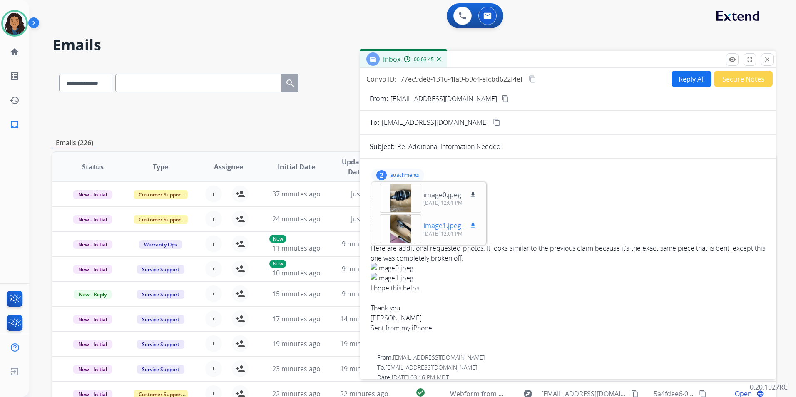
click at [472, 225] on mat-icon "download" at bounding box center [472, 225] width 7 height 7
click at [476, 196] on mat-icon "download" at bounding box center [472, 194] width 7 height 7
click at [474, 98] on div "From: makdrums@icloud.com content_copy" at bounding box center [568, 99] width 416 height 10
click at [502, 99] on mat-icon "content_copy" at bounding box center [505, 98] width 7 height 7
drag, startPoint x: 273, startPoint y: 30, endPoint x: 207, endPoint y: -12, distance: 77.3
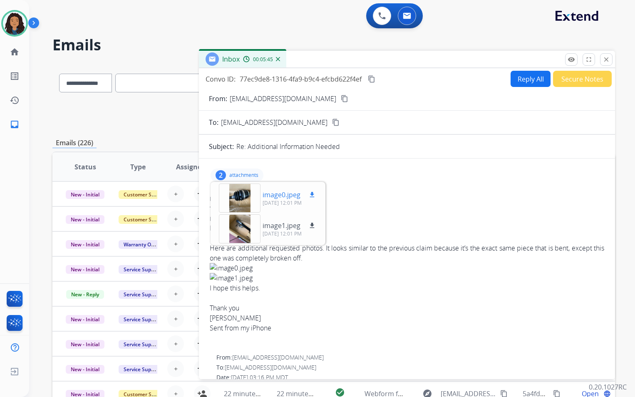
click at [237, 196] on div at bounding box center [240, 198] width 42 height 29
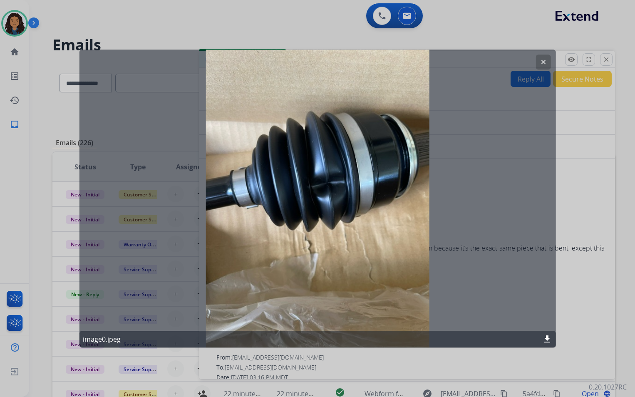
click at [543, 59] on mat-icon "clear" at bounding box center [543, 61] width 7 height 7
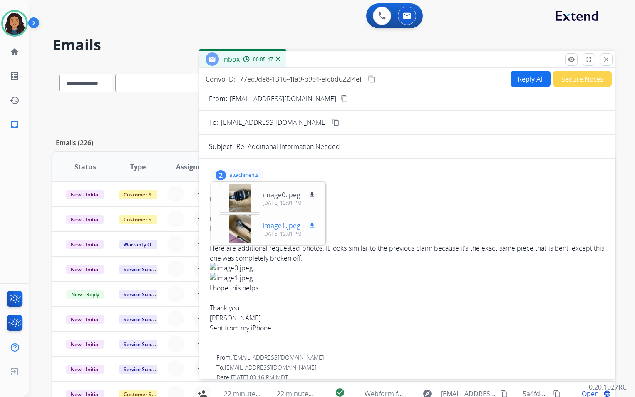
click at [239, 222] on div at bounding box center [240, 228] width 42 height 29
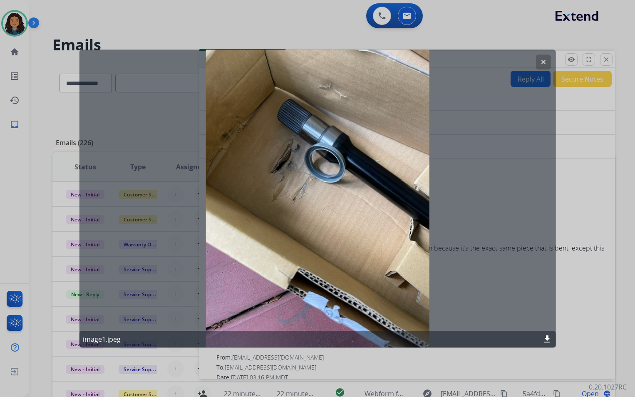
click at [546, 61] on mat-icon "clear" at bounding box center [543, 61] width 7 height 7
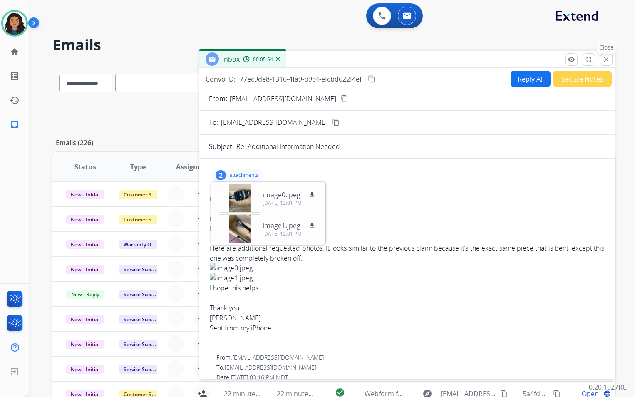
click at [601, 62] on button "close Close" at bounding box center [607, 59] width 12 height 12
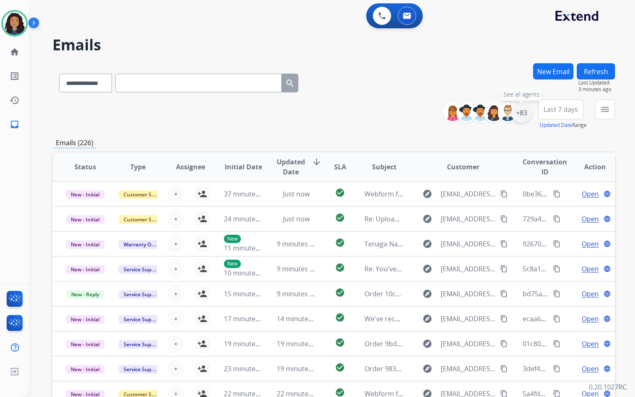
click at [524, 116] on div "+83" at bounding box center [522, 113] width 20 height 20
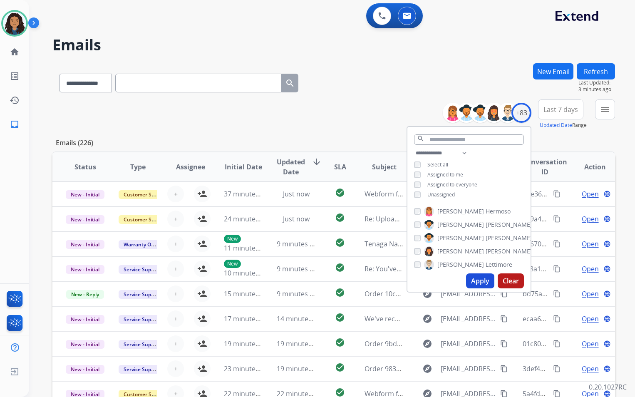
click at [436, 193] on span "Unassigned" at bounding box center [441, 194] width 27 height 7
click at [476, 279] on button "Apply" at bounding box center [480, 281] width 28 height 15
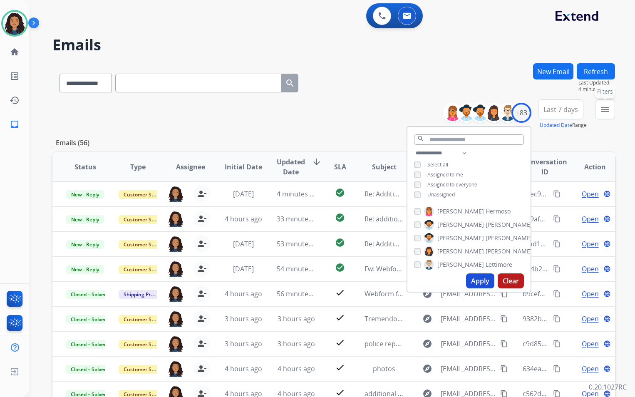
click at [610, 114] on mat-icon "menu" at bounding box center [606, 110] width 10 height 10
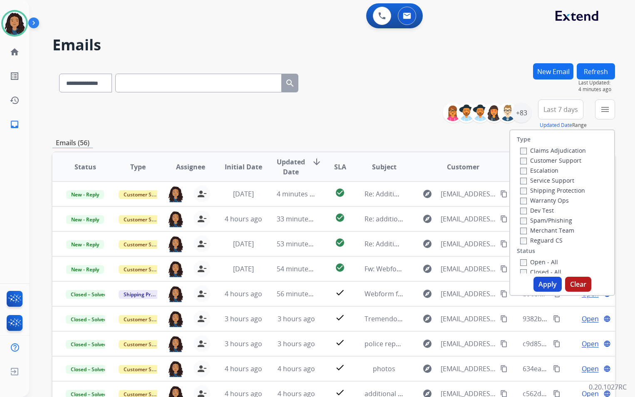
click at [566, 160] on label "Customer Support" at bounding box center [551, 161] width 61 height 8
click at [574, 190] on label "Shipping Protection" at bounding box center [553, 191] width 65 height 8
click at [546, 242] on label "Reguard CS" at bounding box center [542, 241] width 42 height 8
drag, startPoint x: 536, startPoint y: 262, endPoint x: 541, endPoint y: 290, distance: 29.2
click at [536, 261] on label "Open - All" at bounding box center [540, 262] width 38 height 8
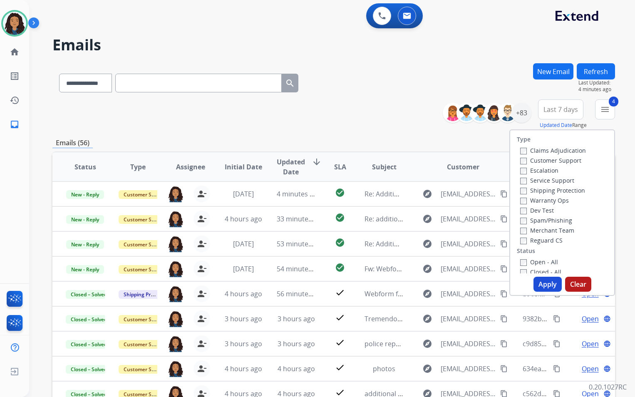
click at [540, 286] on button "Apply" at bounding box center [548, 284] width 28 height 15
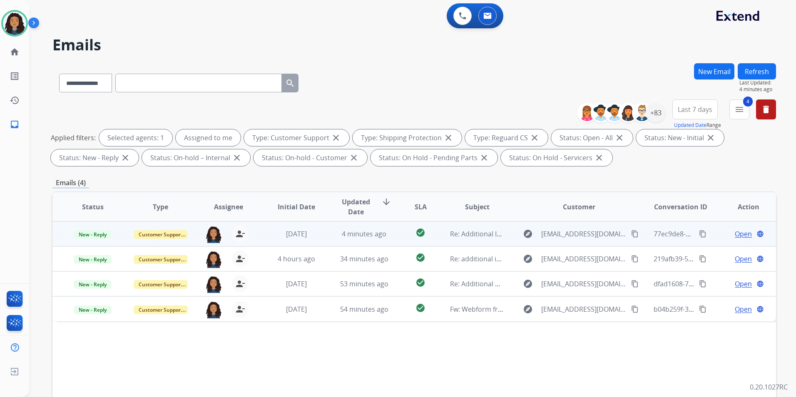
click at [745, 234] on div "Open language" at bounding box center [749, 234] width 54 height 10
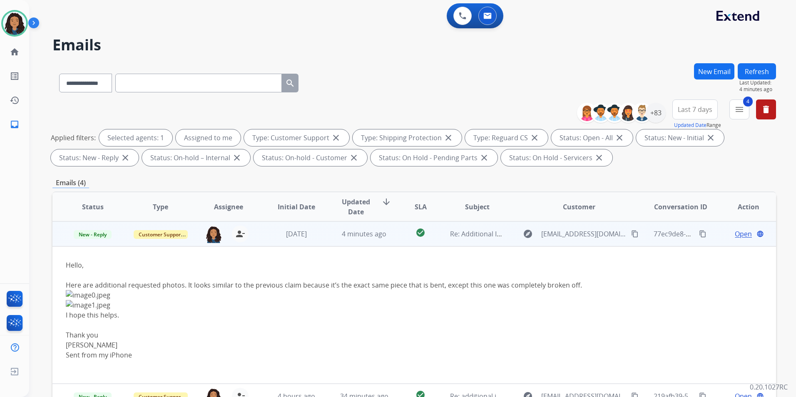
click at [713, 239] on td "Open language" at bounding box center [742, 234] width 68 height 25
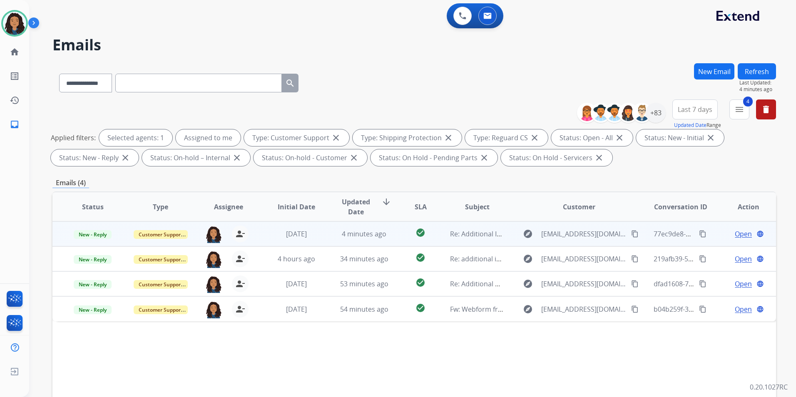
click at [735, 233] on span "Open" at bounding box center [743, 234] width 17 height 10
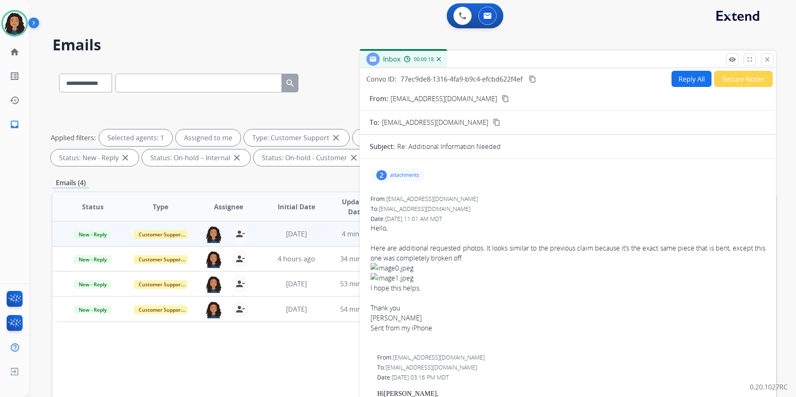
drag, startPoint x: 387, startPoint y: 186, endPoint x: 391, endPoint y: 183, distance: 4.7
click at [397, 176] on p "attachments" at bounding box center [404, 175] width 29 height 7
click at [403, 201] on div at bounding box center [401, 198] width 42 height 29
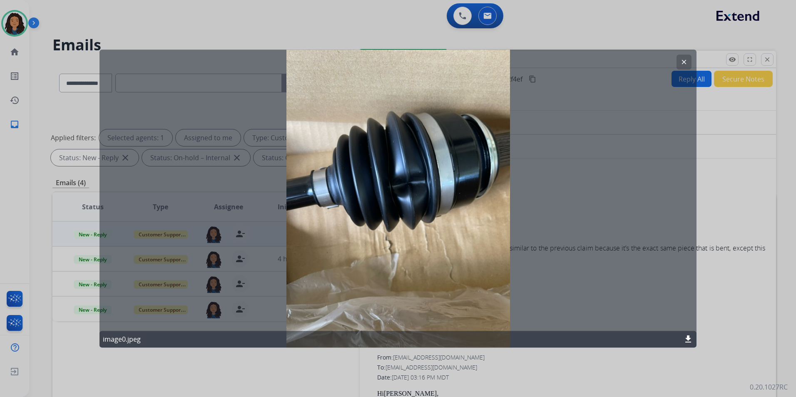
drag, startPoint x: 683, startPoint y: 60, endPoint x: 696, endPoint y: 58, distance: 13.5
click at [688, 59] on mat-icon "clear" at bounding box center [683, 61] width 7 height 7
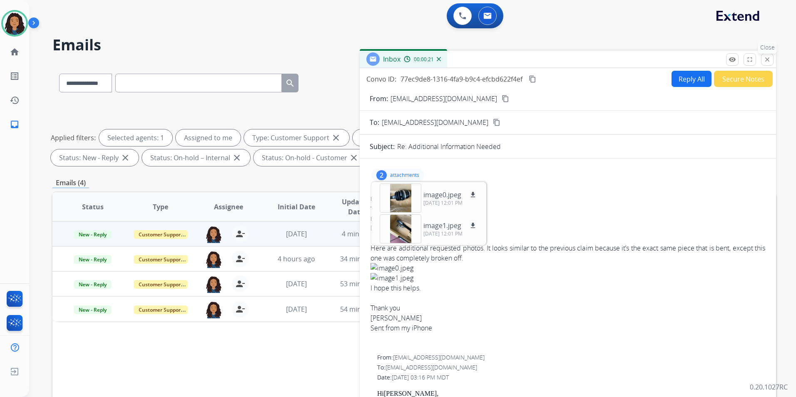
drag, startPoint x: 769, startPoint y: 60, endPoint x: 733, endPoint y: 182, distance: 126.9
click at [769, 61] on mat-icon "close" at bounding box center [767, 59] width 7 height 7
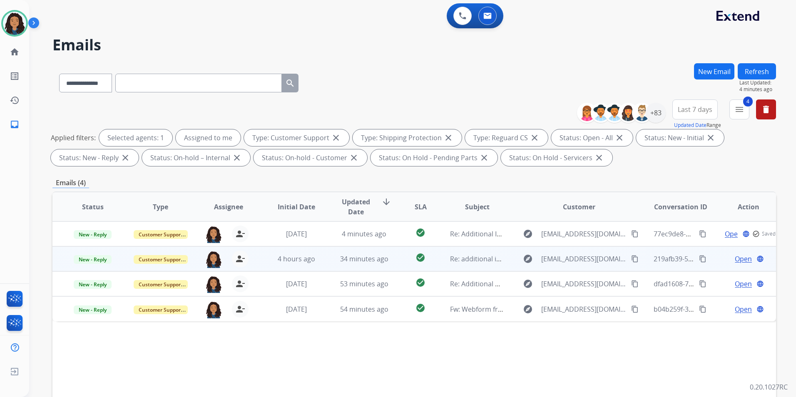
click at [735, 258] on span "Open" at bounding box center [743, 259] width 17 height 10
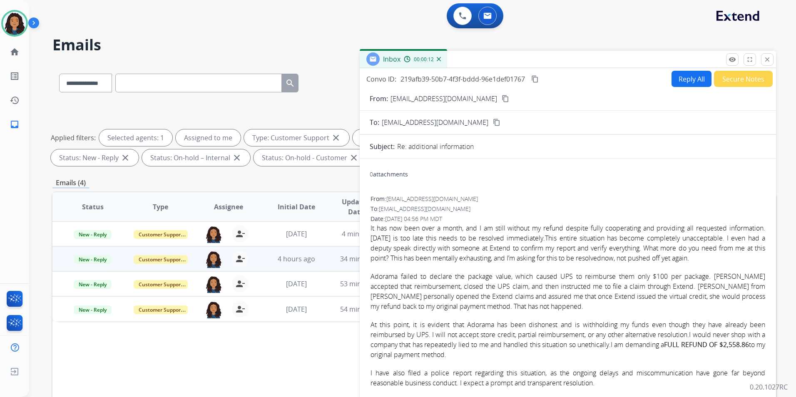
click at [675, 77] on button "Reply All" at bounding box center [692, 79] width 40 height 16
select select "**********"
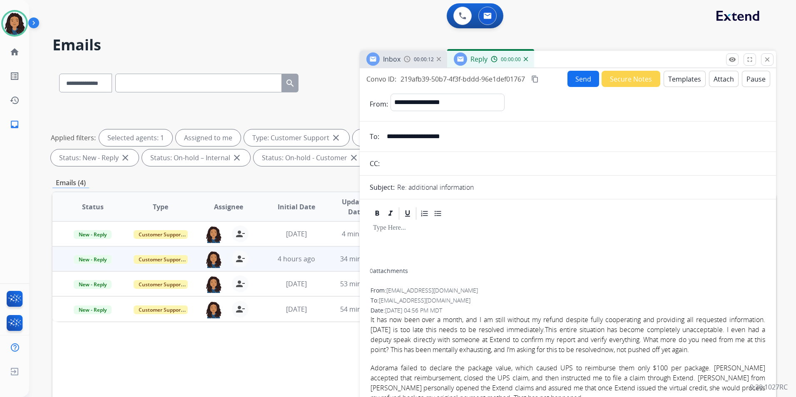
click at [675, 77] on button "Templates" at bounding box center [685, 79] width 42 height 16
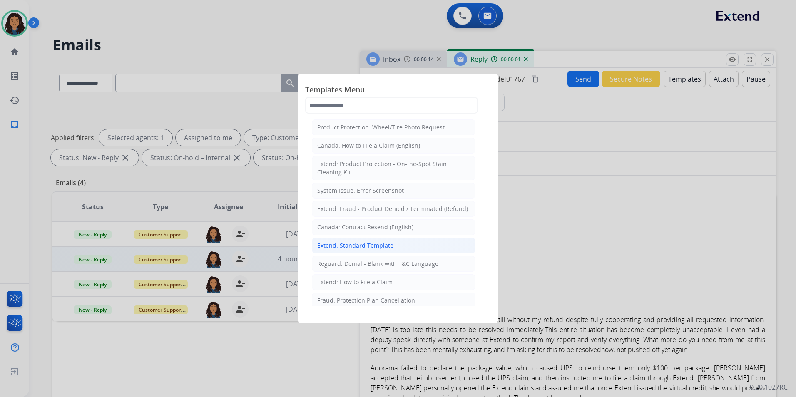
click at [342, 247] on div "Extend: Standard Template" at bounding box center [355, 246] width 76 height 8
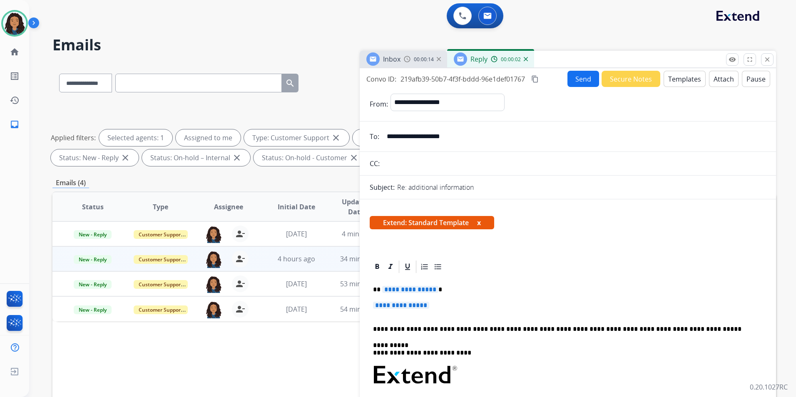
click at [402, 60] on div "Inbox 00:00:14" at bounding box center [403, 59] width 87 height 17
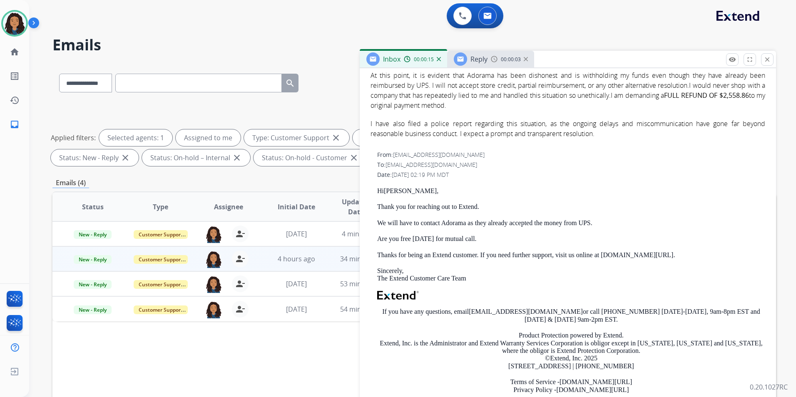
scroll to position [250, 0]
drag, startPoint x: 375, startPoint y: 190, endPoint x: 481, endPoint y: 202, distance: 106.9
click at [481, 202] on div "From: support@extend.com To: khansarah98@gmail.com Date: 10/14/2025 - 02:19 PM …" at bounding box center [568, 282] width 396 height 265
drag, startPoint x: 481, startPoint y: 202, endPoint x: 465, endPoint y: 204, distance: 15.9
copy div "Hi [PERSON_NAME] , Thank you for reaching out to Extend."
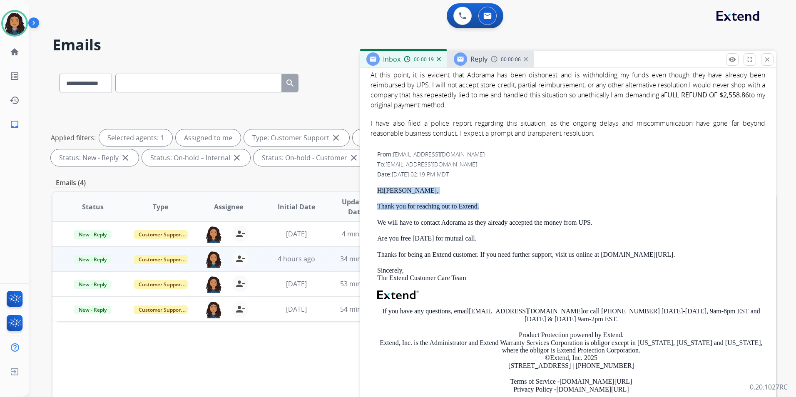
click at [466, 65] on div "Reply" at bounding box center [471, 58] width 34 height 13
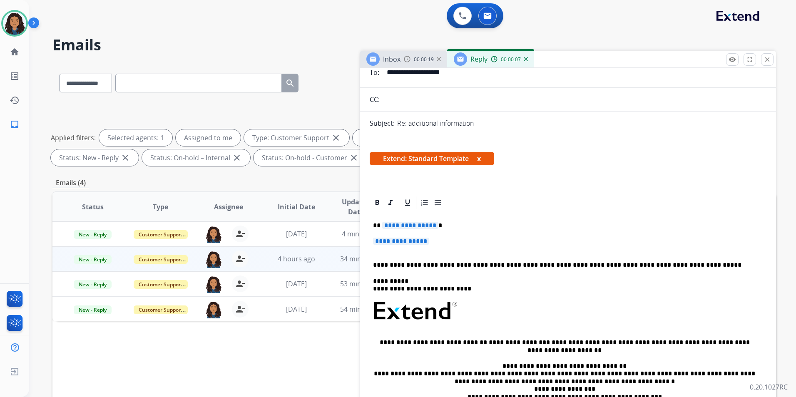
scroll to position [167, 0]
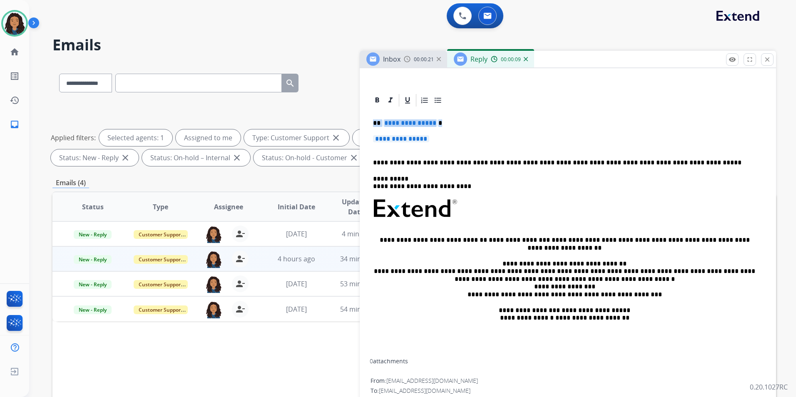
drag, startPoint x: 372, startPoint y: 119, endPoint x: 441, endPoint y: 138, distance: 71.6
click at [436, 135] on div "**********" at bounding box center [568, 233] width 396 height 251
paste div
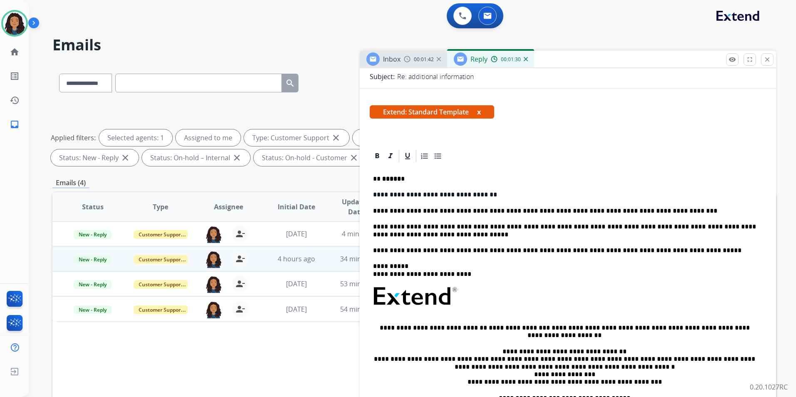
scroll to position [0, 0]
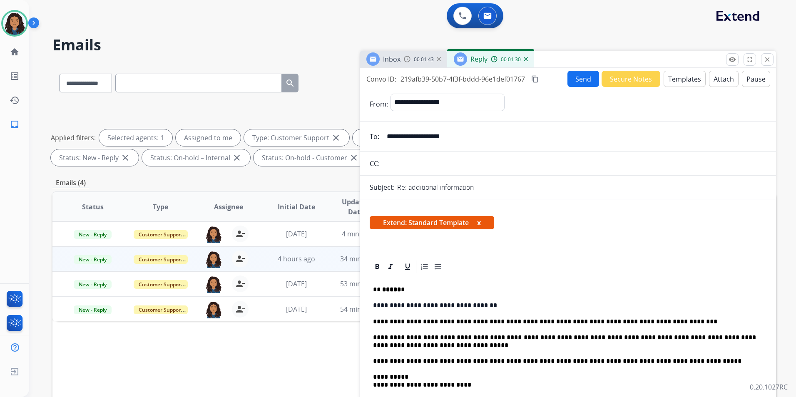
click at [418, 64] on div "Inbox 00:01:43" at bounding box center [403, 59] width 87 height 17
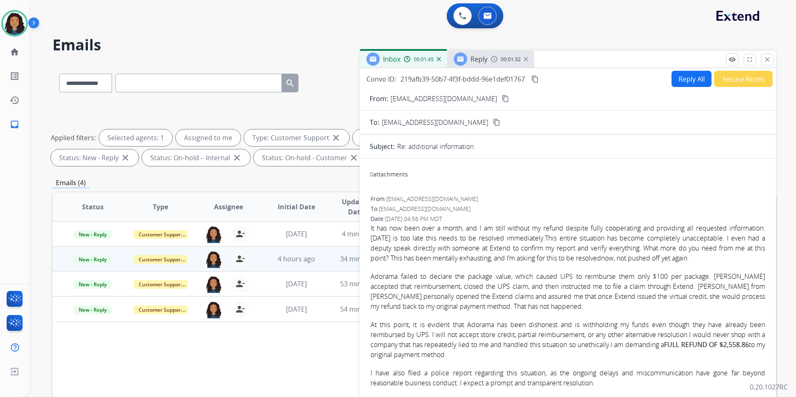
click at [502, 98] on mat-icon "content_copy" at bounding box center [505, 98] width 7 height 7
click at [485, 59] on span "Reply" at bounding box center [479, 59] width 17 height 9
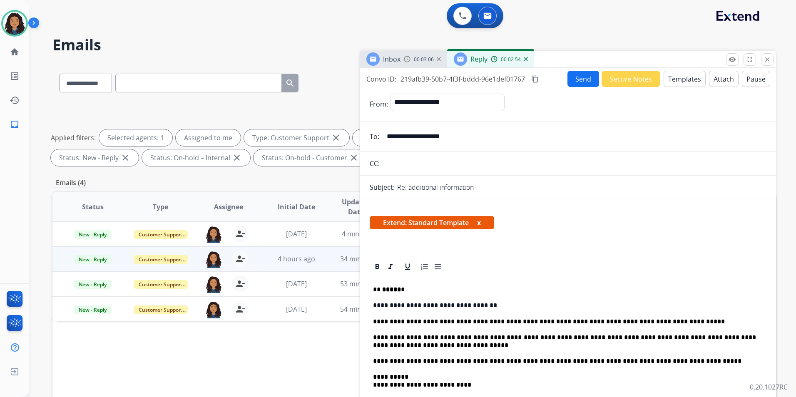
click at [653, 320] on p "**********" at bounding box center [564, 321] width 383 height 7
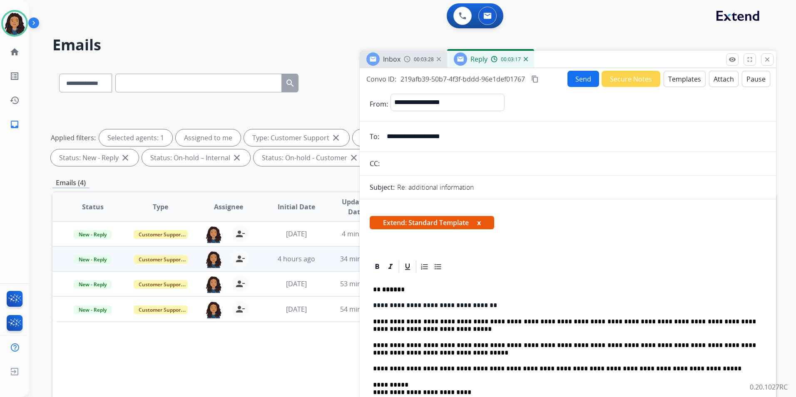
click at [406, 59] on img at bounding box center [407, 59] width 7 height 7
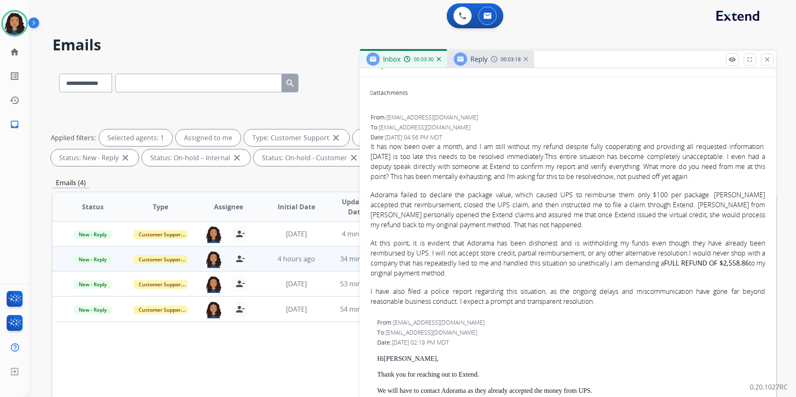
scroll to position [83, 0]
click at [470, 57] on div "Reply" at bounding box center [471, 58] width 34 height 13
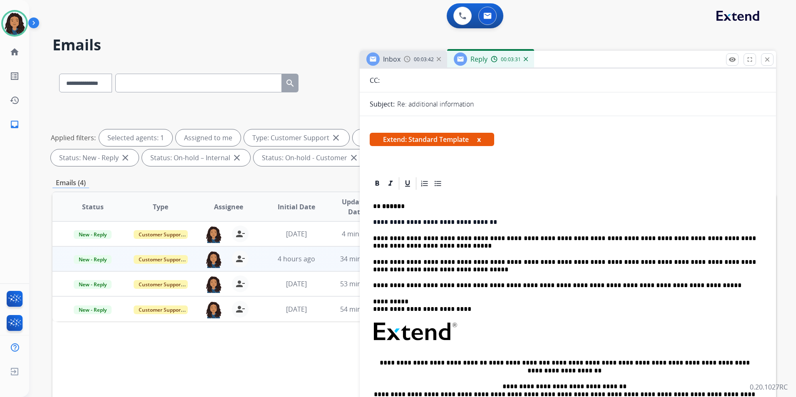
click at [675, 264] on p "**********" at bounding box center [564, 266] width 383 height 15
click at [432, 272] on p "**********" at bounding box center [564, 266] width 383 height 15
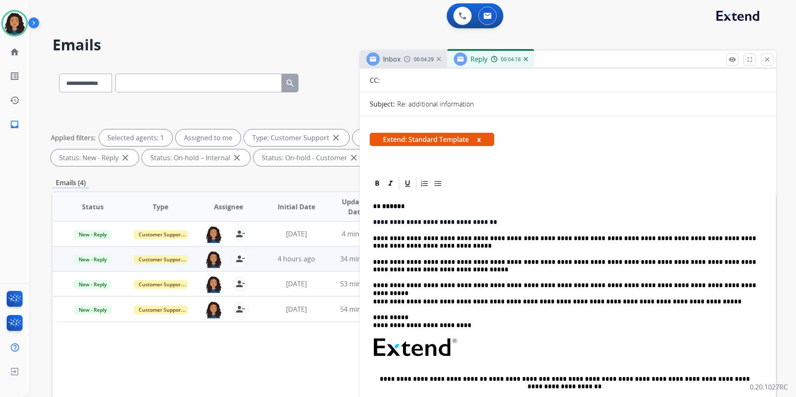
click at [421, 56] on span "00:04:29" at bounding box center [424, 59] width 20 height 7
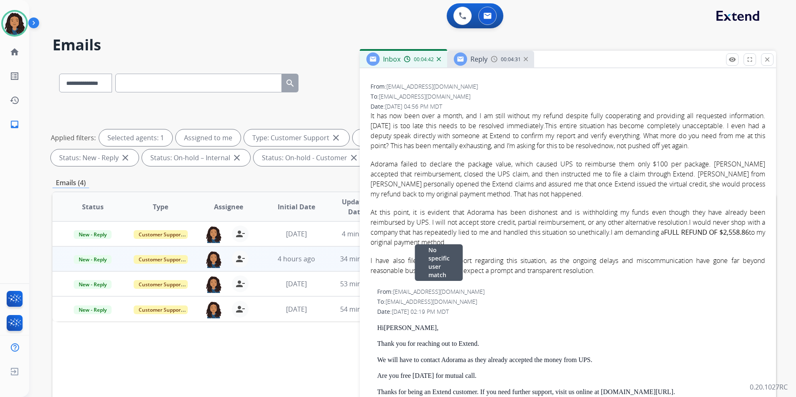
scroll to position [125, 0]
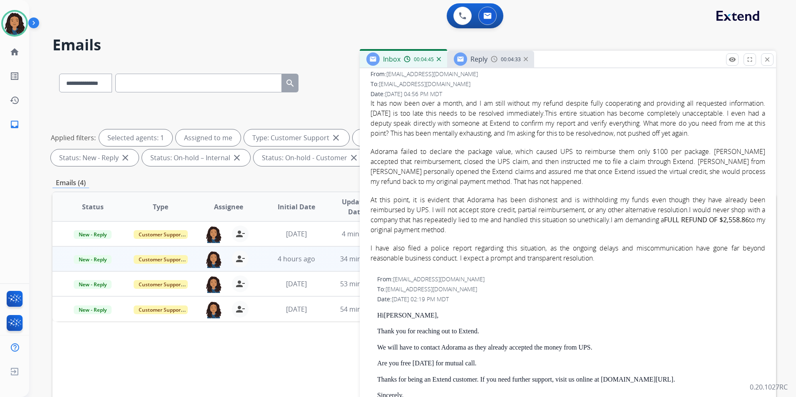
click at [484, 56] on span "Reply" at bounding box center [479, 59] width 17 height 9
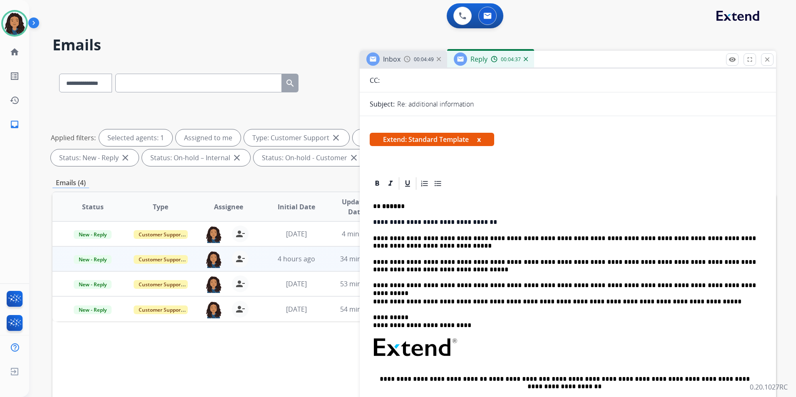
click at [427, 270] on p "**********" at bounding box center [564, 266] width 383 height 15
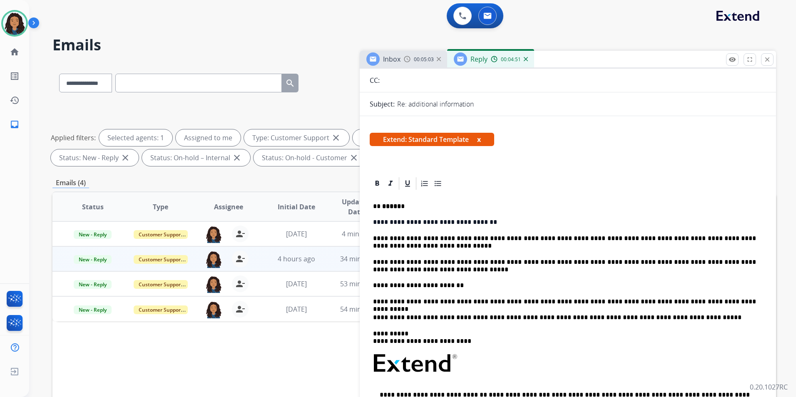
click at [414, 60] on span "00:05:03" at bounding box center [424, 59] width 20 height 7
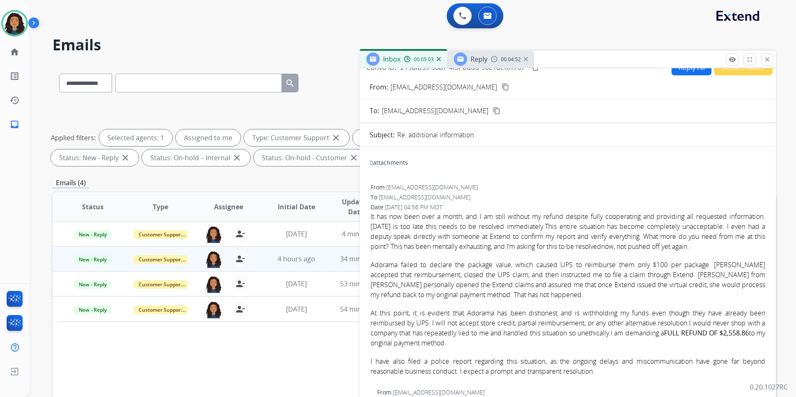
scroll to position [0, 0]
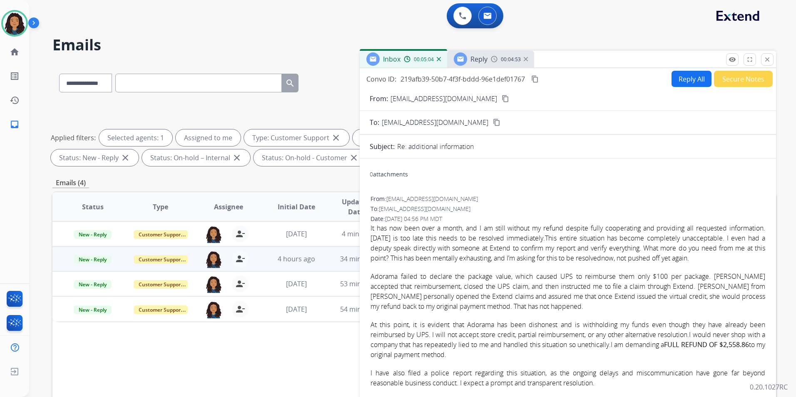
click at [502, 99] on mat-icon "content_copy" at bounding box center [505, 98] width 7 height 7
click at [490, 59] on div "Reply 00:05:15" at bounding box center [490, 59] width 87 height 17
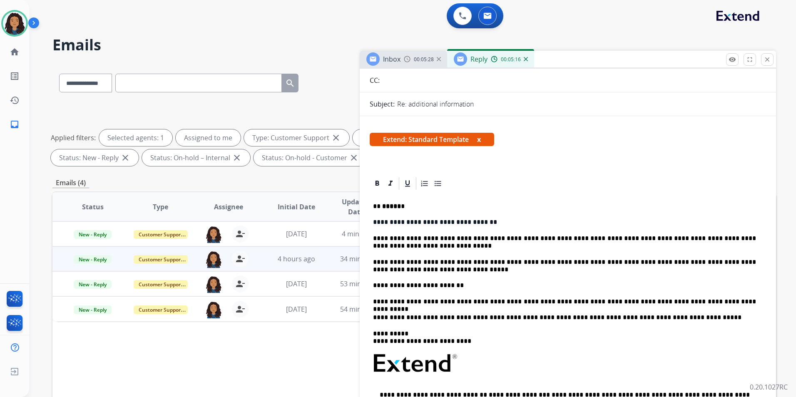
click at [491, 282] on p "**********" at bounding box center [564, 285] width 383 height 7
click at [416, 67] on div "Inbox 00:05:38" at bounding box center [403, 59] width 87 height 17
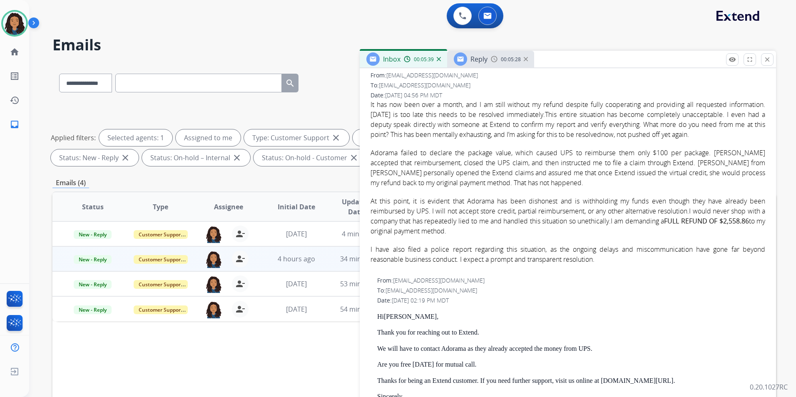
scroll to position [125, 0]
click at [491, 55] on div "Reply 00:05:31" at bounding box center [490, 59] width 87 height 17
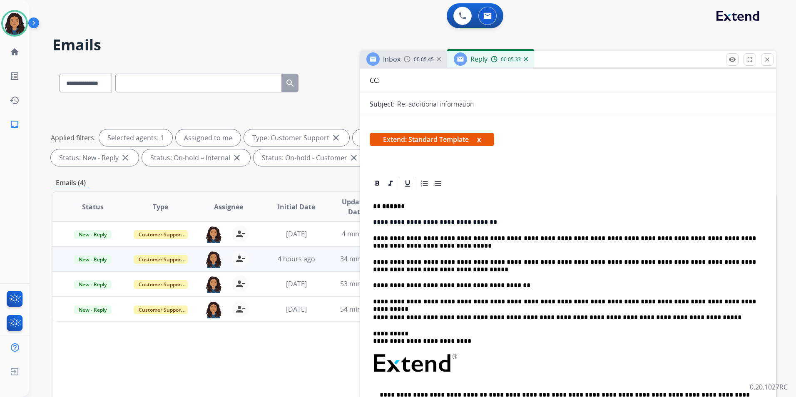
click at [538, 286] on p "**********" at bounding box center [564, 285] width 383 height 7
click at [379, 55] on div "Inbox" at bounding box center [383, 58] width 34 height 13
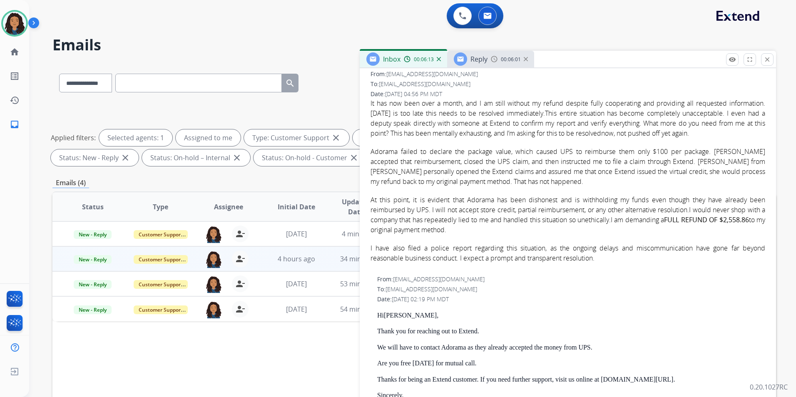
click at [493, 61] on img at bounding box center [494, 59] width 7 height 7
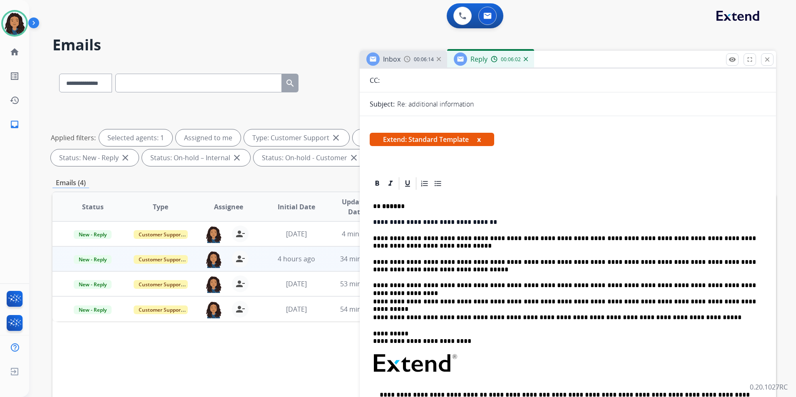
click at [493, 219] on p "**********" at bounding box center [564, 222] width 383 height 7
click at [416, 246] on p "**********" at bounding box center [564, 242] width 383 height 15
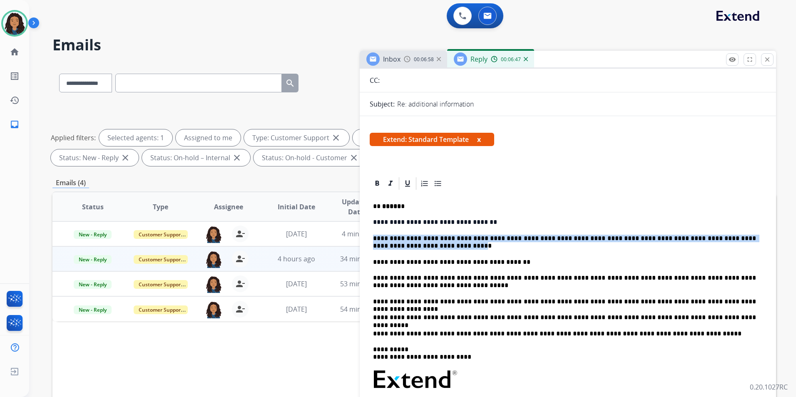
drag, startPoint x: 370, startPoint y: 238, endPoint x: 394, endPoint y: 246, distance: 24.8
click at [394, 246] on div "**********" at bounding box center [568, 360] width 396 height 339
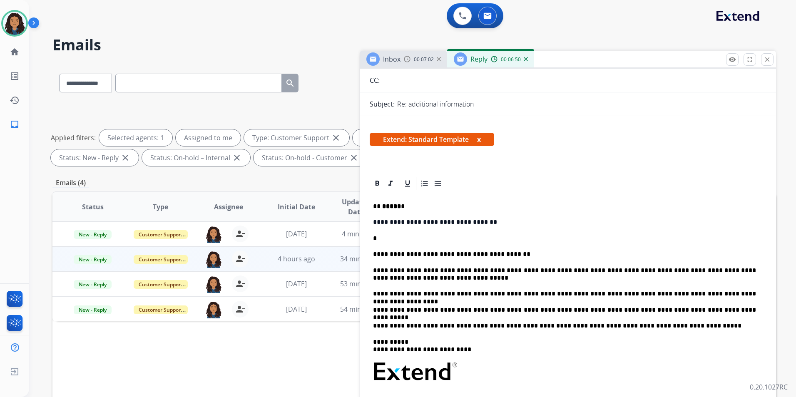
click at [388, 236] on p "*" at bounding box center [564, 238] width 383 height 7
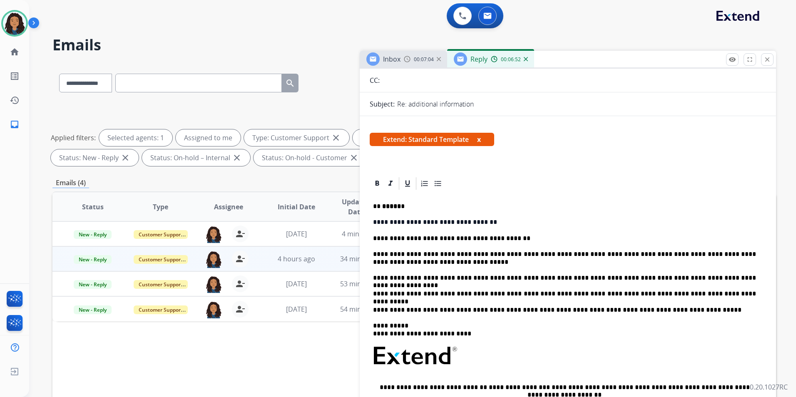
click at [541, 237] on p "**********" at bounding box center [564, 238] width 383 height 7
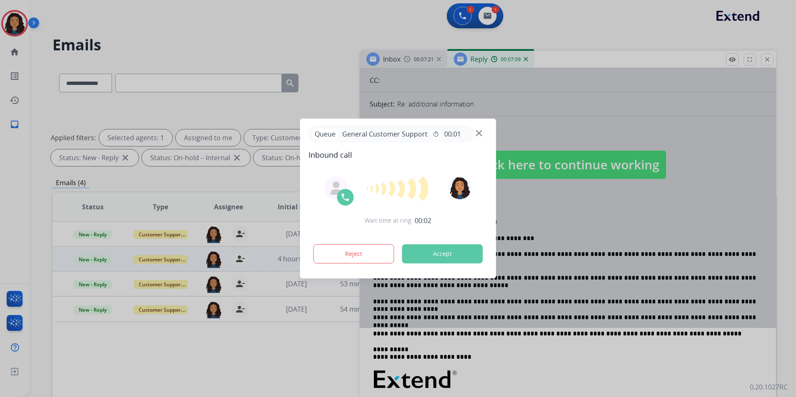
click at [483, 133] on div "Queue General Customer Support timer 00:01" at bounding box center [398, 133] width 179 height 17
click at [481, 134] on img at bounding box center [479, 133] width 6 height 6
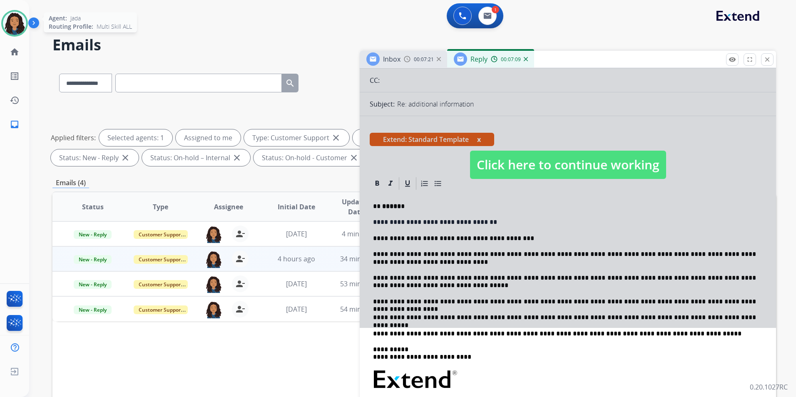
drag, startPoint x: 17, startPoint y: 24, endPoint x: 22, endPoint y: 27, distance: 5.2
click at [17, 25] on img at bounding box center [14, 23] width 23 height 23
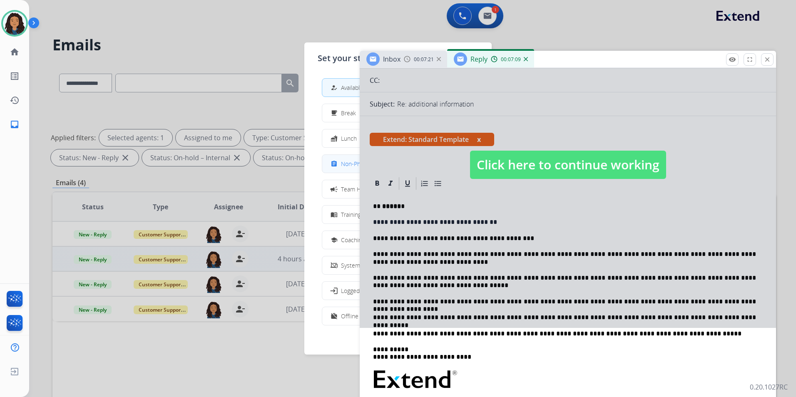
click at [352, 161] on span "Non-Phone Queue" at bounding box center [365, 163] width 49 height 9
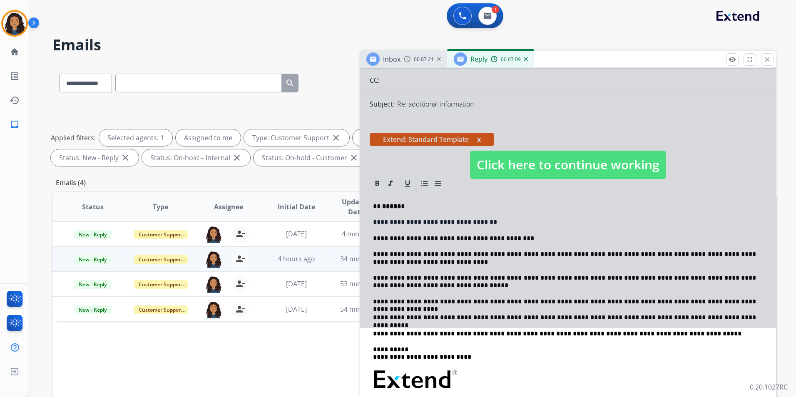
click at [570, 151] on span "Click here to continue working" at bounding box center [568, 165] width 196 height 28
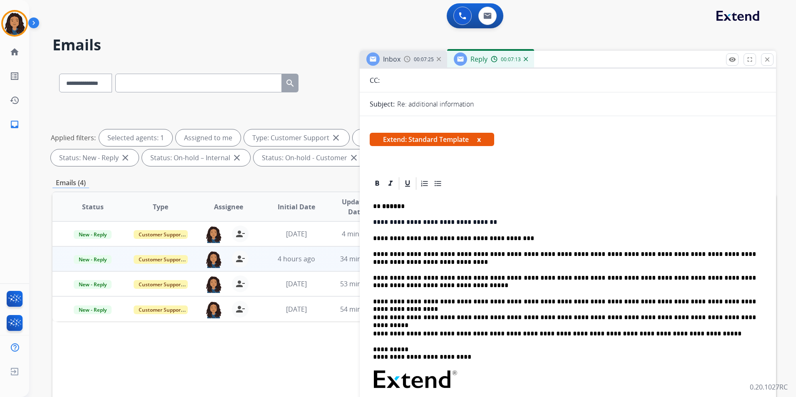
click at [397, 60] on span "Inbox" at bounding box center [391, 59] width 17 height 9
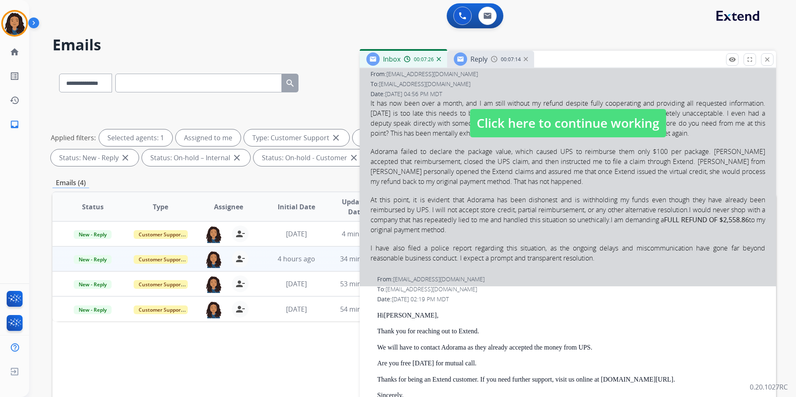
click at [525, 105] on div at bounding box center [568, 114] width 416 height 343
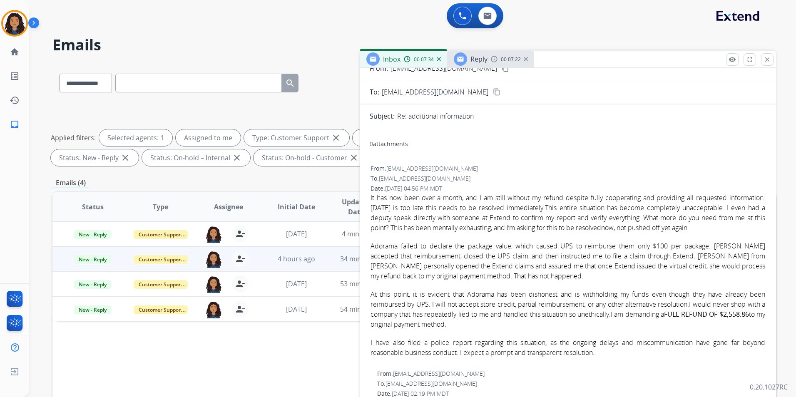
scroll to position [83, 0]
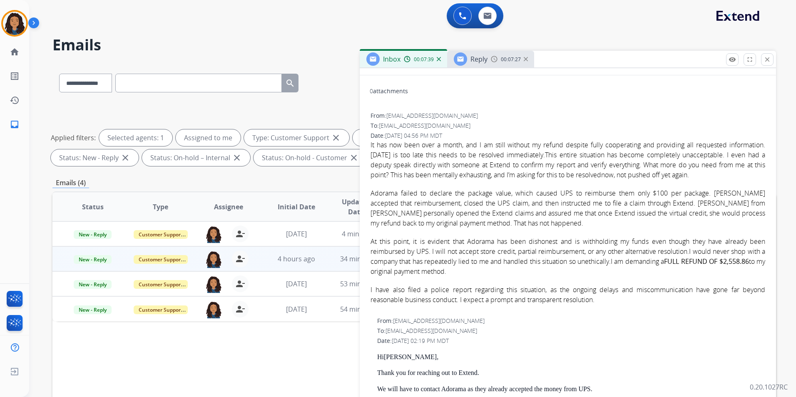
click at [482, 62] on span "Reply" at bounding box center [479, 59] width 17 height 9
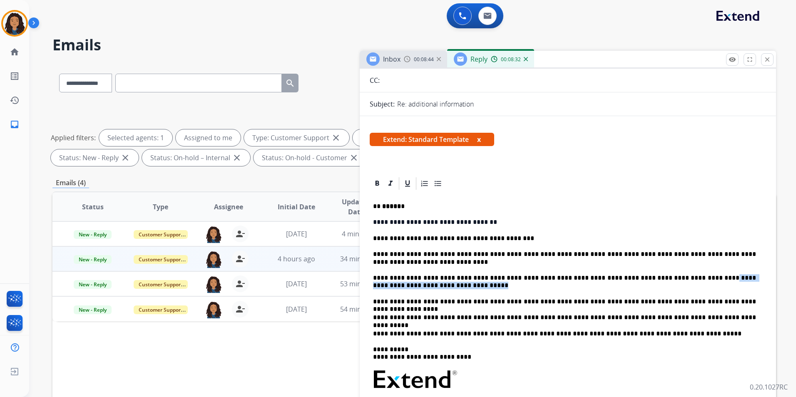
drag, startPoint x: 680, startPoint y: 278, endPoint x: 560, endPoint y: 284, distance: 120.5
click at [560, 284] on p "**********" at bounding box center [564, 281] width 383 height 15
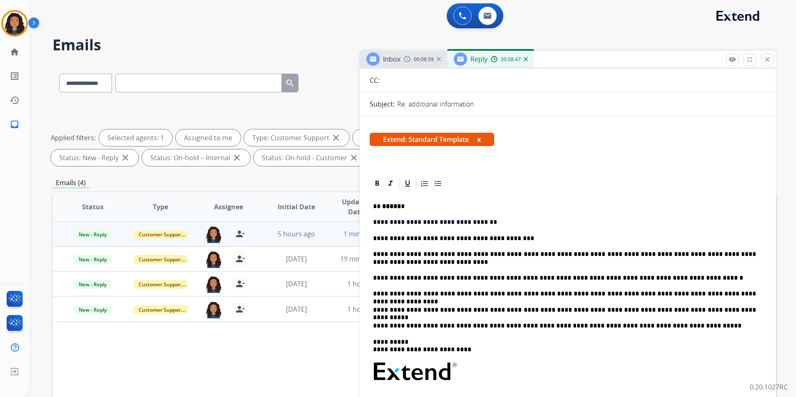
click at [714, 311] on p "**********" at bounding box center [564, 309] width 383 height 7
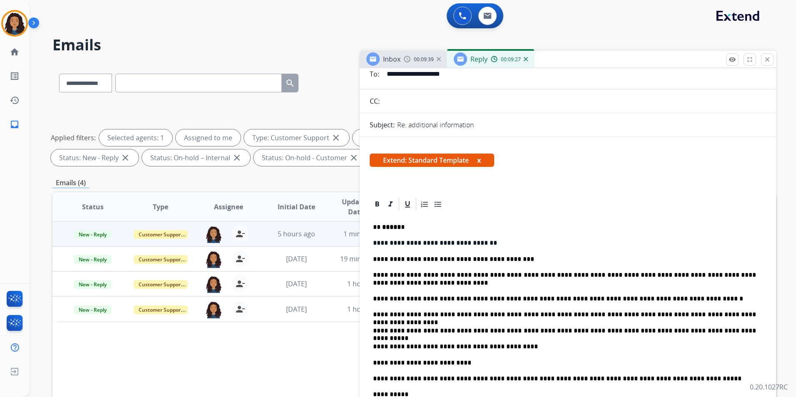
scroll to position [125, 0]
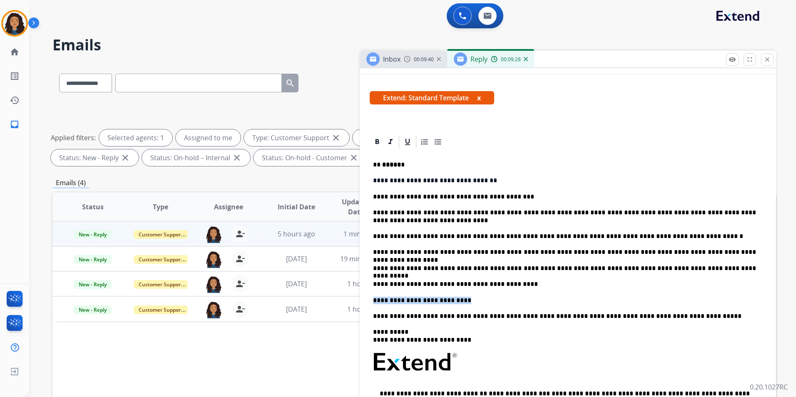
drag, startPoint x: 467, startPoint y: 299, endPoint x: 368, endPoint y: 297, distance: 99.1
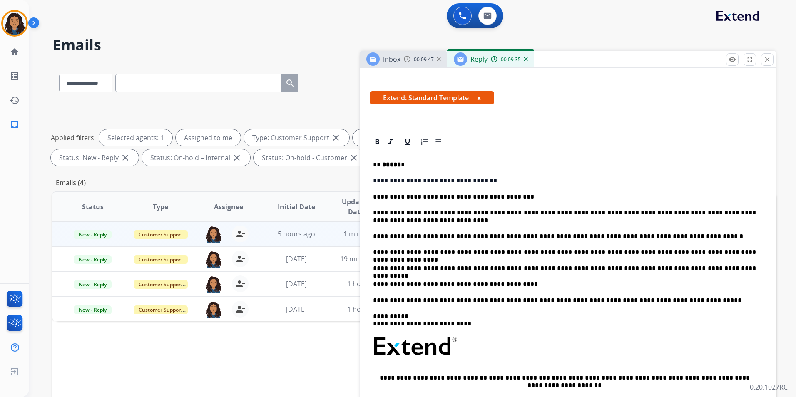
scroll to position [0, 0]
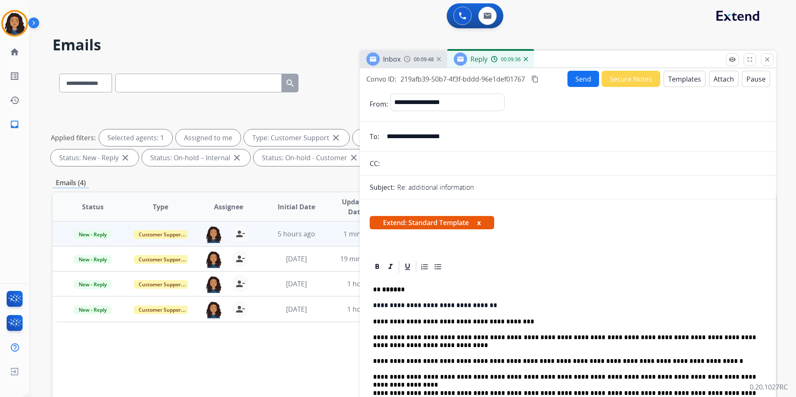
click at [538, 80] on mat-icon "content_copy" at bounding box center [534, 78] width 7 height 7
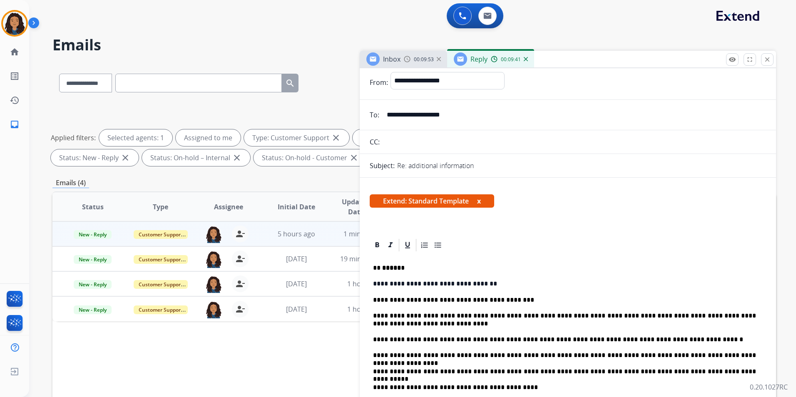
scroll to position [83, 0]
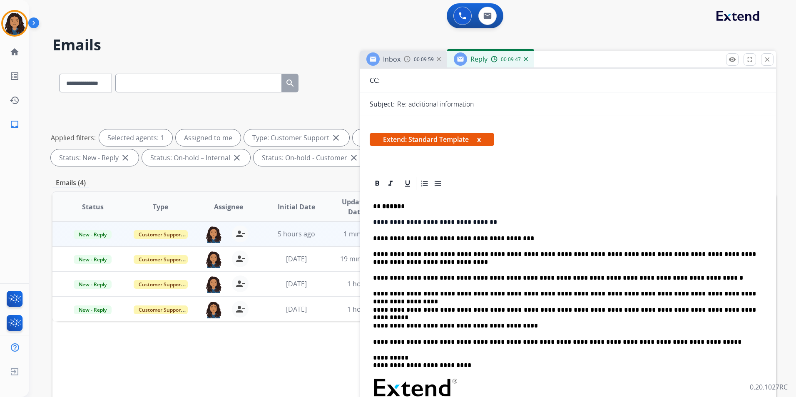
click at [396, 264] on p "**********" at bounding box center [564, 258] width 383 height 15
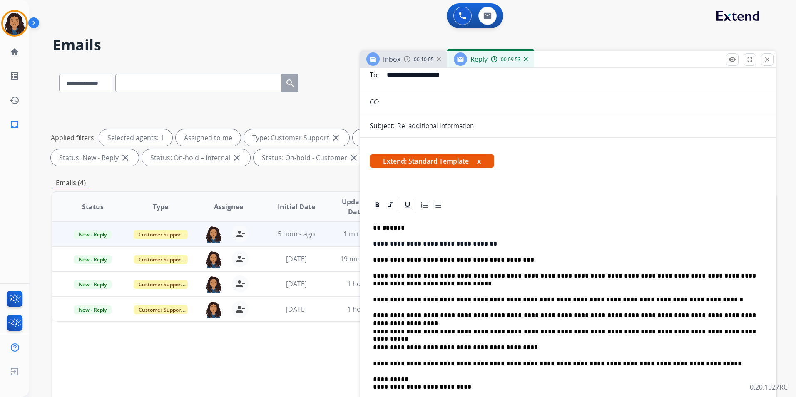
scroll to position [0, 0]
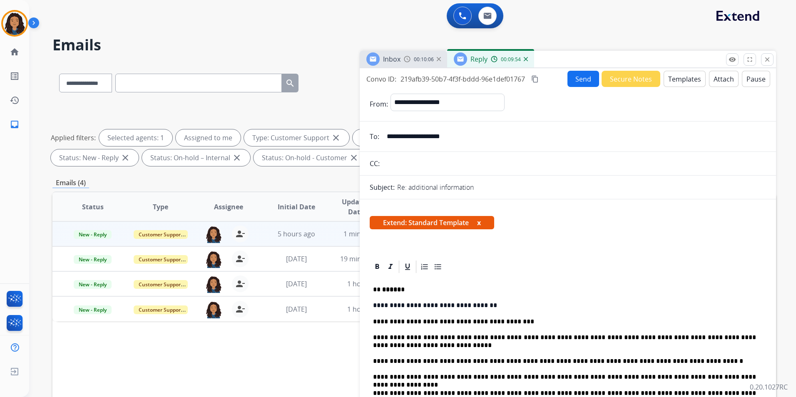
click at [579, 80] on button "Send" at bounding box center [584, 79] width 32 height 16
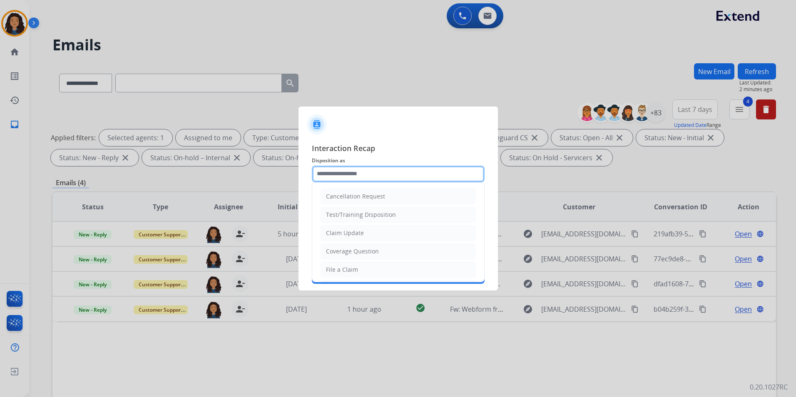
click at [385, 169] on input "text" at bounding box center [398, 174] width 173 height 17
type input "**********"
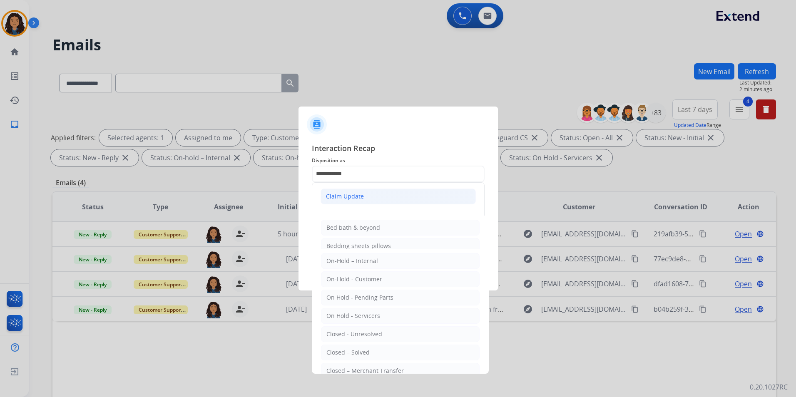
click at [345, 197] on div "Claim Update" at bounding box center [345, 196] width 38 height 8
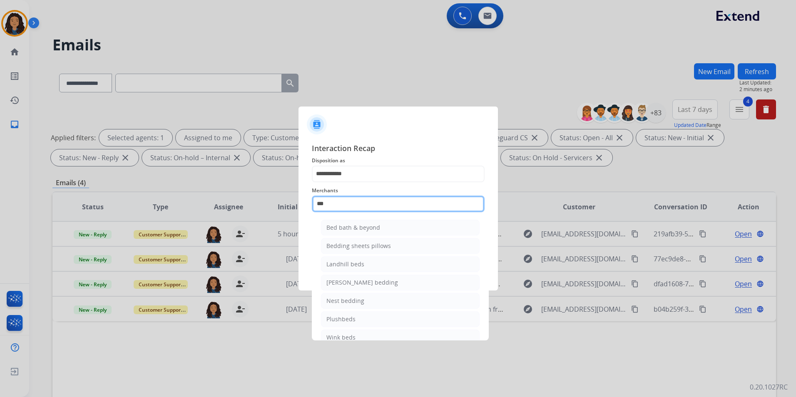
click at [356, 207] on input "***" at bounding box center [398, 204] width 173 height 17
drag, startPoint x: 347, startPoint y: 206, endPoint x: 249, endPoint y: 205, distance: 98.3
click at [0, 205] on app-contact-recap-modal "**********" at bounding box center [0, 198] width 0 height 397
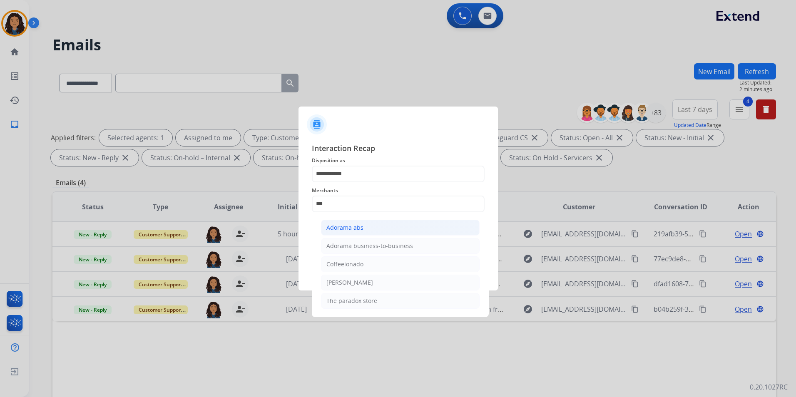
click at [345, 230] on div "Adorama abs" at bounding box center [344, 228] width 37 height 8
type input "**********"
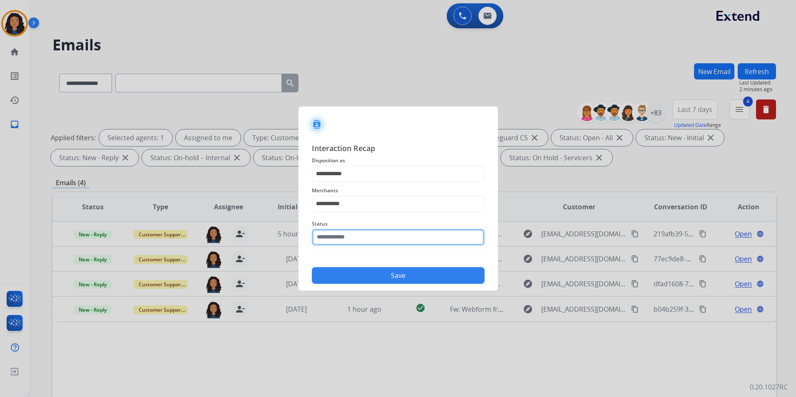
click at [351, 235] on input "text" at bounding box center [398, 237] width 173 height 17
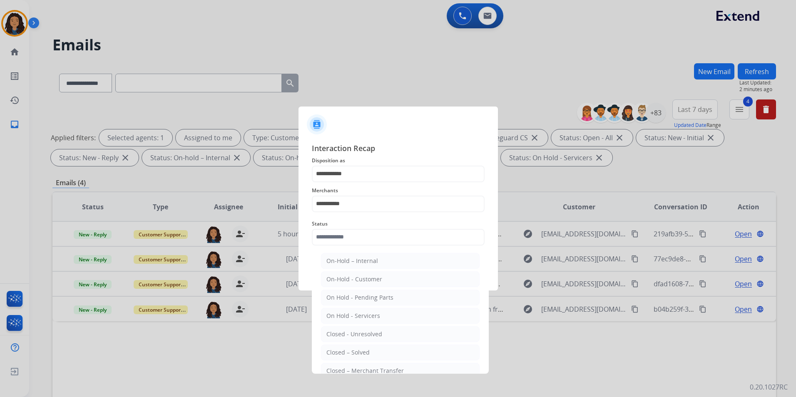
drag, startPoint x: 374, startPoint y: 350, endPoint x: 372, endPoint y: 341, distance: 8.7
click at [373, 350] on li "Closed – Solved" at bounding box center [400, 353] width 159 height 16
type input "**********"
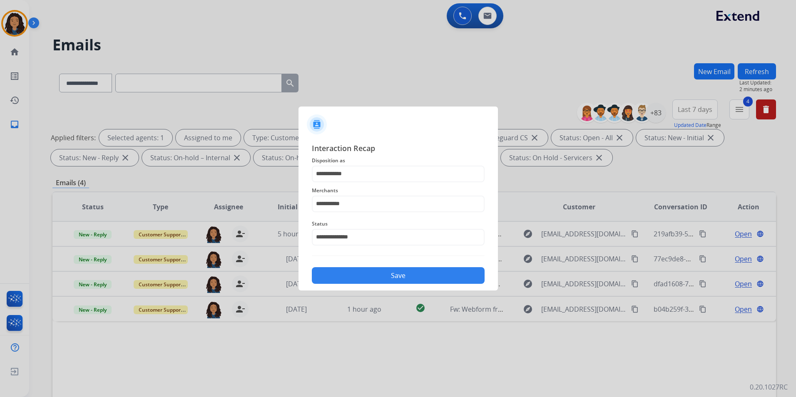
click at [377, 272] on button "Save" at bounding box center [398, 275] width 173 height 17
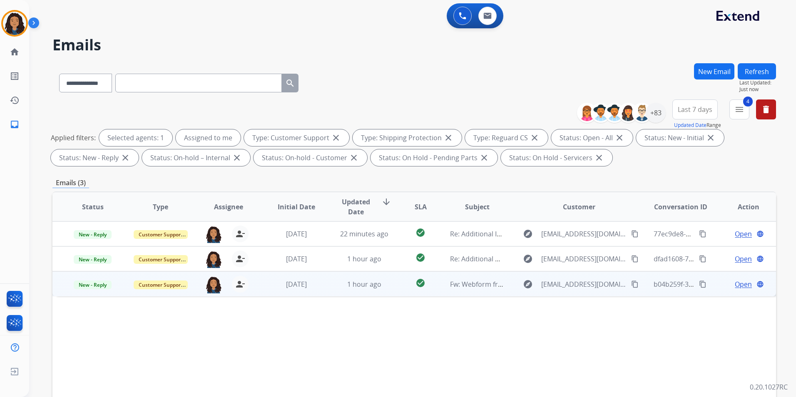
click at [735, 284] on span "Open" at bounding box center [743, 284] width 17 height 10
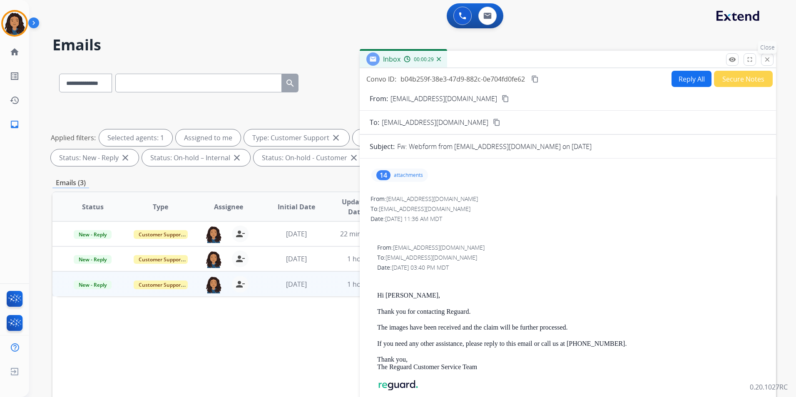
click at [769, 63] on button "close Close" at bounding box center [767, 59] width 12 height 12
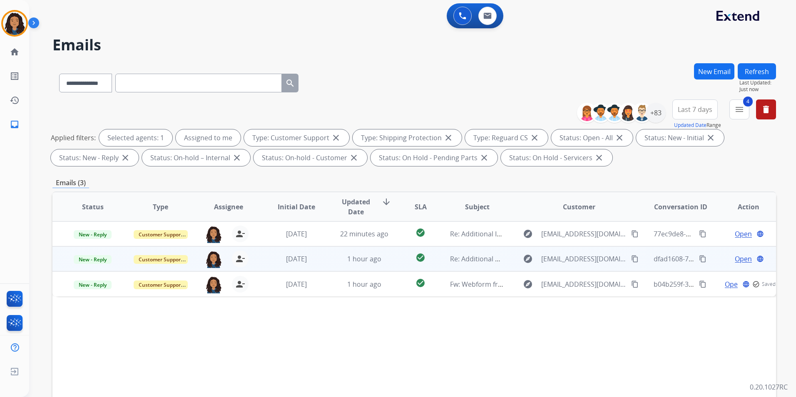
click at [740, 257] on span "Open" at bounding box center [743, 259] width 17 height 10
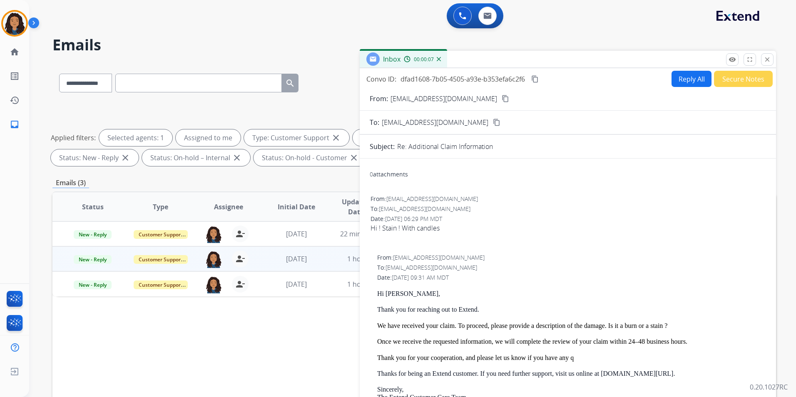
click at [502, 97] on mat-icon "content_copy" at bounding box center [505, 98] width 7 height 7
click at [19, 25] on img at bounding box center [14, 23] width 23 height 23
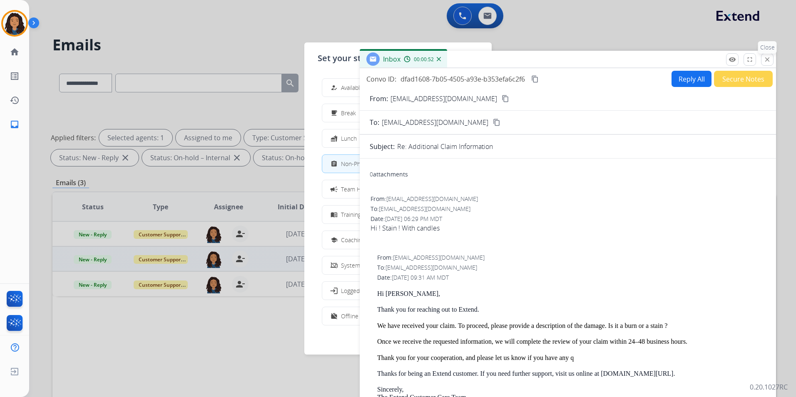
click at [765, 61] on mat-icon "close" at bounding box center [767, 59] width 7 height 7
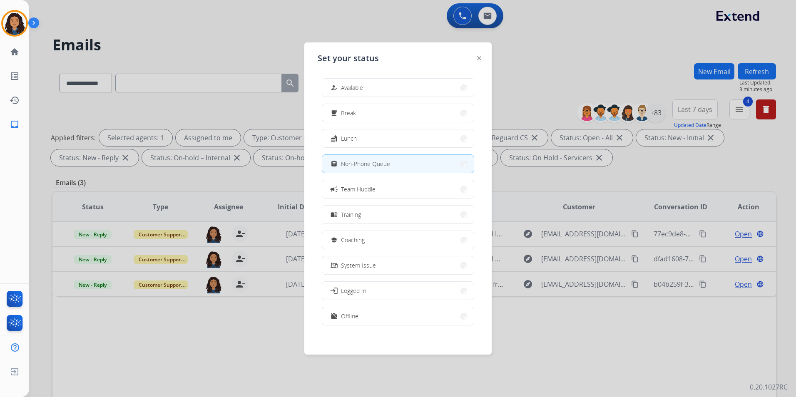
click at [211, 32] on div at bounding box center [398, 198] width 796 height 397
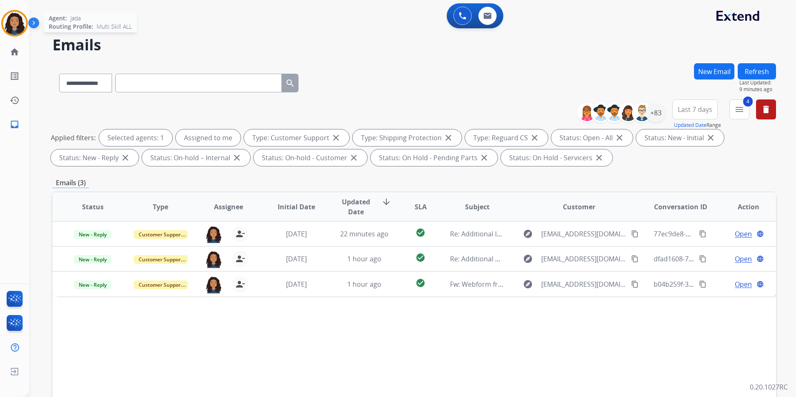
click at [10, 25] on img at bounding box center [14, 23] width 23 height 23
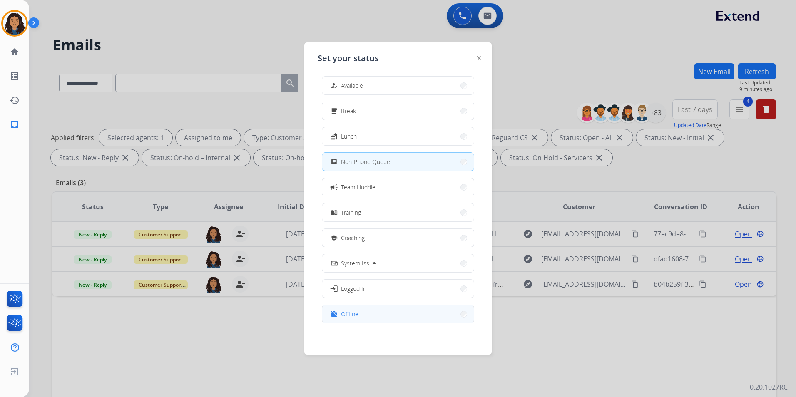
scroll to position [2, 0]
click at [371, 317] on button "work_off Offline" at bounding box center [398, 314] width 152 height 18
